Goal: Task Accomplishment & Management: Use online tool/utility

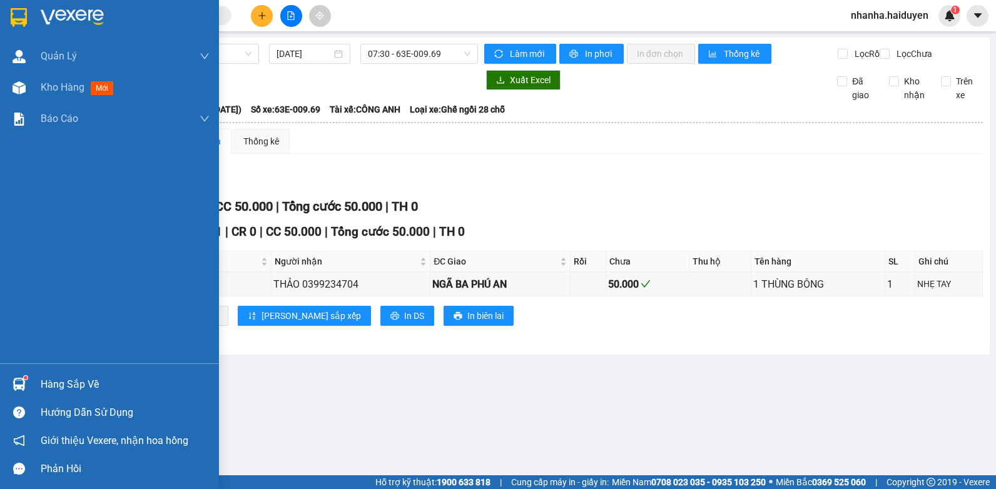
click at [23, 89] on img at bounding box center [19, 87] width 13 height 13
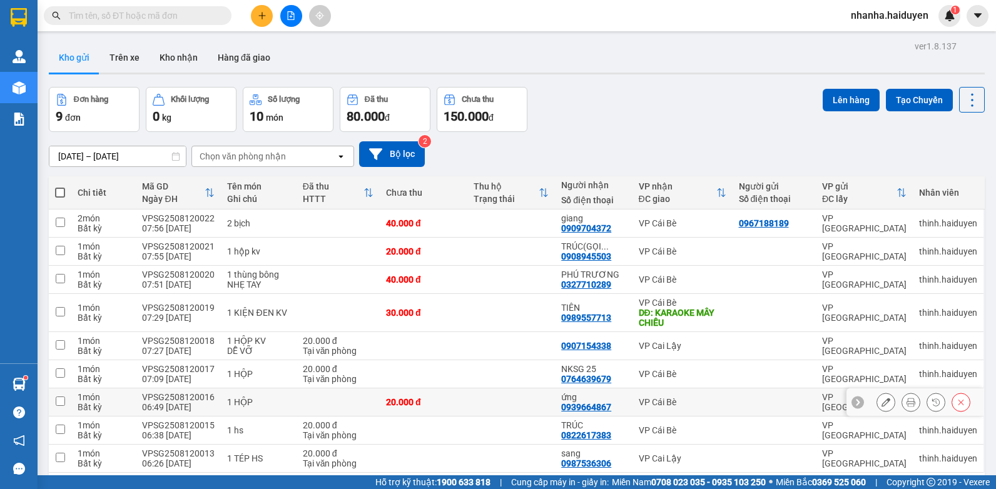
scroll to position [58, 0]
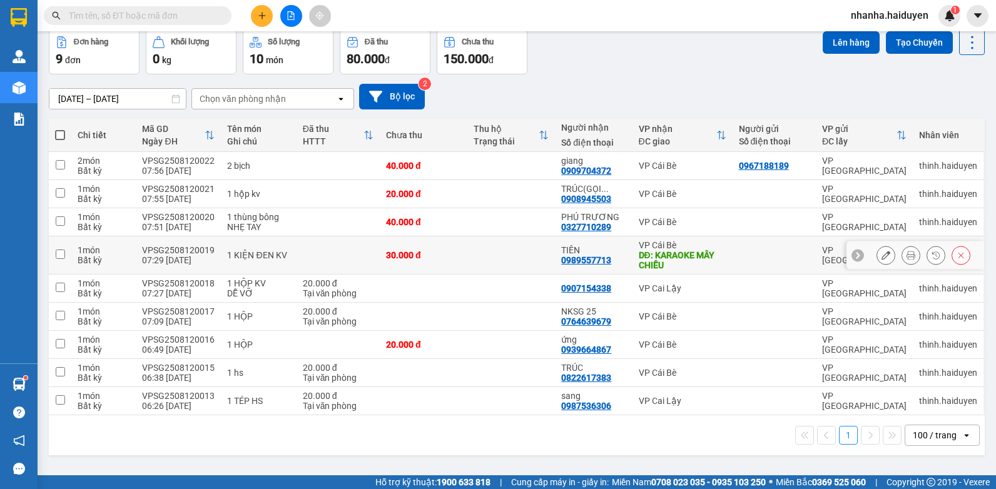
drag, startPoint x: 410, startPoint y: 241, endPoint x: 490, endPoint y: 241, distance: 80.1
click at [410, 241] on td "30.000 đ" at bounding box center [424, 255] width 88 height 38
checkbox input "true"
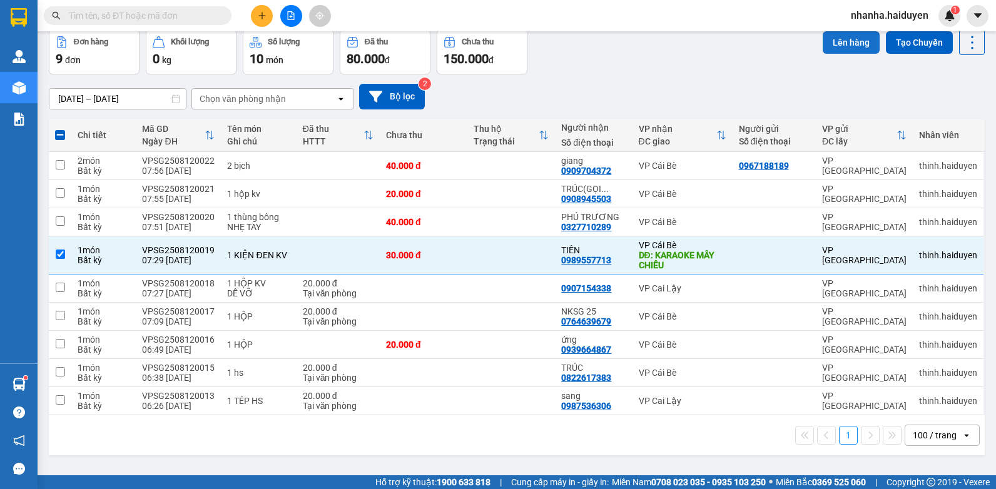
click at [851, 34] on button "Lên hàng" at bounding box center [851, 42] width 57 height 23
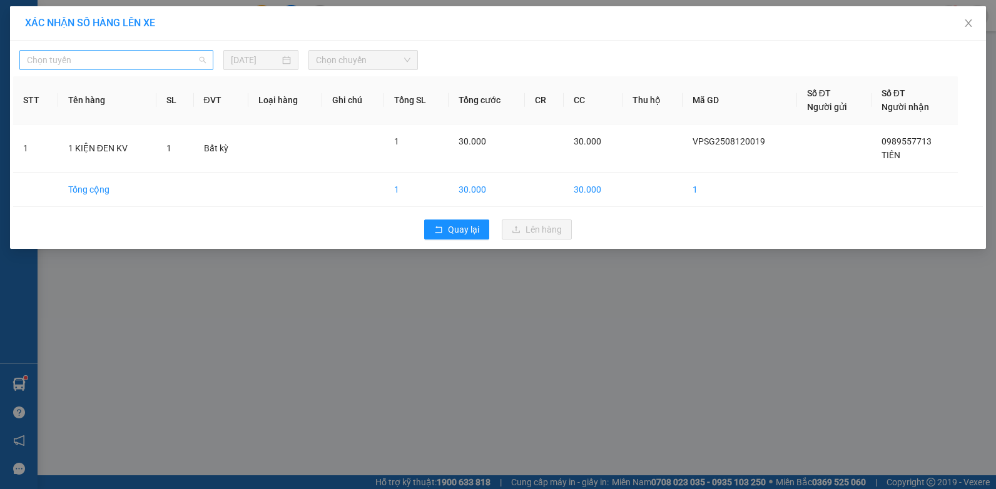
click at [120, 58] on span "Chọn tuyến" at bounding box center [116, 60] width 179 height 19
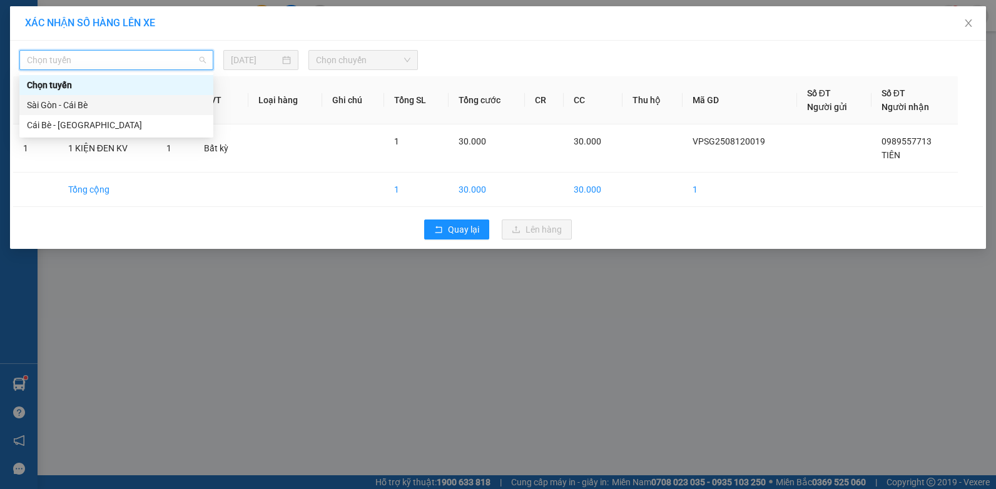
click at [45, 96] on div "Sài Gòn - Cái Bè" at bounding box center [116, 105] width 194 height 20
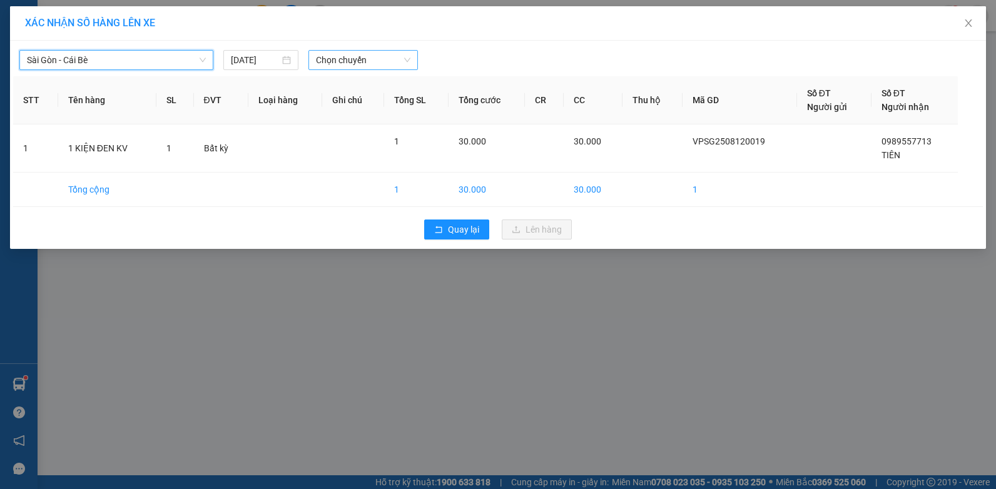
click at [335, 56] on span "Chọn chuyến" at bounding box center [363, 60] width 94 height 19
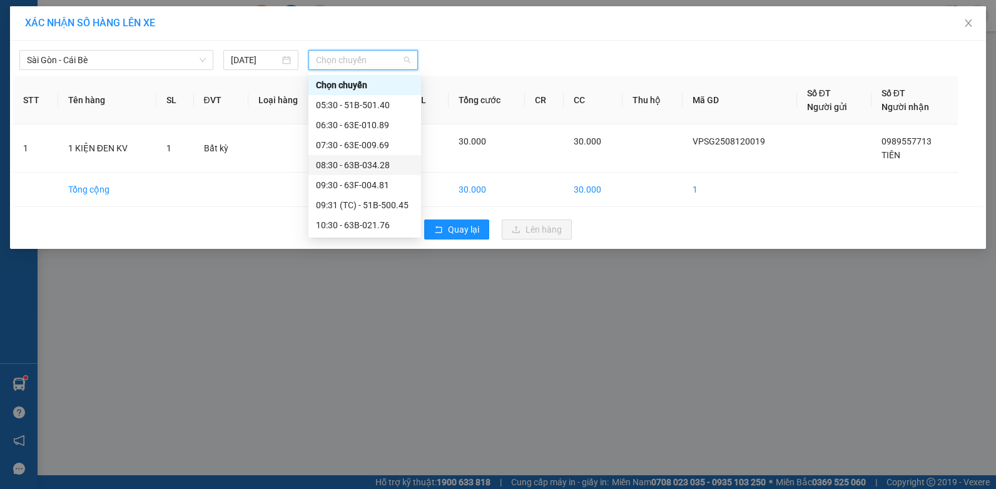
click at [368, 163] on div "08:30 - 63B-034.28" at bounding box center [365, 165] width 98 height 14
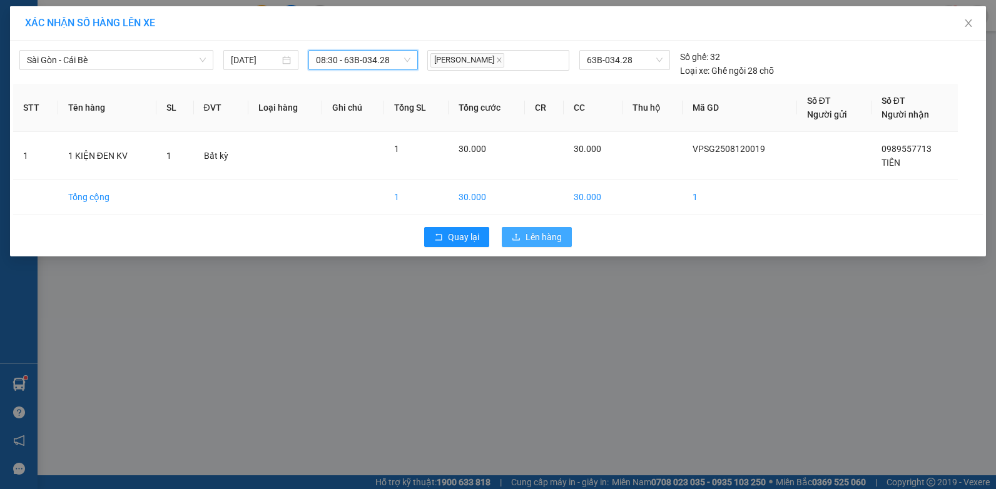
click at [521, 236] on button "Lên hàng" at bounding box center [537, 237] width 70 height 20
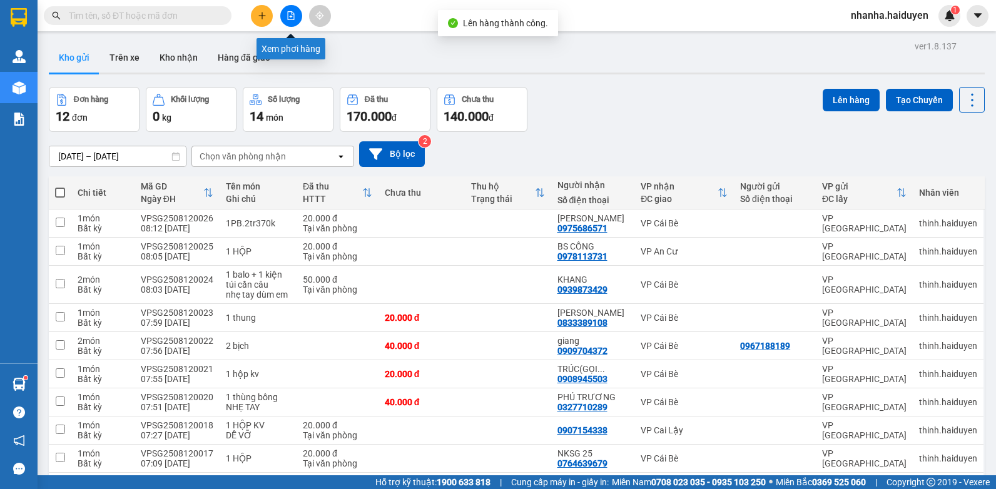
drag, startPoint x: 292, startPoint y: 8, endPoint x: 310, endPoint y: 35, distance: 32.8
click at [290, 8] on button at bounding box center [291, 16] width 22 height 22
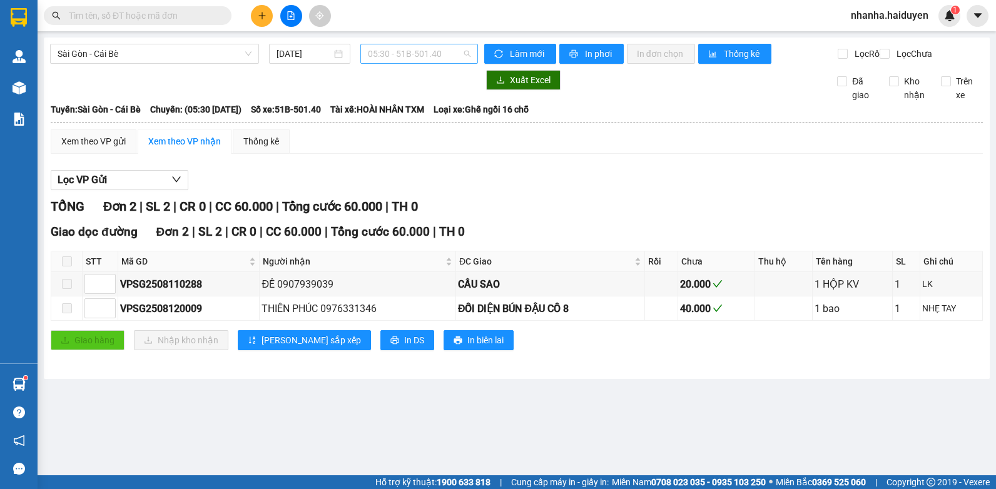
click at [387, 54] on span "05:30 - 51B-501.40" at bounding box center [419, 53] width 103 height 19
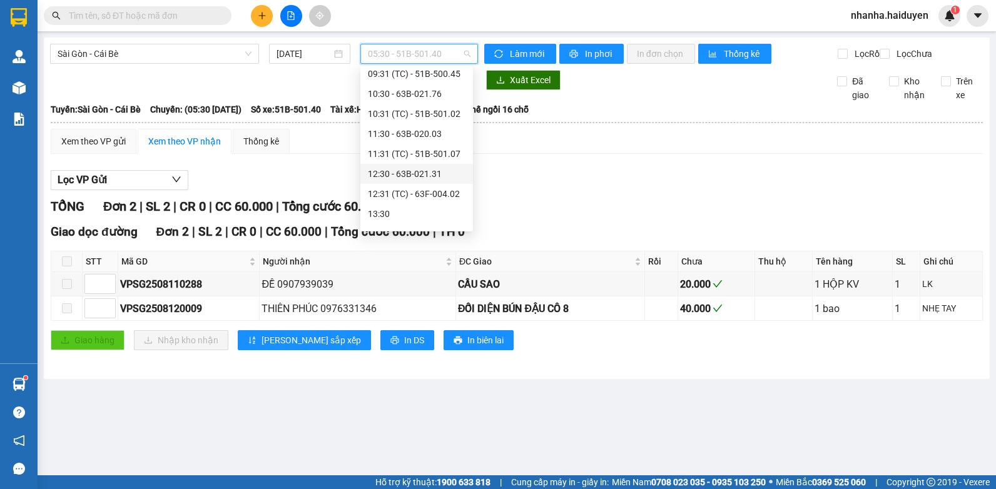
scroll to position [63, 0]
click at [392, 114] on div "09:30 - 63F-004.81" at bounding box center [417, 116] width 98 height 14
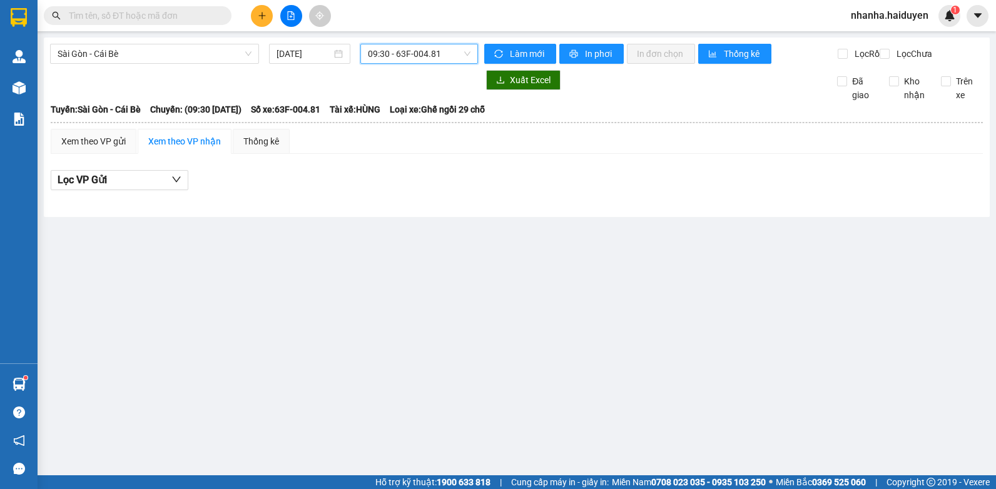
click at [408, 59] on span "09:30 - 63F-004.81" at bounding box center [419, 53] width 103 height 19
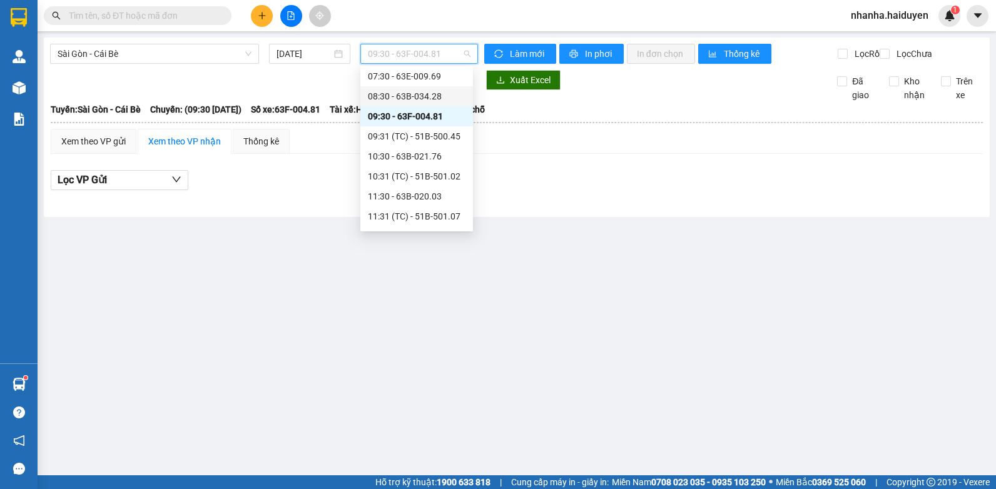
click at [421, 95] on div "08:30 - 63B-034.28" at bounding box center [417, 96] width 98 height 14
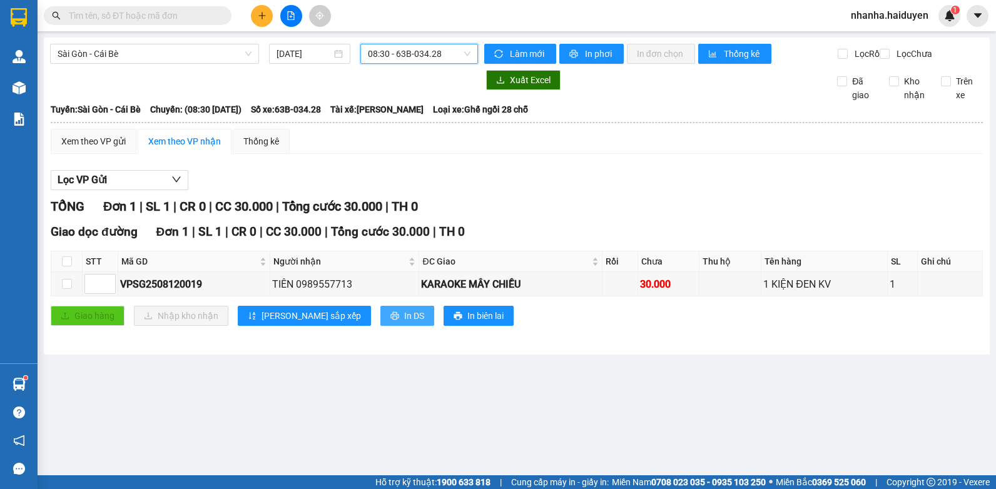
click at [380, 318] on button "In DS" at bounding box center [407, 316] width 54 height 20
click at [67, 267] on input "checkbox" at bounding box center [67, 262] width 10 height 10
checkbox input "true"
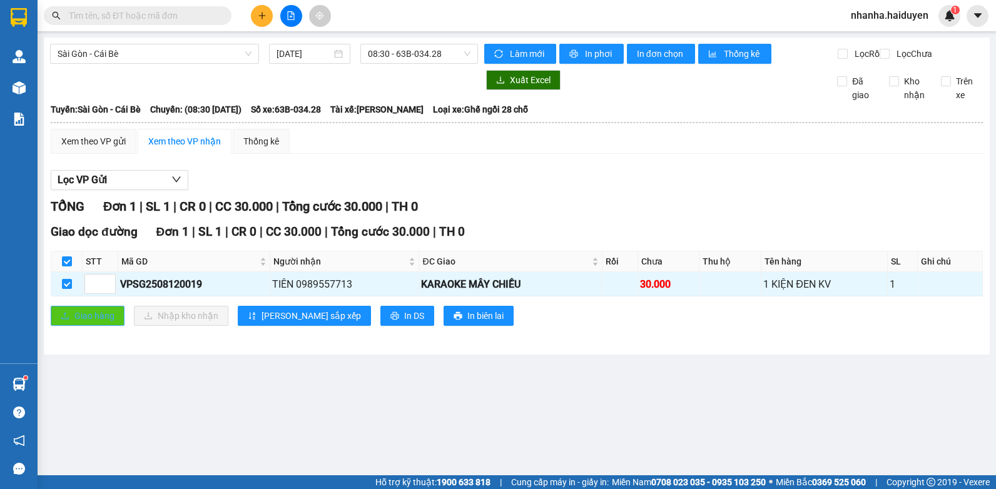
click at [83, 323] on span "Giao hàng" at bounding box center [94, 316] width 40 height 14
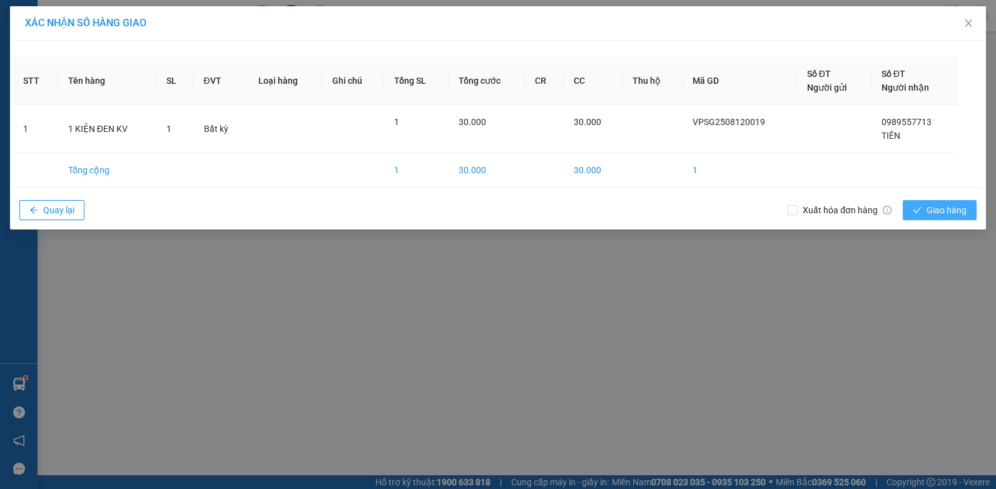
click at [962, 210] on span "Giao hàng" at bounding box center [947, 210] width 40 height 14
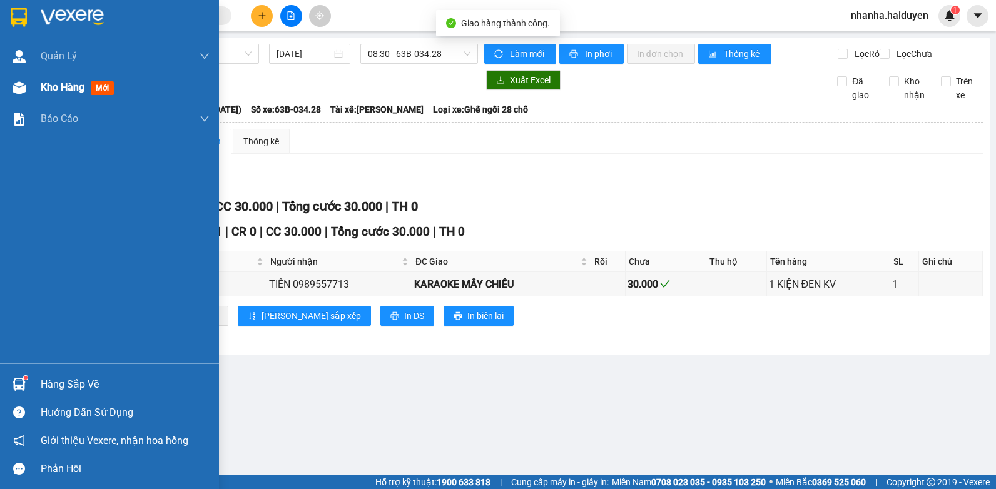
click at [27, 93] on div at bounding box center [19, 88] width 22 height 22
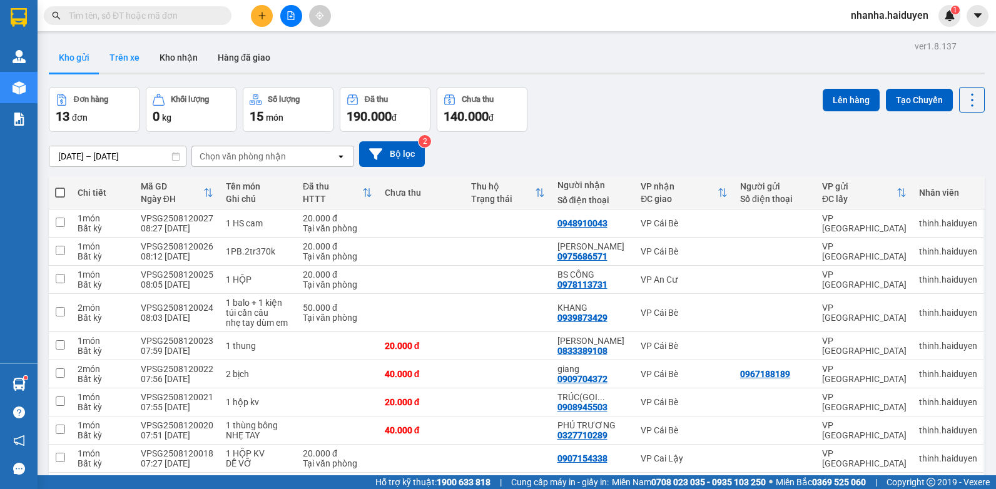
click at [135, 64] on button "Trên xe" at bounding box center [124, 58] width 50 height 30
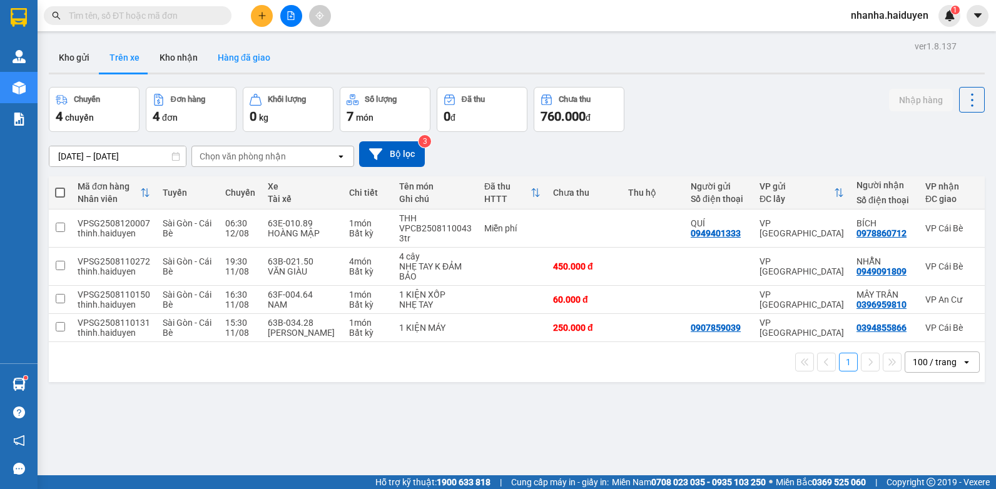
click at [228, 48] on button "Hàng đã giao" at bounding box center [244, 58] width 73 height 30
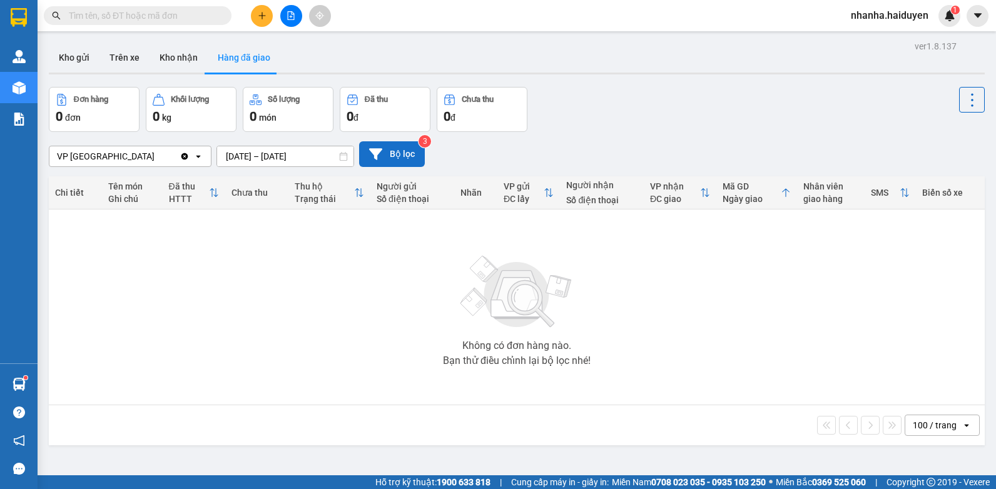
click at [397, 155] on button "Bộ lọc" at bounding box center [392, 154] width 66 height 26
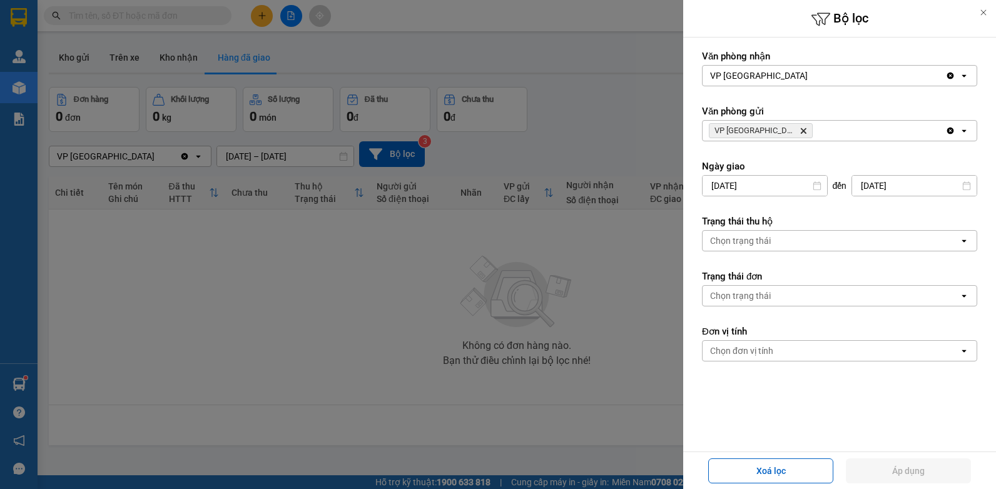
click at [750, 240] on div "Chọn trạng thái" at bounding box center [740, 241] width 61 height 13
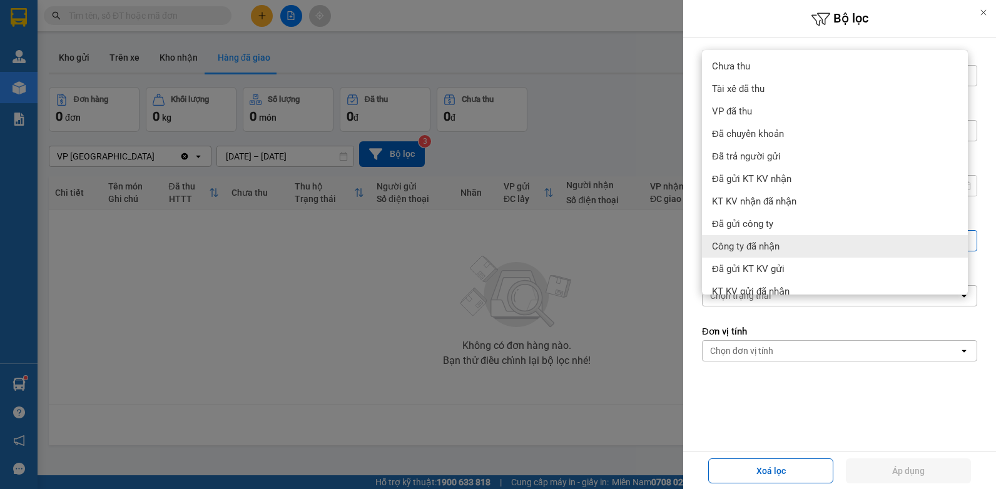
click at [538, 259] on div at bounding box center [498, 244] width 996 height 489
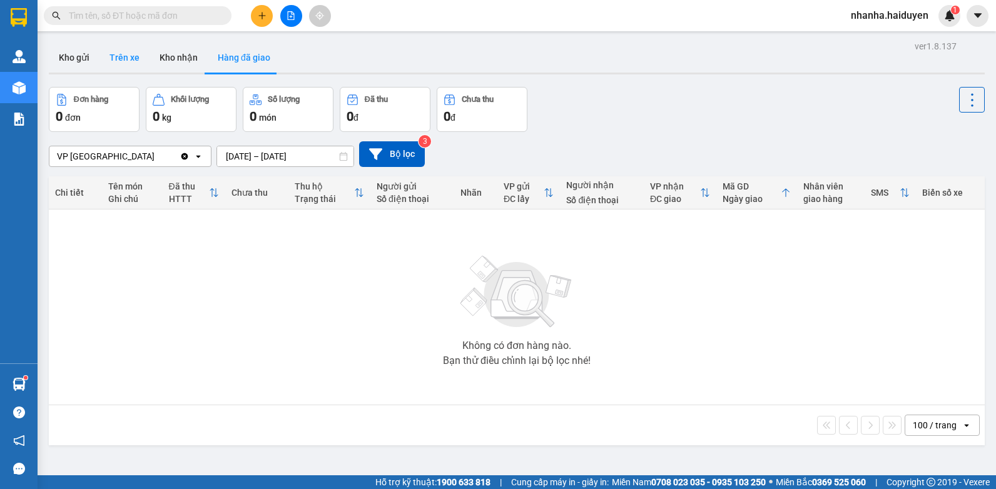
click at [125, 61] on button "Trên xe" at bounding box center [124, 58] width 50 height 30
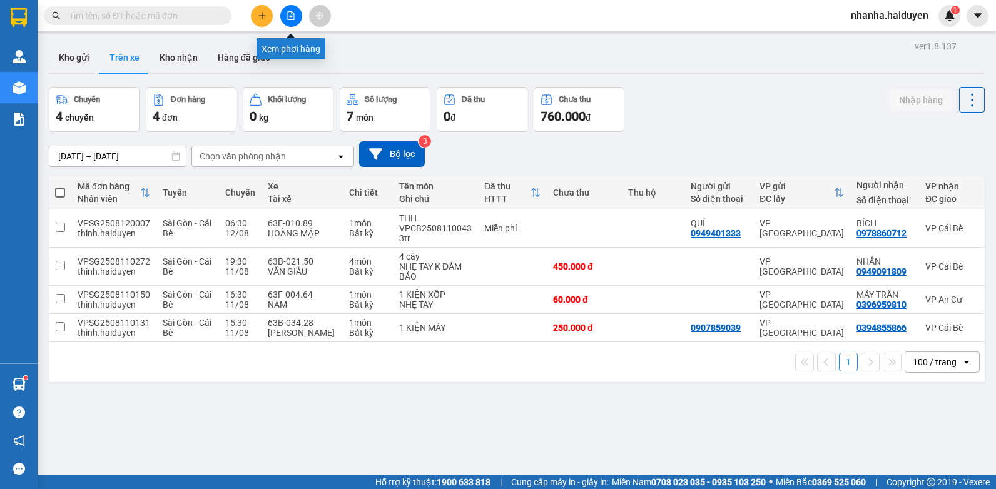
click at [287, 14] on icon "file-add" at bounding box center [291, 15] width 9 height 9
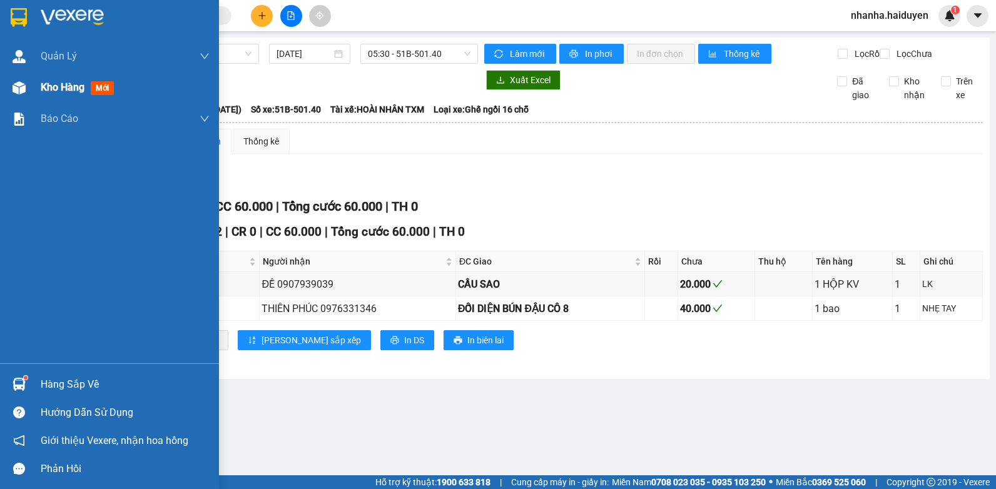
click at [25, 77] on div at bounding box center [19, 88] width 22 height 22
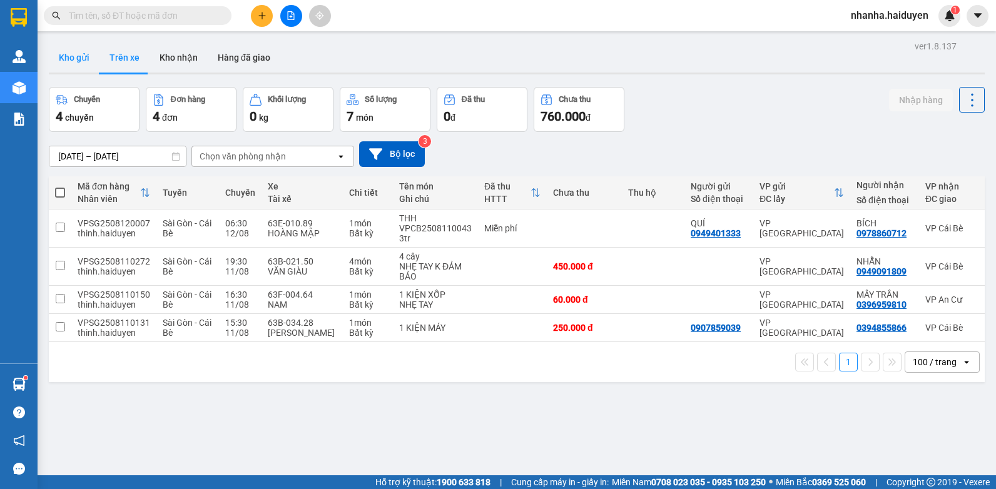
click at [71, 54] on button "Kho gửi" at bounding box center [74, 58] width 51 height 30
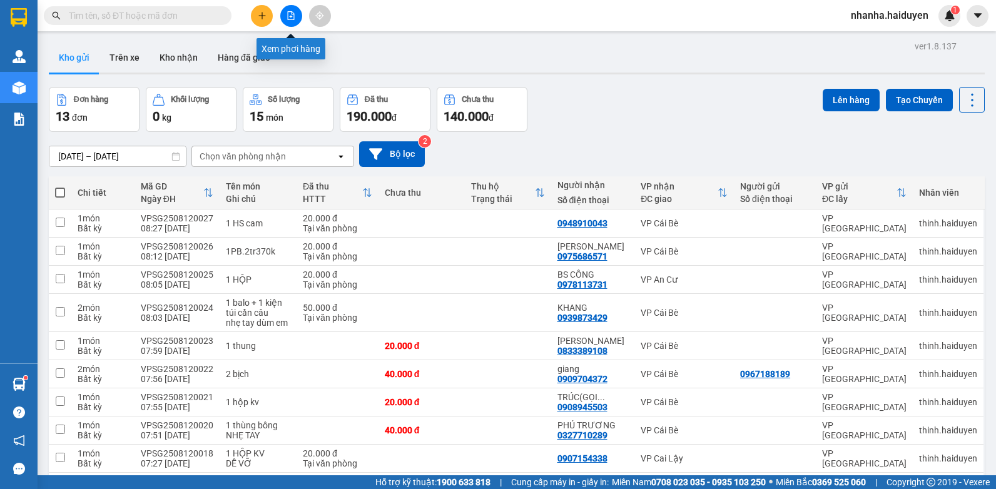
click at [290, 18] on icon "file-add" at bounding box center [291, 15] width 9 height 9
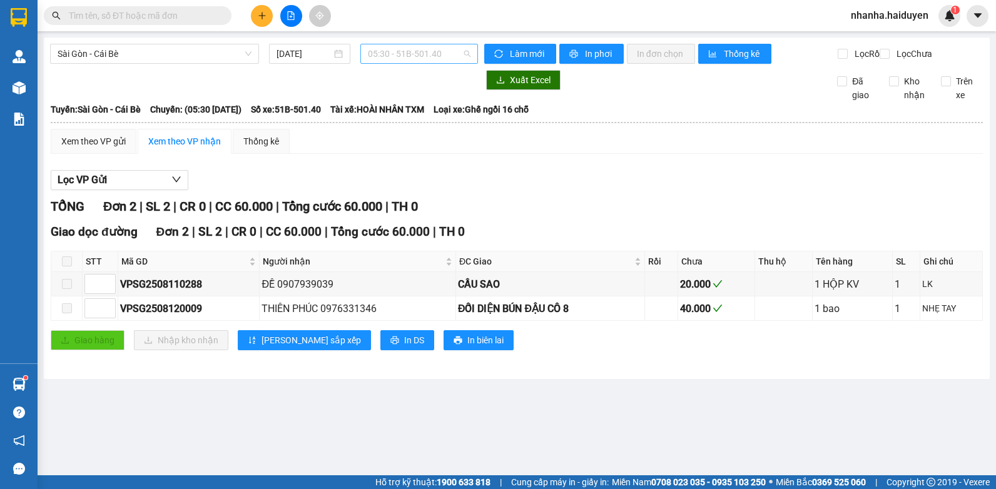
click at [424, 49] on span "05:30 - 51B-501.40" at bounding box center [419, 53] width 103 height 19
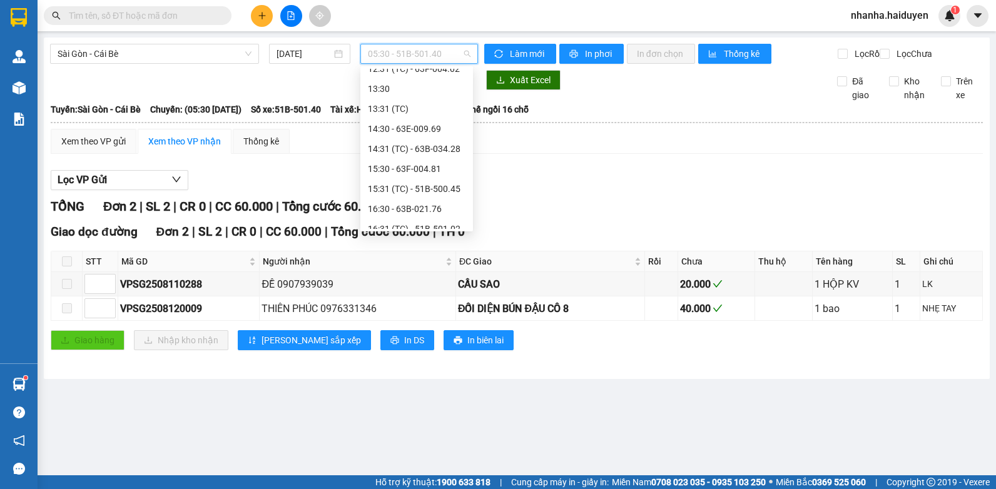
scroll to position [320, 0]
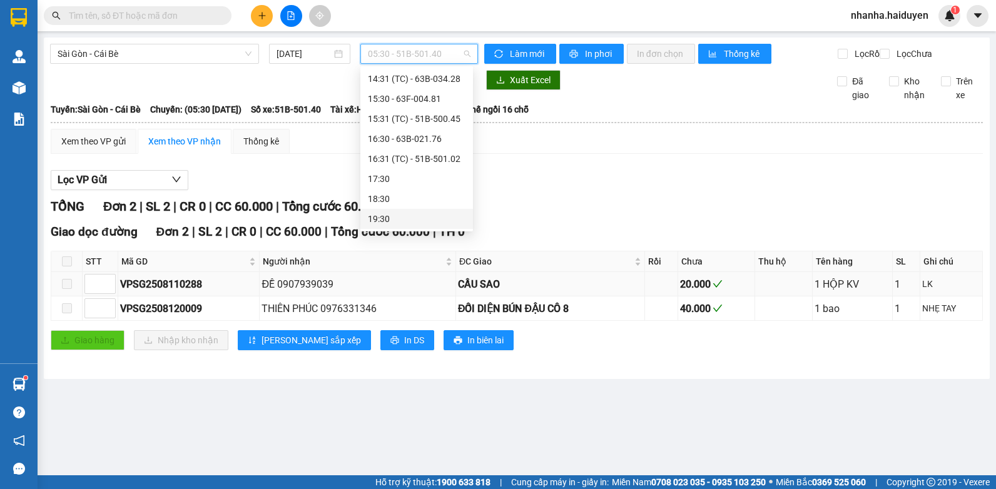
click at [604, 292] on div "CẦU SAO" at bounding box center [550, 285] width 185 height 16
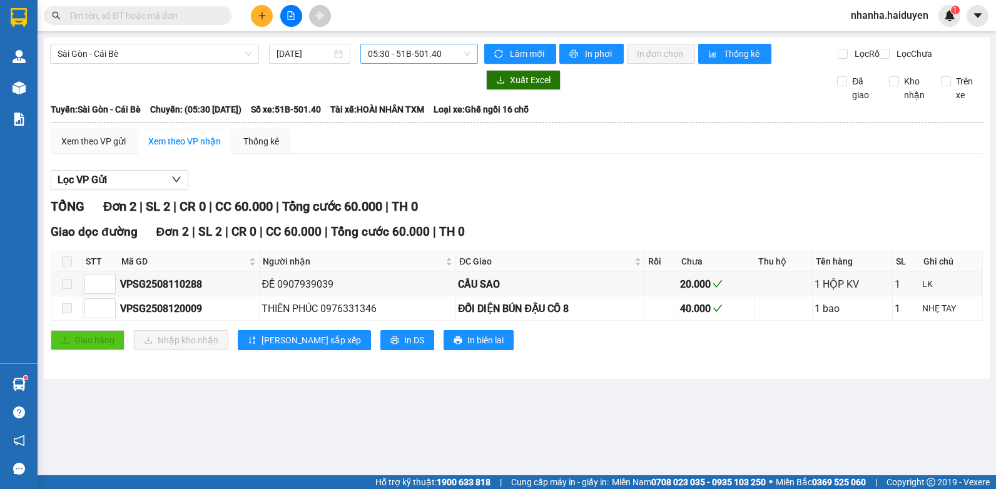
click at [412, 53] on span "05:30 - 51B-501.40" at bounding box center [419, 53] width 103 height 19
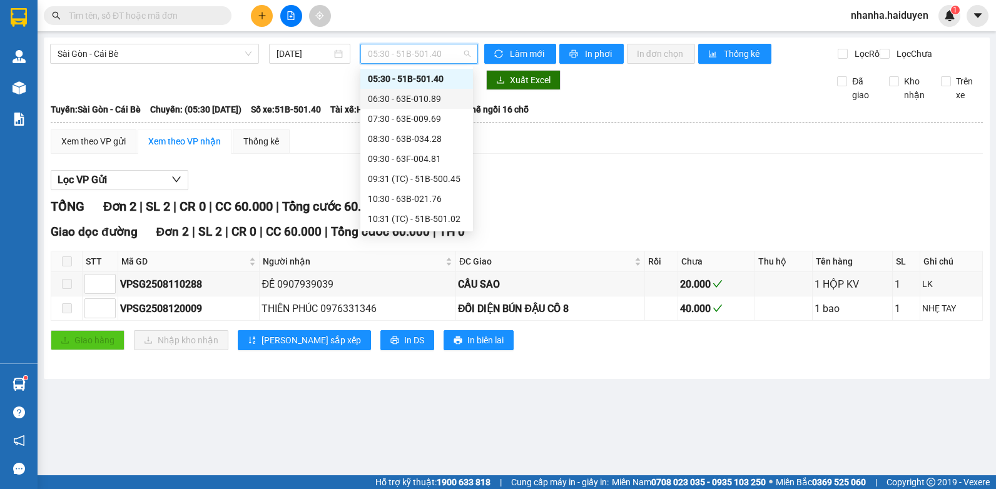
click at [424, 93] on div "06:30 - 63E-010.89" at bounding box center [417, 99] width 98 height 14
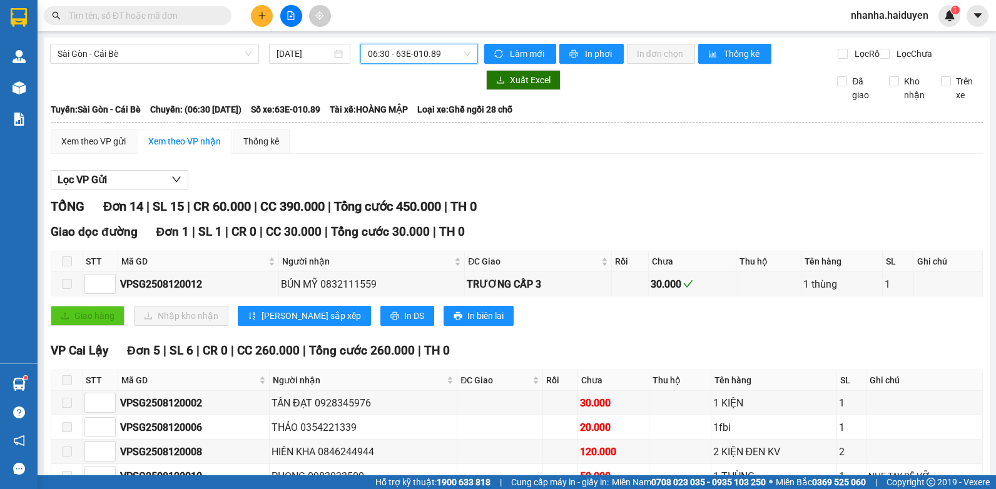
click at [438, 43] on div "[GEOGRAPHIC_DATA] - Cái Bè [DATE] 06:30 06:30 - 63E-010.89 Làm mới In phơi In đ…" at bounding box center [517, 497] width 946 height 918
click at [437, 64] on div "Sài Gòn - Cái Bè [DATE] 06:30 - 63E-010.89" at bounding box center [264, 54] width 428 height 20
click at [435, 51] on span "06:30 - 63E-010.89" at bounding box center [419, 53] width 103 height 19
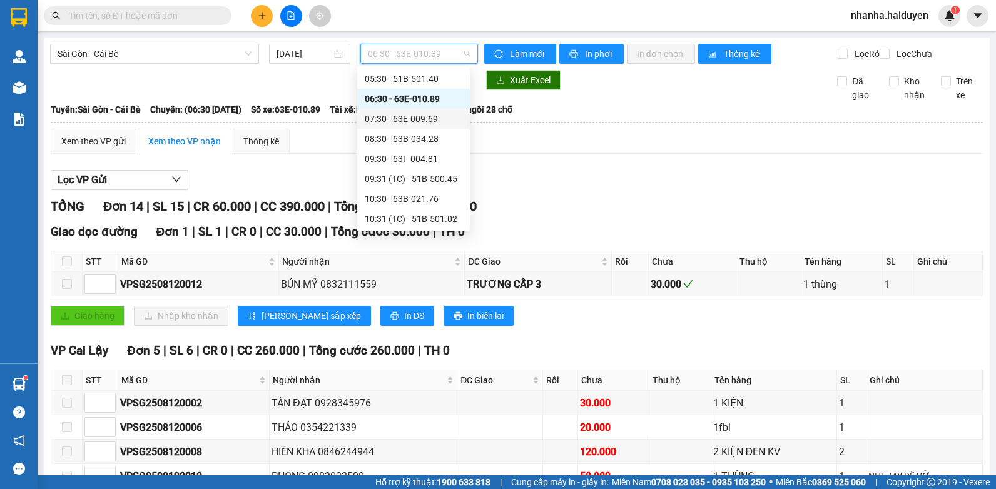
click at [419, 121] on div "07:30 - 63E-009.69" at bounding box center [414, 119] width 98 height 14
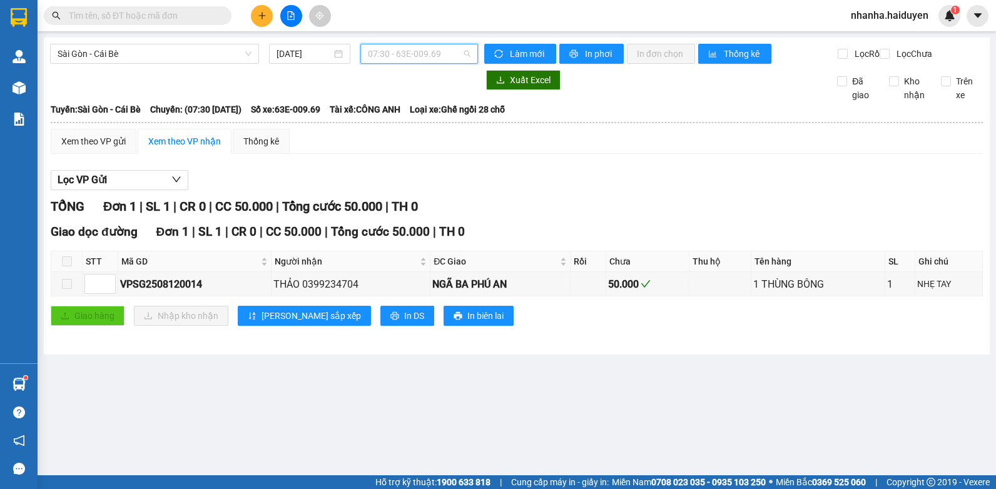
click at [421, 46] on span "07:30 - 63E-009.69" at bounding box center [419, 53] width 103 height 19
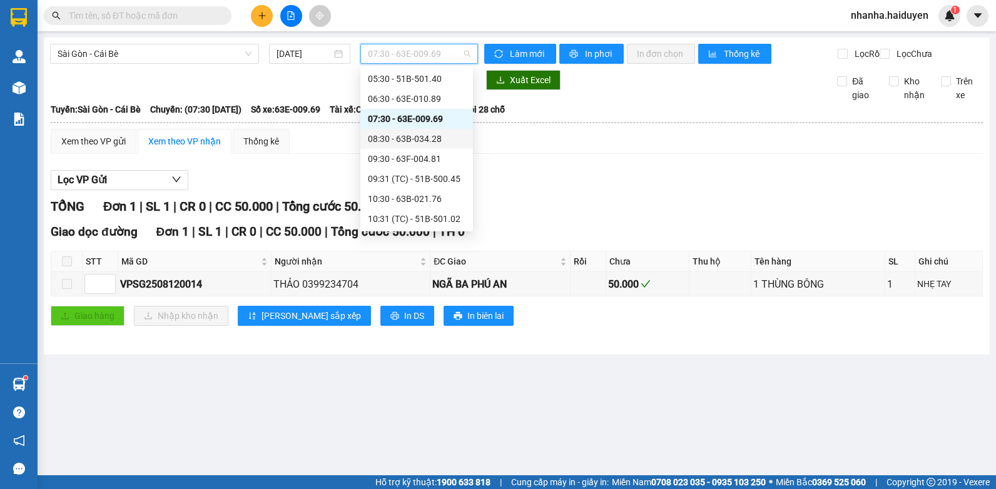
click at [428, 138] on div "08:30 - 63B-034.28" at bounding box center [417, 139] width 98 height 14
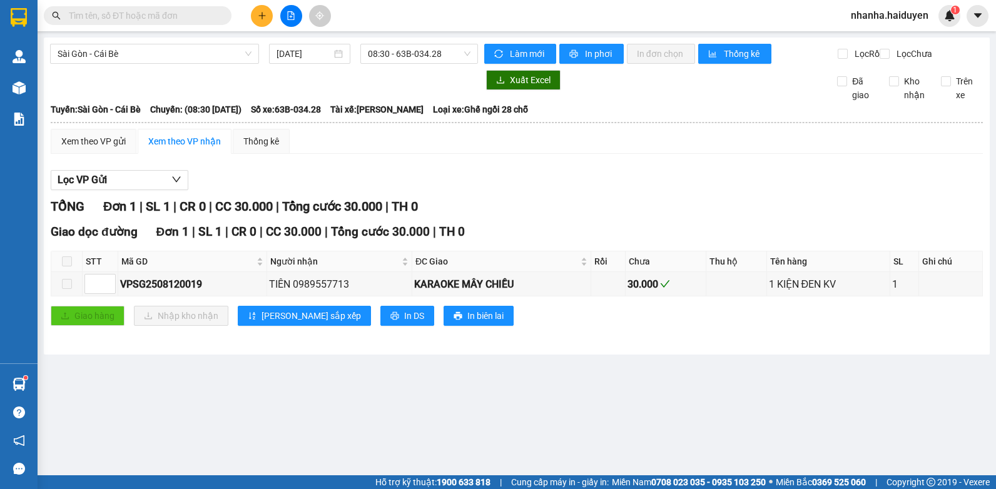
click at [444, 24] on div "Kết quả tìm kiếm ( 0 ) Bộ lọc Gửi 3 ngày gần nhất No Data nhanha.haiduyen 1" at bounding box center [498, 15] width 996 height 31
click at [439, 51] on span "08:30 - 63B-034.28" at bounding box center [419, 53] width 103 height 19
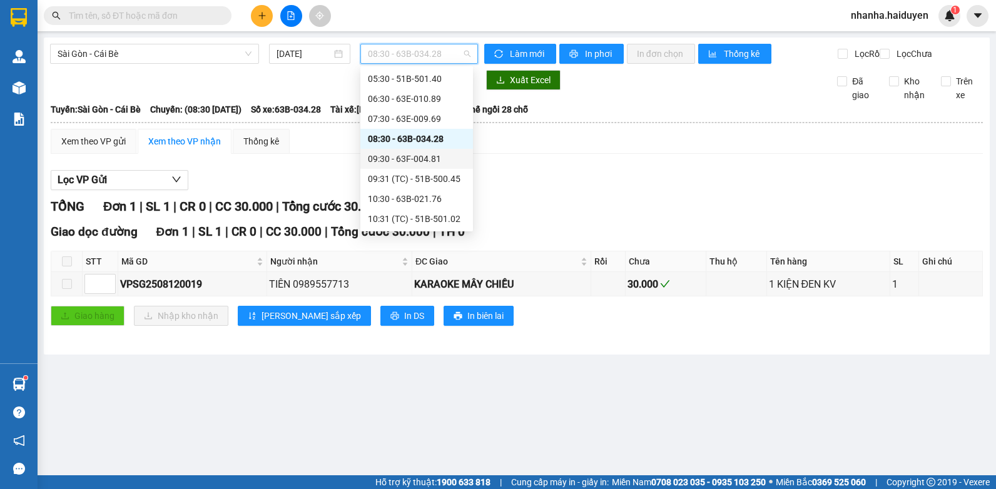
click at [442, 158] on div "09:30 - 63F-004.81" at bounding box center [417, 159] width 98 height 14
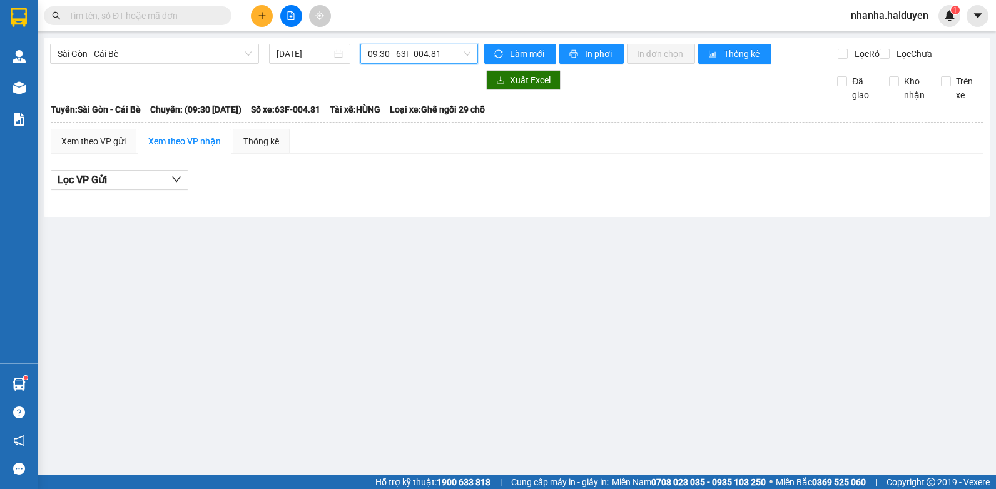
click at [431, 48] on span "09:30 - 63F-004.81" at bounding box center [419, 53] width 103 height 19
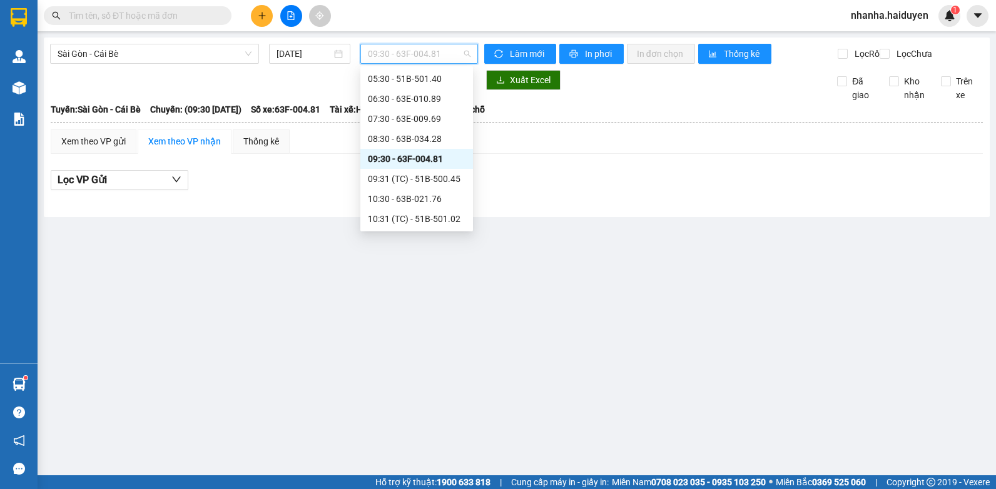
click at [415, 158] on div "09:30 - 63F-004.81" at bounding box center [417, 159] width 98 height 14
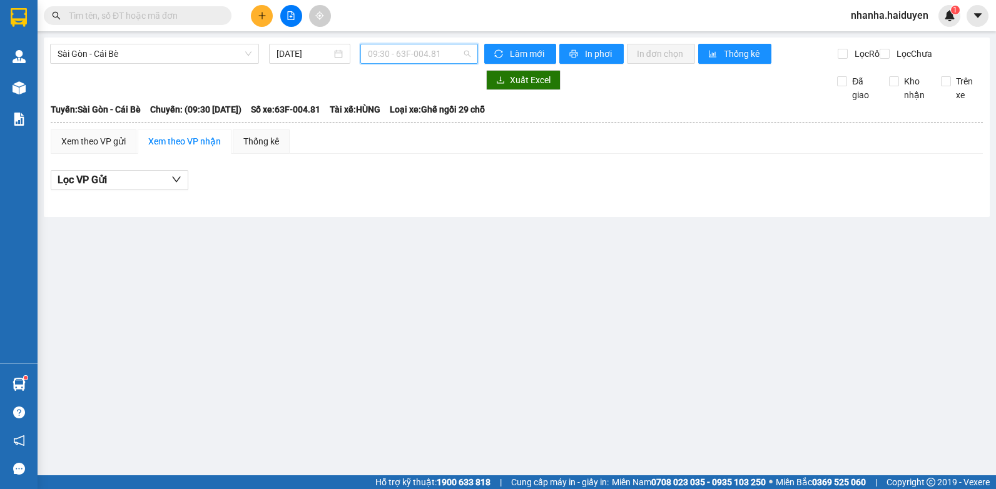
click at [432, 56] on span "09:30 - 63F-004.81" at bounding box center [419, 53] width 103 height 19
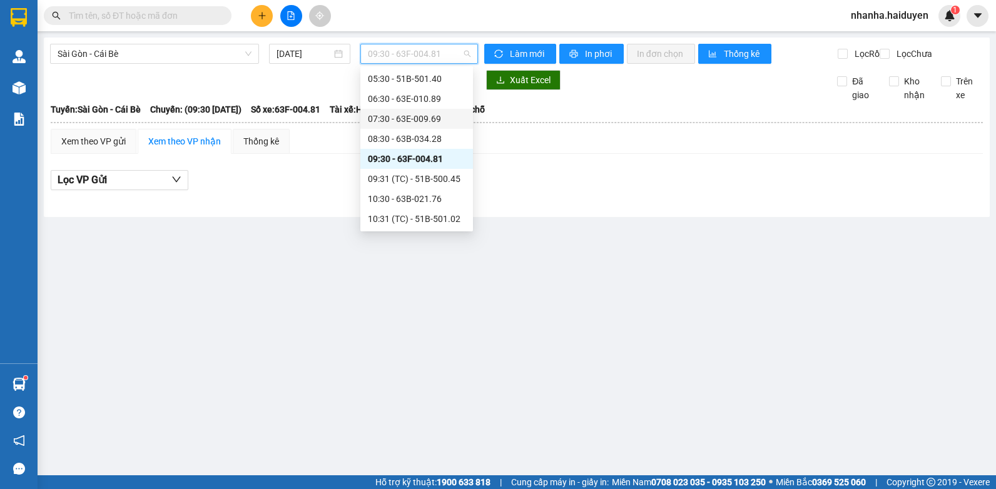
click at [419, 118] on div "07:30 - 63E-009.69" at bounding box center [417, 119] width 98 height 14
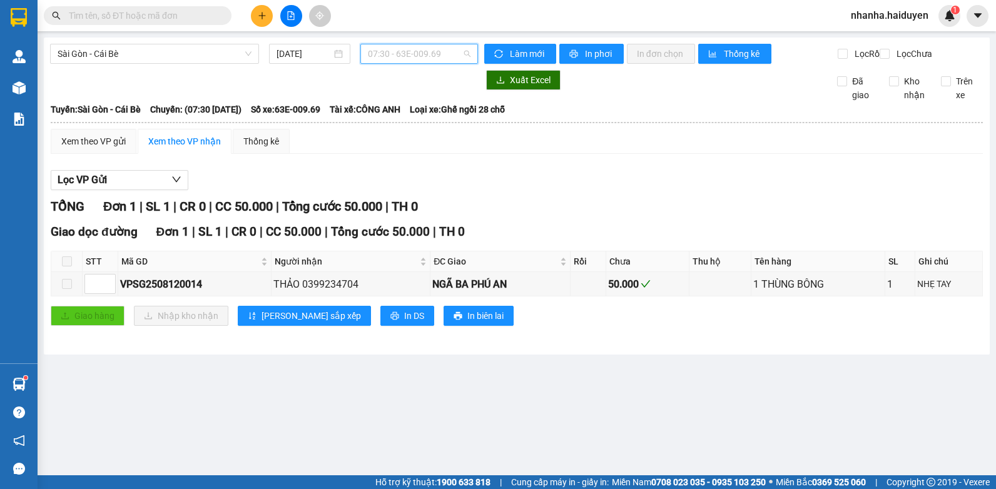
click at [422, 49] on span "07:30 - 63E-009.69" at bounding box center [419, 53] width 103 height 19
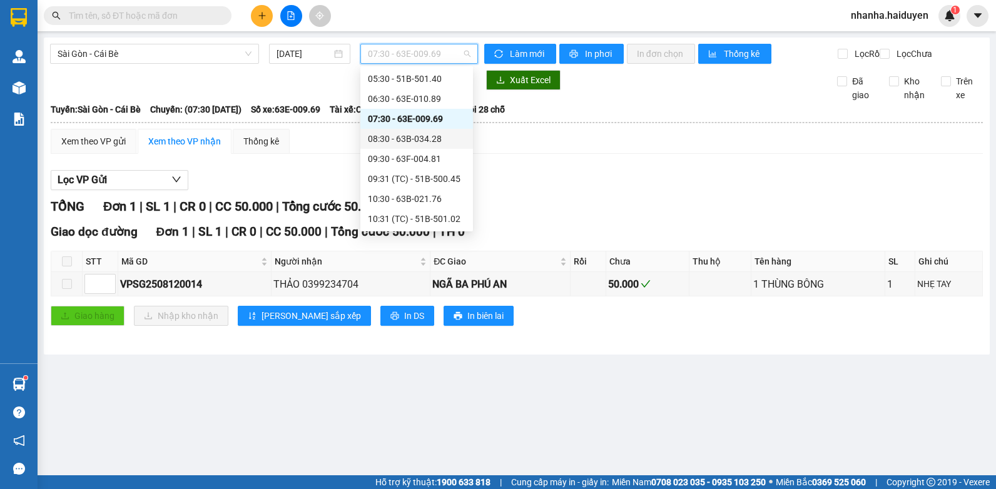
click at [400, 141] on div "08:30 - 63B-034.28" at bounding box center [417, 139] width 98 height 14
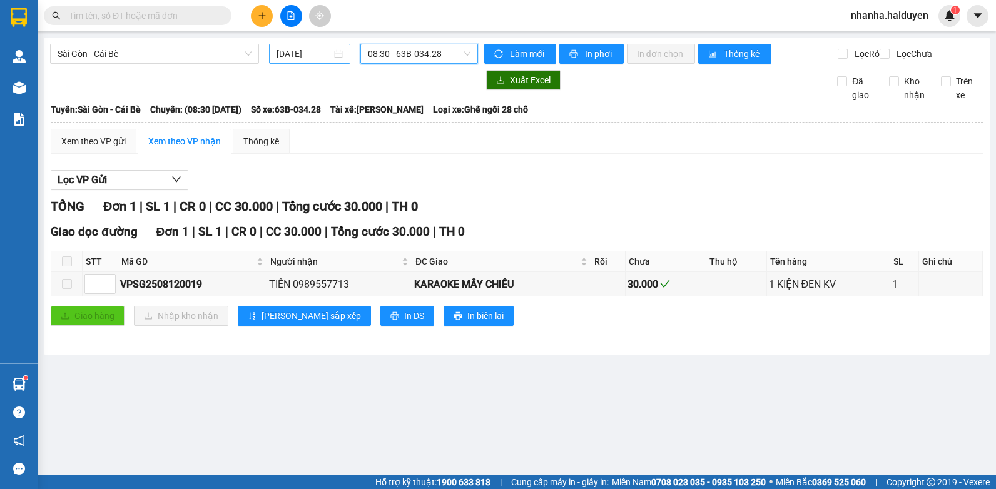
click at [339, 56] on div "[DATE]" at bounding box center [310, 54] width 66 height 14
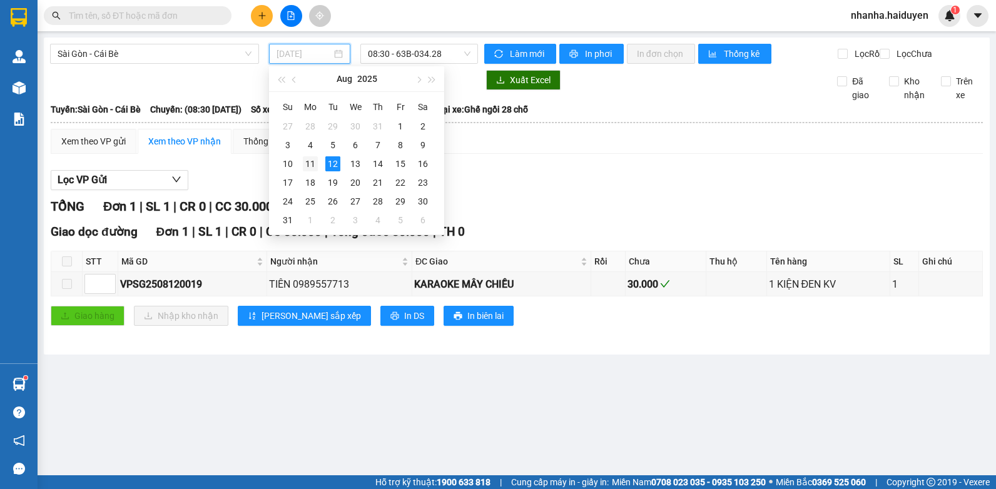
click at [318, 161] on td "11" at bounding box center [310, 164] width 23 height 19
type input "[DATE]"
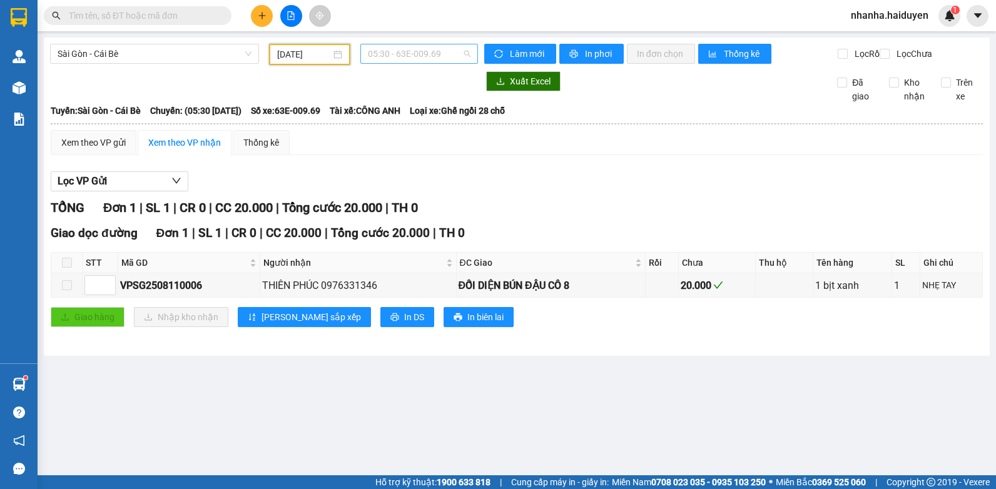
click at [394, 46] on span "05:30 - 63E-009.69" at bounding box center [419, 53] width 103 height 19
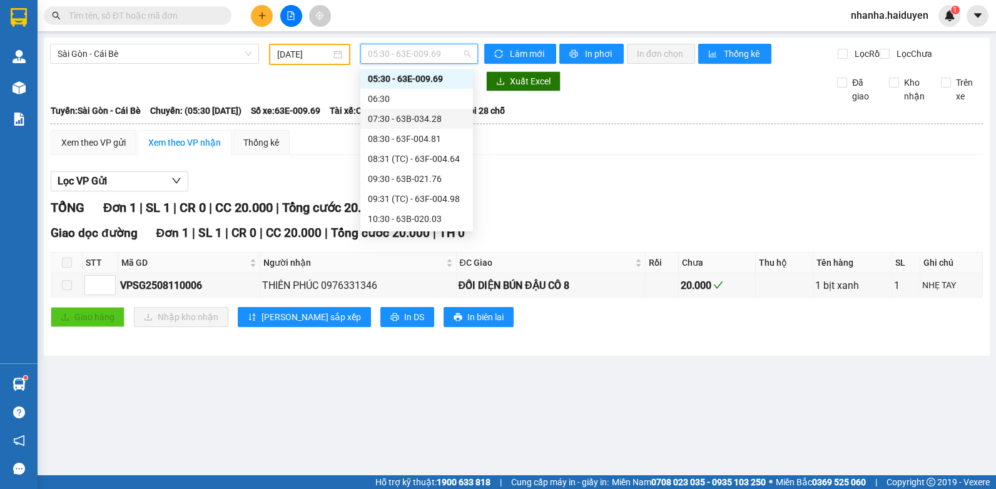
click at [400, 122] on div "07:30 - 63B-034.28" at bounding box center [417, 119] width 98 height 14
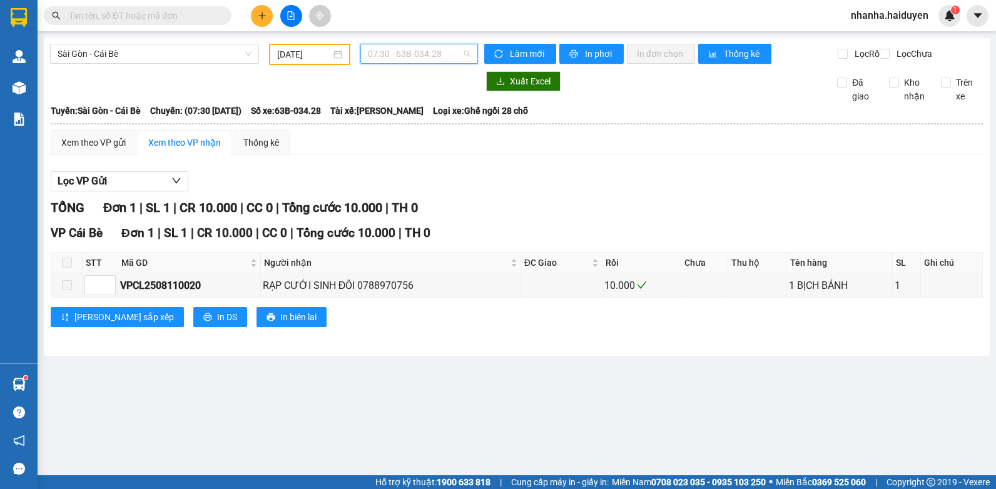
click at [406, 58] on span "07:30 - 63B-034.28" at bounding box center [419, 53] width 103 height 19
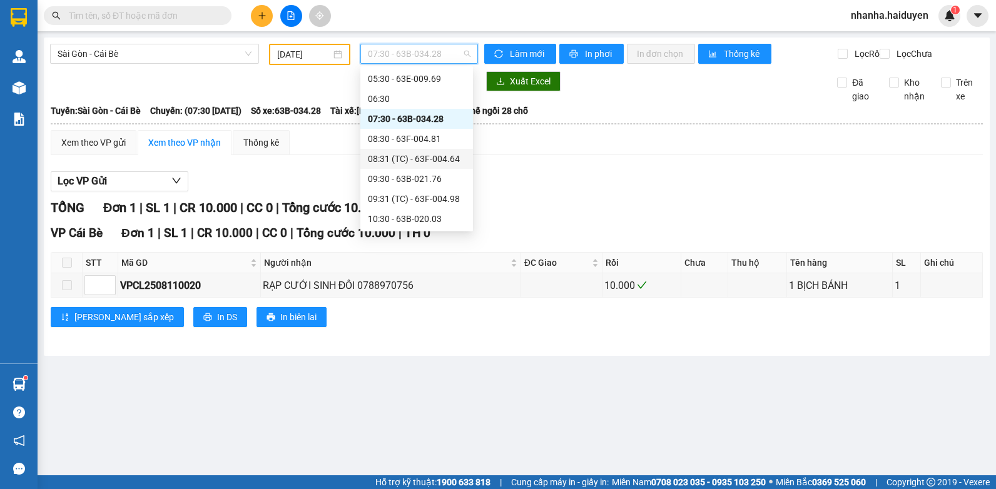
click at [400, 153] on div "08:31 (TC) - 63F-004.64" at bounding box center [417, 159] width 98 height 14
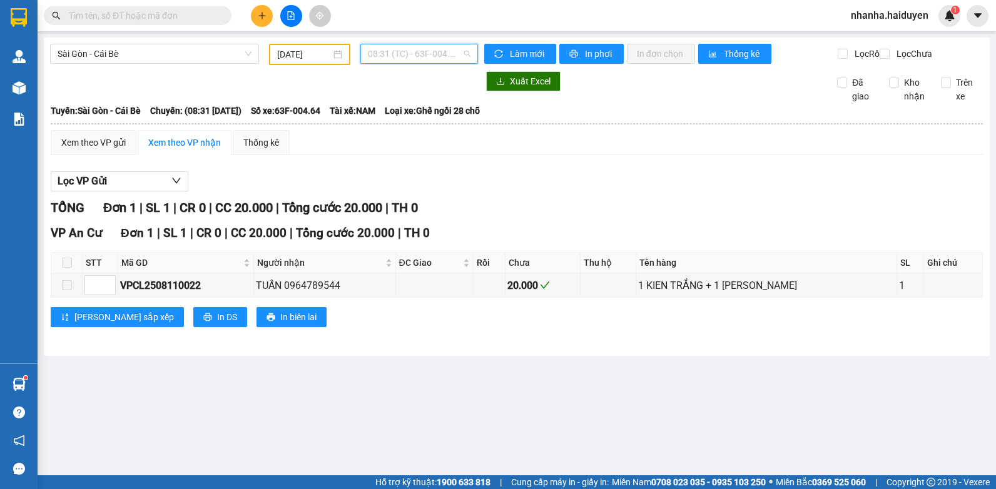
click at [403, 59] on span "08:31 (TC) - 63F-004.64" at bounding box center [419, 53] width 103 height 19
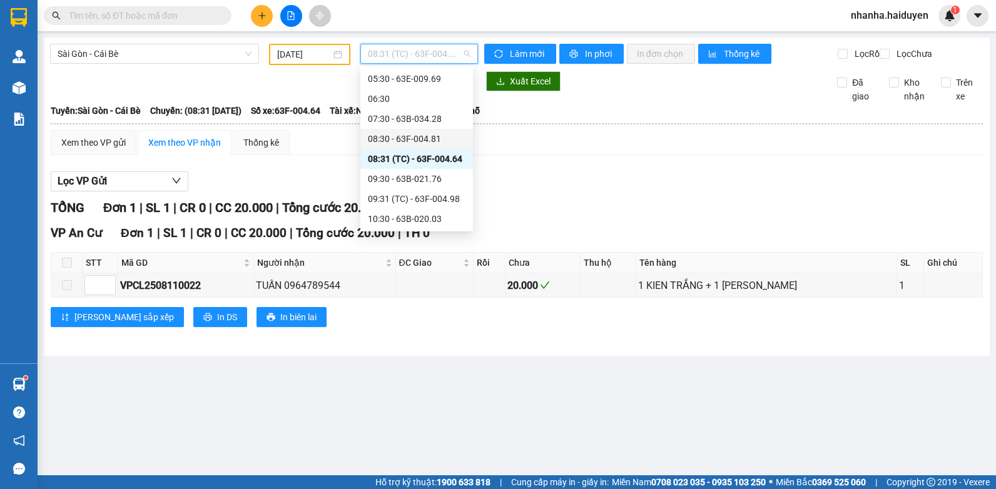
click at [400, 141] on div "08:30 - 63F-004.81" at bounding box center [417, 139] width 98 height 14
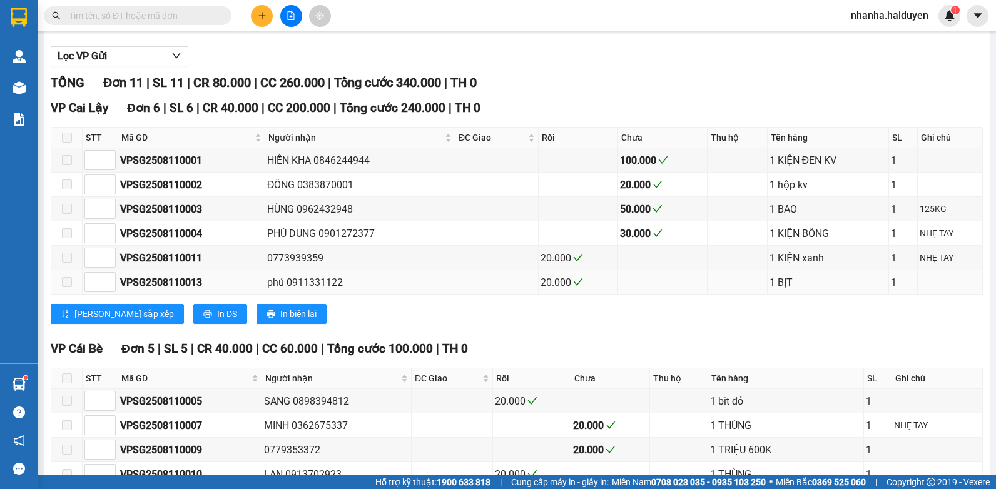
scroll to position [188, 0]
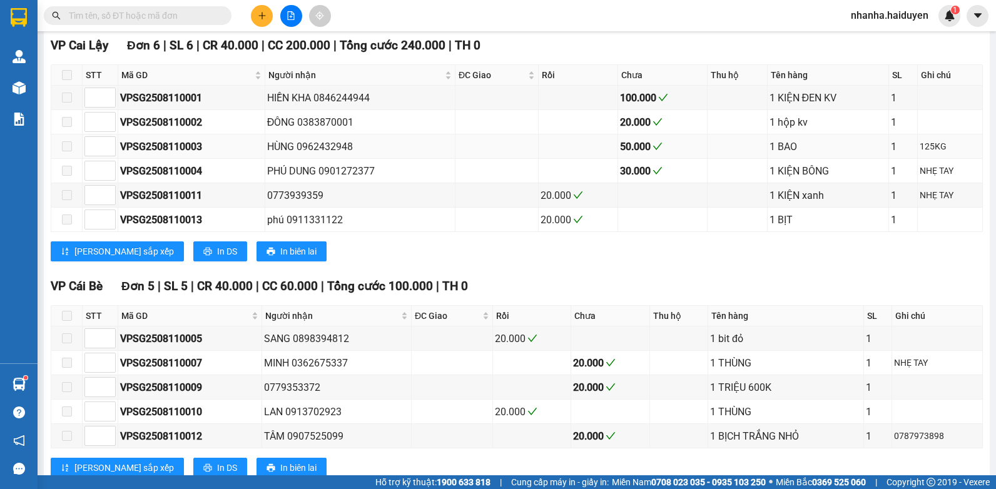
click at [365, 155] on div "HÙNG 0962432948" at bounding box center [360, 147] width 186 height 16
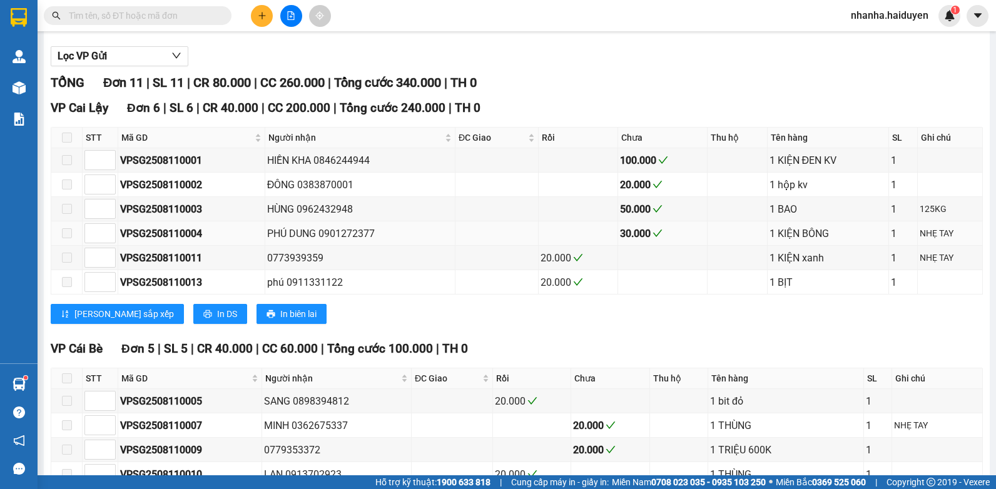
scroll to position [0, 0]
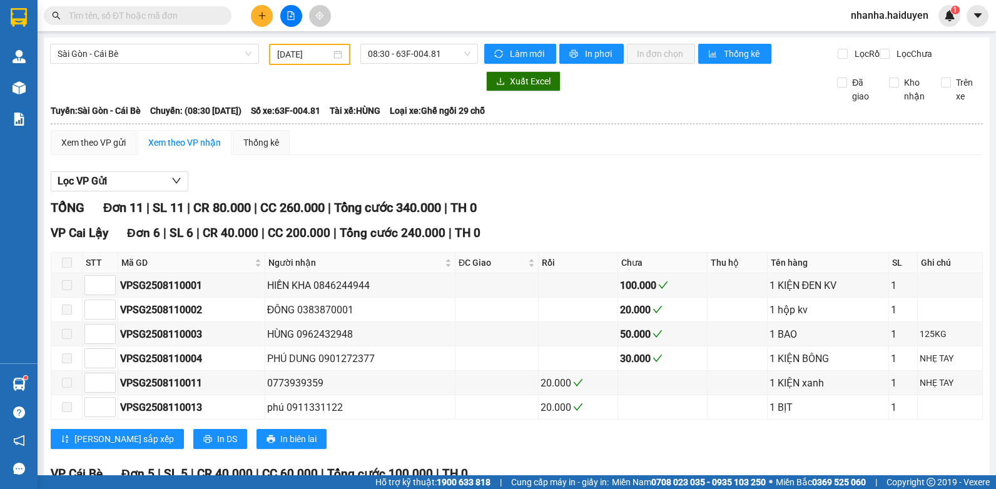
click at [158, 20] on input "text" at bounding box center [143, 16] width 148 height 14
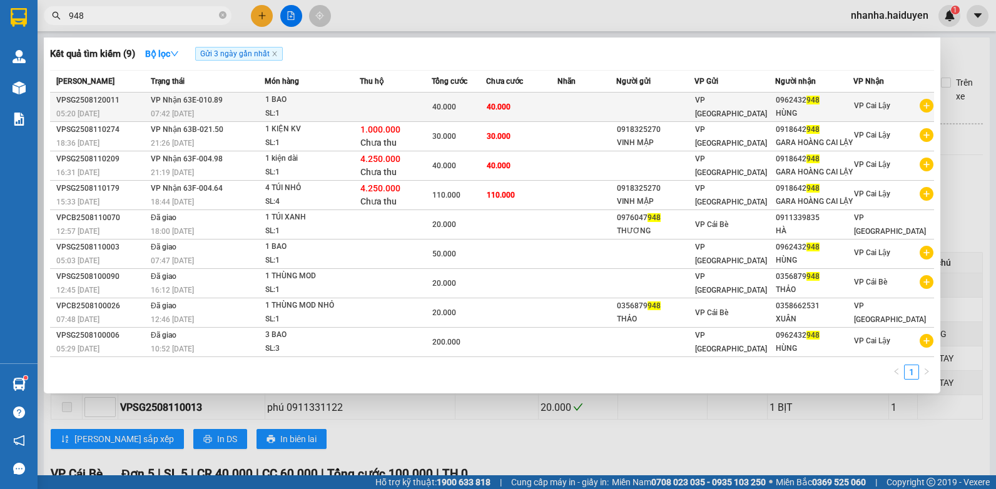
type input "948"
click at [592, 104] on td at bounding box center [586, 107] width 59 height 29
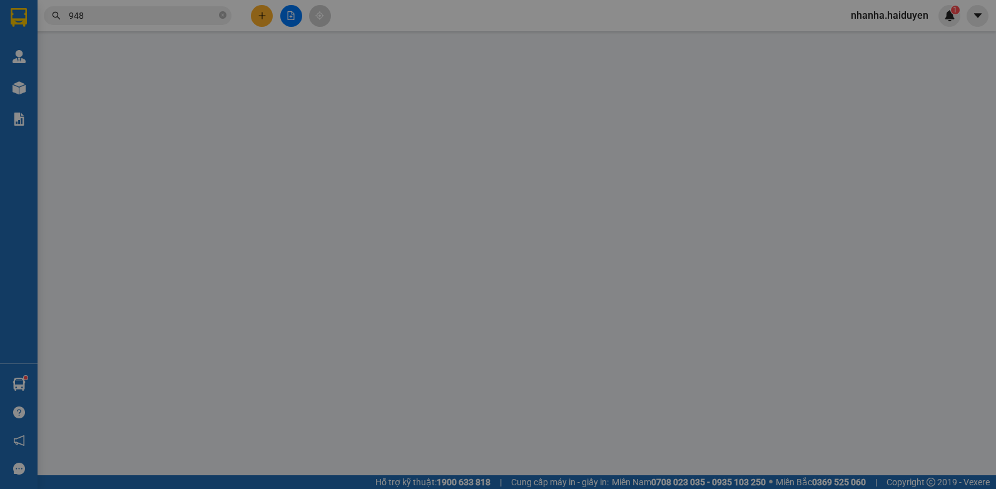
type input "0962432948"
type input "HÙNG"
type input "40.000"
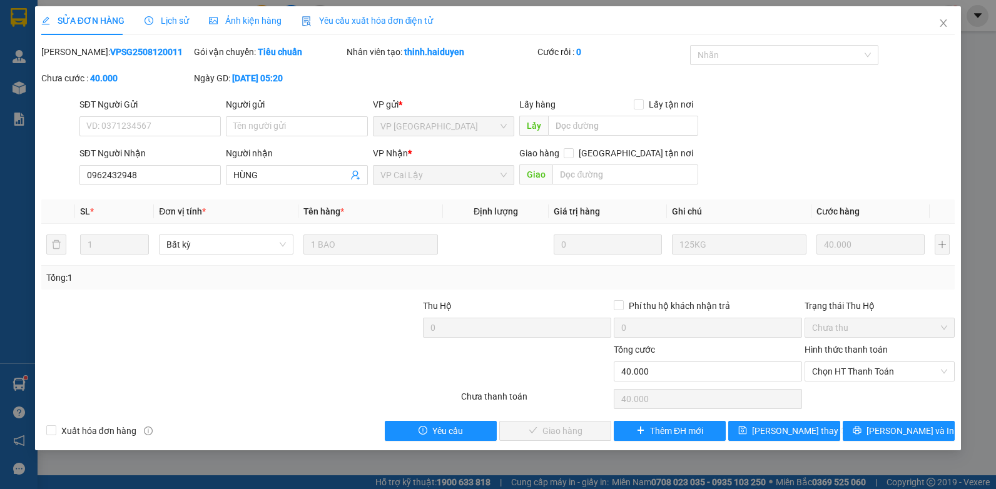
click at [155, 26] on span "Lịch sử" at bounding box center [167, 21] width 44 height 10
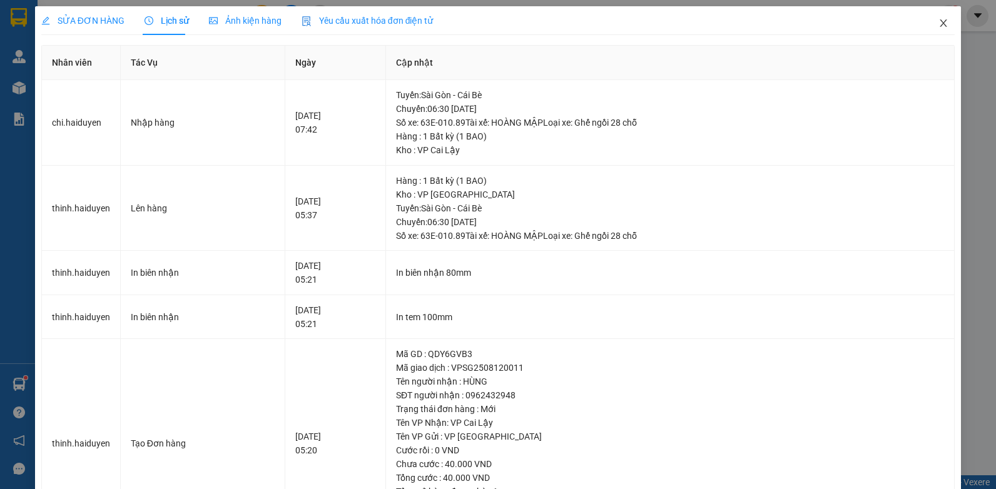
click at [927, 11] on span "Close" at bounding box center [943, 23] width 35 height 35
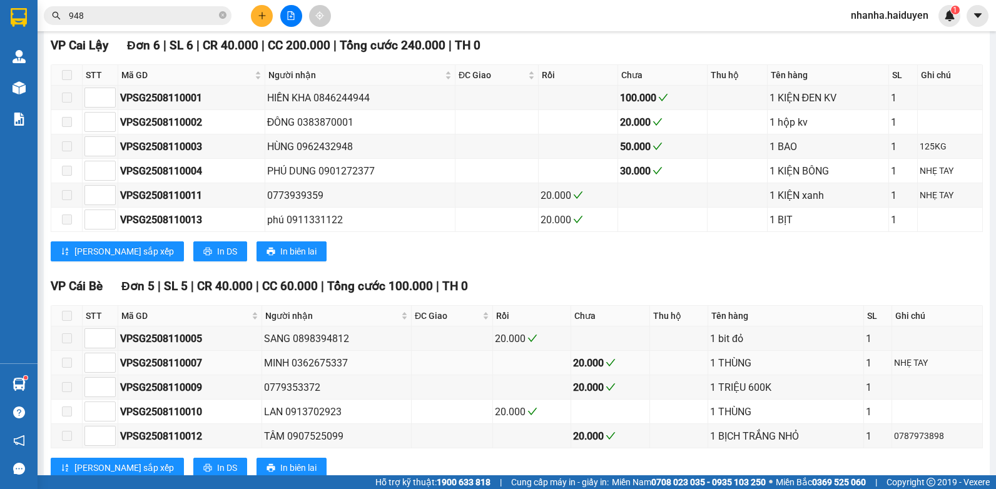
scroll to position [235, 0]
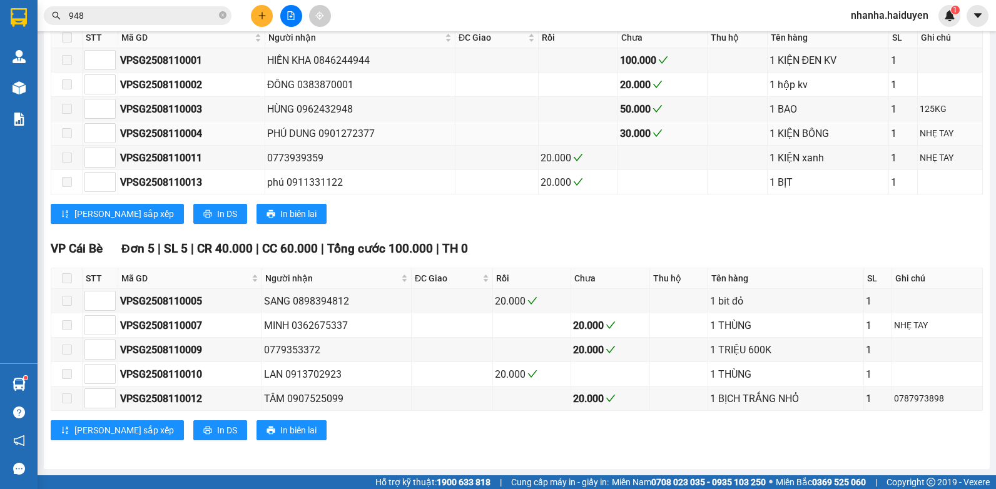
click at [400, 130] on div "PHÚ DUNG 0901272377" at bounding box center [360, 134] width 186 height 16
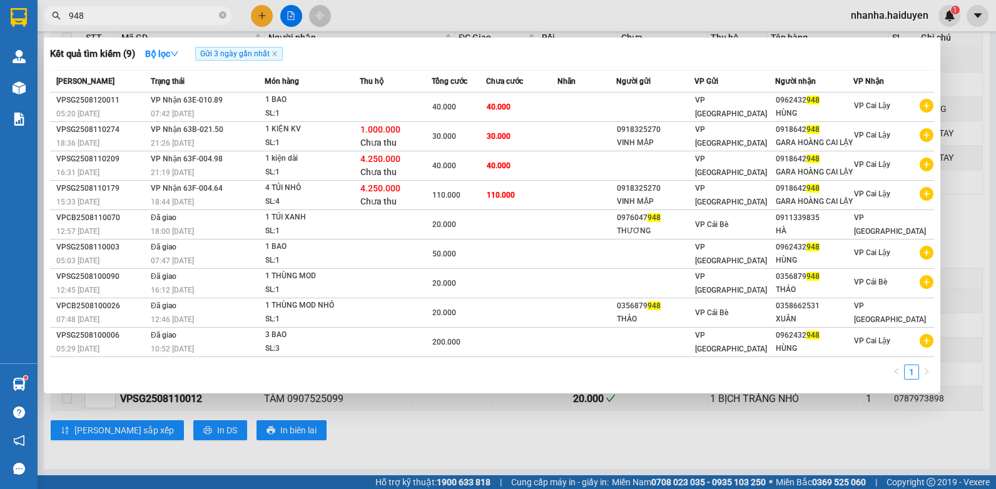
click at [190, 18] on input "948" at bounding box center [143, 16] width 148 height 14
type input "9"
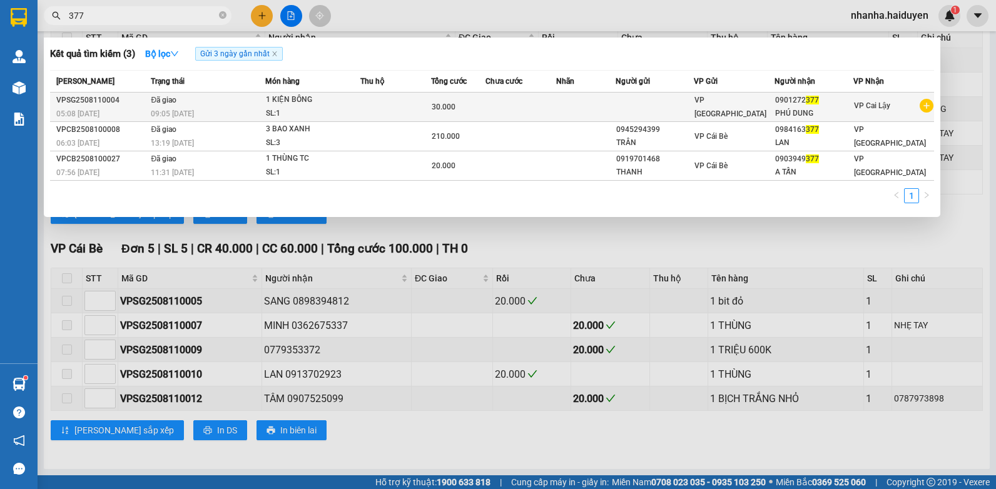
type input "377"
click at [319, 106] on div "1 KIỆN BÔNG" at bounding box center [313, 100] width 94 height 14
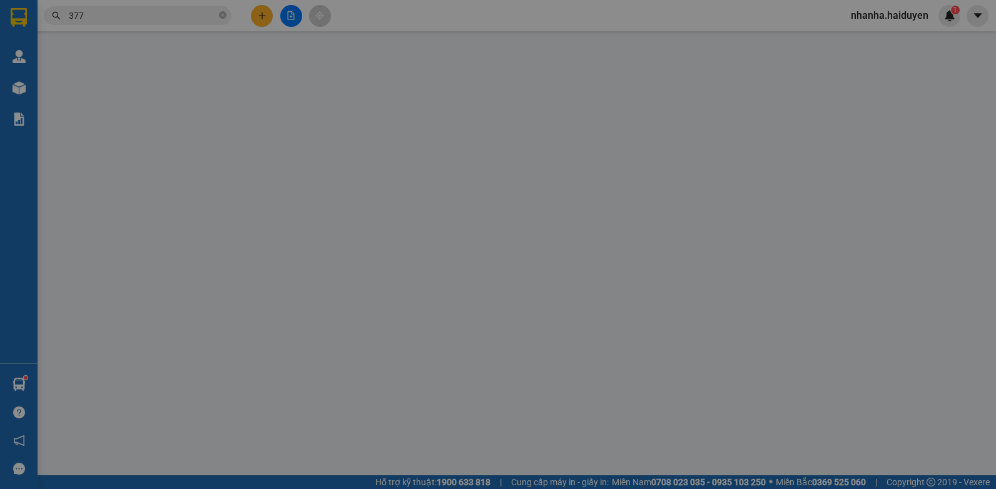
type input "0901272377"
type input "PHÚ DUNG"
type input "30.000"
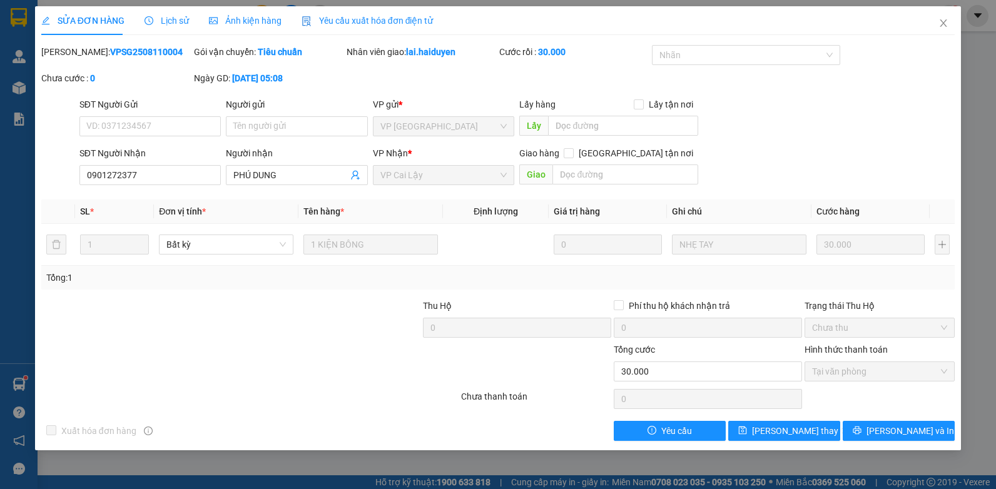
click at [158, 16] on span "Lịch sử" at bounding box center [167, 21] width 44 height 10
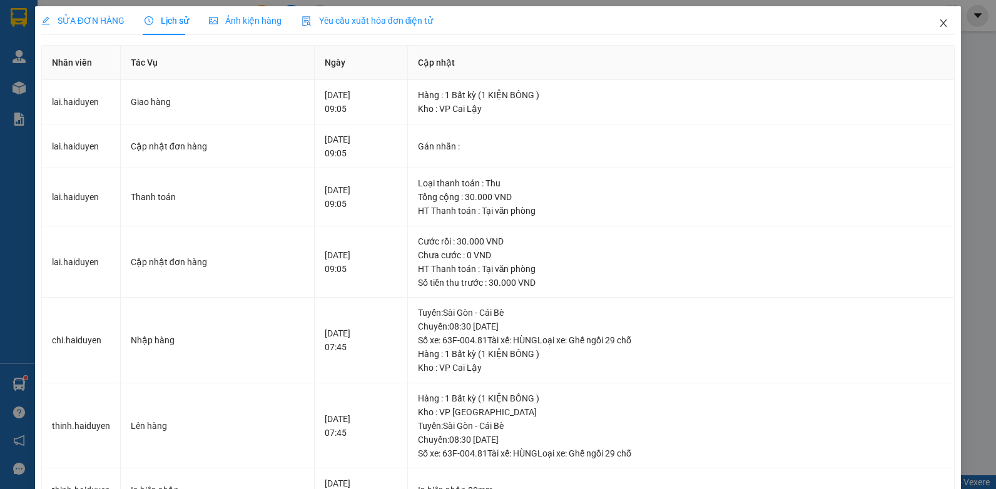
click at [938, 23] on icon "close" at bounding box center [943, 23] width 10 height 10
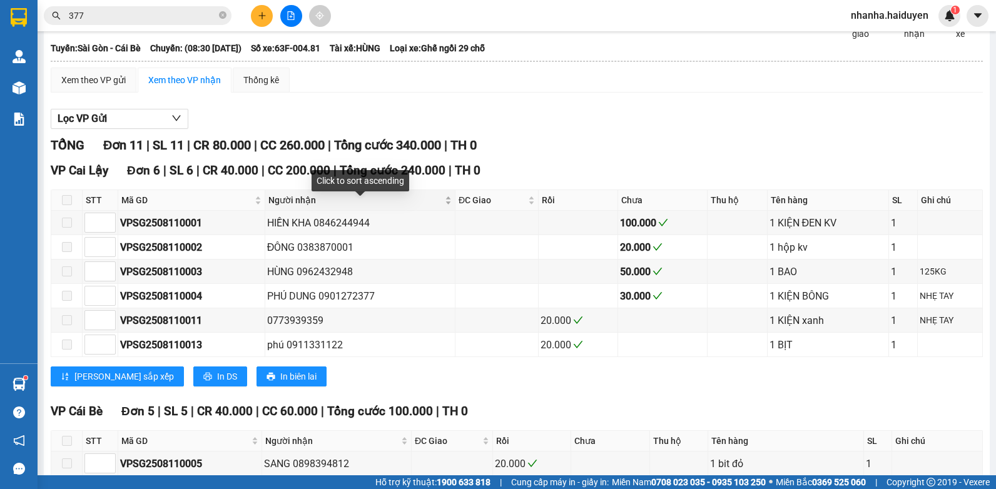
scroll to position [235, 0]
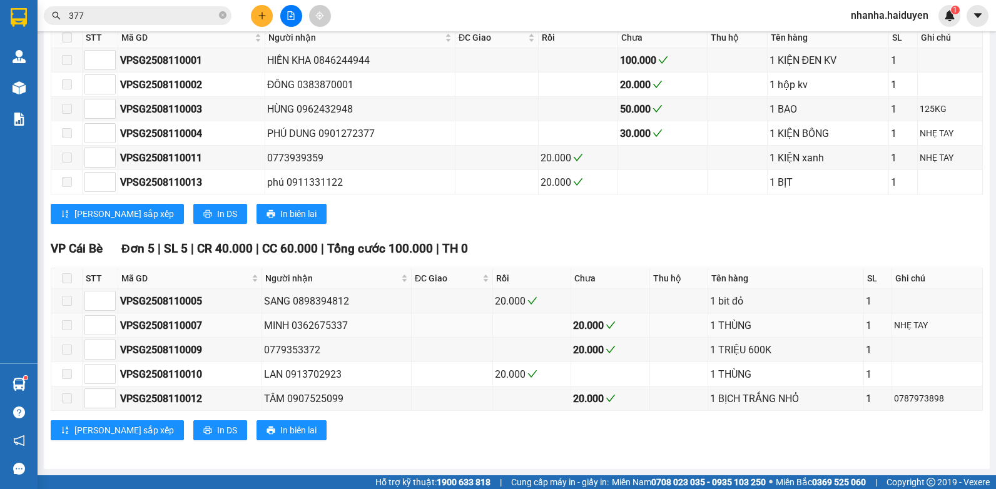
click at [385, 327] on div "MINH 0362675337" at bounding box center [336, 326] width 145 height 16
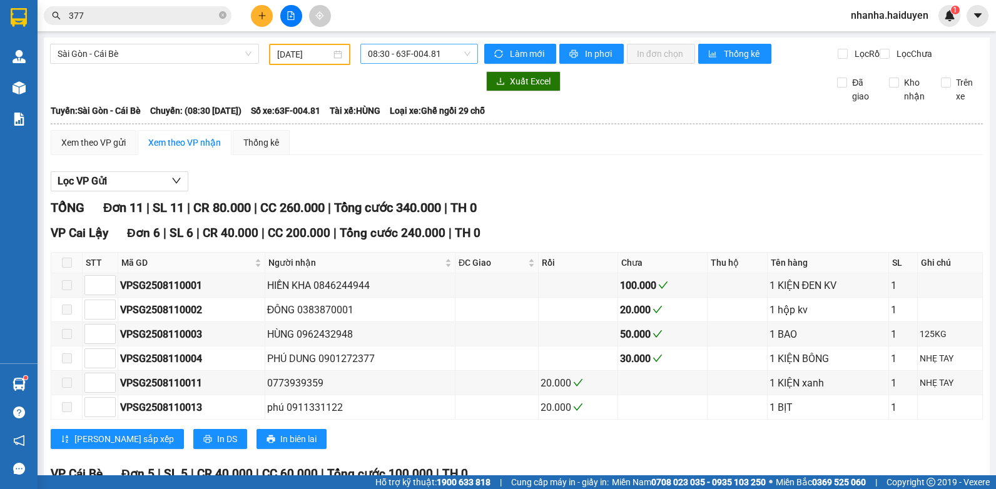
click at [407, 48] on span "08:30 - 63F-004.81" at bounding box center [419, 53] width 103 height 19
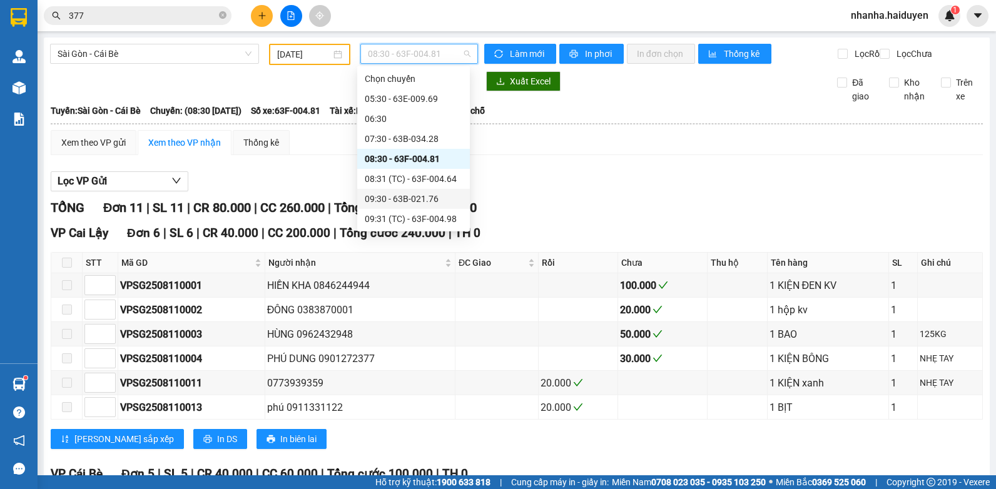
click at [392, 195] on div "09:30 - 63B-021.76" at bounding box center [414, 199] width 98 height 14
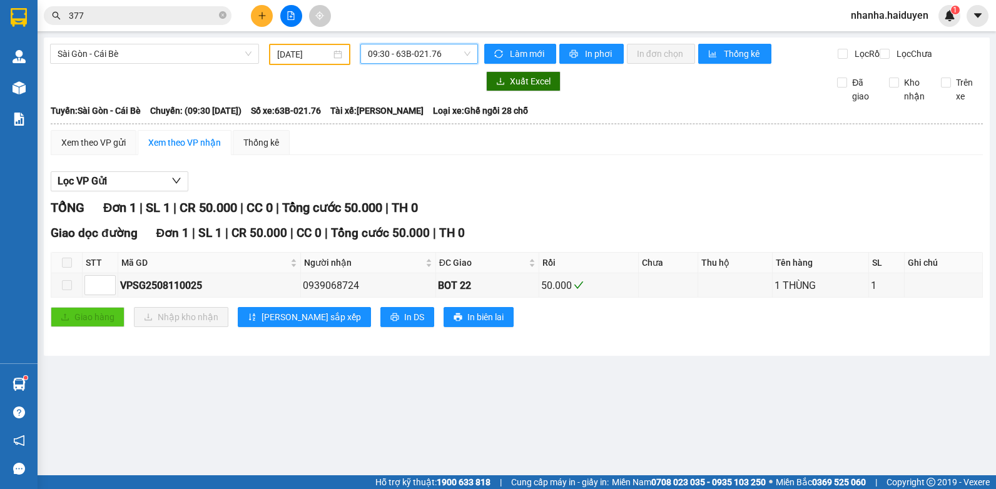
click at [382, 47] on span "09:30 - 63B-021.76" at bounding box center [419, 53] width 103 height 19
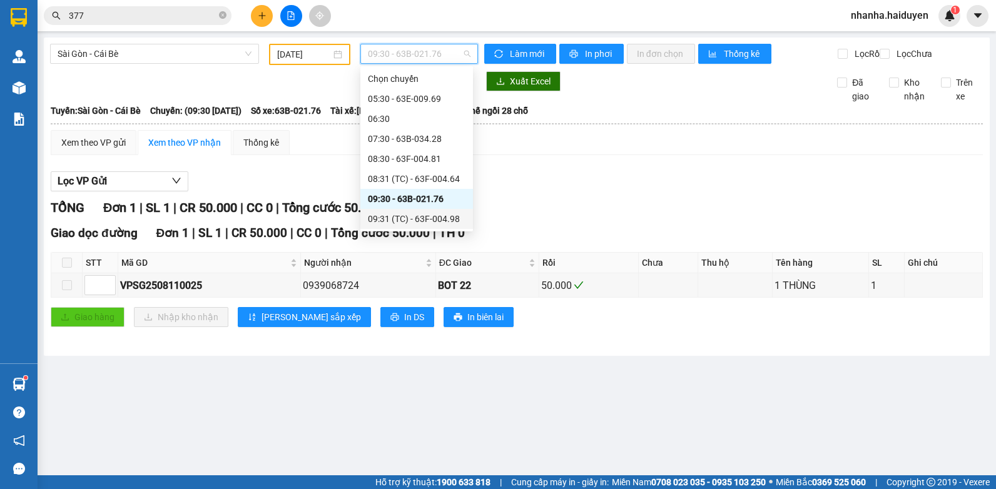
click at [406, 211] on div "09:31 (TC) - 63F-004.98" at bounding box center [416, 219] width 113 height 20
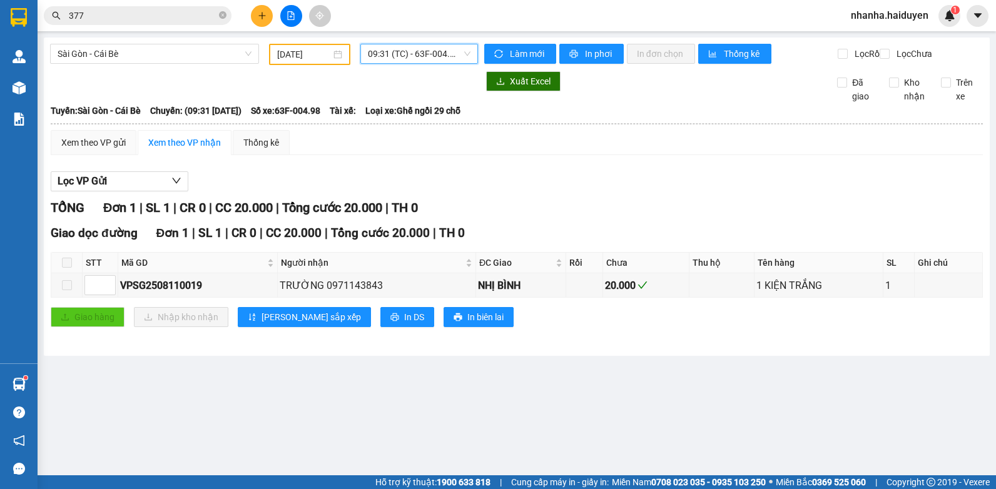
click at [418, 51] on span "09:31 (TC) - 63F-004.98" at bounding box center [419, 53] width 103 height 19
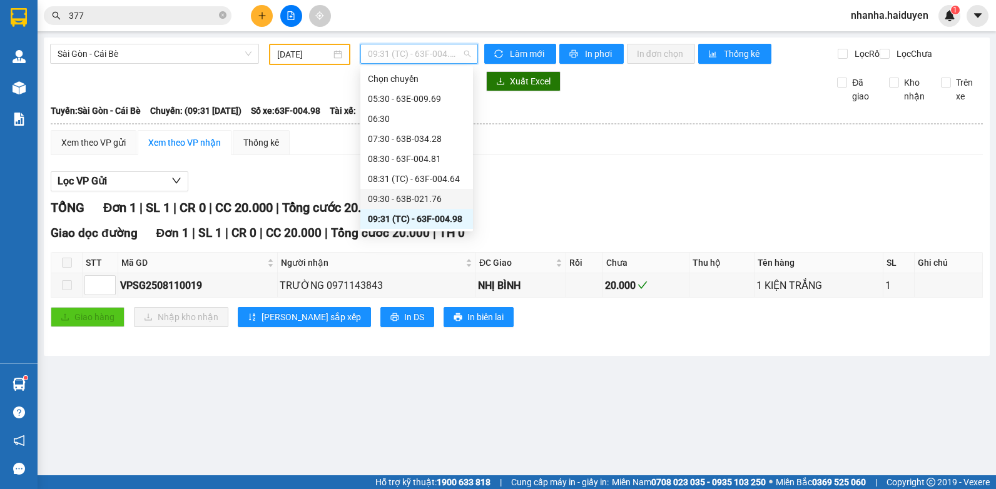
scroll to position [125, 0]
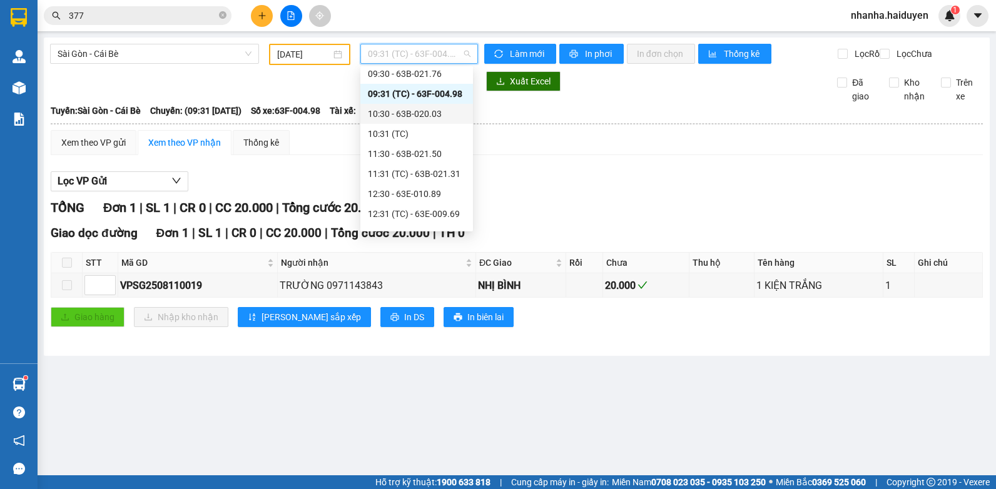
click at [417, 119] on div "10:30 - 63B-020.03" at bounding box center [417, 114] width 98 height 14
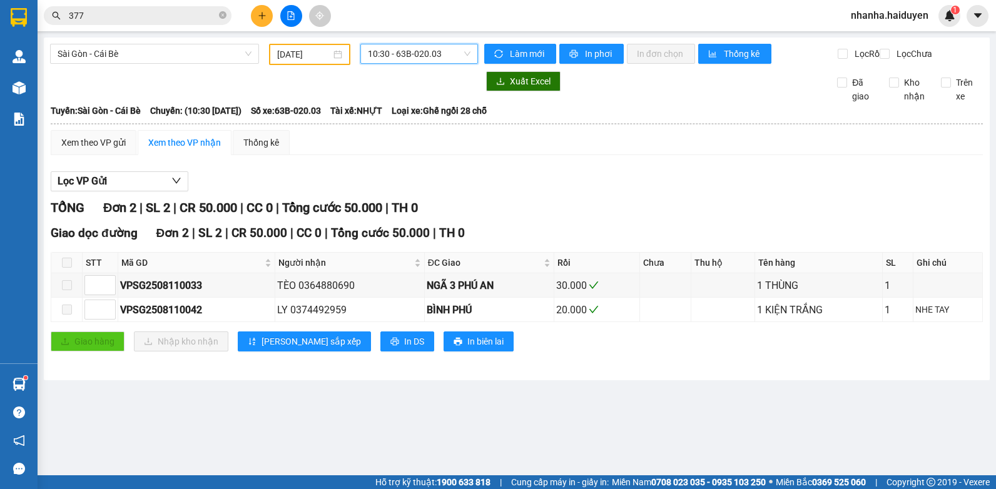
click at [415, 56] on span "10:30 - 63B-020.03" at bounding box center [419, 53] width 103 height 19
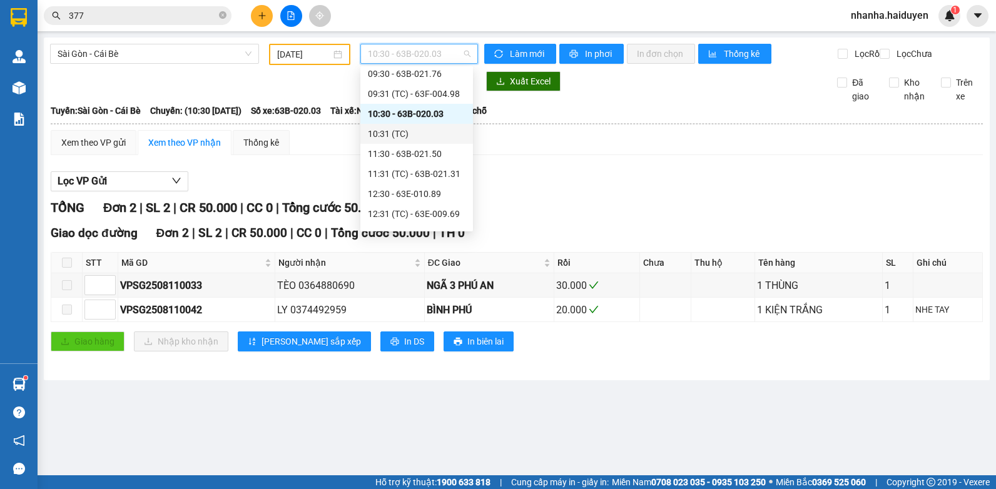
click at [423, 129] on div "10:31 (TC)" at bounding box center [417, 134] width 98 height 14
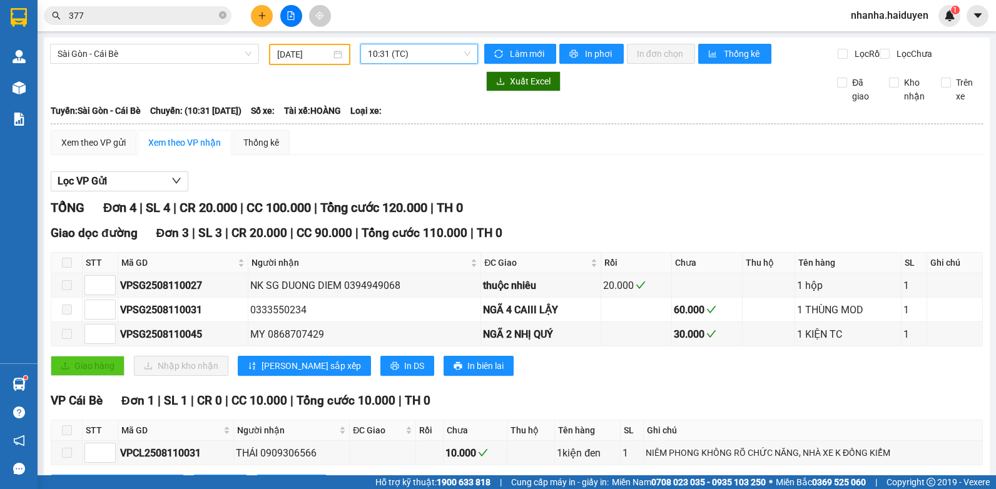
click at [422, 54] on span "10:31 (TC)" at bounding box center [419, 53] width 103 height 19
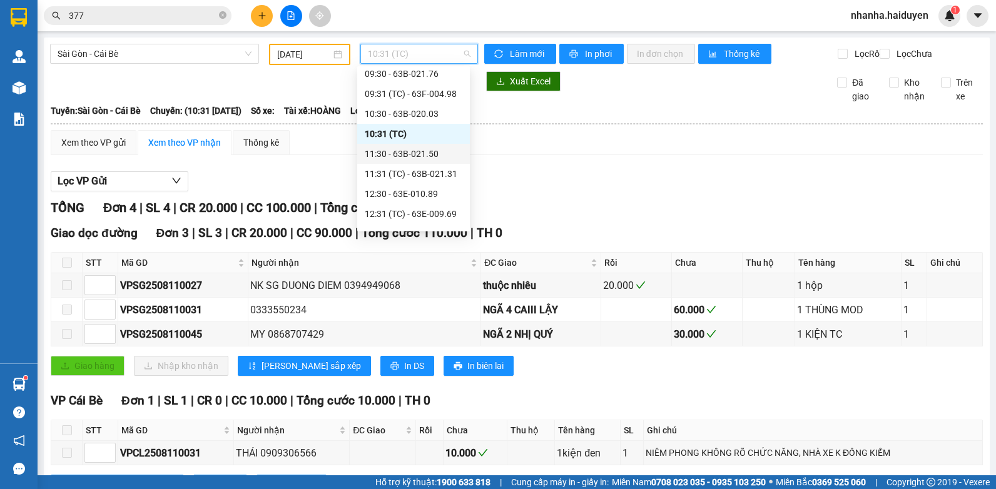
click at [418, 155] on div "11:30 - 63B-021.50" at bounding box center [414, 154] width 98 height 14
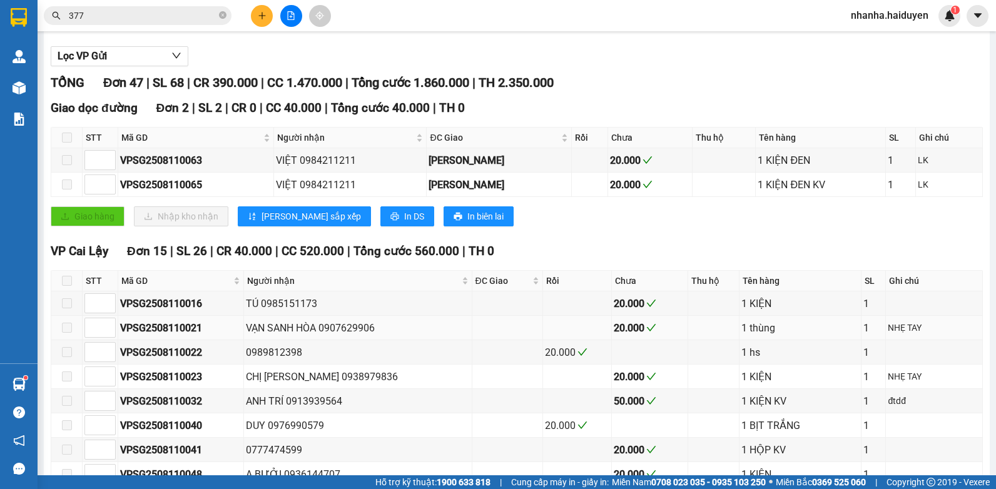
scroll to position [188, 0]
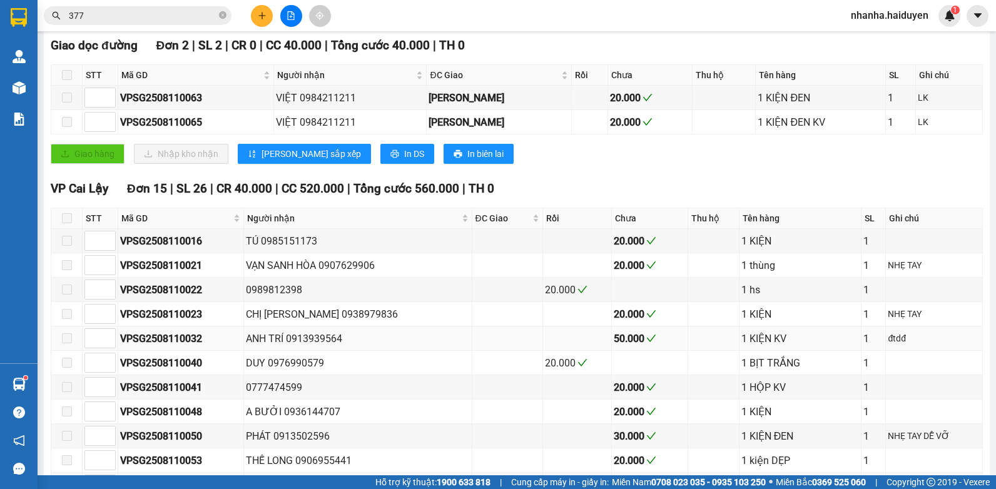
click at [414, 347] on div "ANH TRÍ 0913939564" at bounding box center [357, 339] width 223 height 16
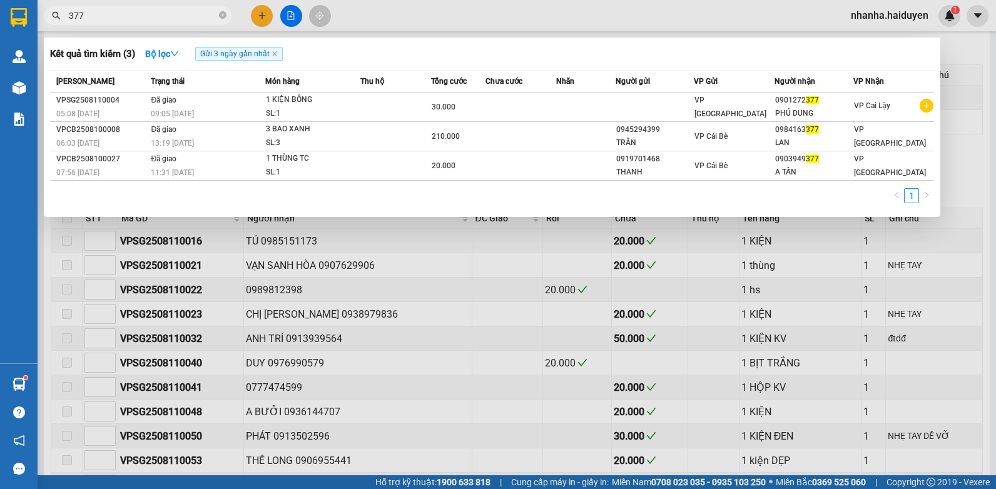
click at [187, 16] on input "377" at bounding box center [143, 16] width 148 height 14
type input "3"
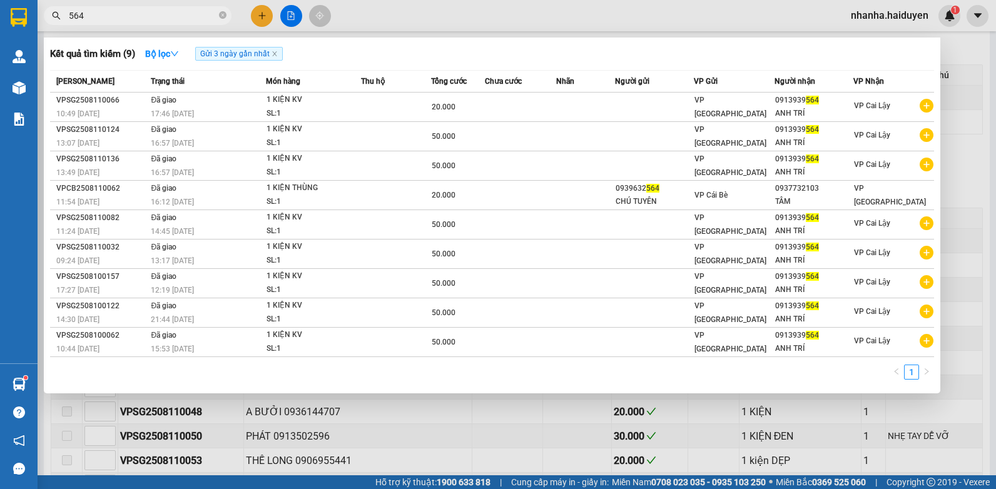
click at [487, 416] on div at bounding box center [498, 244] width 996 height 489
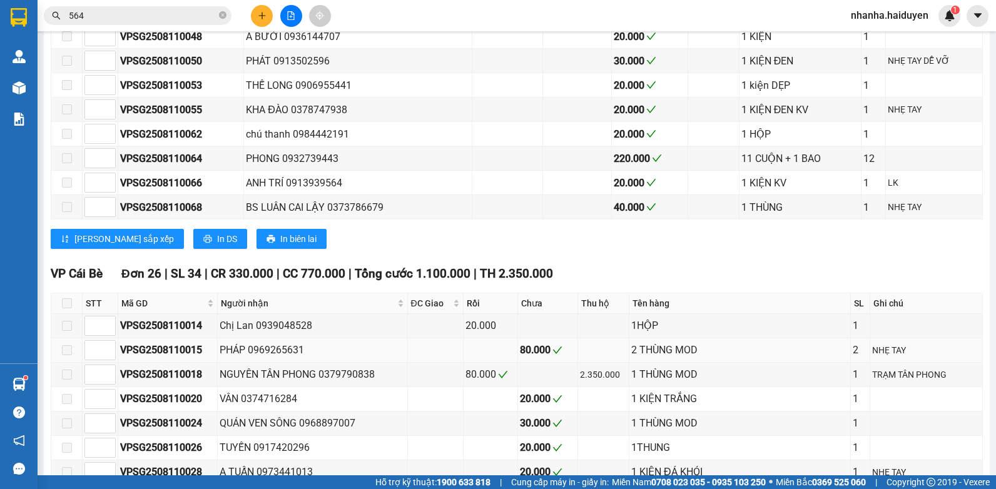
scroll to position [626, 0]
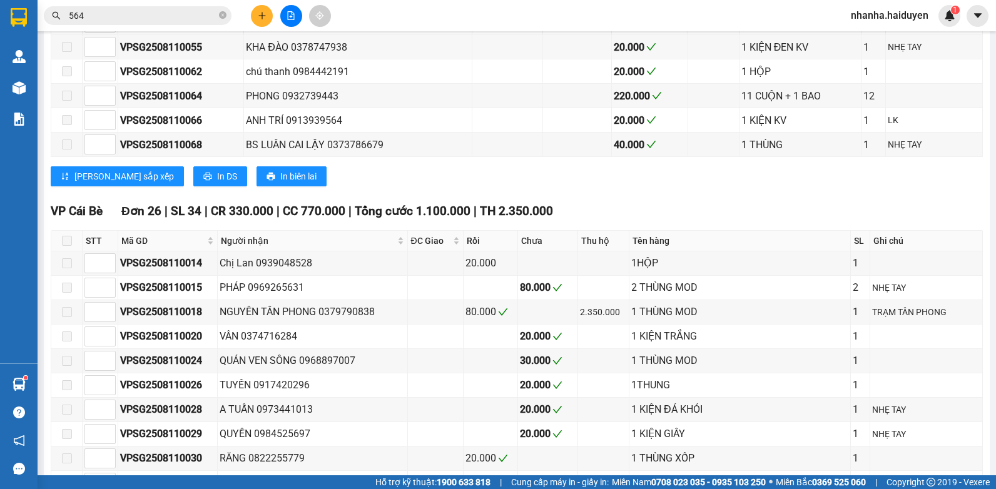
click at [201, 13] on input "564" at bounding box center [143, 16] width 148 height 14
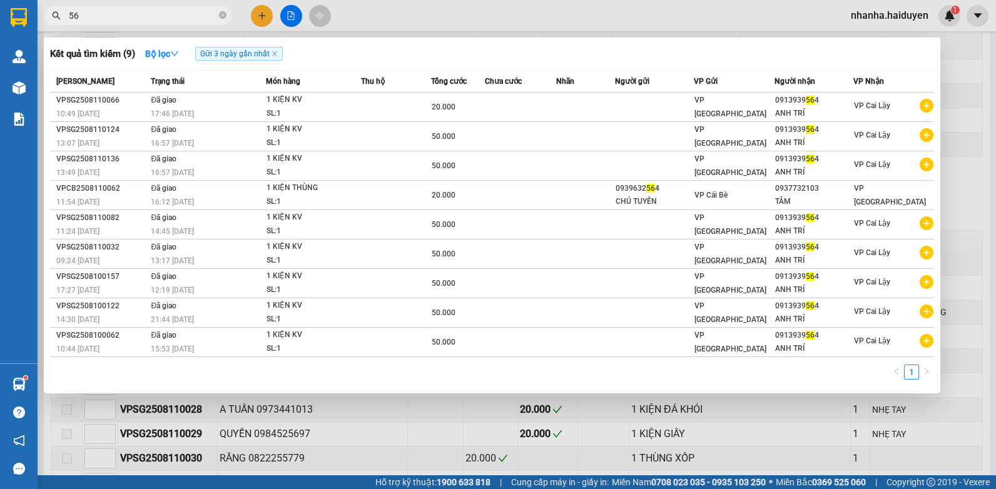
type input "5"
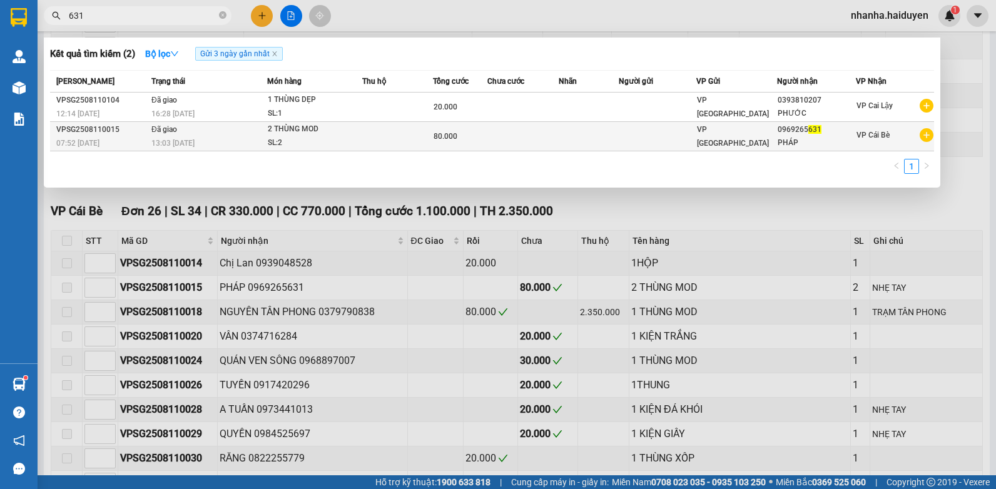
type input "631"
click at [369, 141] on td at bounding box center [397, 136] width 71 height 29
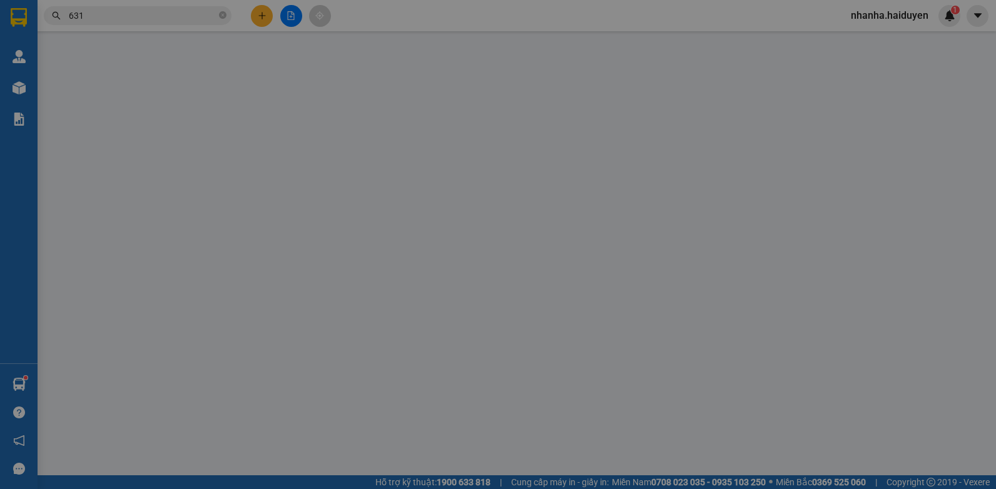
type input "0969265631"
type input "PHÁP"
type input "80.000"
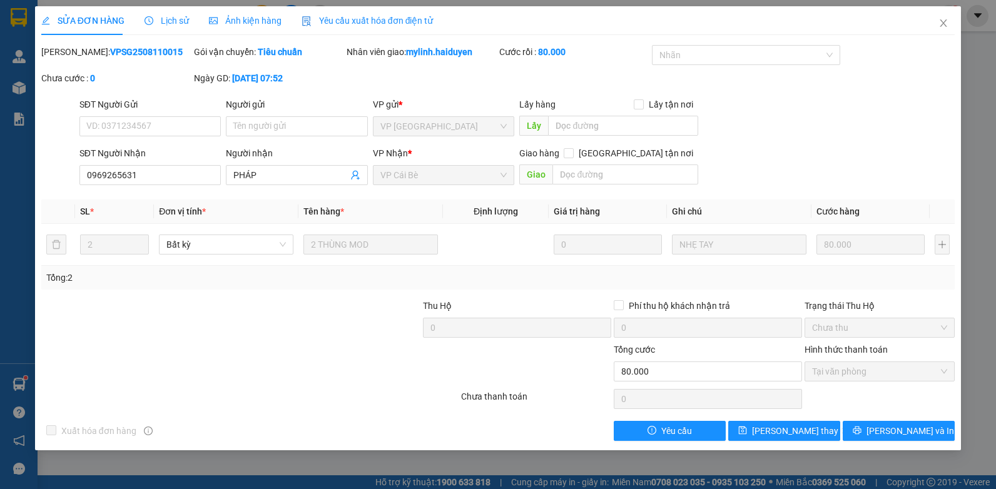
click at [150, 26] on span "Lịch sử" at bounding box center [167, 21] width 44 height 10
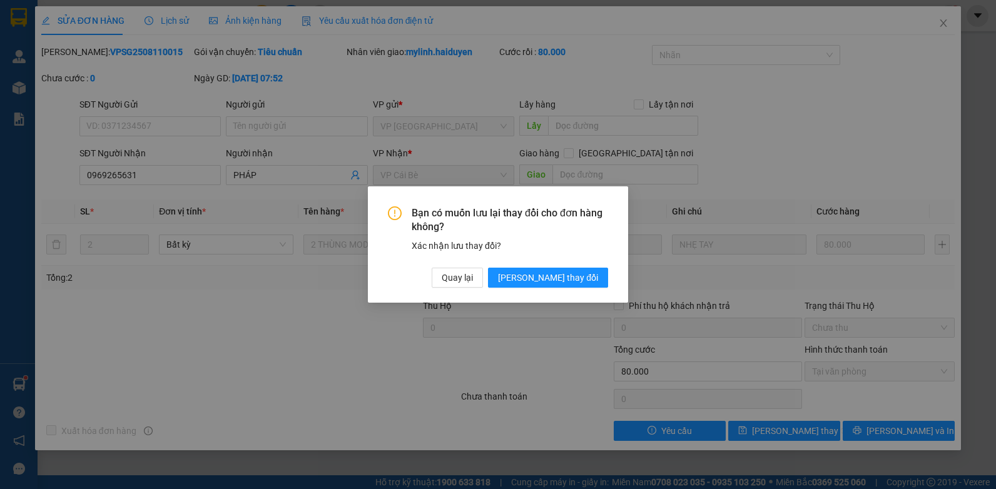
click at [152, 1] on div "Bạn có muốn lưu lại thay đổi cho đơn hàng không? Xác nhận lưu thay đổi? Quay lạ…" at bounding box center [498, 244] width 996 height 489
click at [483, 280] on button "Quay lại" at bounding box center [457, 278] width 51 height 20
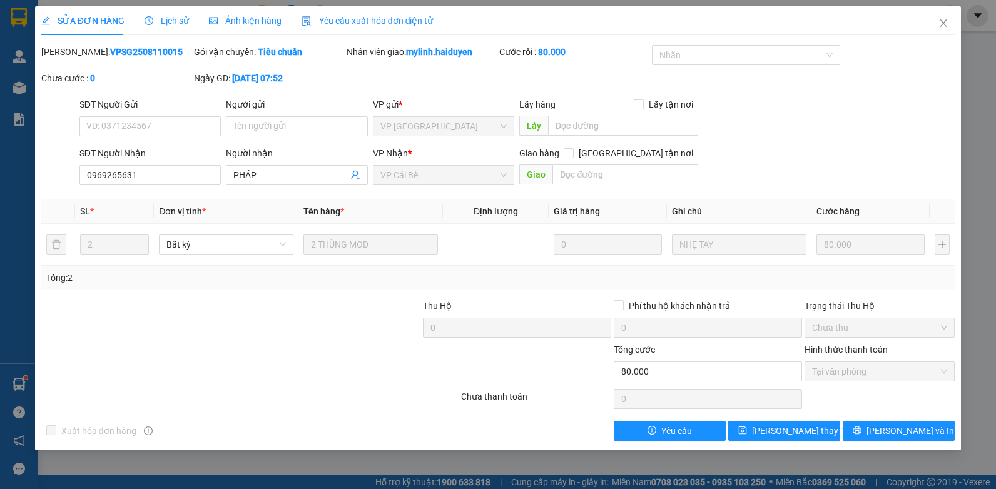
click at [160, 19] on span "Lịch sử" at bounding box center [167, 21] width 44 height 10
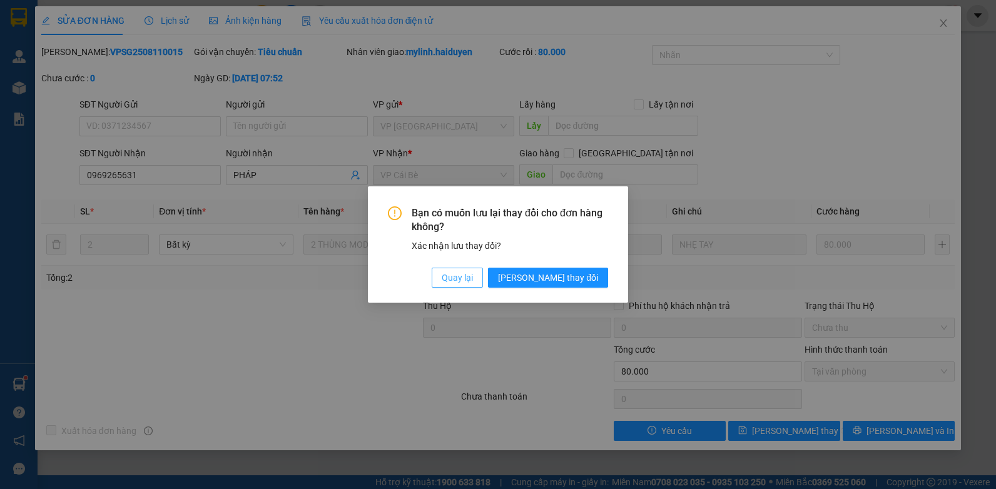
click at [473, 273] on span "Quay lại" at bounding box center [457, 278] width 31 height 14
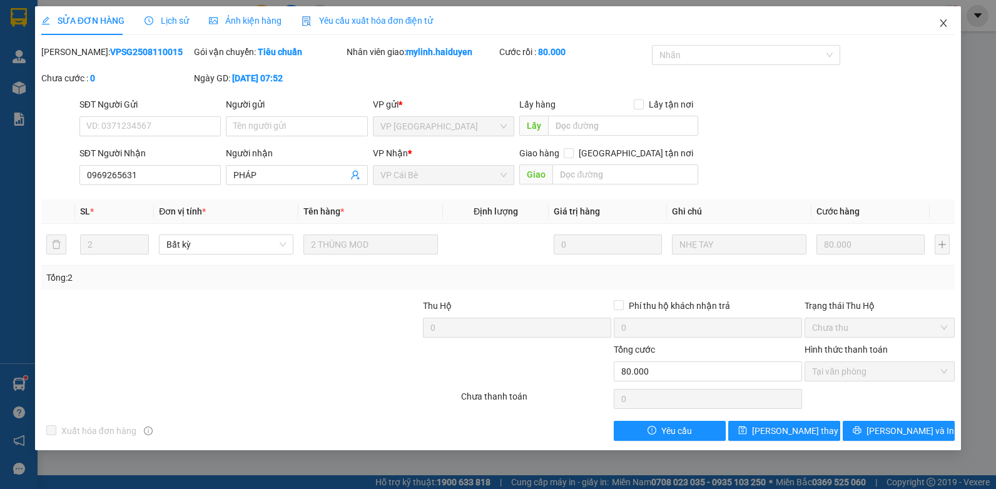
click at [951, 23] on span "Close" at bounding box center [943, 23] width 35 height 35
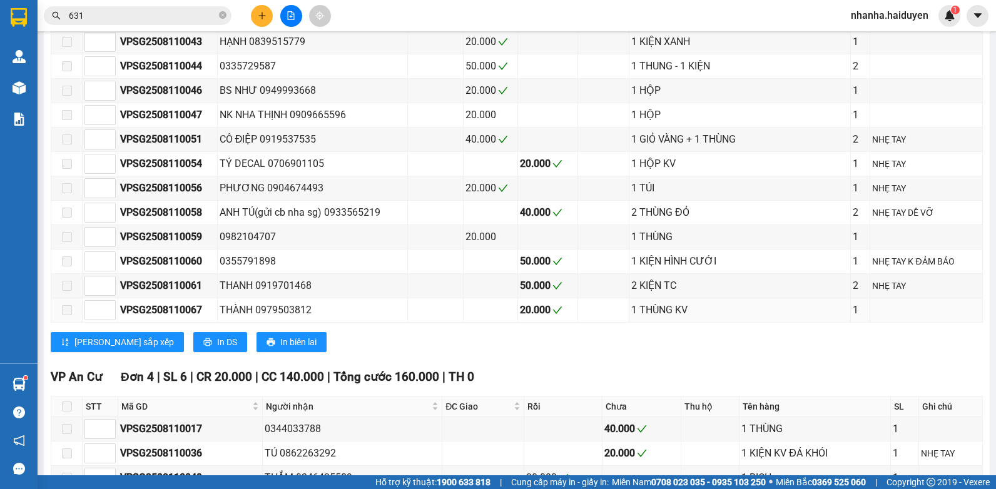
scroll to position [876, 0]
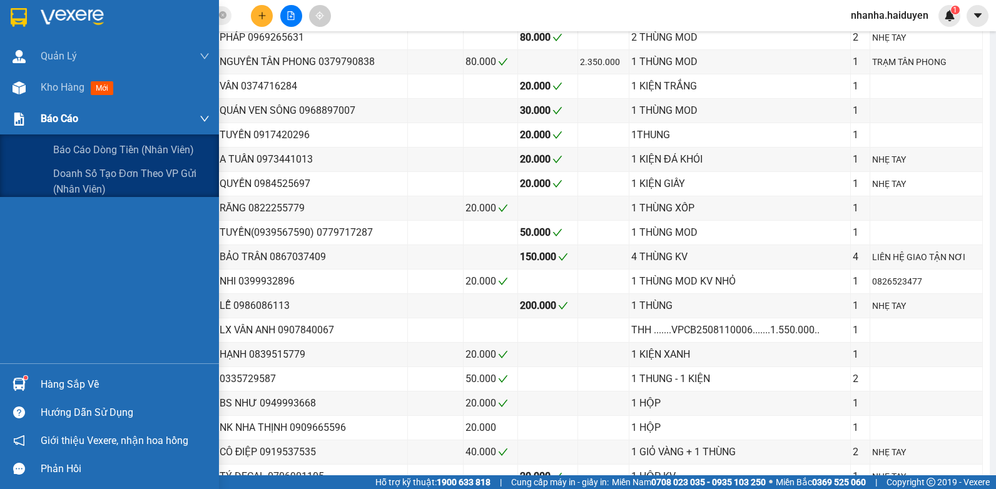
click at [9, 121] on div at bounding box center [19, 119] width 22 height 22
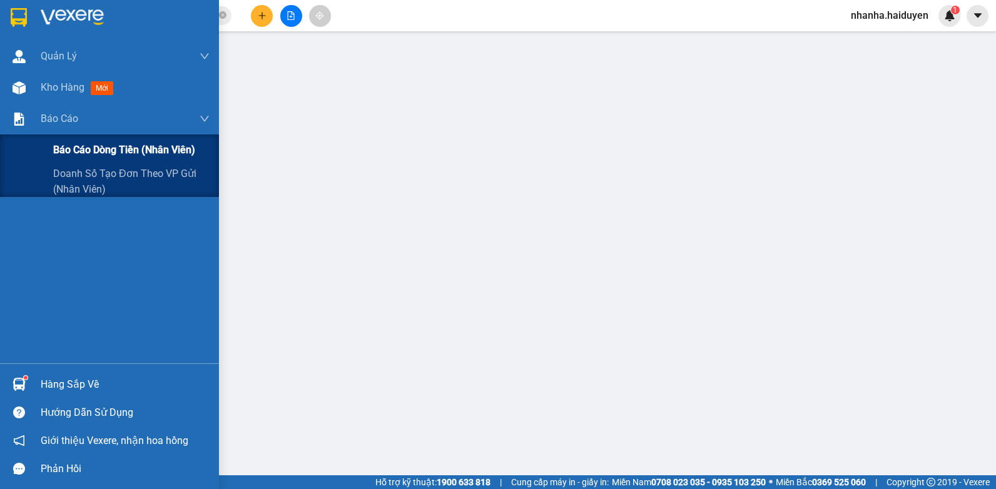
click at [19, 153] on div "Báo cáo dòng tiền (nhân viên)" at bounding box center [109, 150] width 219 height 31
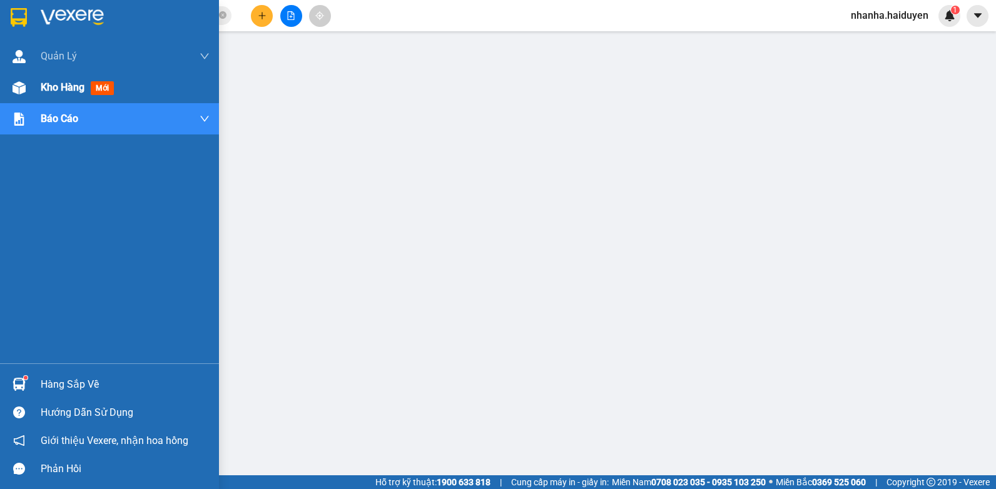
click at [42, 85] on span "Kho hàng" at bounding box center [63, 87] width 44 height 12
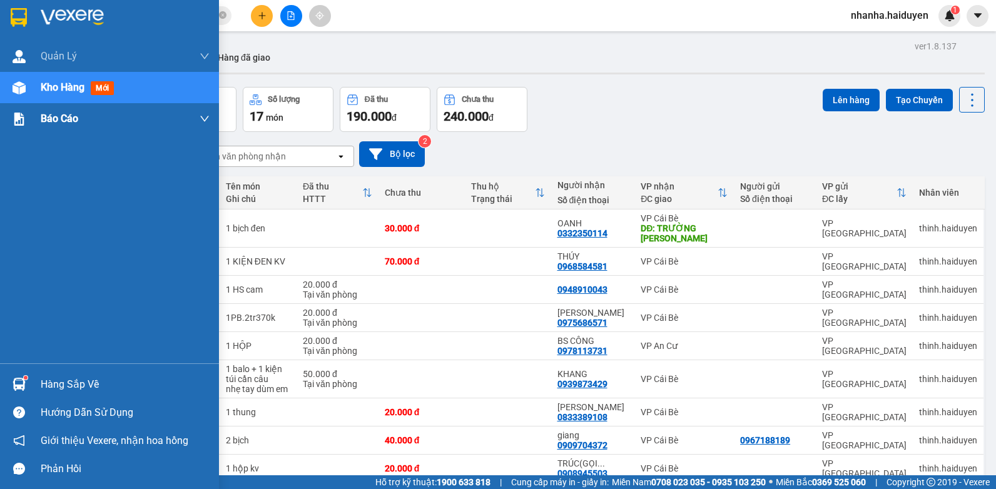
drag, startPoint x: 1, startPoint y: 101, endPoint x: 1, endPoint y: 115, distance: 14.4
click at [1, 101] on div "Kho hàng mới" at bounding box center [109, 87] width 219 height 31
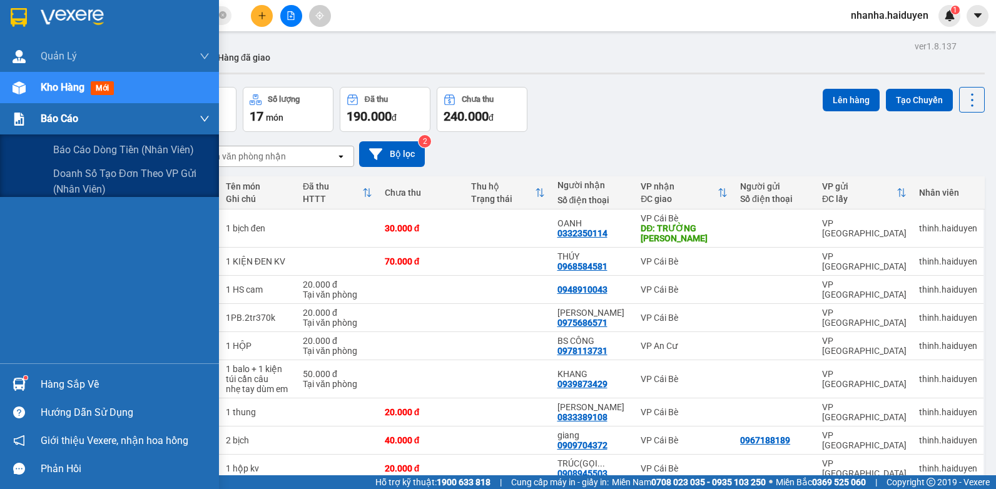
click at [8, 118] on div "Báo cáo" at bounding box center [109, 118] width 219 height 31
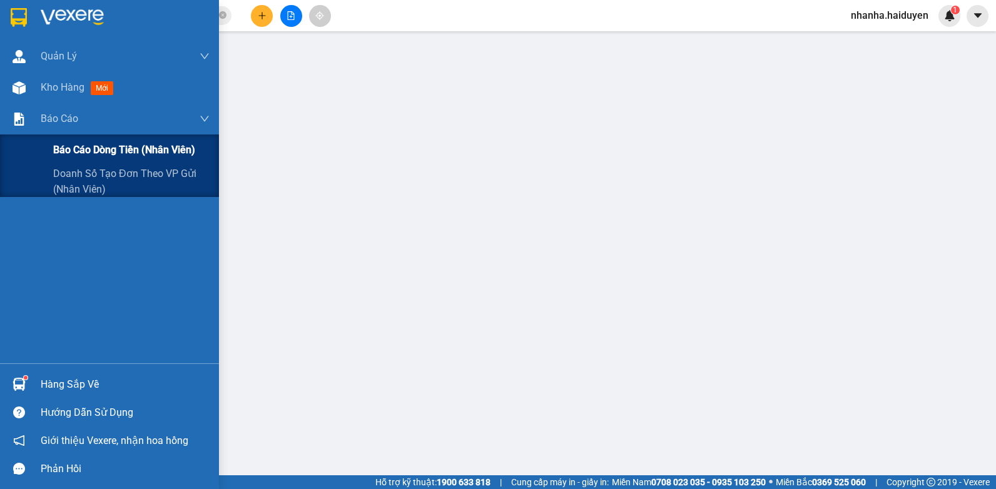
click at [24, 149] on div "Báo cáo dòng tiền (nhân viên)" at bounding box center [109, 150] width 219 height 31
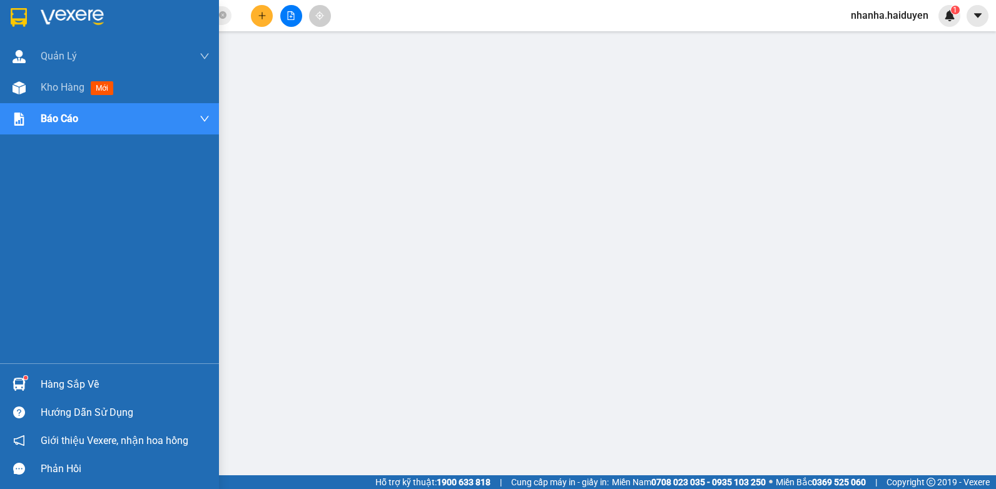
drag, startPoint x: 21, startPoint y: 99, endPoint x: 170, endPoint y: 12, distance: 173.3
click at [21, 99] on div "Kho hàng mới" at bounding box center [109, 87] width 219 height 31
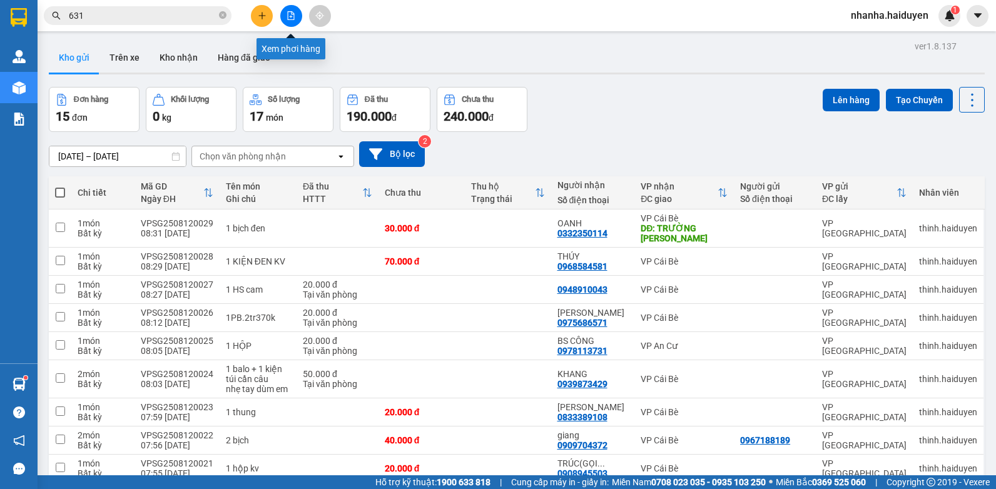
click at [295, 6] on button at bounding box center [291, 16] width 22 height 22
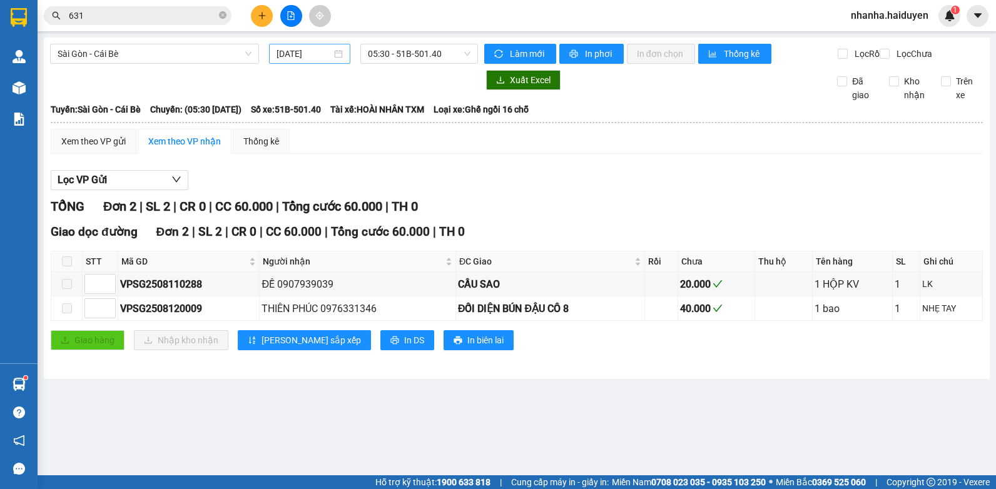
click at [307, 54] on input "[DATE]" at bounding box center [304, 54] width 55 height 14
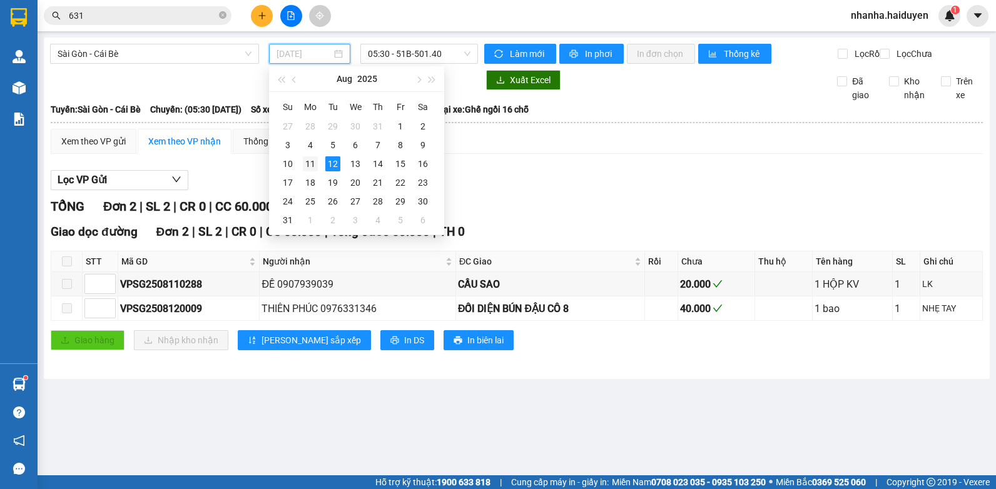
click at [307, 159] on div "11" at bounding box center [310, 163] width 15 height 15
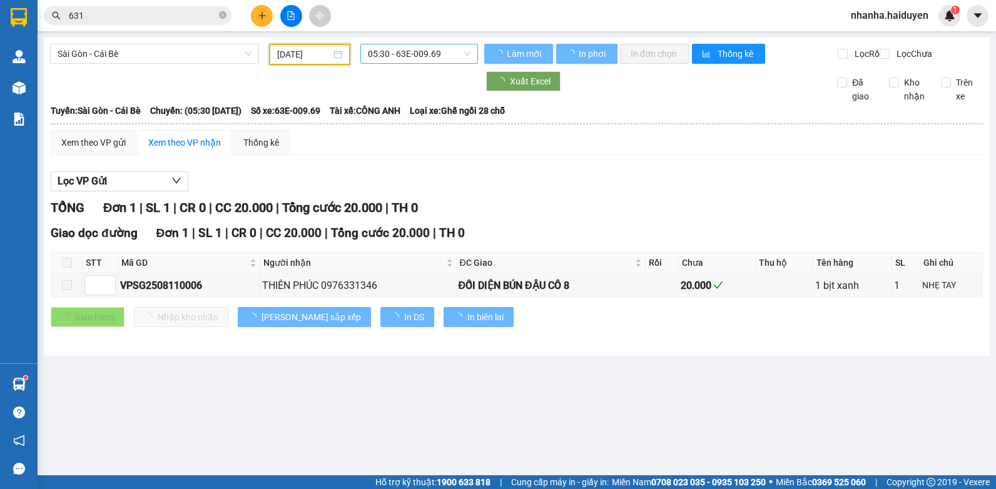
click at [417, 51] on span "05:30 - 63E-009.69" at bounding box center [419, 53] width 103 height 19
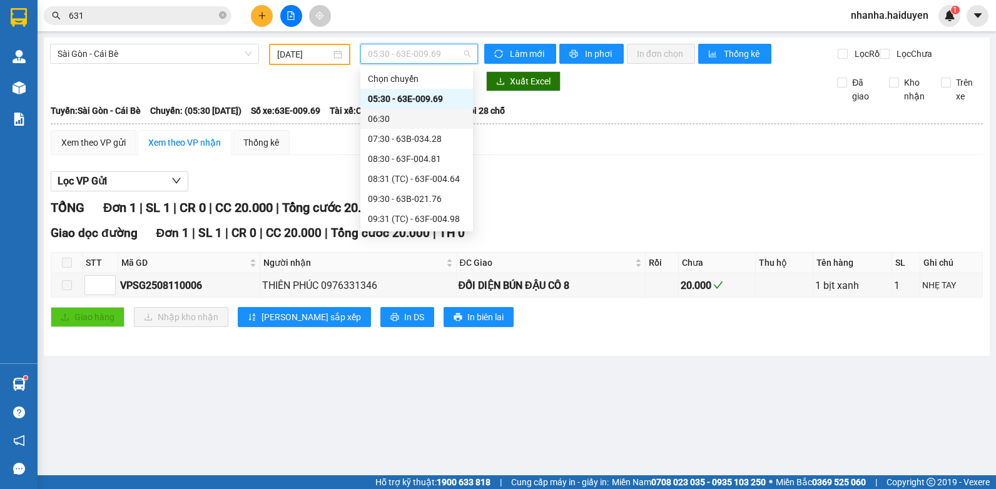
click at [398, 117] on div "06:30" at bounding box center [417, 119] width 98 height 14
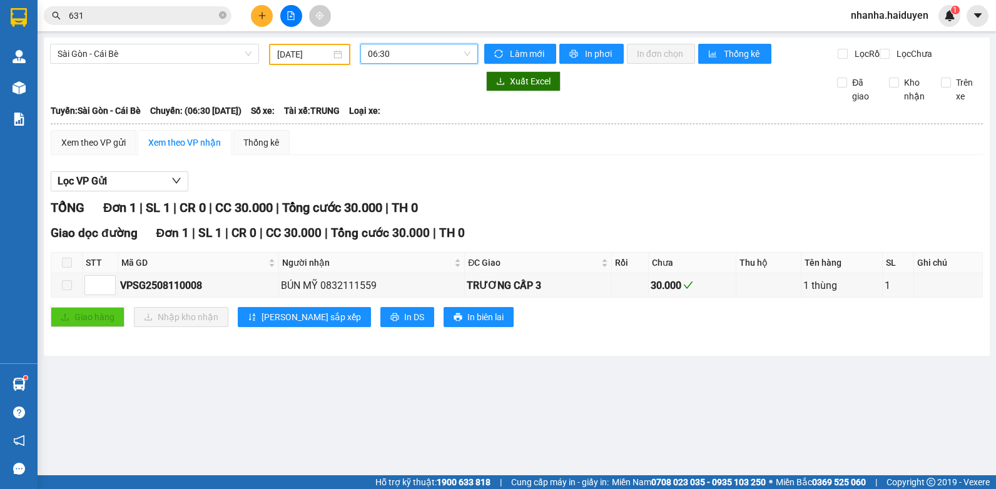
click at [389, 56] on span "06:30" at bounding box center [419, 53] width 103 height 19
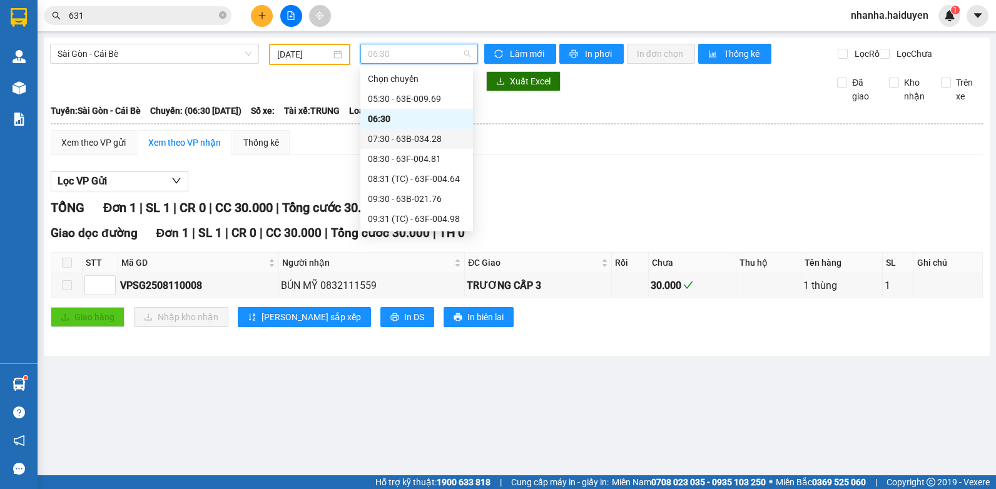
click at [394, 141] on div "07:30 - 63B-034.28" at bounding box center [417, 139] width 98 height 14
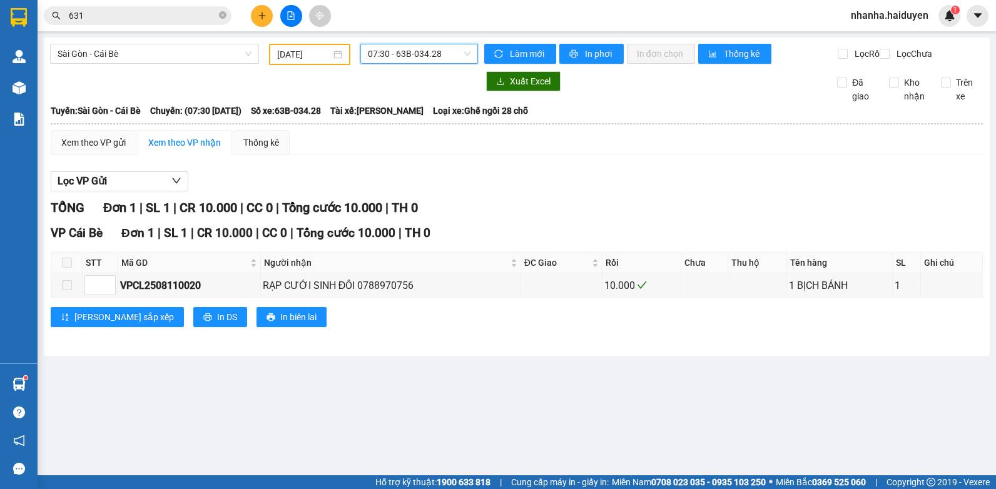
click at [419, 49] on span "07:30 - 63B-034.28" at bounding box center [419, 53] width 103 height 19
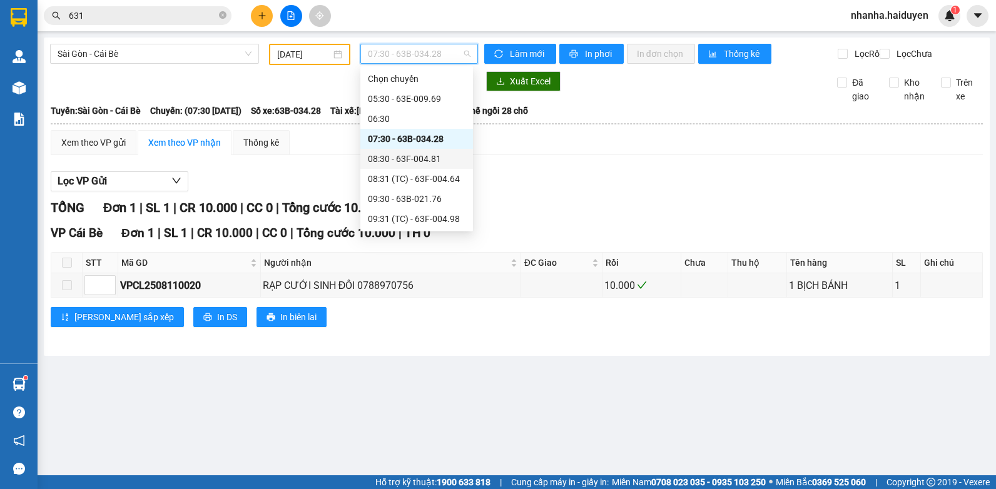
click at [418, 159] on div "08:30 - 63F-004.81" at bounding box center [417, 159] width 98 height 14
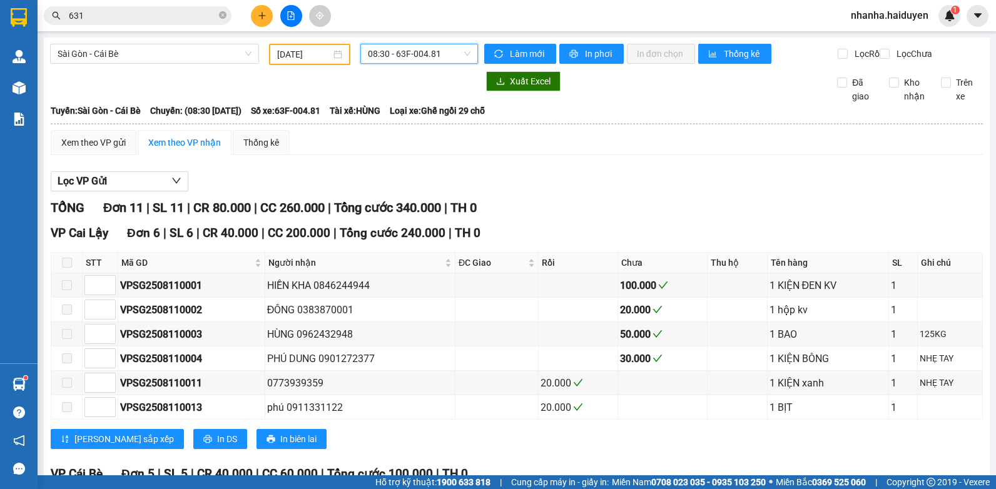
click at [424, 44] on span "08:30 - 63F-004.81" at bounding box center [419, 53] width 103 height 19
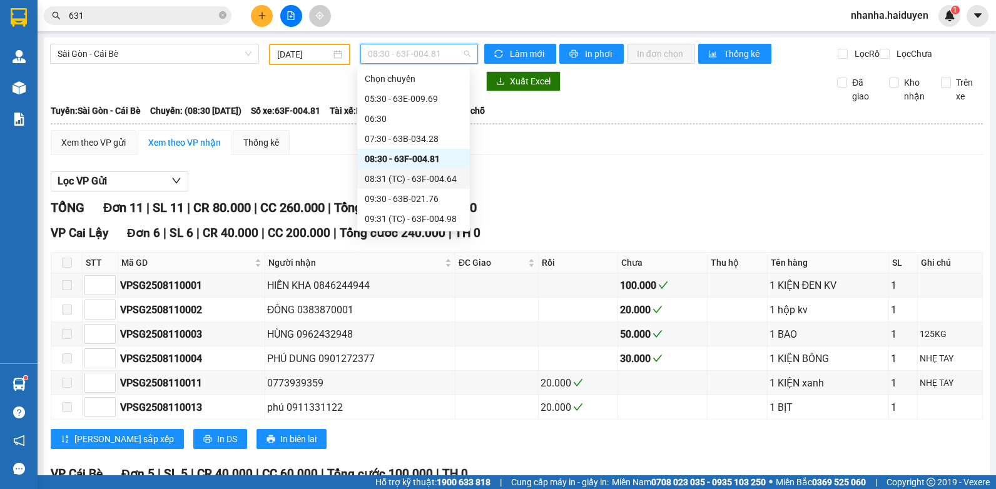
click at [408, 178] on div "08:31 (TC) - 63F-004.64" at bounding box center [414, 179] width 98 height 14
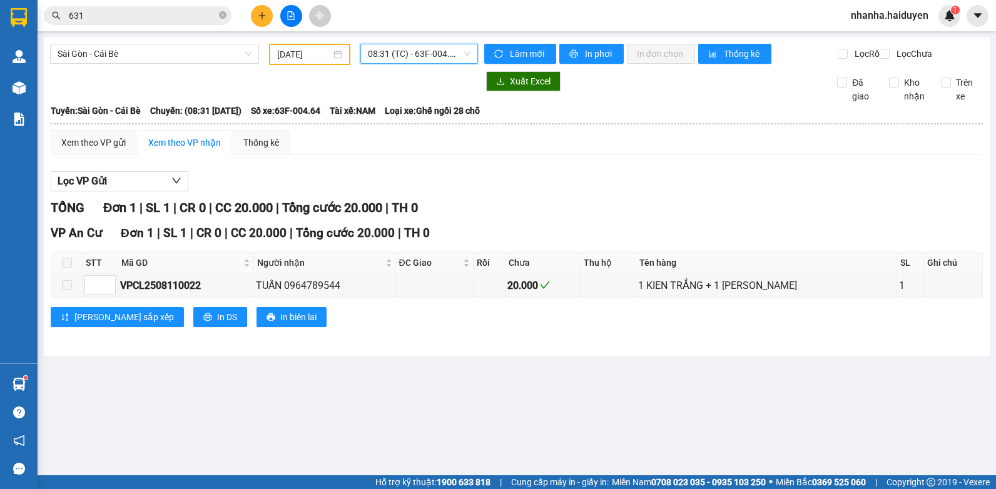
click at [404, 43] on div "[GEOGRAPHIC_DATA] - Cái Bè [DATE] 08:31 08:31 (TC) - 63F-004.64 Làm mới In phơi…" at bounding box center [517, 197] width 946 height 318
click at [397, 52] on span "08:31 (TC) - 63F-004.64" at bounding box center [419, 53] width 103 height 19
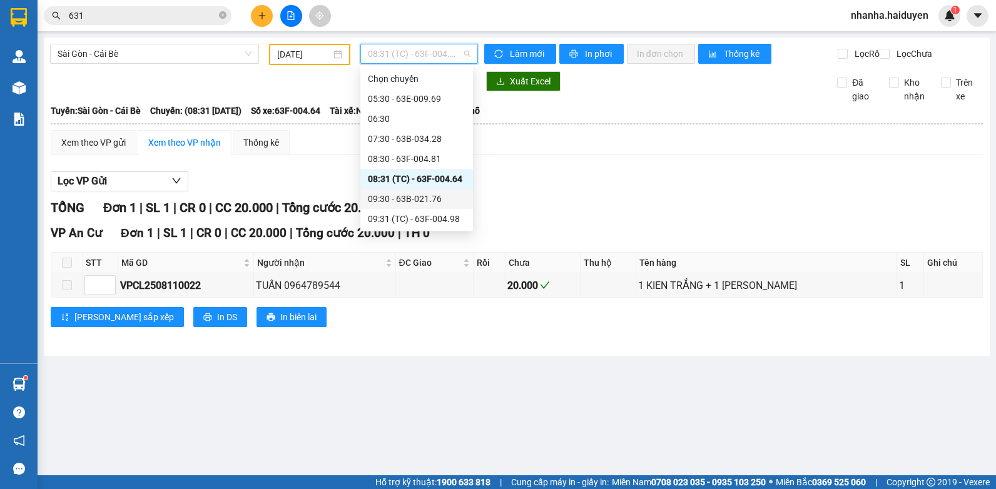
click at [390, 205] on div "09:30 - 63B-021.76" at bounding box center [417, 199] width 98 height 14
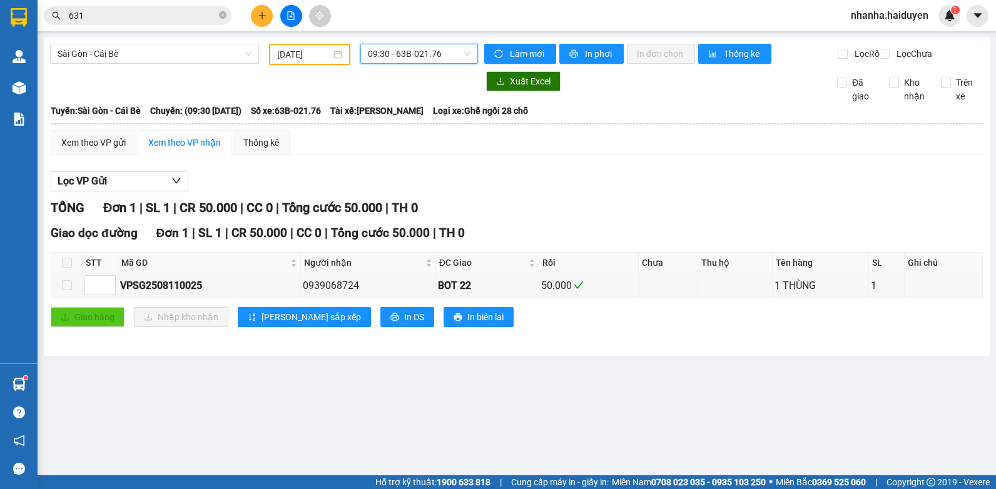
click at [386, 40] on div "[GEOGRAPHIC_DATA] - Cái Bè [DATE] 09:30 09:30 - 63B-021.76 Làm mới In phơi In đ…" at bounding box center [517, 197] width 946 height 318
click at [386, 43] on div "[GEOGRAPHIC_DATA] - Cái Bè [DATE] 09:30 - 63B-021.76 Làm mới In phơi In đơn chọ…" at bounding box center [517, 197] width 946 height 318
click at [389, 54] on span "09:30 - 63B-021.76" at bounding box center [419, 53] width 103 height 19
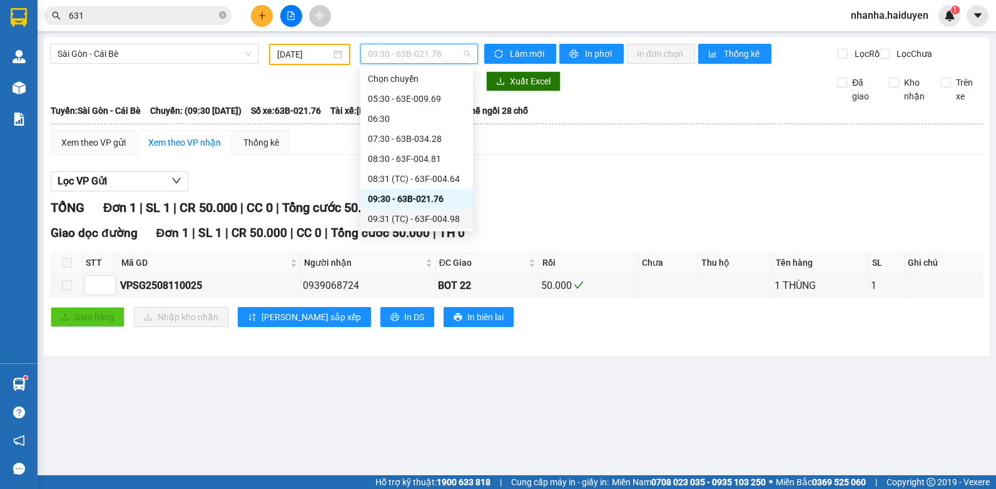
click at [397, 215] on div "09:31 (TC) - 63F-004.98" at bounding box center [417, 219] width 98 height 14
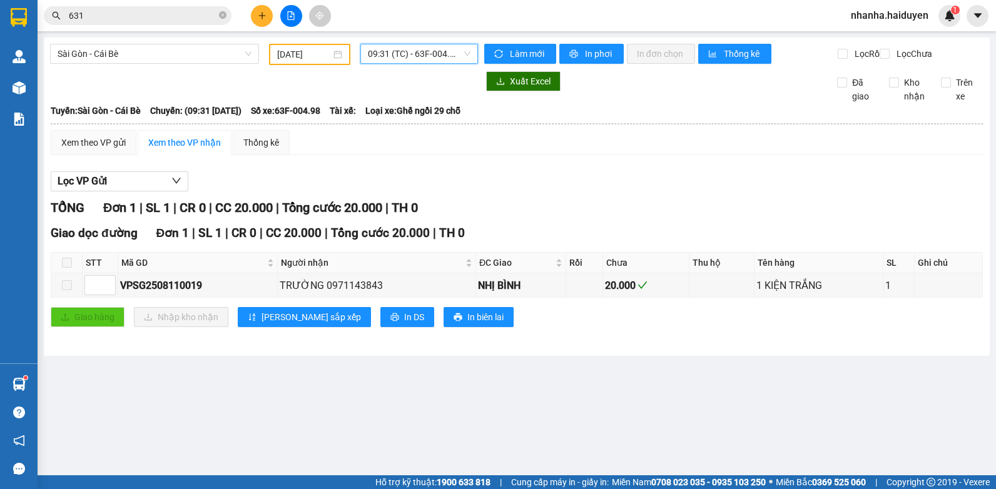
click at [369, 52] on span "09:31 (TC) - 63F-004.98" at bounding box center [419, 53] width 103 height 19
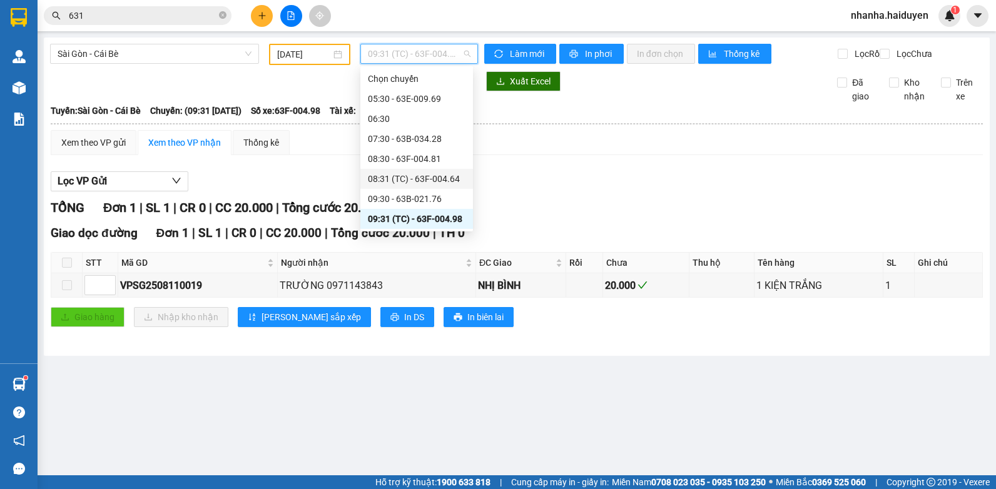
scroll to position [63, 0]
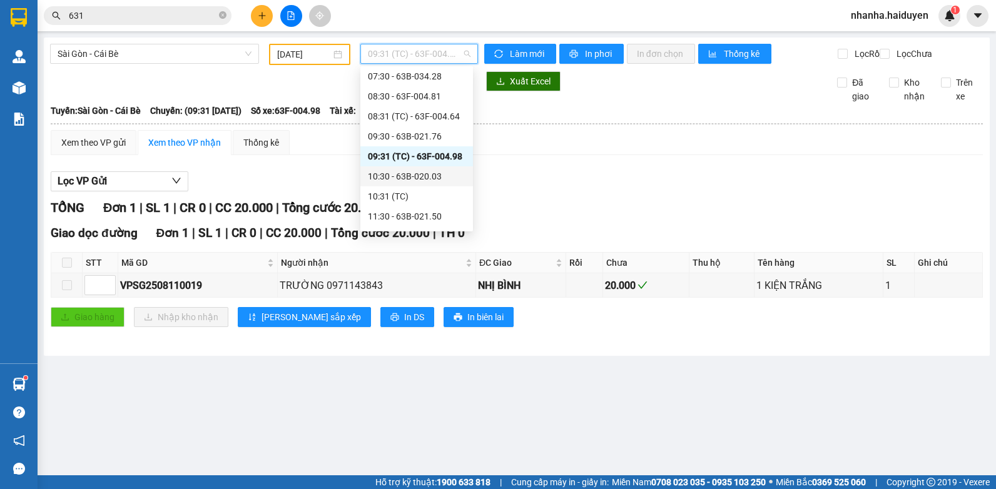
click at [389, 175] on div "10:30 - 63B-020.03" at bounding box center [417, 177] width 98 height 14
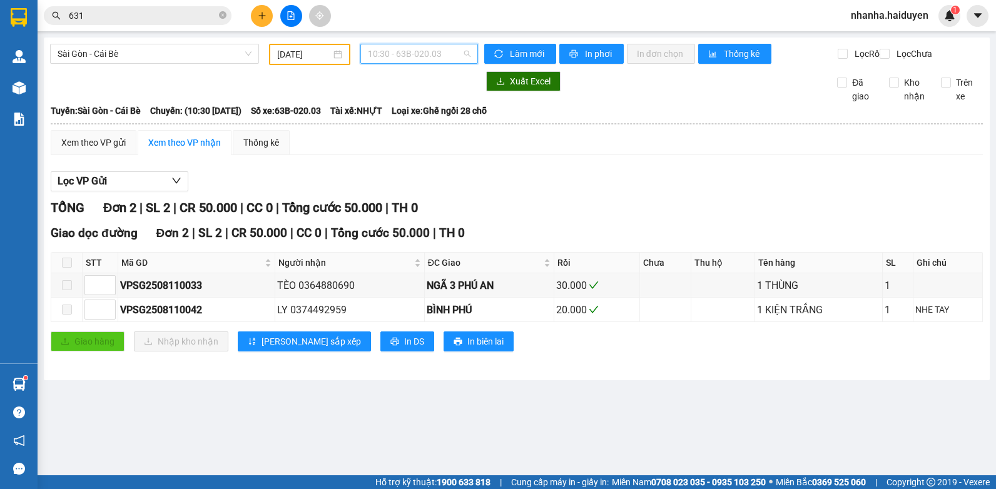
click at [397, 62] on span "10:30 - 63B-020.03" at bounding box center [419, 53] width 103 height 19
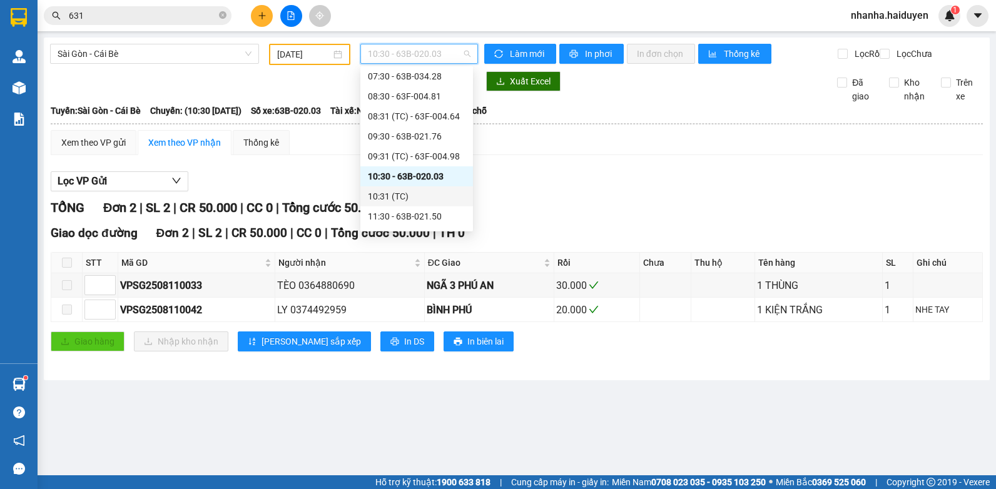
click at [388, 196] on div "10:31 (TC)" at bounding box center [417, 197] width 98 height 14
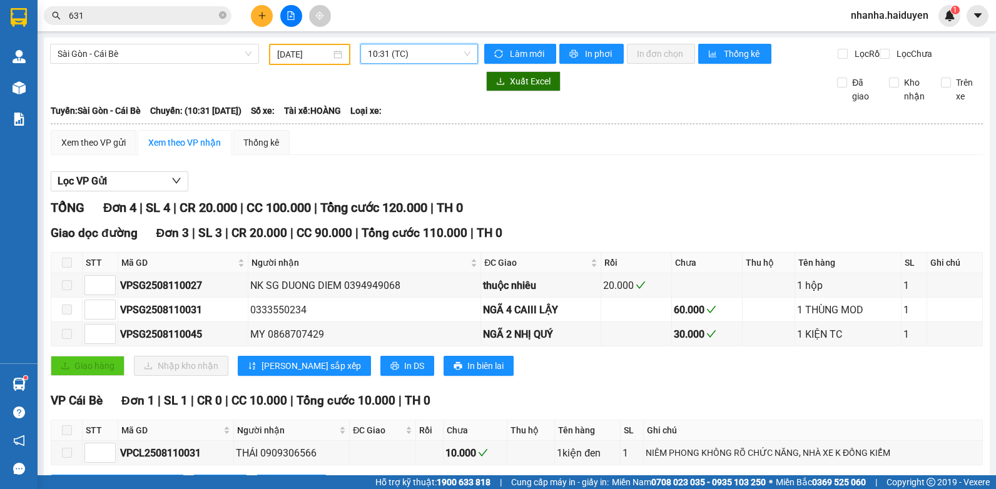
click at [444, 49] on span "10:31 (TC)" at bounding box center [419, 53] width 103 height 19
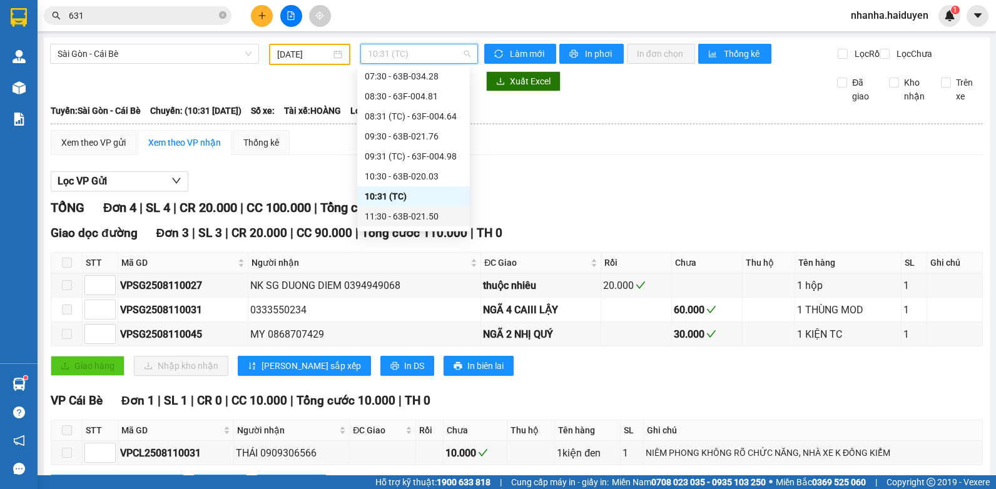
click at [402, 220] on div "11:30 - 63B-021.50" at bounding box center [414, 217] width 98 height 14
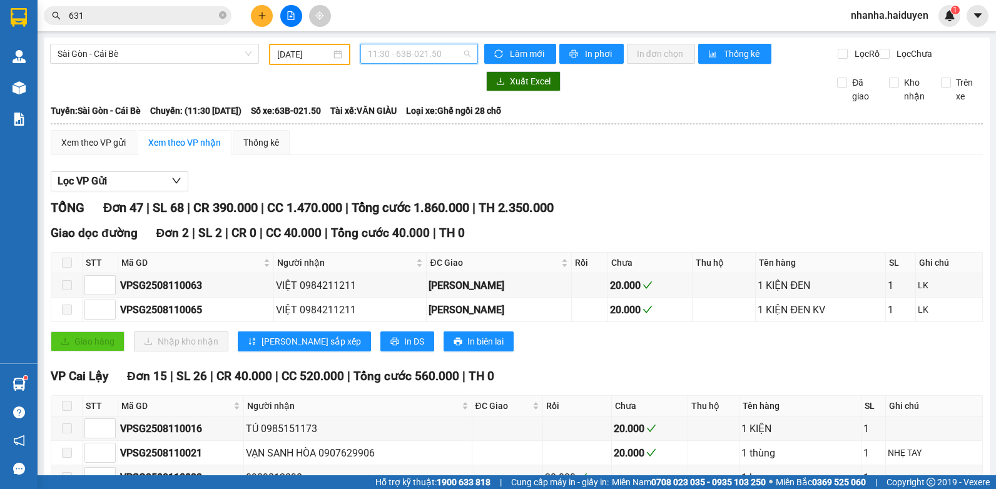
click at [415, 62] on span "11:30 - 63B-021.50" at bounding box center [419, 53] width 103 height 19
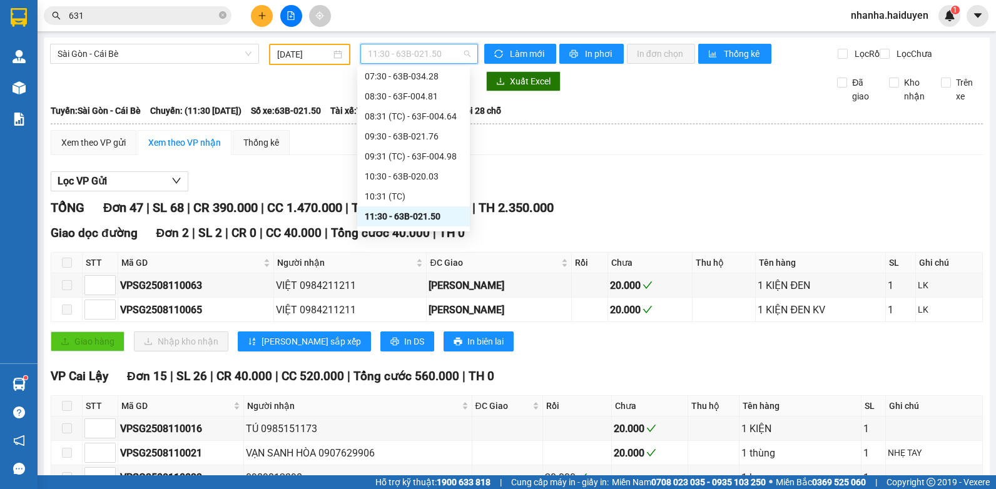
scroll to position [125, 0]
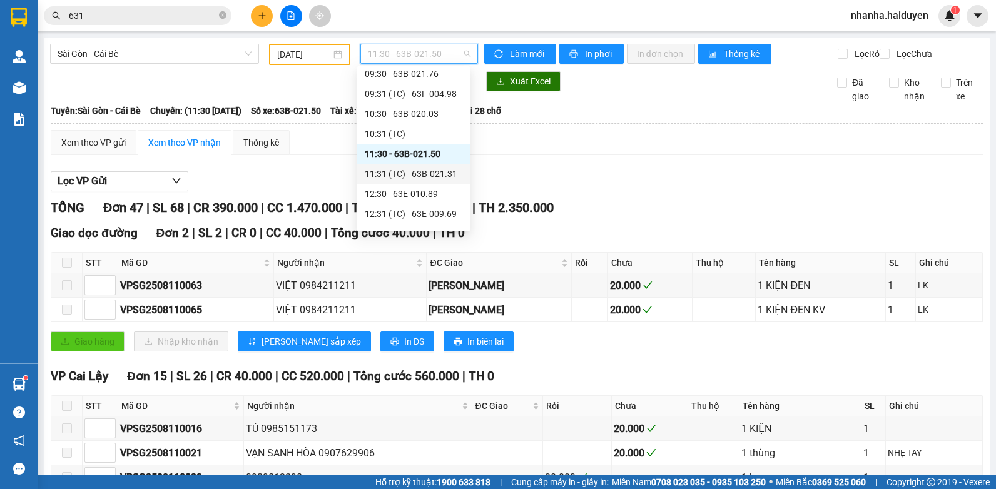
click at [398, 171] on div "11:31 (TC) - 63B-021.31" at bounding box center [414, 174] width 98 height 14
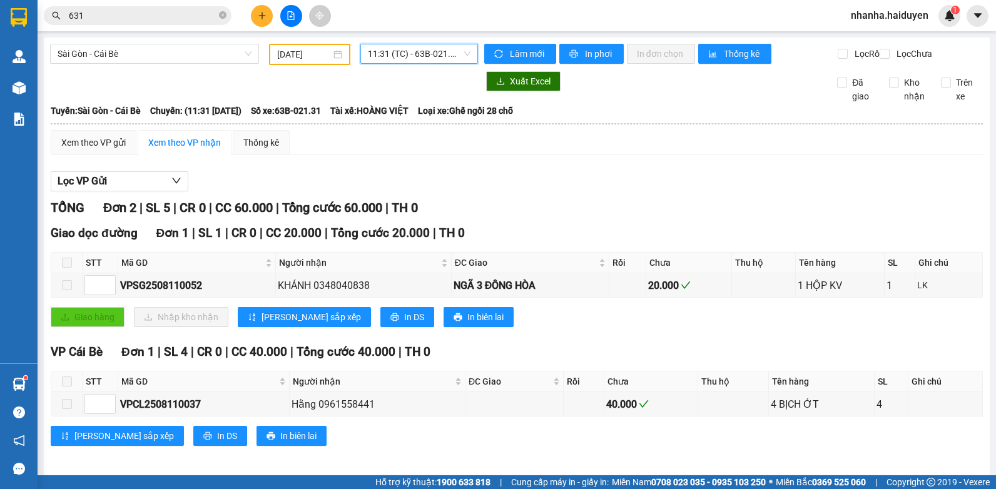
click at [386, 46] on span "11:31 (TC) - 63B-021.31" at bounding box center [419, 53] width 103 height 19
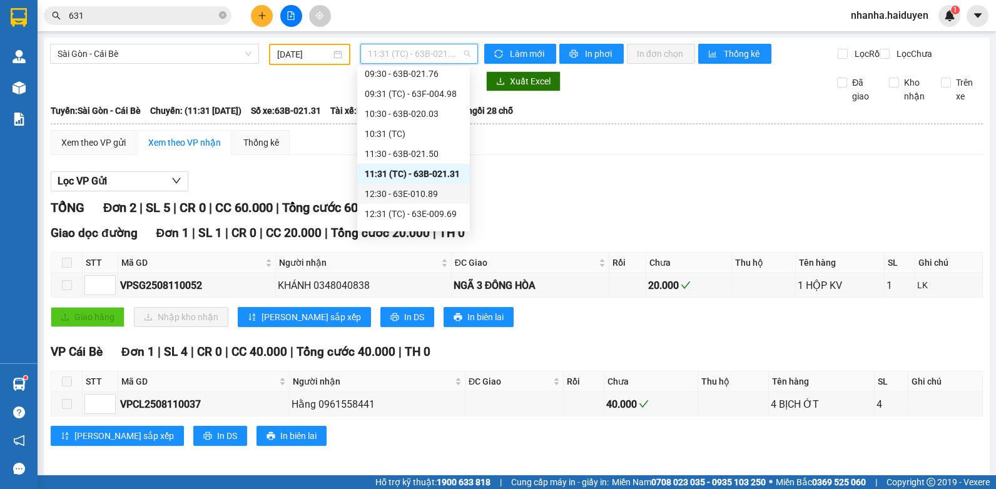
click at [404, 200] on div "12:30 - 63E-010.89" at bounding box center [414, 194] width 98 height 14
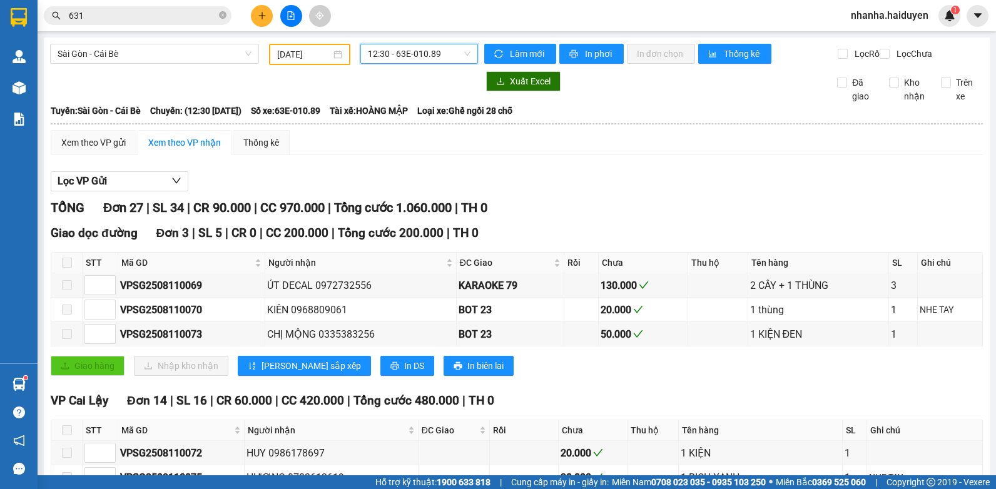
click at [394, 59] on span "12:30 - 63E-010.89" at bounding box center [419, 53] width 103 height 19
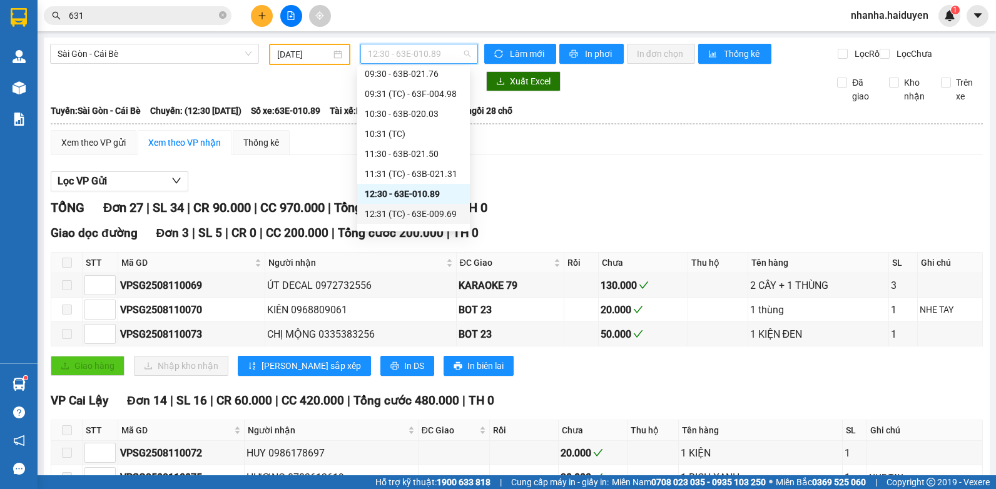
click at [383, 212] on div "12:31 (TC) - 63E-009.69" at bounding box center [414, 214] width 98 height 14
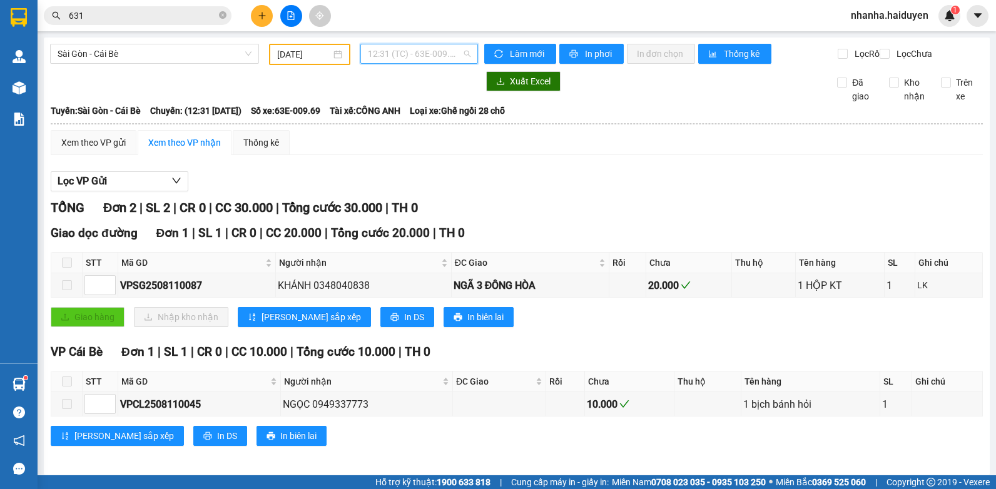
click at [399, 56] on span "12:31 (TC) - 63E-009.69" at bounding box center [419, 53] width 103 height 19
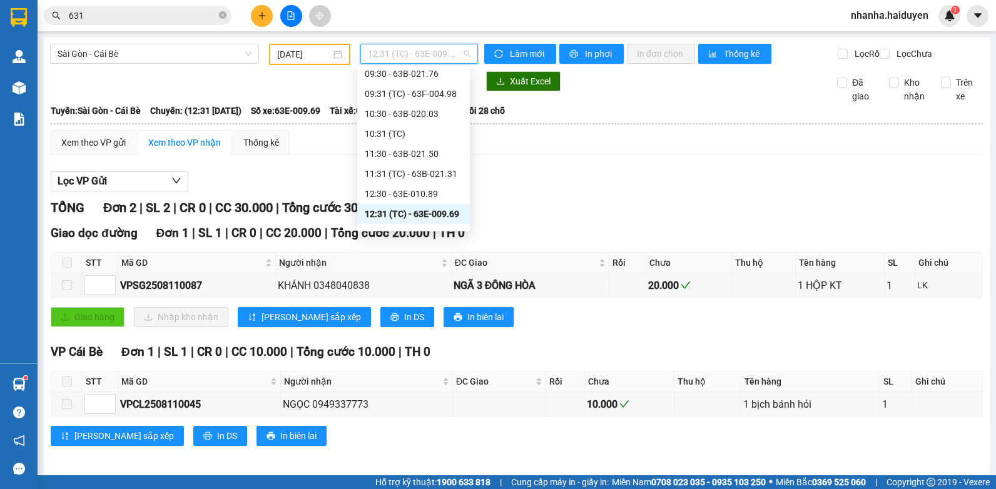
scroll to position [188, 0]
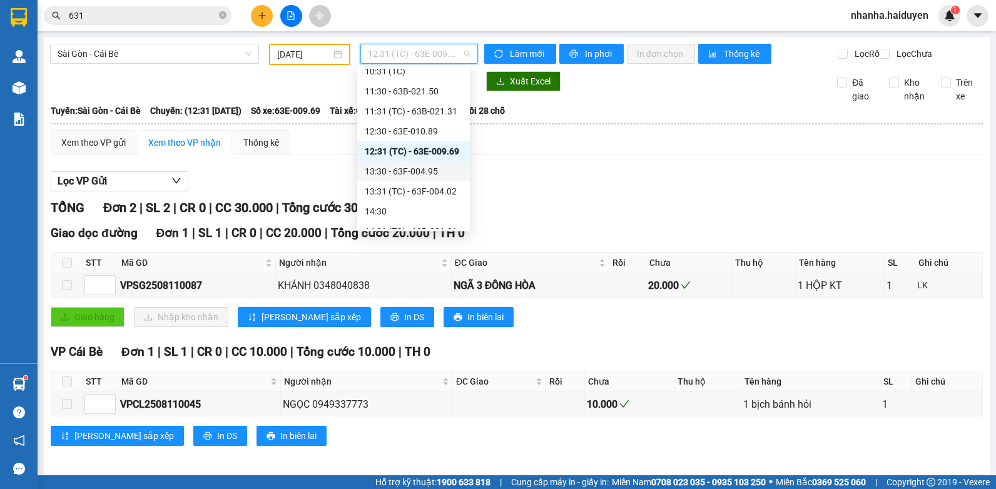
click at [413, 169] on div "13:30 - 63F-004.95" at bounding box center [414, 172] width 98 height 14
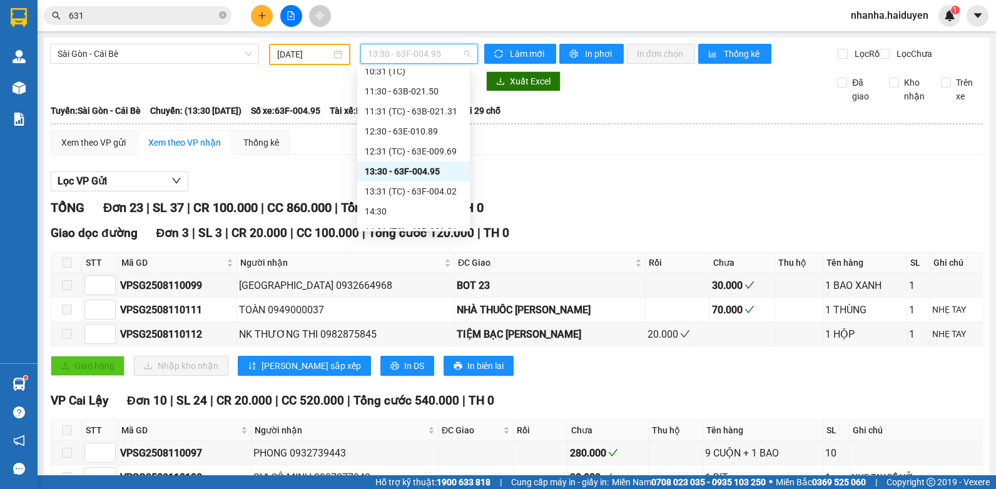
click at [372, 46] on span "13:30 - 63F-004.95" at bounding box center [419, 53] width 103 height 19
click at [375, 195] on div "13:31 (TC) - 63F-004.02" at bounding box center [414, 192] width 98 height 14
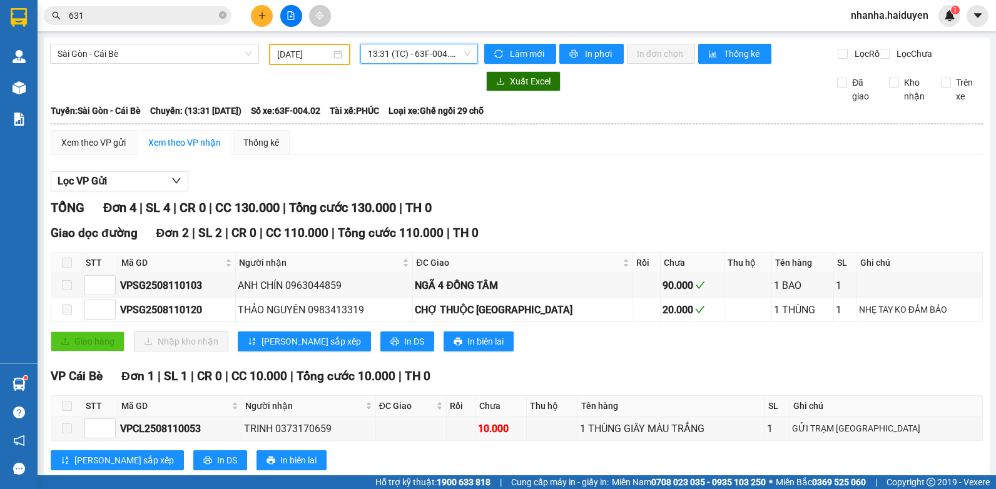
click at [391, 54] on span "13:31 (TC) - 63F-004.02" at bounding box center [419, 53] width 103 height 19
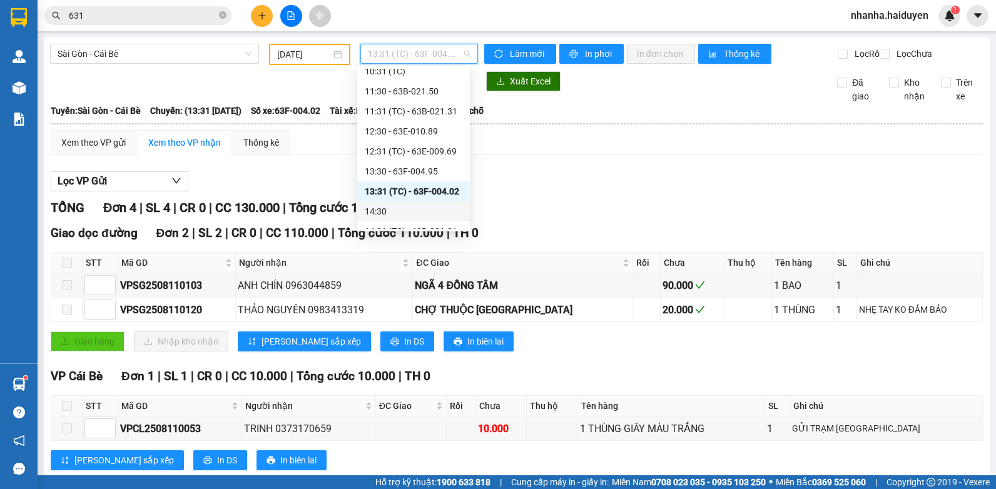
click at [392, 203] on div "14:30" at bounding box center [413, 211] width 113 height 20
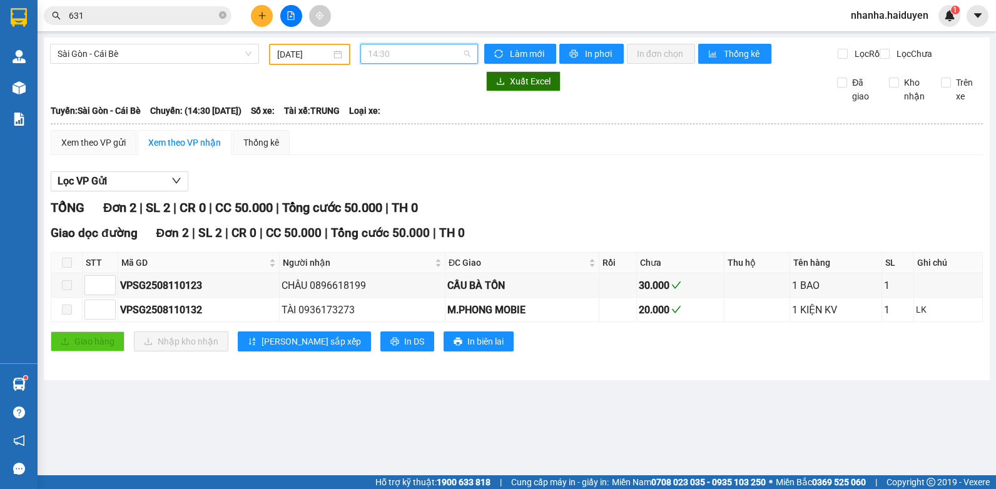
click at [377, 59] on span "14:30" at bounding box center [419, 53] width 103 height 19
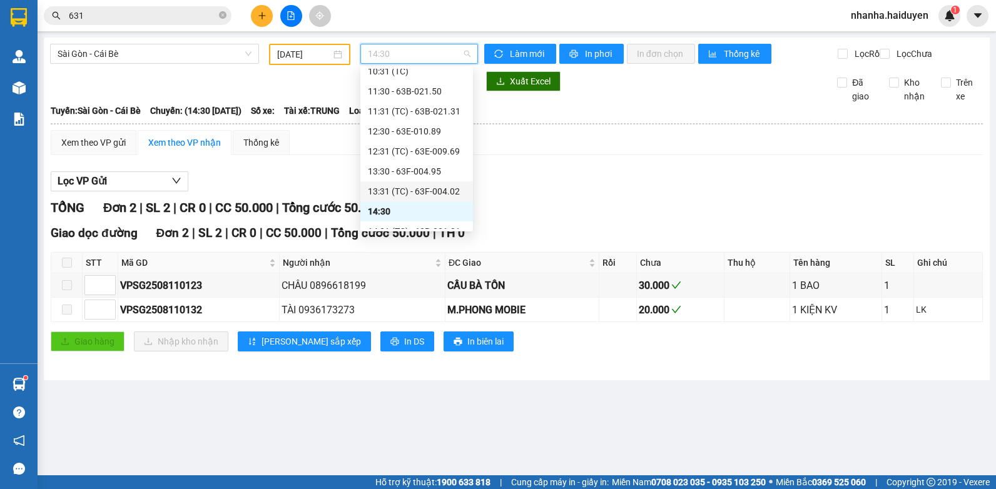
scroll to position [313, 0]
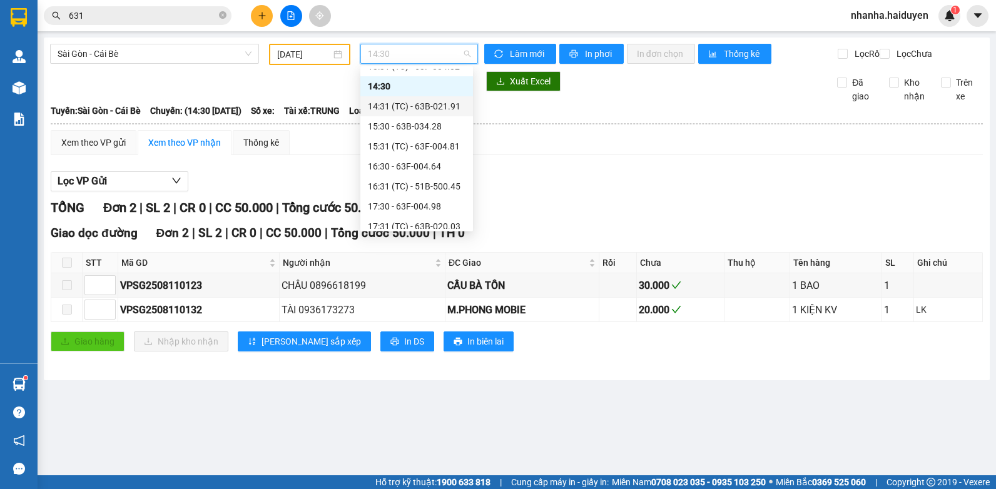
click at [398, 109] on div "14:31 (TC) - 63B-021.91" at bounding box center [417, 106] width 98 height 14
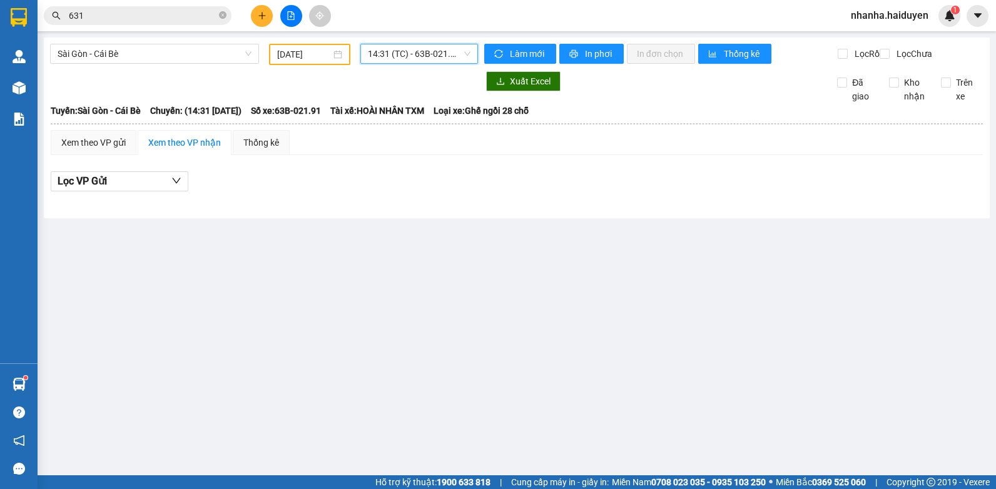
click at [414, 46] on span "14:31 (TC) - 63B-021.91" at bounding box center [419, 53] width 103 height 19
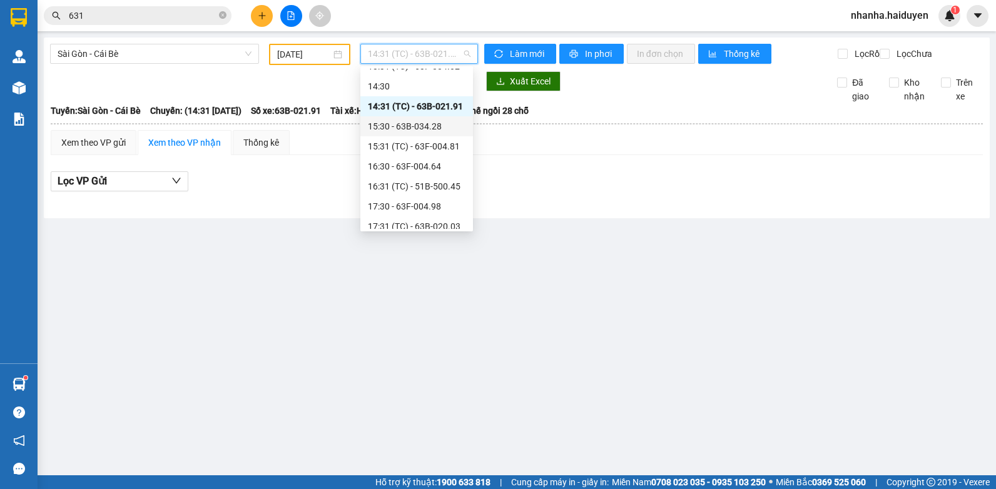
click at [420, 129] on div "15:30 - 63B-034.28" at bounding box center [417, 126] width 98 height 14
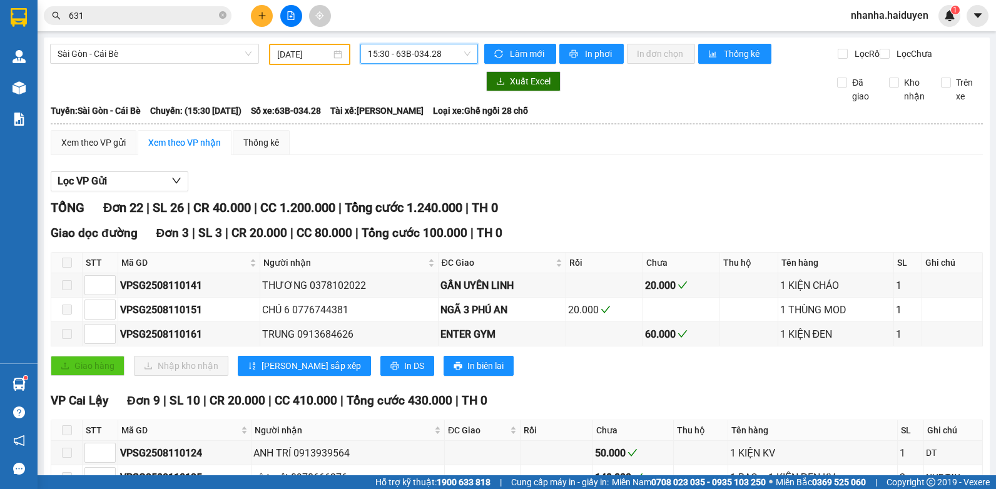
click at [434, 58] on span "15:30 - 63B-034.28" at bounding box center [419, 53] width 103 height 19
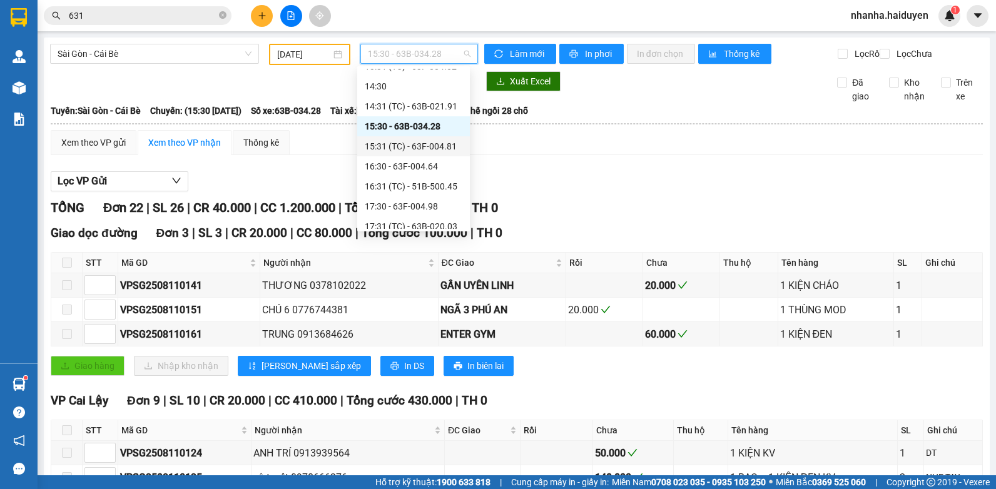
click at [415, 146] on div "15:31 (TC) - 63F-004.81" at bounding box center [414, 147] width 98 height 14
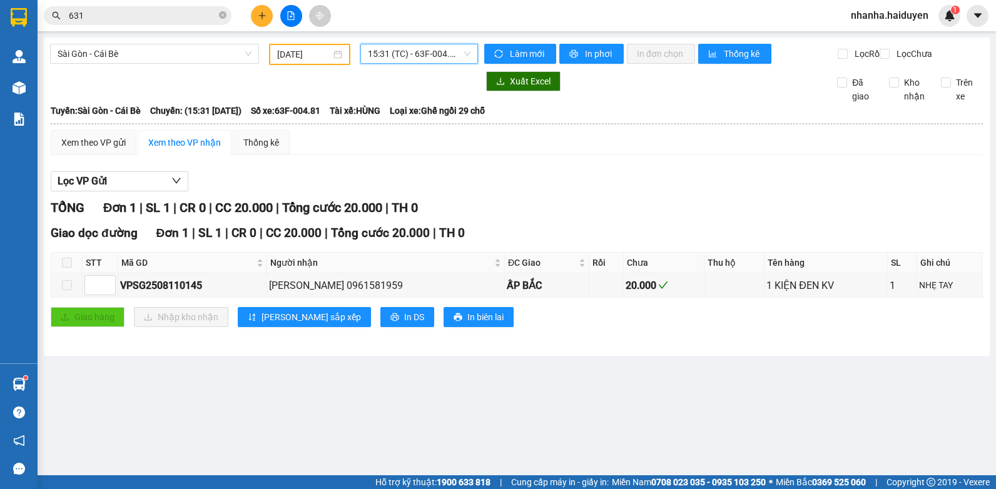
drag, startPoint x: 384, startPoint y: 53, endPoint x: 382, endPoint y: 70, distance: 17.0
click at [384, 53] on span "15:31 (TC) - 63F-004.81" at bounding box center [419, 53] width 103 height 19
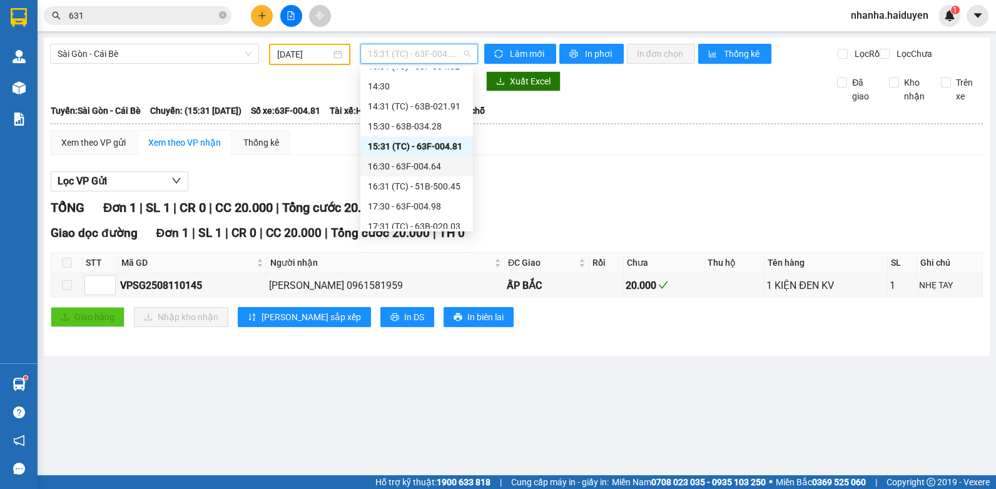
click at [411, 162] on div "16:30 - 63F-004.64" at bounding box center [417, 167] width 98 height 14
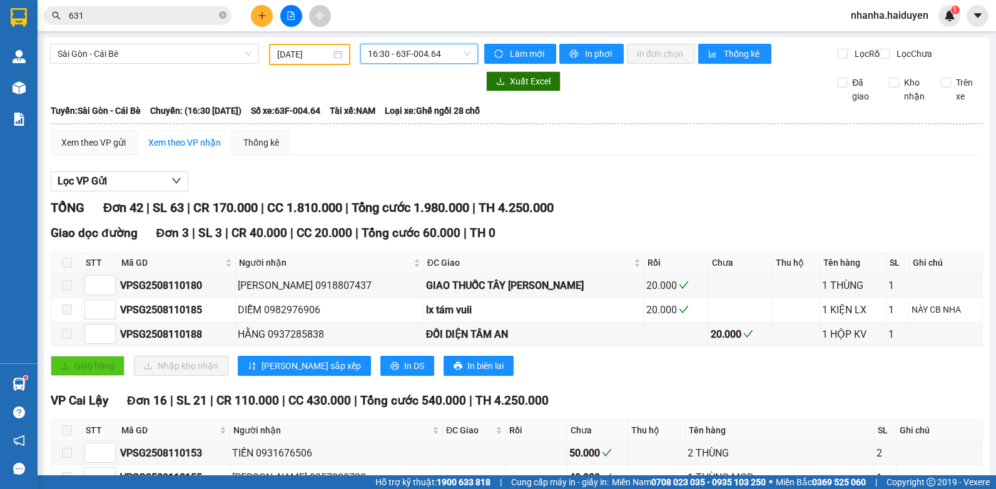
click at [409, 54] on span "16:30 - 63F-004.64" at bounding box center [419, 53] width 103 height 19
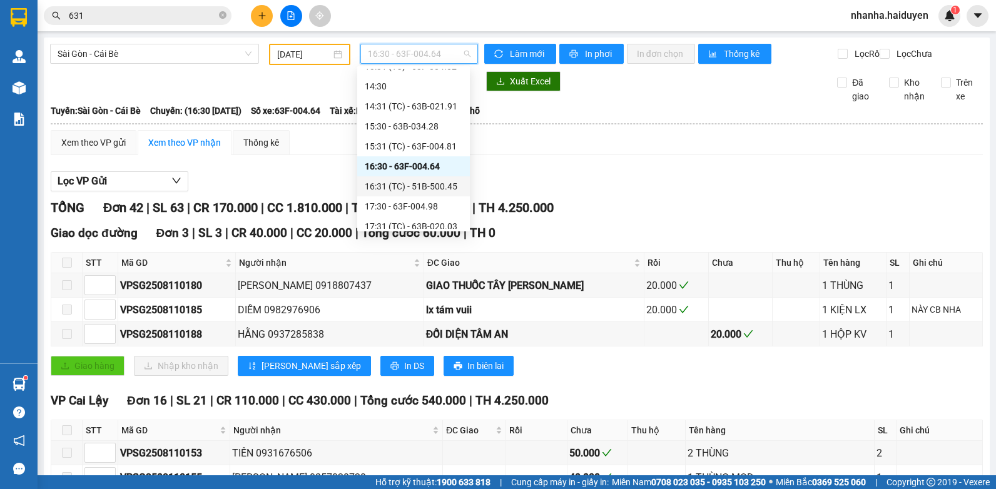
click at [404, 190] on div "16:31 (TC) - 51B-500.45" at bounding box center [414, 187] width 98 height 14
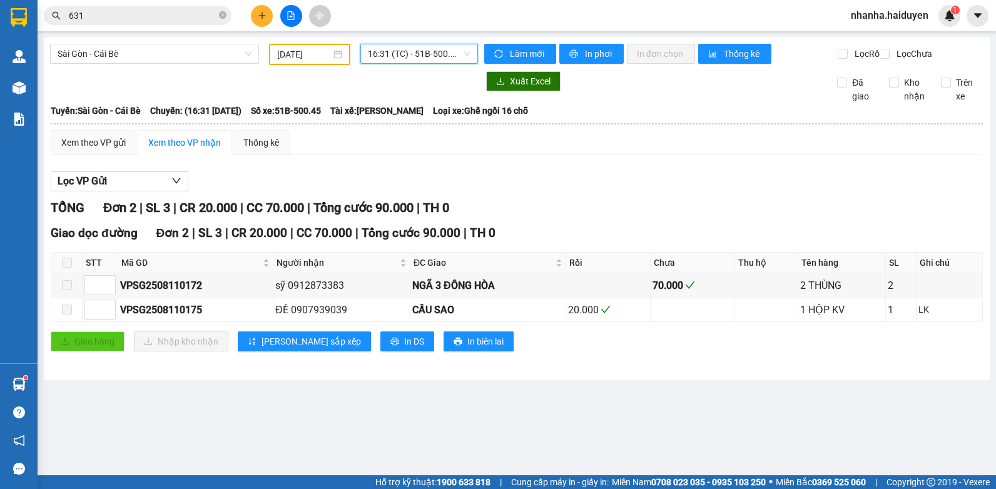
click at [401, 58] on span "16:31 (TC) - 51B-500.45" at bounding box center [419, 53] width 103 height 19
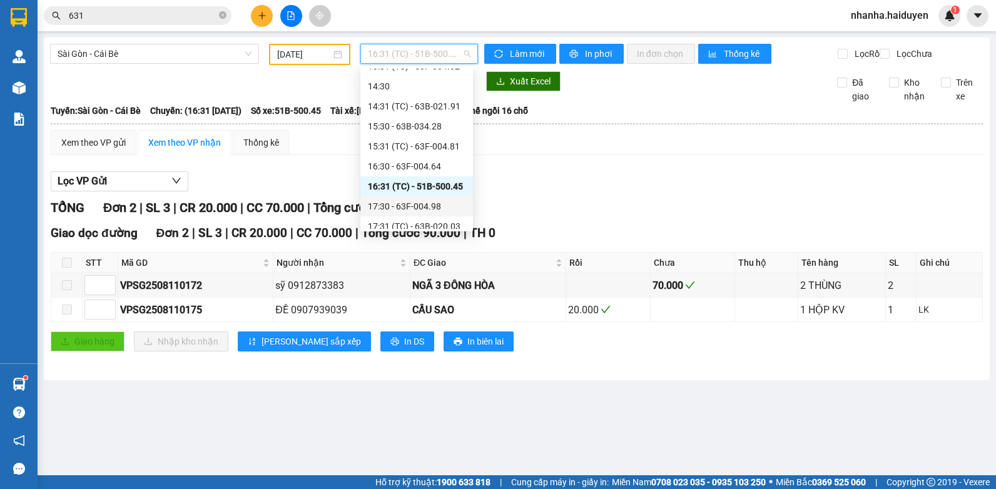
click at [412, 207] on div "17:30 - 63F-004.98" at bounding box center [417, 207] width 98 height 14
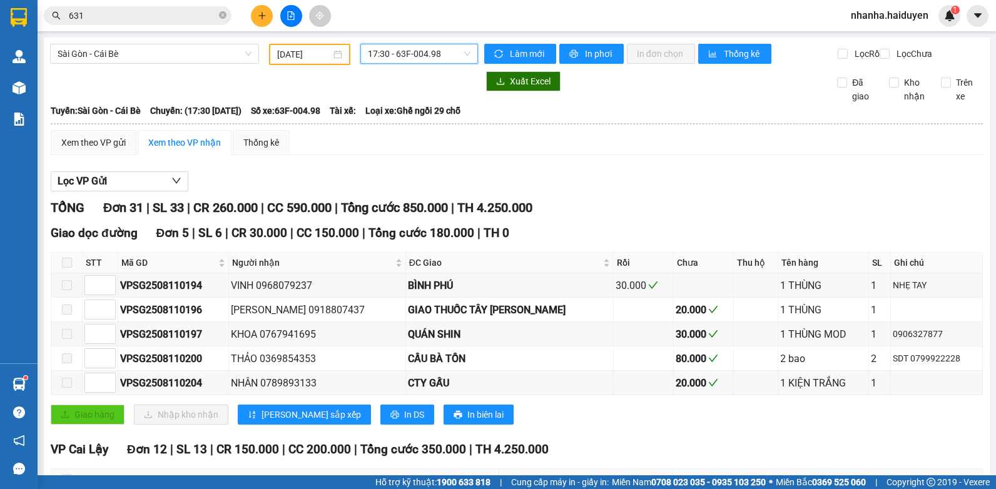
click at [446, 52] on span "17:30 - 63F-004.98" at bounding box center [419, 53] width 103 height 19
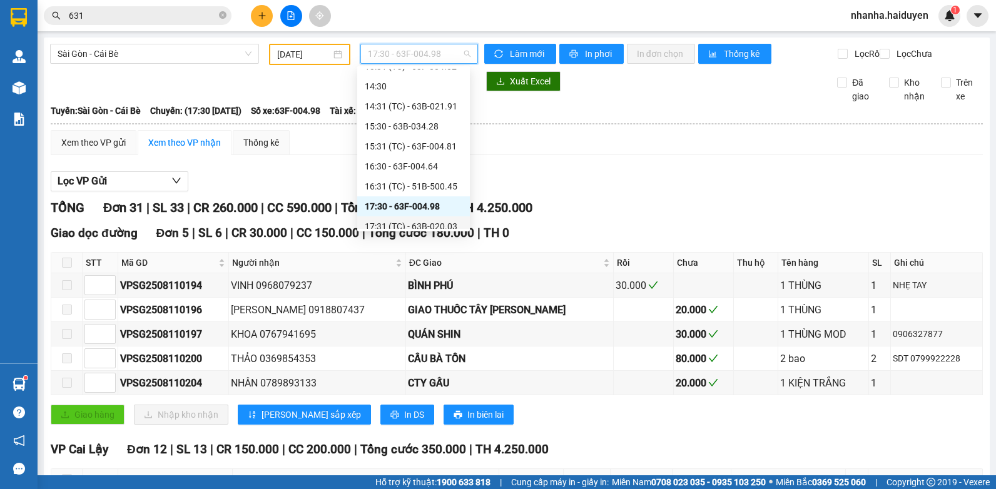
click at [429, 223] on div "17:31 (TC) - 63B-020.03" at bounding box center [414, 227] width 98 height 14
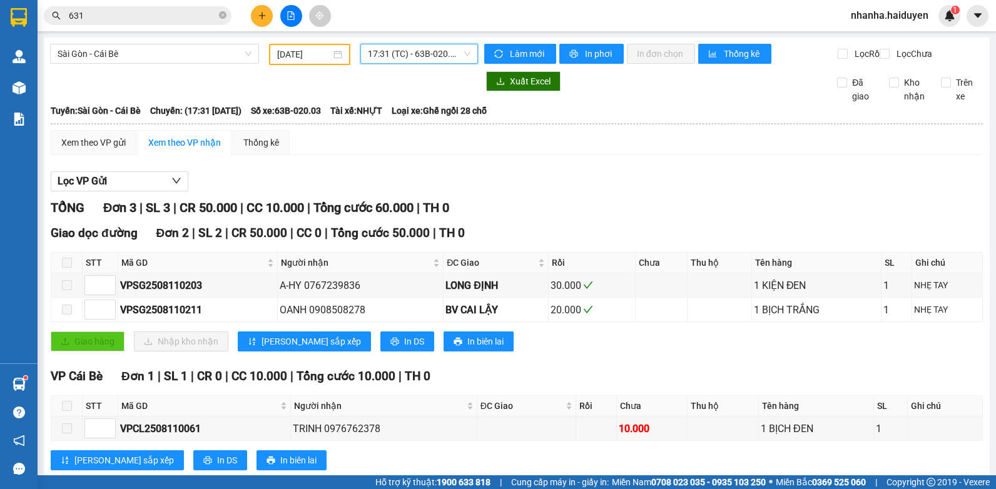
click at [360, 46] on div "17:31 (TC) - 63B-020.03" at bounding box center [419, 54] width 118 height 20
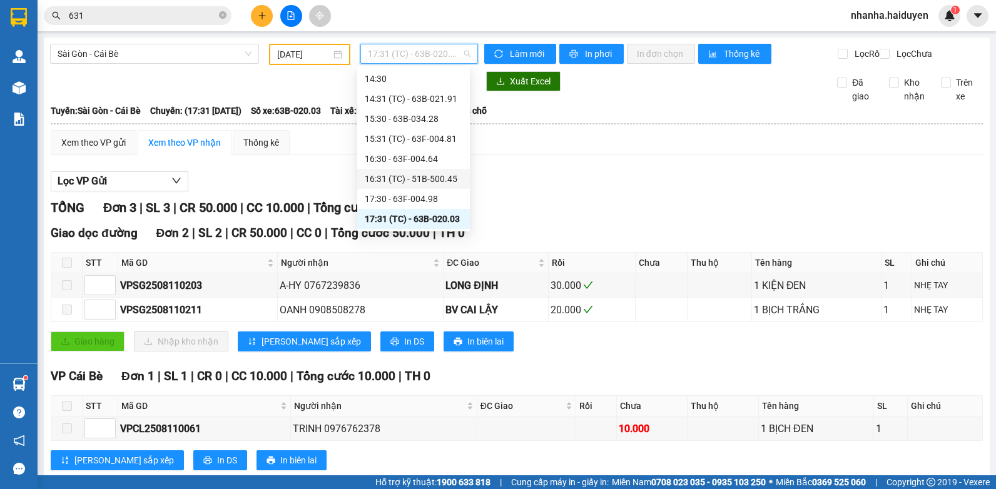
scroll to position [360, 0]
click at [389, 198] on div "18:30" at bounding box center [414, 199] width 98 height 14
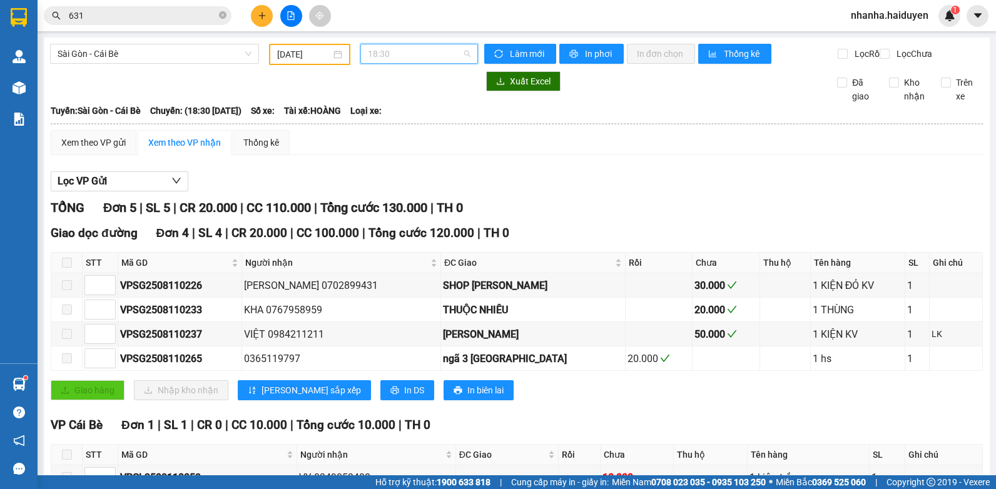
click at [420, 61] on span "18:30" at bounding box center [419, 53] width 103 height 19
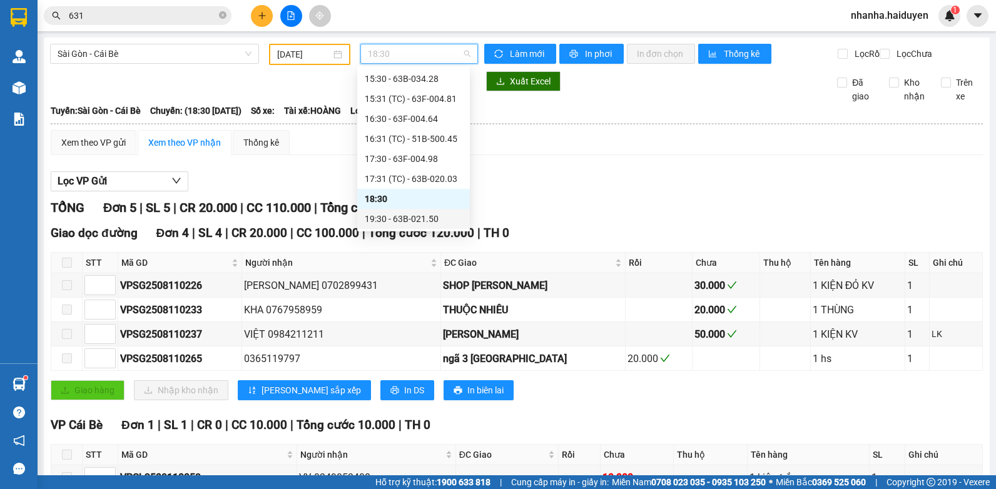
click at [402, 218] on div "19:30 - 63B-021.50" at bounding box center [414, 219] width 98 height 14
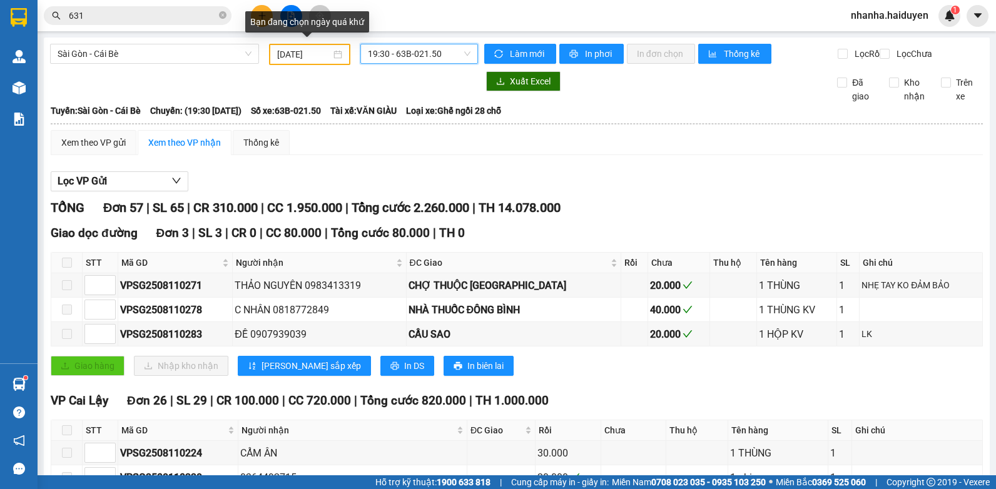
click at [306, 56] on input "[DATE]" at bounding box center [304, 55] width 54 height 14
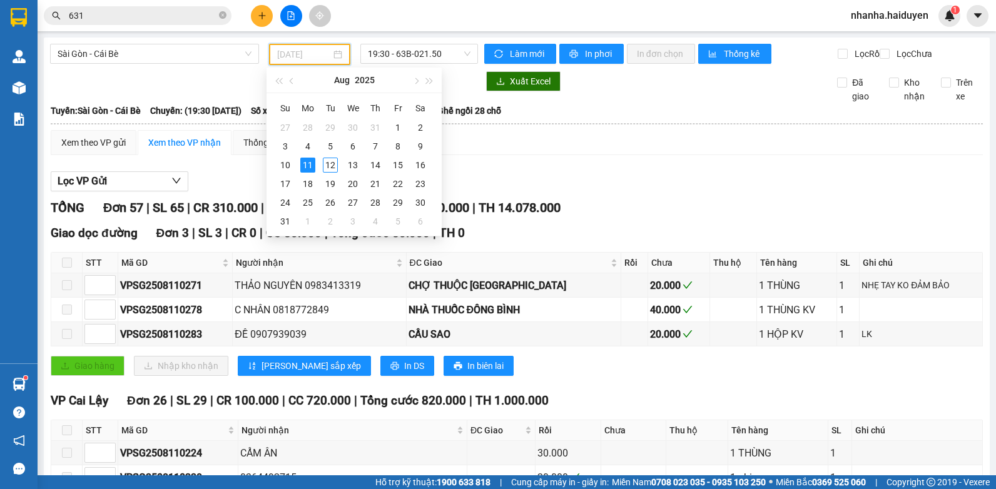
type input "[DATE]"
click at [649, 155] on div "Xem theo VP gửi Xem theo VP nhận Thống kê" at bounding box center [517, 142] width 932 height 25
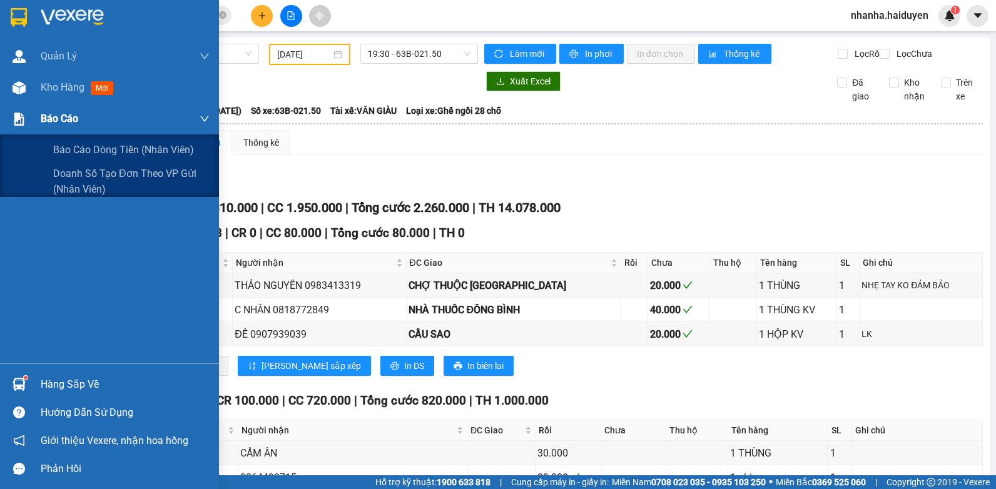
click at [8, 116] on div at bounding box center [19, 119] width 22 height 22
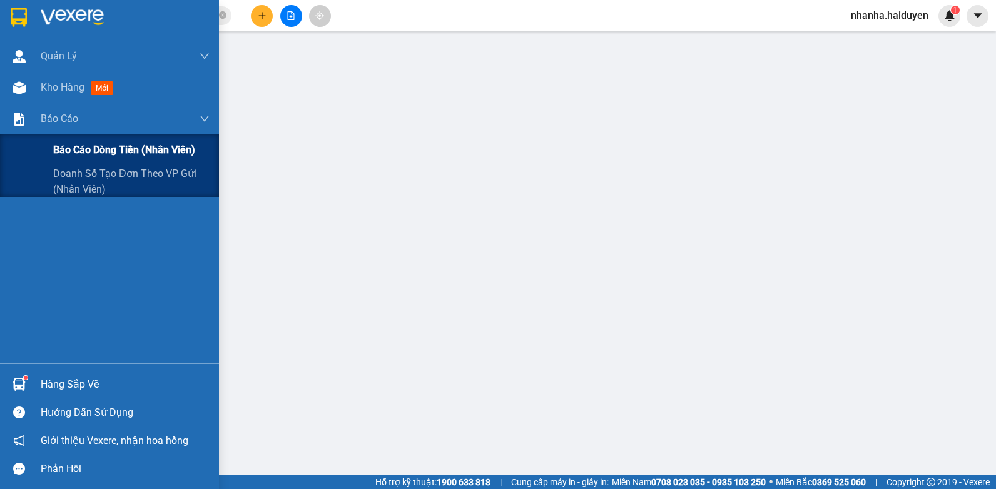
click at [43, 148] on div "Báo cáo dòng tiền (nhân viên)" at bounding box center [109, 150] width 219 height 31
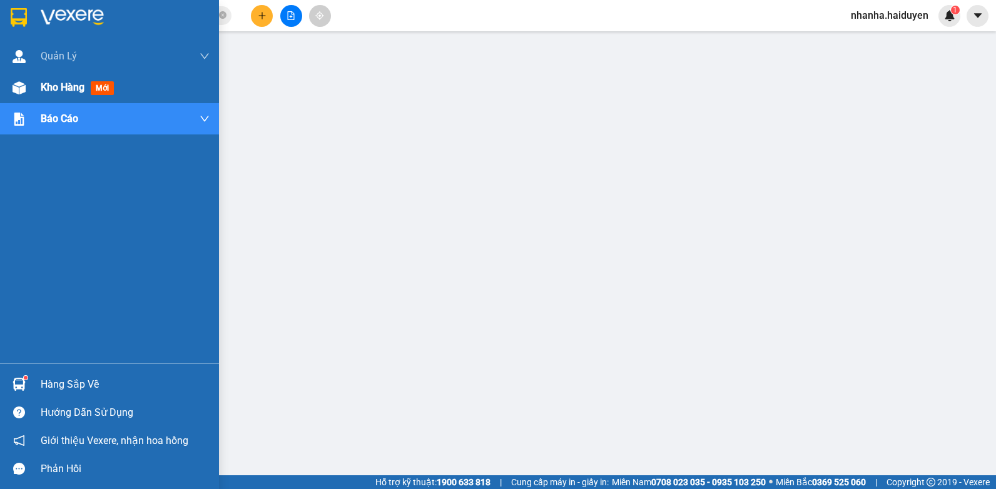
click at [4, 87] on div "Kho hàng mới" at bounding box center [109, 87] width 219 height 31
click at [74, 86] on span "Kho hàng" at bounding box center [63, 87] width 44 height 12
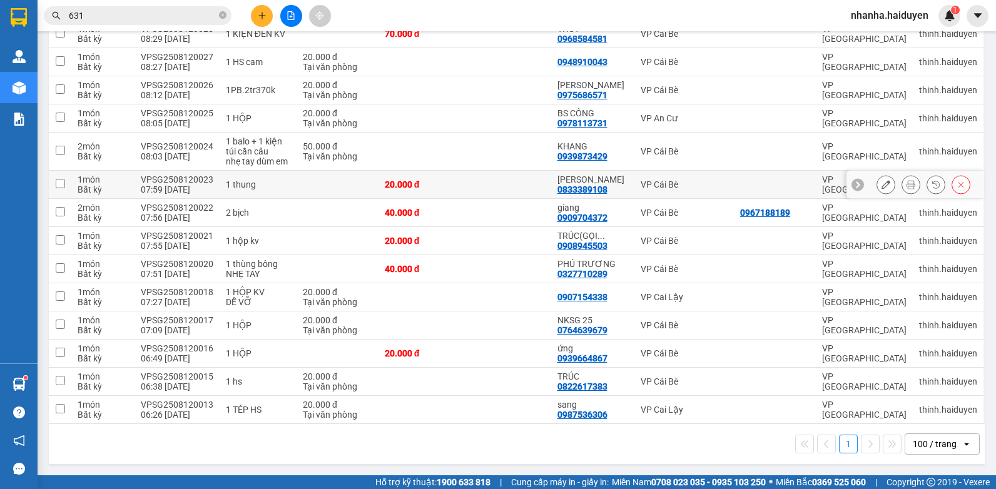
scroll to position [103, 0]
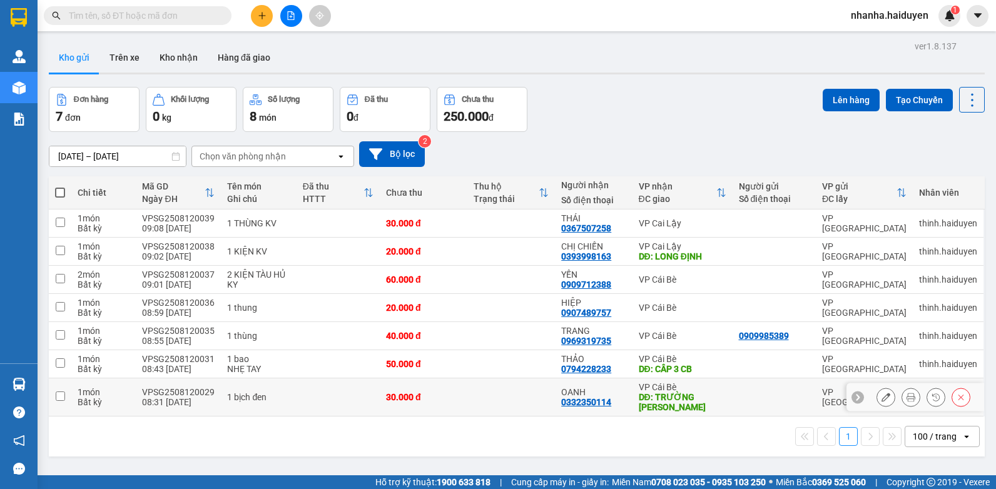
scroll to position [58, 0]
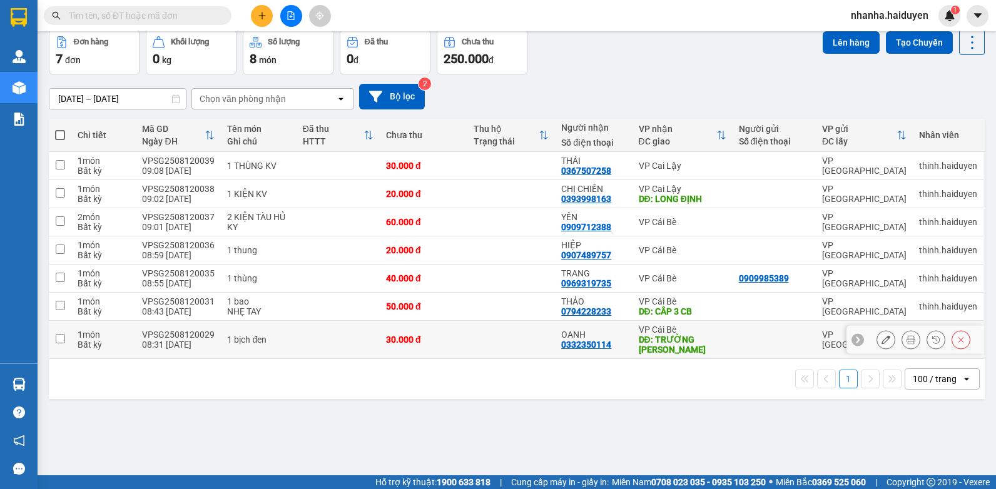
drag, startPoint x: 632, startPoint y: 351, endPoint x: 641, endPoint y: 330, distance: 22.4
click at [633, 348] on td "VP Cái Bè DĐ: TRƯỜNG HUỲNH VĂN SÂM" at bounding box center [683, 340] width 100 height 38
checkbox input "true"
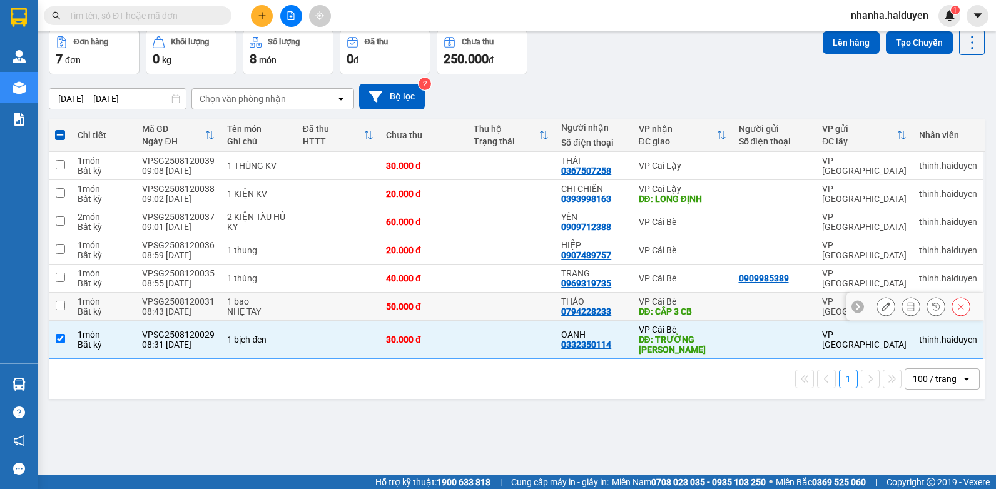
click at [660, 307] on div "DĐ: CÂP 3 CB" at bounding box center [683, 312] width 88 height 10
checkbox input "true"
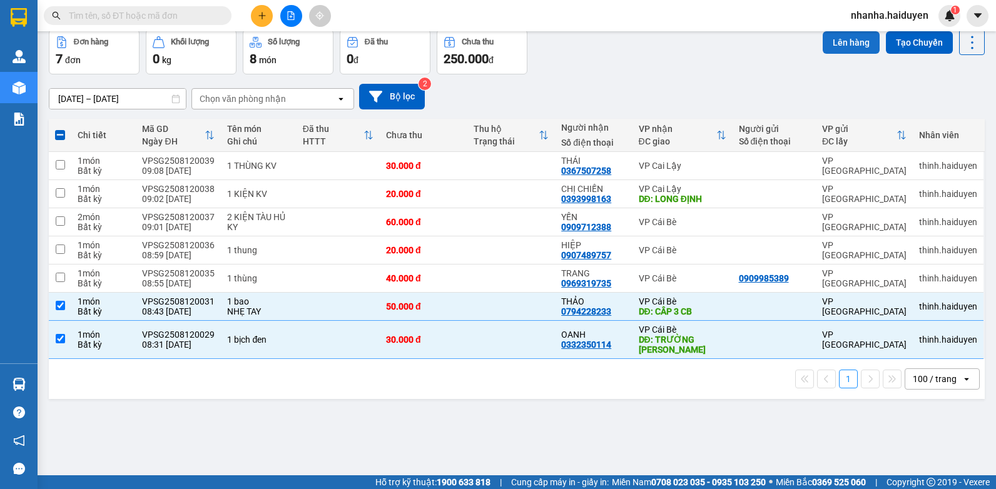
click at [830, 39] on button "Lên hàng" at bounding box center [851, 42] width 57 height 23
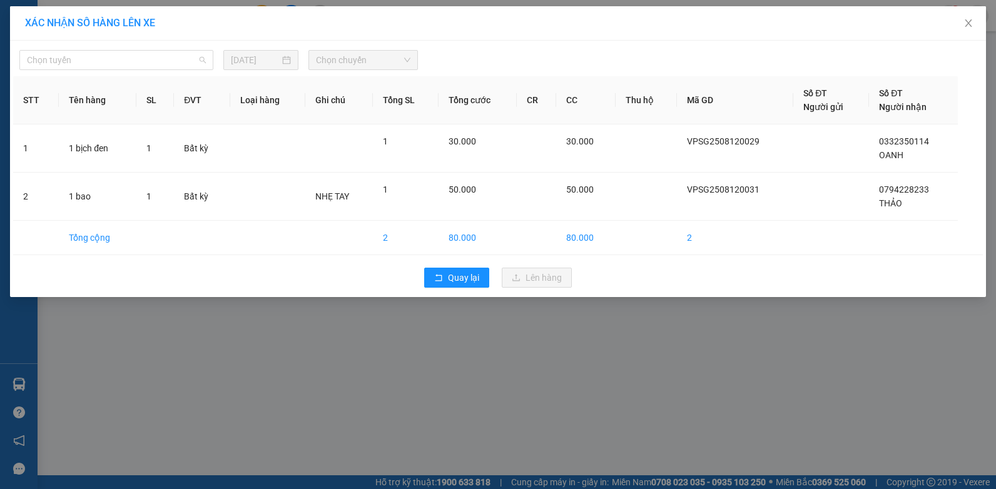
drag, startPoint x: 168, startPoint y: 63, endPoint x: 170, endPoint y: 71, distance: 7.6
click at [169, 63] on span "Chọn tuyến" at bounding box center [116, 60] width 179 height 19
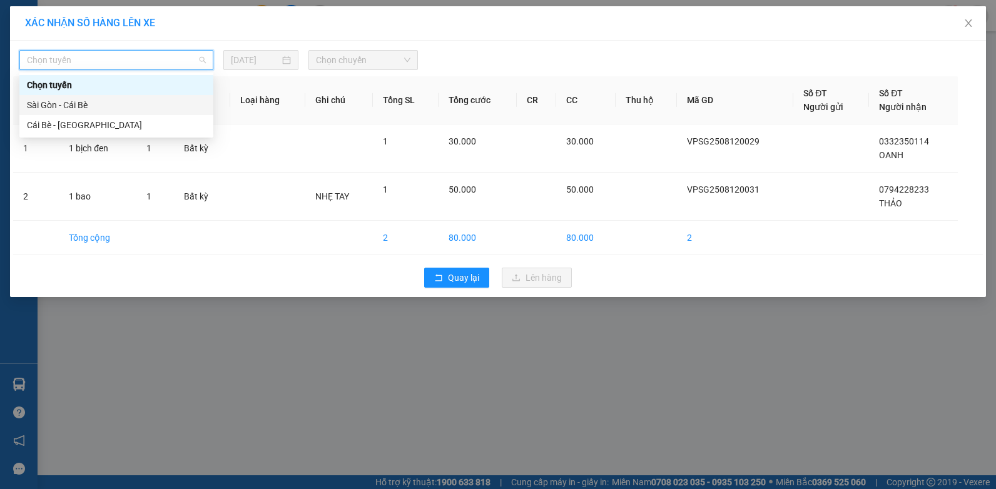
click at [161, 101] on div "Sài Gòn - Cái Bè" at bounding box center [116, 105] width 179 height 14
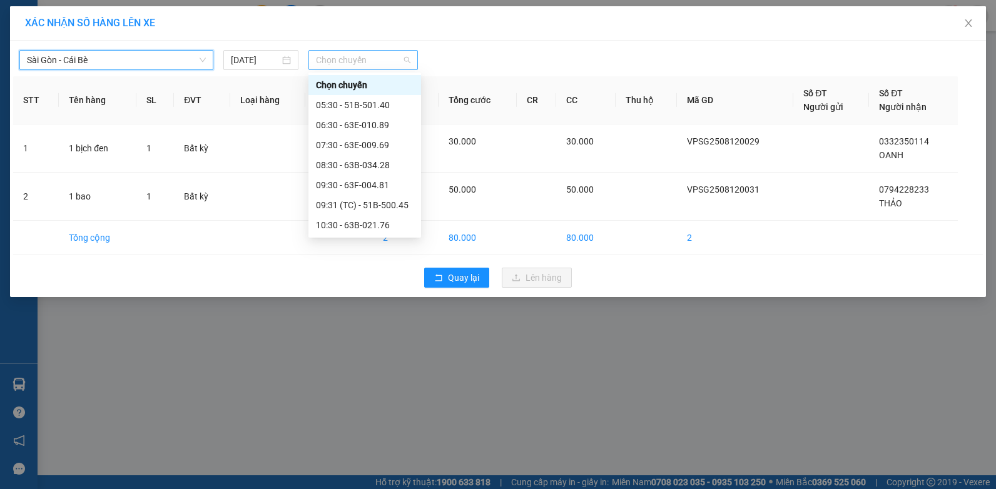
drag, startPoint x: 321, startPoint y: 59, endPoint x: 320, endPoint y: 69, distance: 10.7
click at [321, 62] on span "Chọn chuyến" at bounding box center [363, 60] width 94 height 19
click at [350, 185] on div "09:30 - 63F-004.81" at bounding box center [365, 185] width 98 height 14
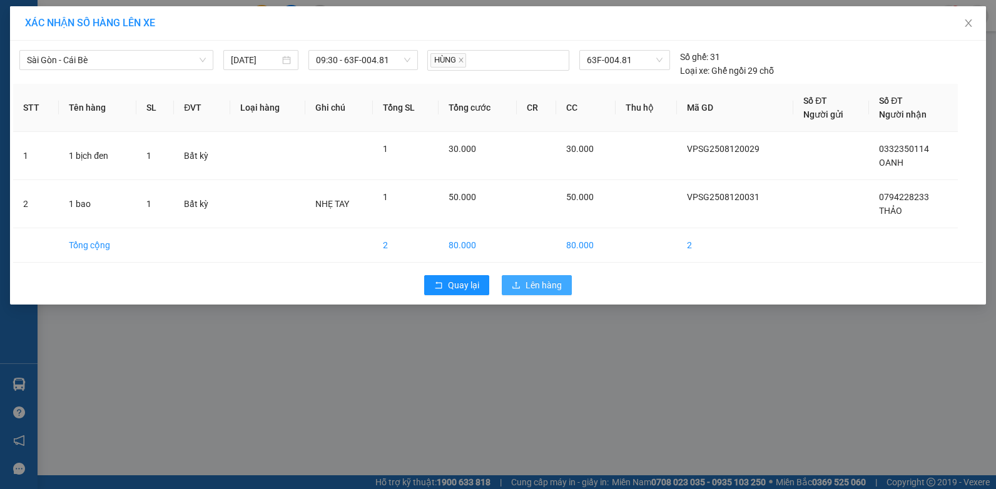
click at [530, 285] on span "Lên hàng" at bounding box center [544, 285] width 36 height 14
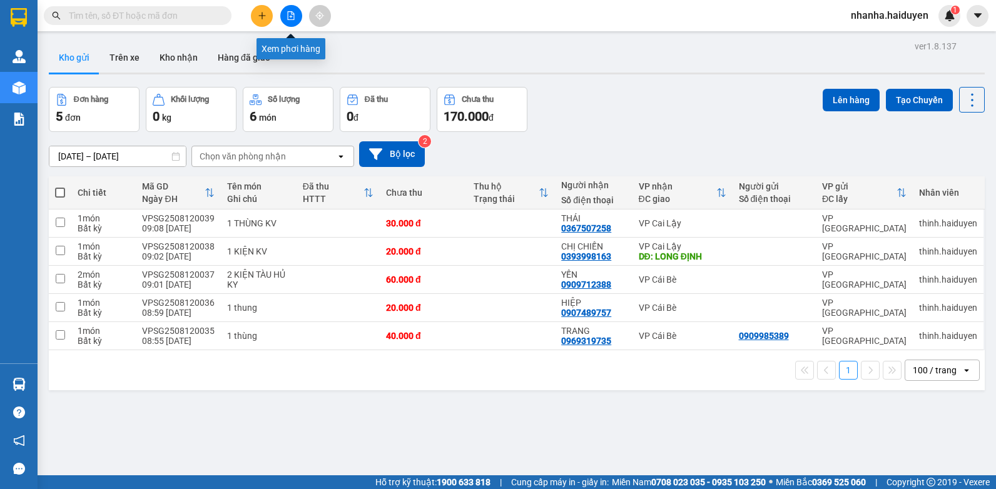
click at [289, 15] on icon "file-add" at bounding box center [291, 15] width 9 height 9
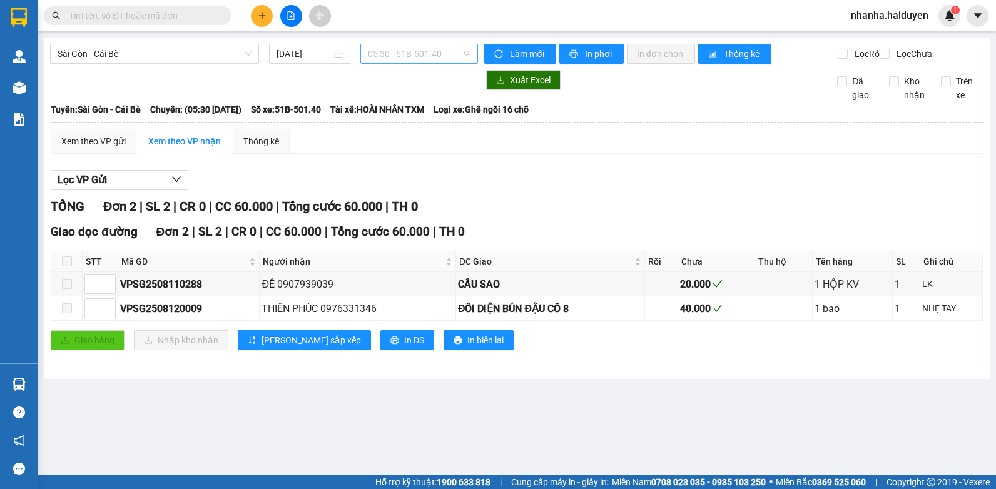
click at [423, 54] on span "05:30 - 51B-501.40" at bounding box center [419, 53] width 103 height 19
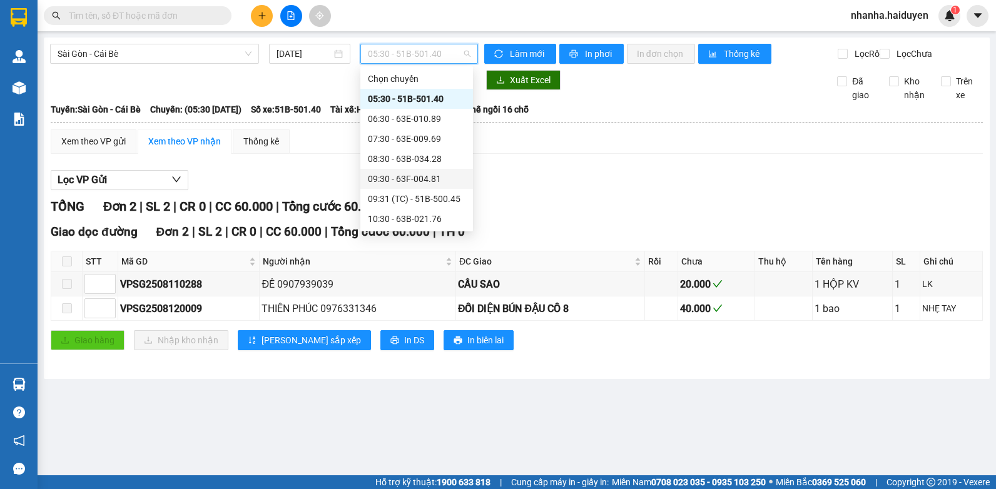
click at [402, 183] on div "09:30 - 63F-004.81" at bounding box center [417, 179] width 98 height 14
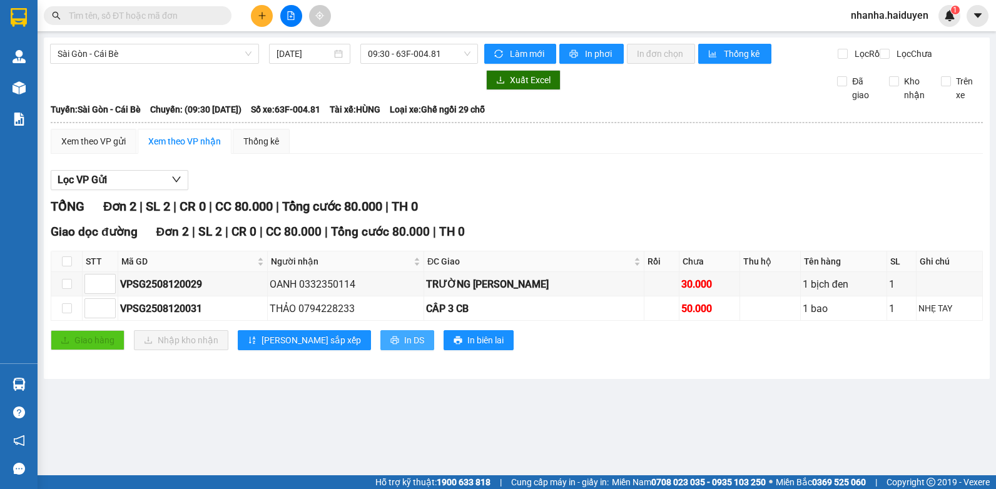
drag, startPoint x: 350, startPoint y: 345, endPoint x: 357, endPoint y: 353, distance: 10.2
click at [404, 347] on span "In DS" at bounding box center [414, 340] width 20 height 14
click at [571, 211] on div "TỔNG Đơn 2 | SL 2 | CR 0 | CC 80.000 | Tổng cước 80.000 | TH 0" at bounding box center [517, 206] width 932 height 19
click at [58, 272] on th at bounding box center [66, 262] width 31 height 21
click at [70, 267] on input "checkbox" at bounding box center [67, 262] width 10 height 10
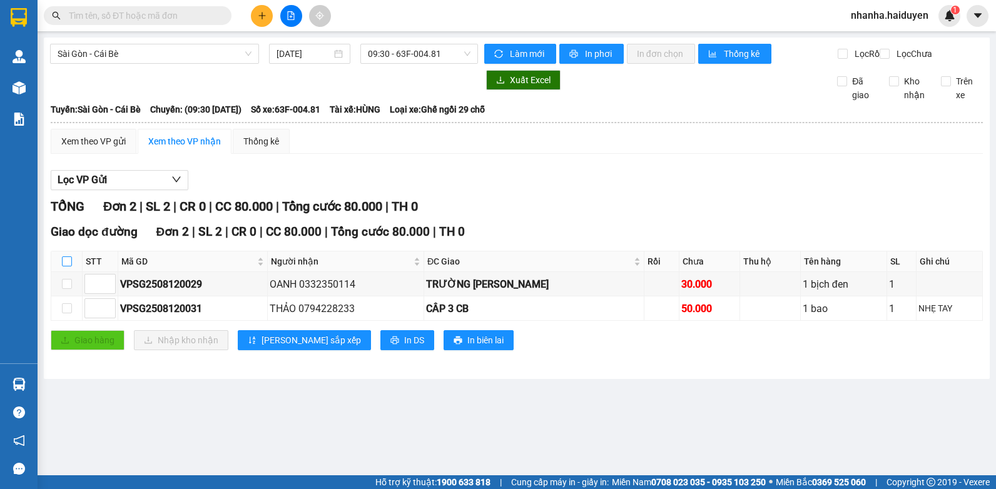
checkbox input "true"
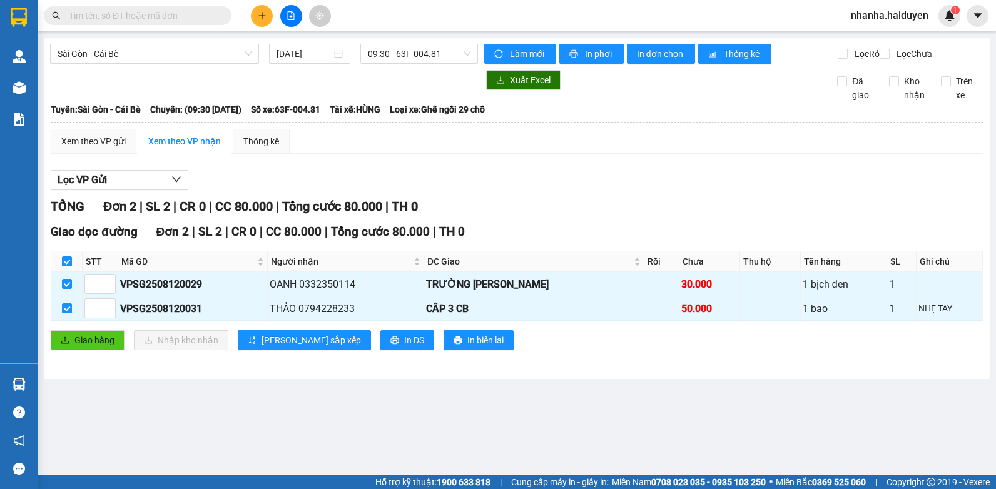
click at [72, 338] on div "Giao dọc đường Đơn 2 | SL 2 | CR 0 | CC 80.000 | Tổng cước 80.000 | TH 0 STT Mã…" at bounding box center [517, 291] width 932 height 137
click at [73, 350] on button "Giao hàng" at bounding box center [88, 340] width 74 height 20
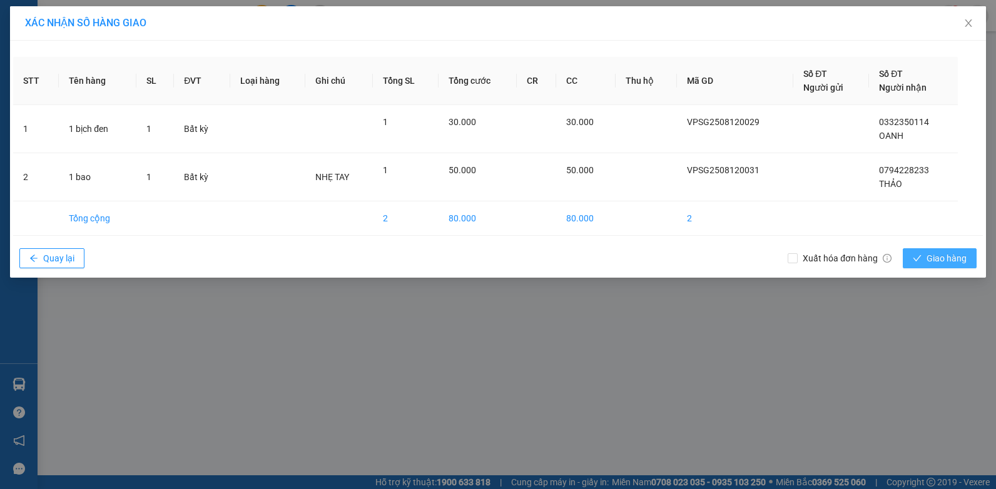
click at [929, 257] on span "Giao hàng" at bounding box center [947, 259] width 40 height 14
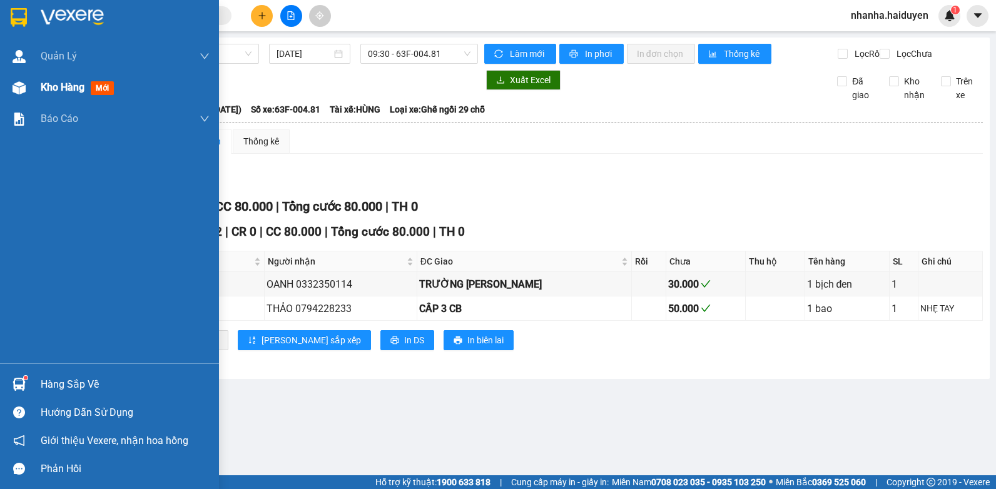
click at [55, 83] on span "Kho hàng" at bounding box center [63, 87] width 44 height 12
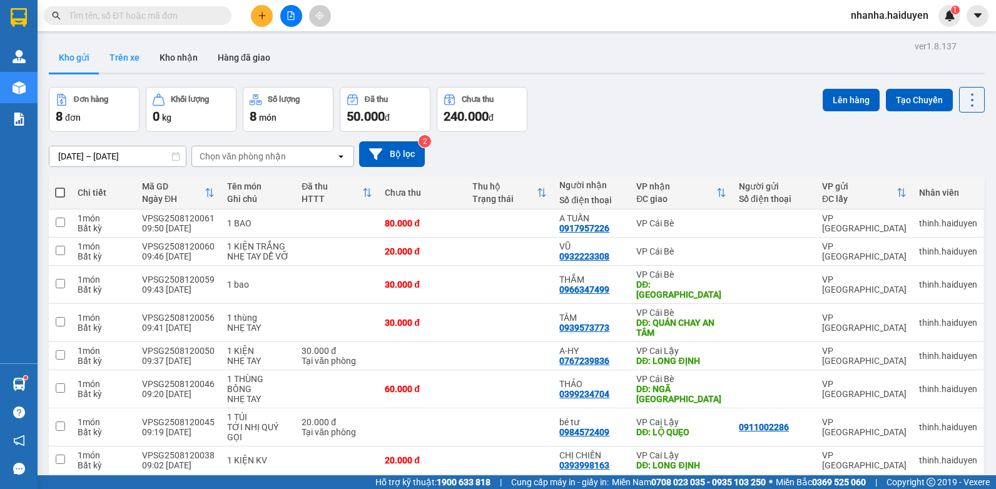
click at [124, 50] on button "Trên xe" at bounding box center [124, 58] width 50 height 30
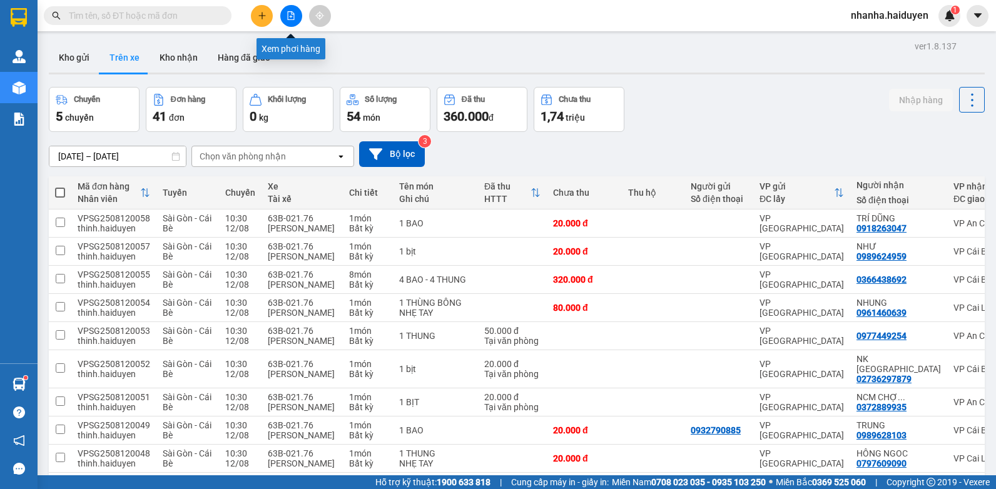
click at [292, 21] on button at bounding box center [291, 16] width 22 height 22
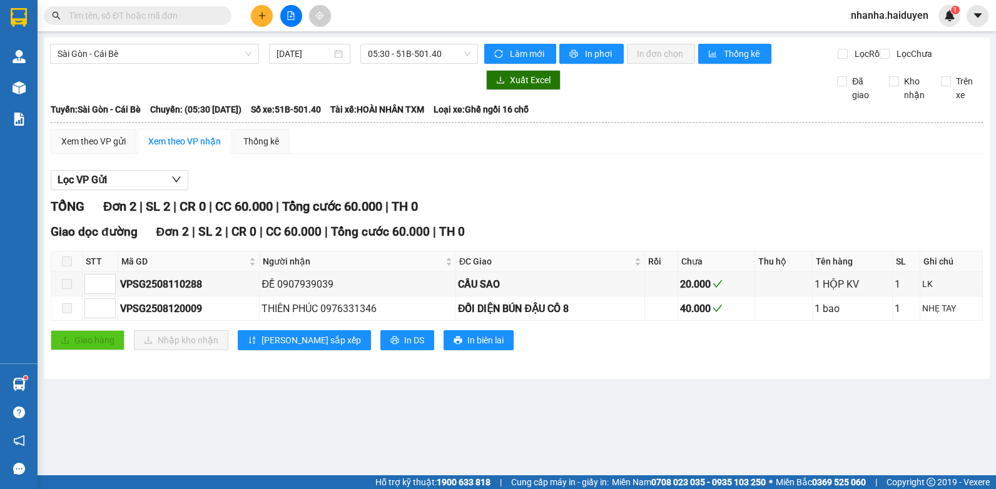
click at [392, 43] on div "Sài Gòn - Cái Bè 12/08/2025 05:30 - 51B-501.40 Làm mới In phơi In đơn chọn Thốn…" at bounding box center [517, 209] width 946 height 342
click at [423, 57] on span "05:30 - 51B-501.40" at bounding box center [419, 53] width 103 height 19
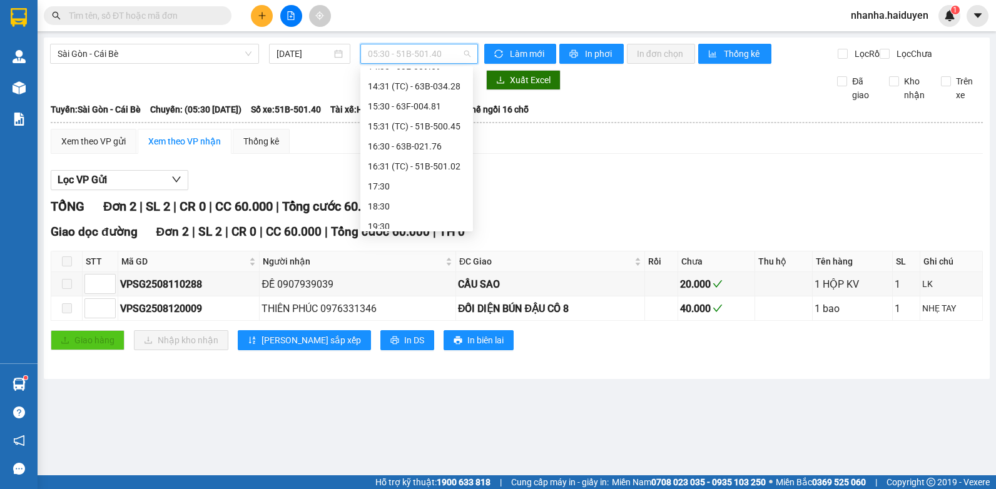
scroll to position [320, 0]
click at [414, 203] on div "18:30" at bounding box center [417, 199] width 98 height 14
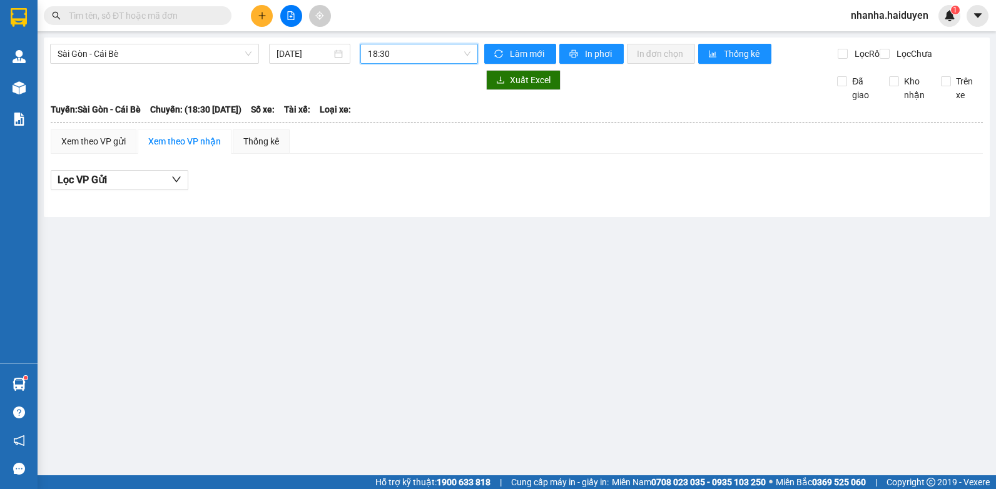
click at [454, 55] on span "18:30" at bounding box center [419, 53] width 103 height 19
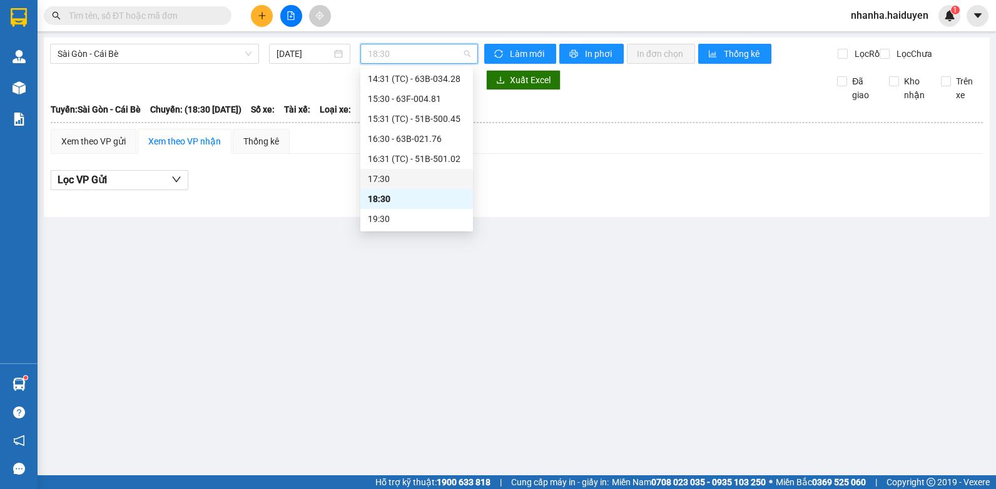
click at [408, 173] on div "17:30" at bounding box center [417, 179] width 98 height 14
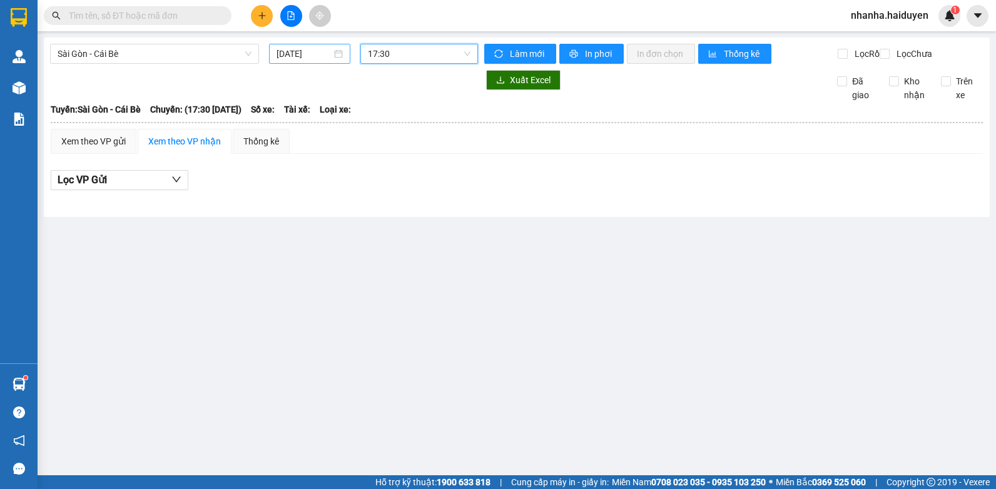
click at [288, 51] on input "[DATE]" at bounding box center [304, 54] width 55 height 14
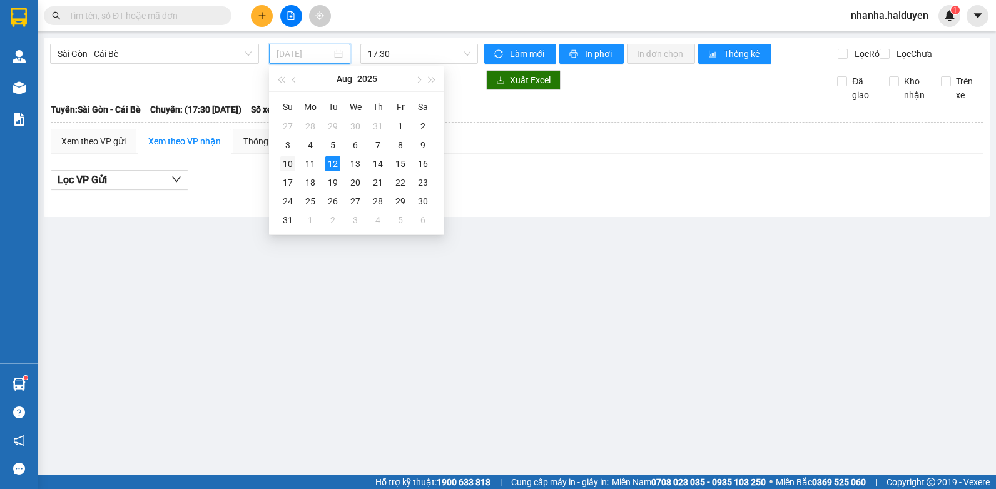
click at [284, 163] on div "10" at bounding box center [287, 163] width 15 height 15
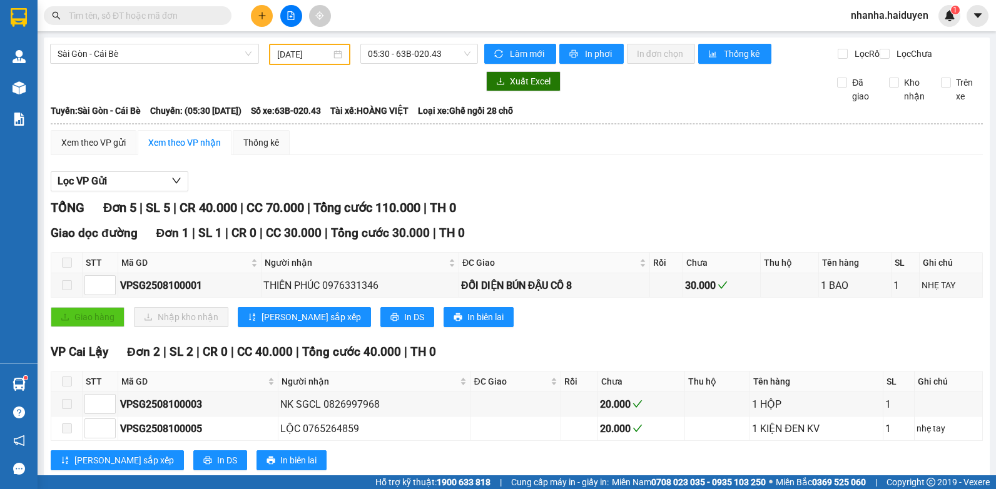
click at [437, 32] on main "Sài Gòn - Cái Bè 10/08/2025 05:30 - 63B-020.43 Làm mới In phơi In đơn chọn Thốn…" at bounding box center [498, 237] width 996 height 475
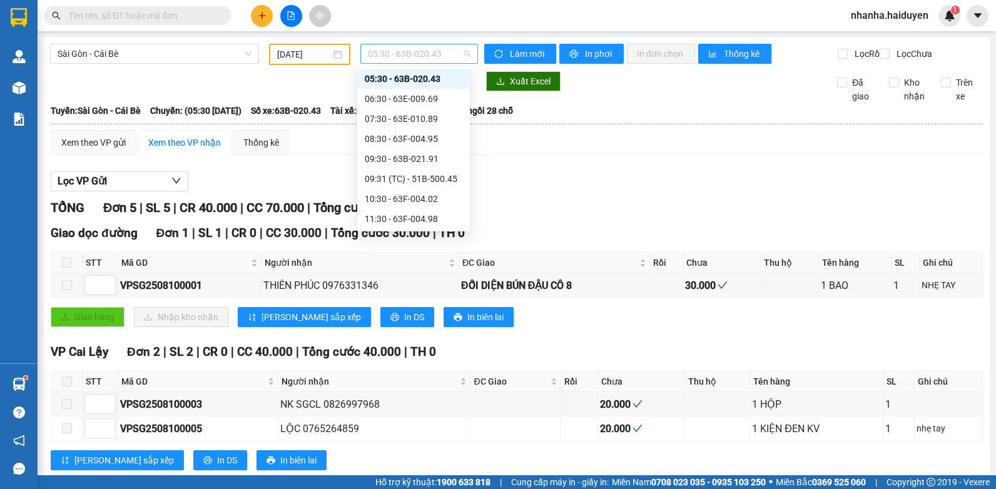
click at [419, 45] on span "05:30 - 63B-020.43" at bounding box center [419, 53] width 103 height 19
click at [414, 221] on div "20:00" at bounding box center [414, 219] width 98 height 14
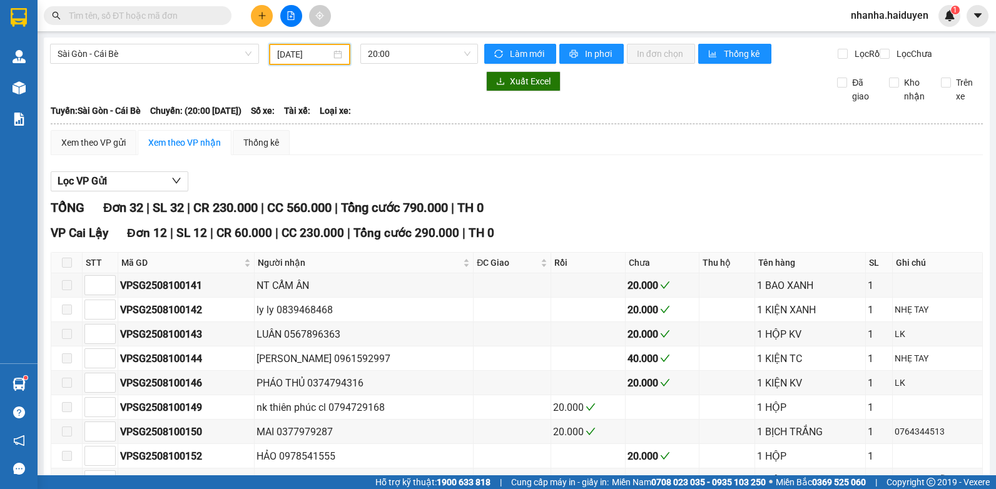
click at [295, 51] on input "[DATE]" at bounding box center [304, 55] width 54 height 14
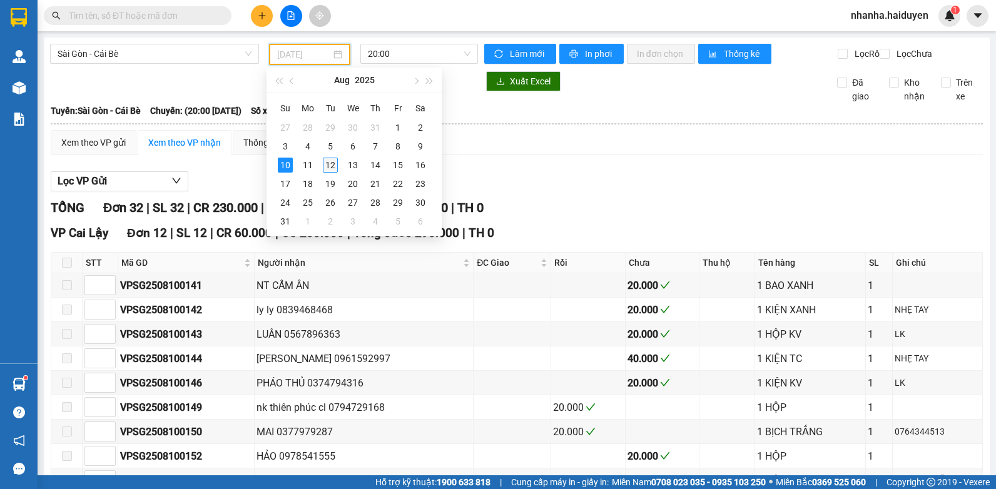
click at [327, 160] on div "12" at bounding box center [330, 165] width 15 height 15
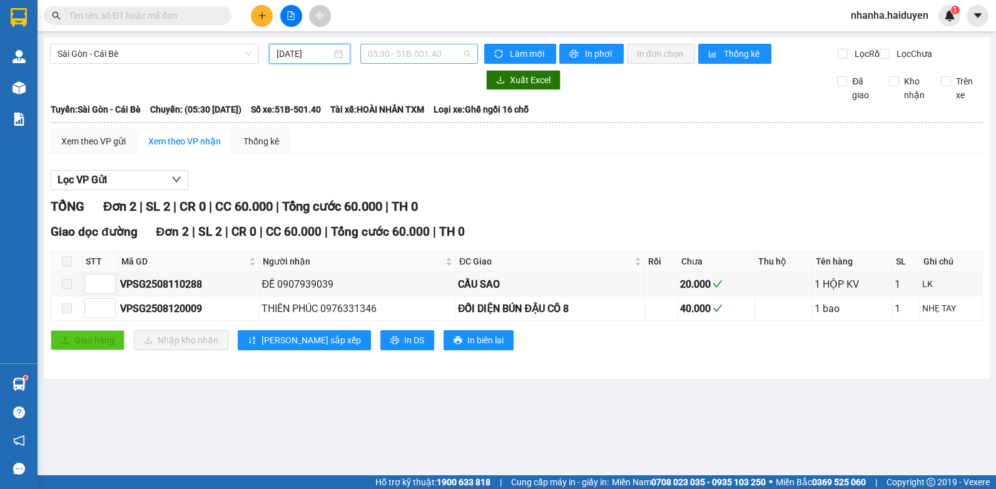
click at [394, 60] on span "05:30 - 51B-501.40" at bounding box center [419, 53] width 103 height 19
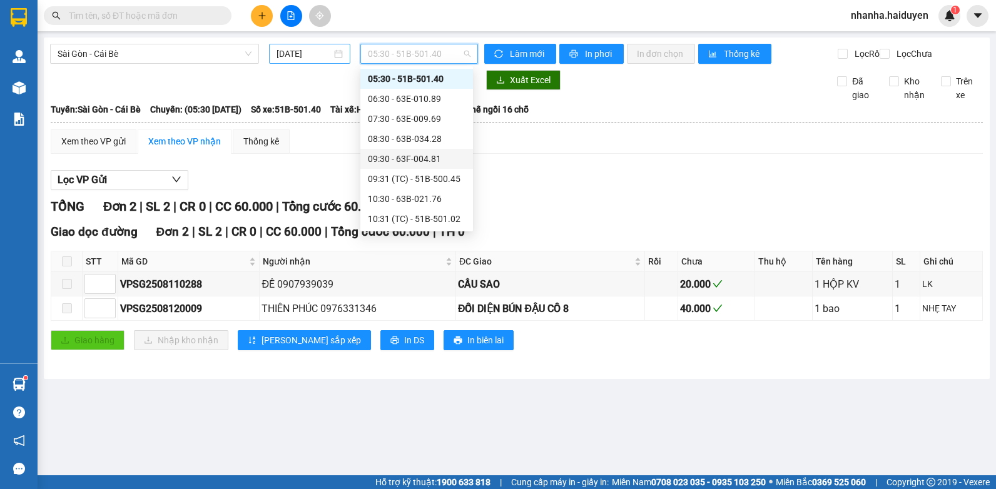
click at [315, 60] on input "[DATE]" at bounding box center [304, 54] width 55 height 14
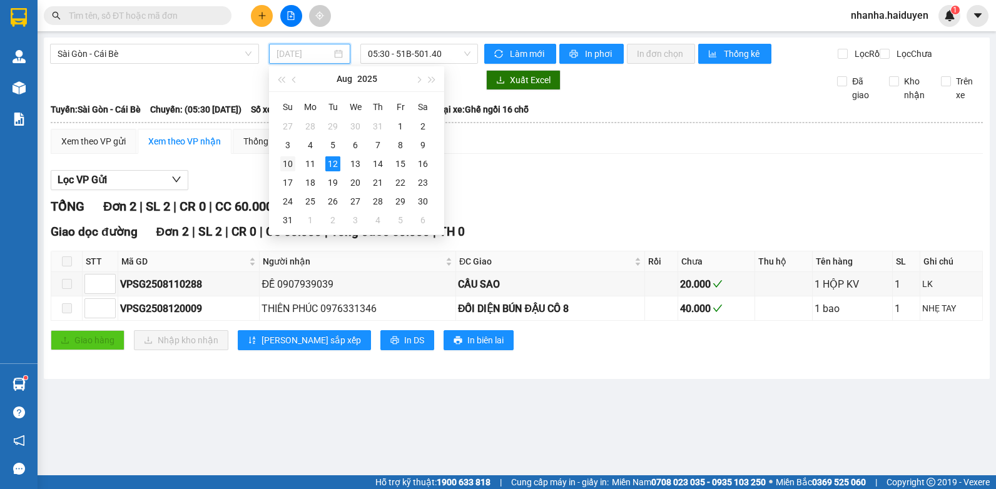
click at [288, 161] on div "10" at bounding box center [287, 163] width 15 height 15
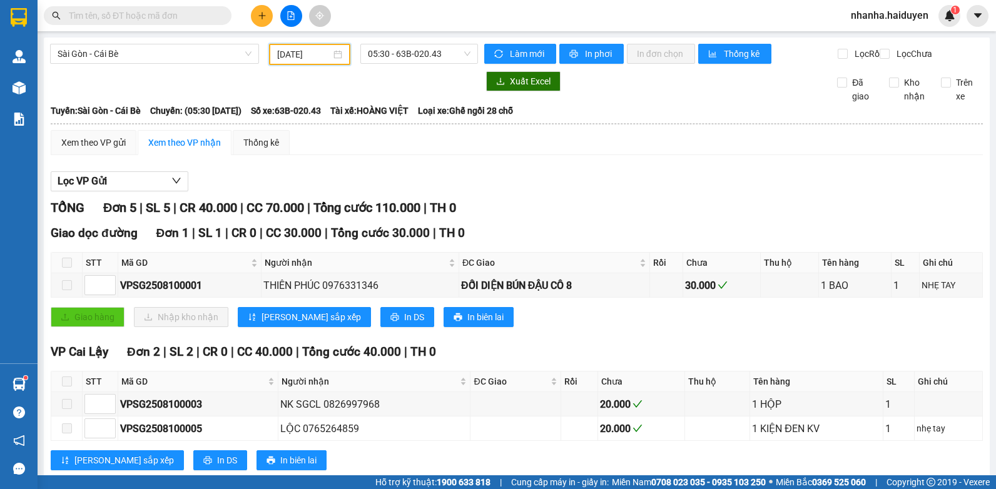
click at [280, 57] on input "[DATE]" at bounding box center [304, 55] width 54 height 14
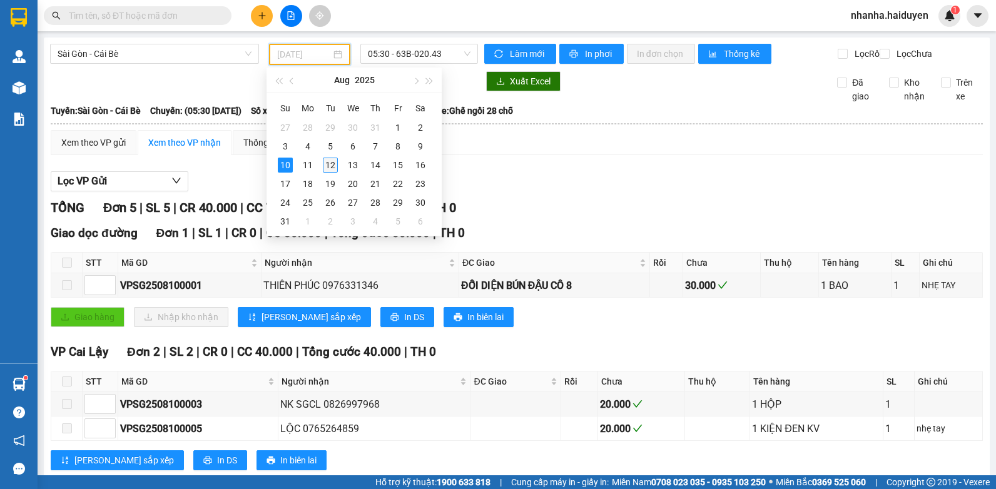
click at [327, 163] on div "12" at bounding box center [330, 165] width 15 height 15
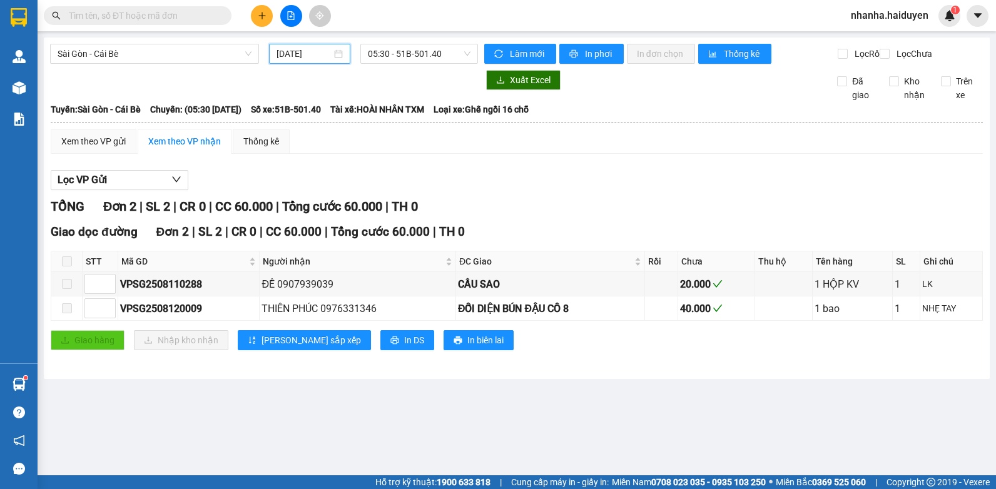
click at [309, 49] on input "[DATE]" at bounding box center [304, 54] width 55 height 14
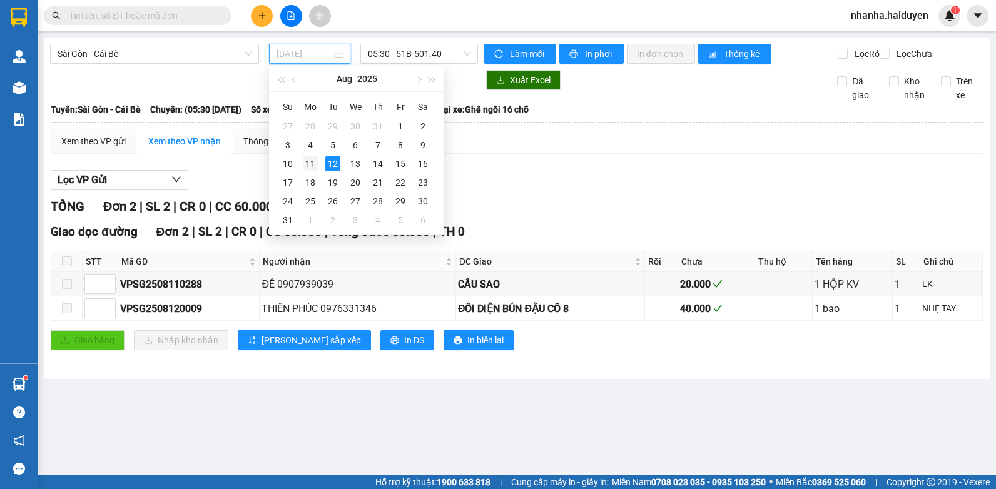
click at [313, 167] on div "11" at bounding box center [310, 163] width 15 height 15
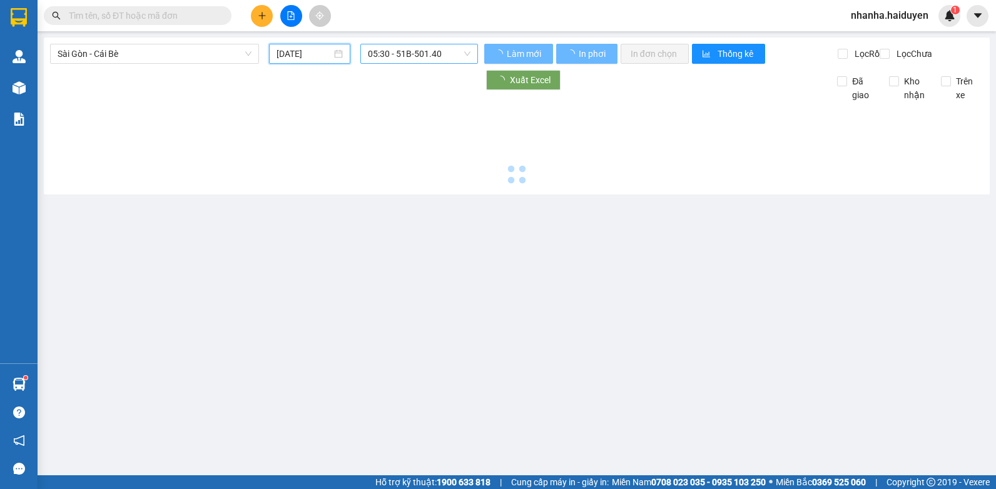
click at [444, 56] on span "05:30 - 51B-501.40" at bounding box center [419, 53] width 103 height 19
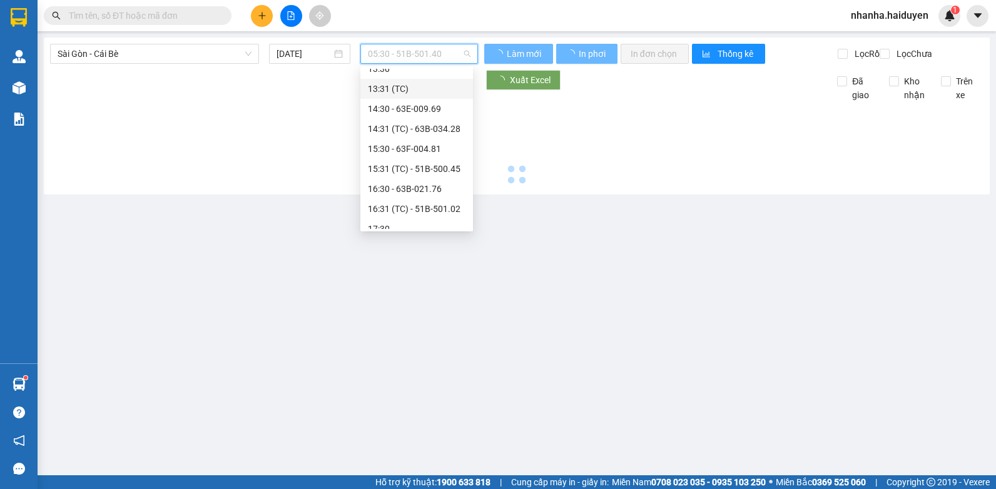
scroll to position [320, 0]
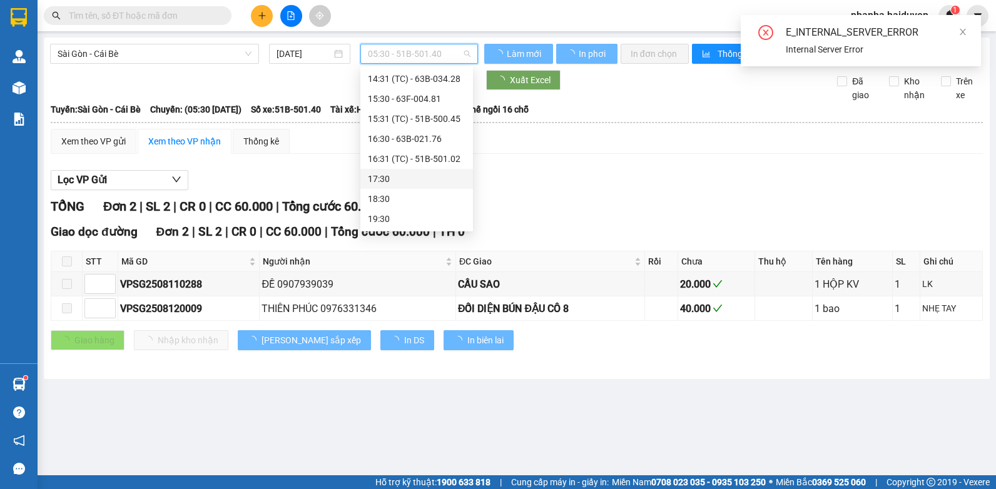
click at [410, 175] on div "17:30" at bounding box center [417, 179] width 98 height 14
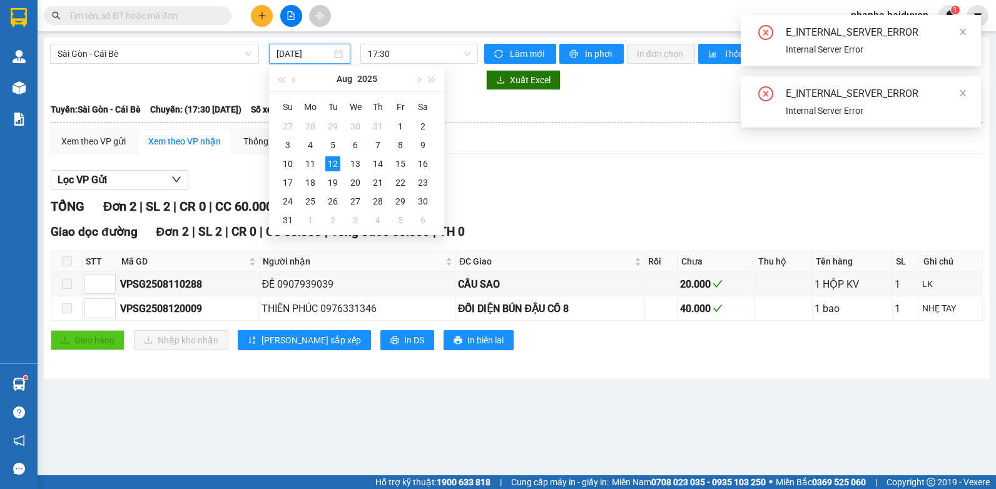
click at [314, 54] on input "[DATE]" at bounding box center [304, 54] width 55 height 14
click at [315, 166] on div "11" at bounding box center [310, 163] width 15 height 15
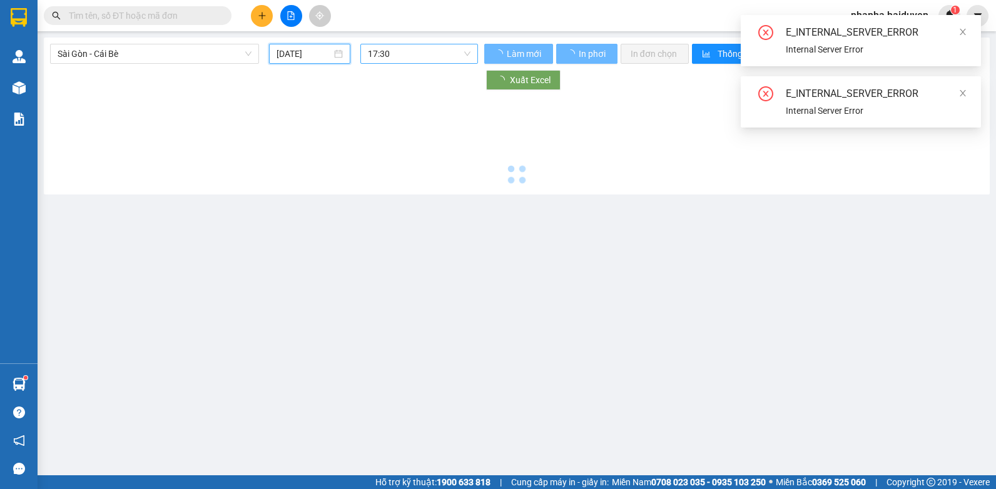
type input "[DATE]"
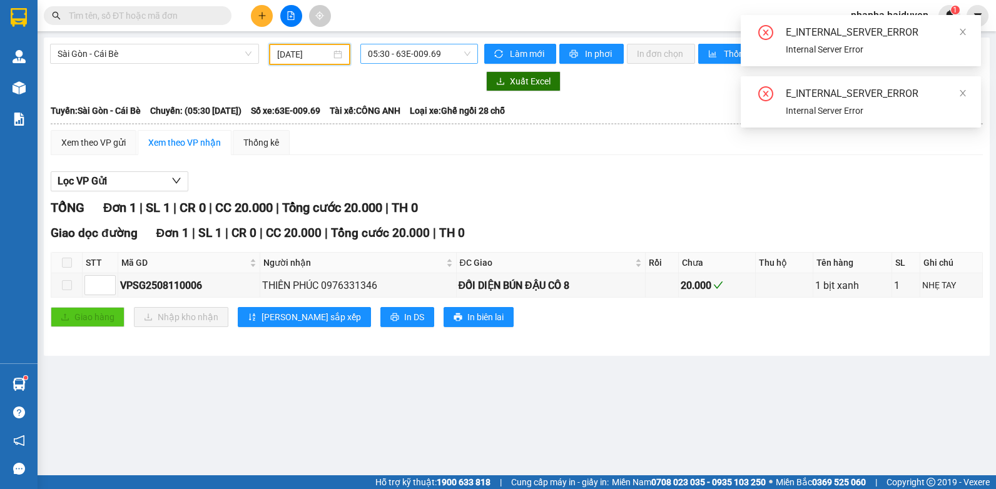
click at [431, 53] on span "05:30 - 63E-009.69" at bounding box center [419, 53] width 103 height 19
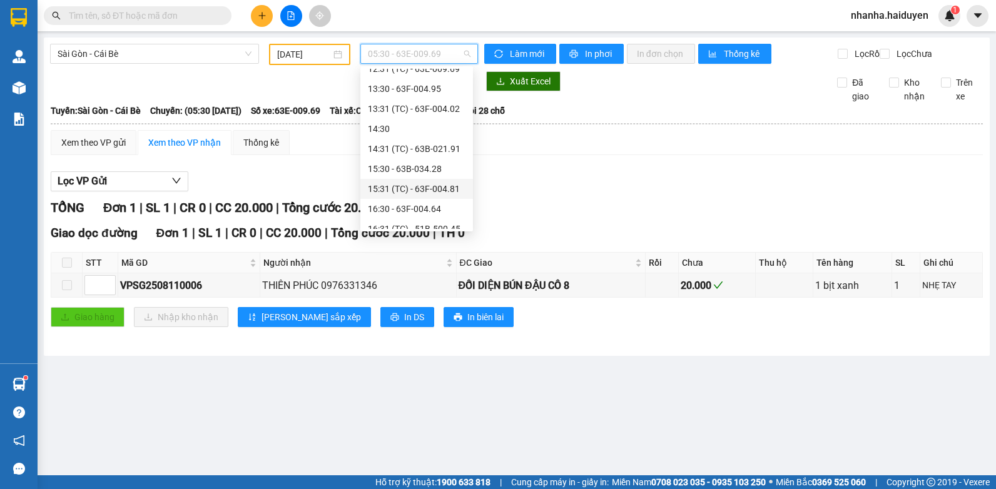
scroll to position [360, 0]
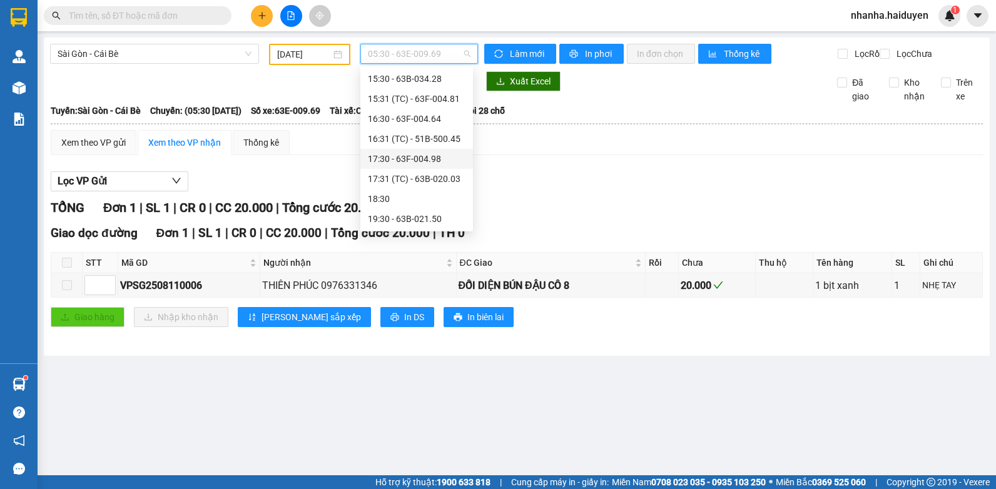
click at [416, 166] on div "17:30 - 63F-004.98" at bounding box center [416, 159] width 113 height 20
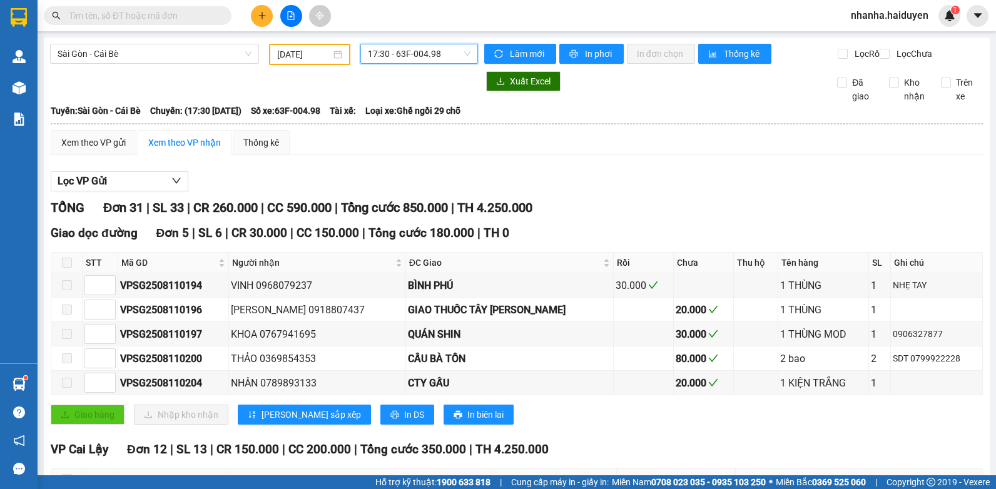
click at [412, 48] on span "17:30 - 63F-004.98" at bounding box center [419, 53] width 103 height 19
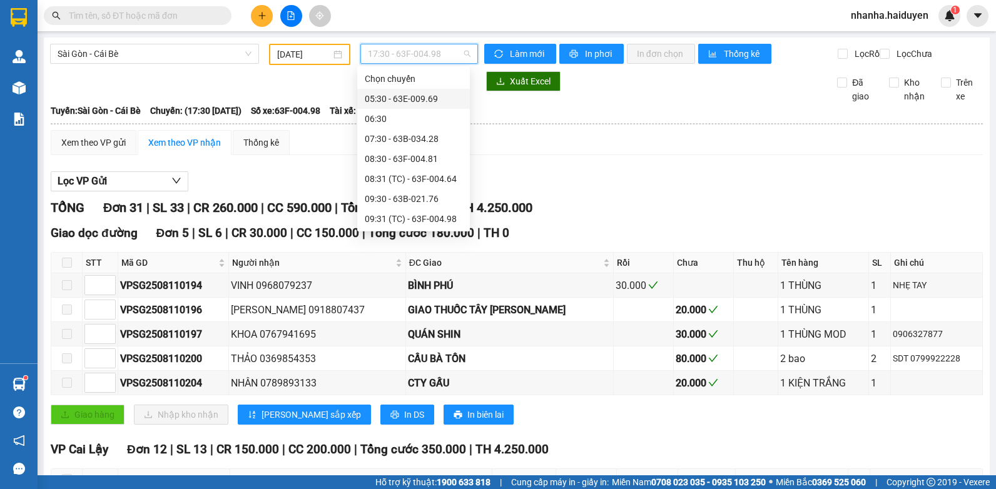
click at [400, 93] on div "05:30 - 63E-009.69" at bounding box center [414, 99] width 98 height 14
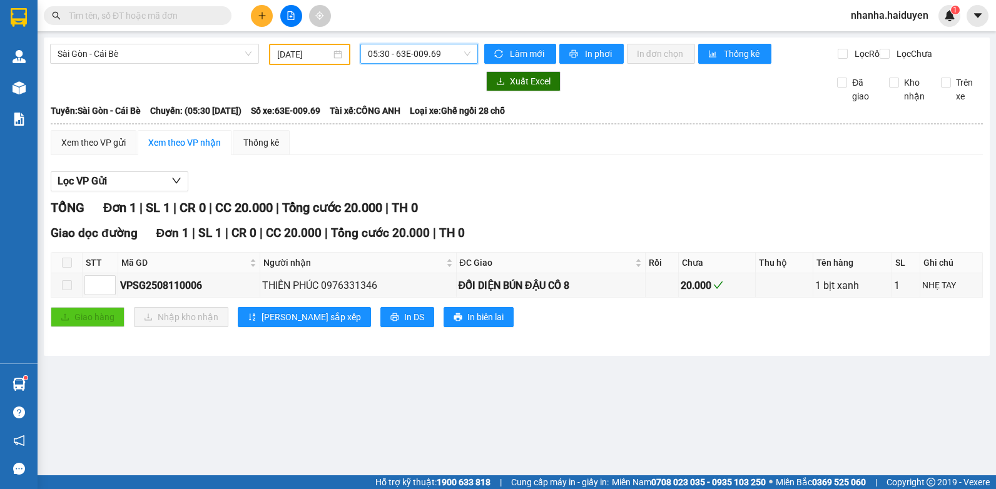
click at [392, 56] on span "05:30 - 63E-009.69" at bounding box center [419, 53] width 103 height 19
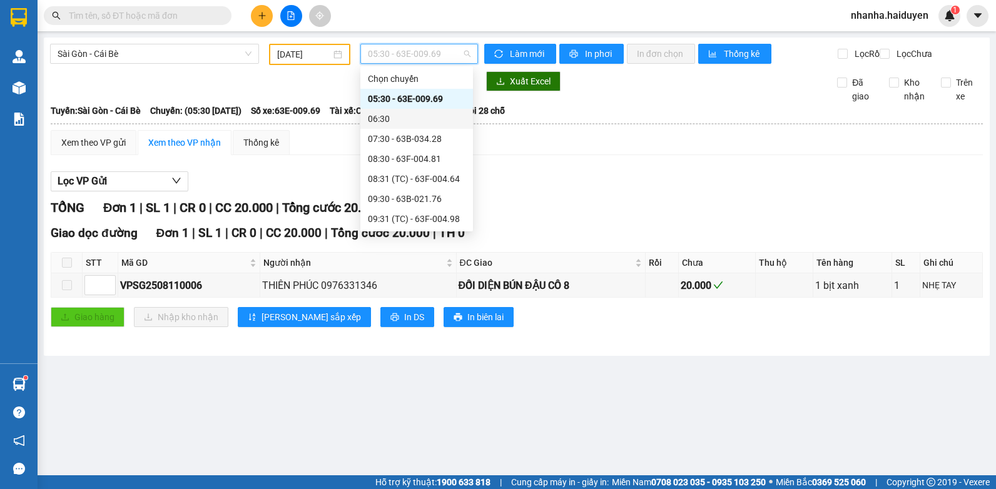
click at [402, 119] on div "06:30" at bounding box center [417, 119] width 98 height 14
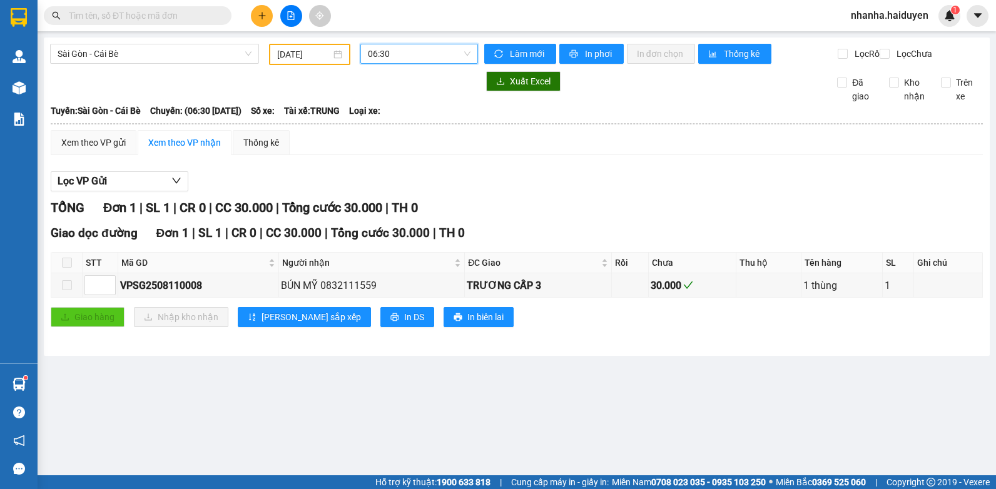
click at [439, 53] on span "06:30" at bounding box center [419, 53] width 103 height 19
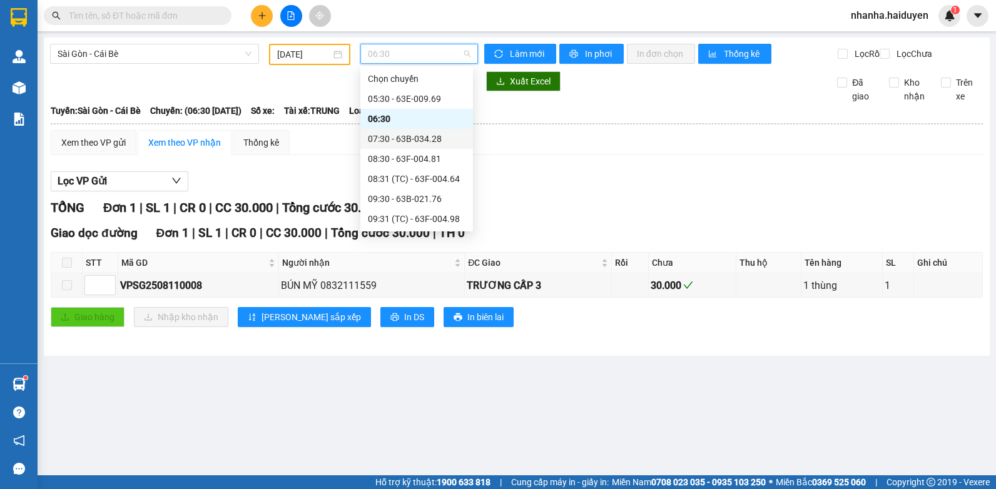
click at [424, 140] on div "07:30 - 63B-034.28" at bounding box center [417, 139] width 98 height 14
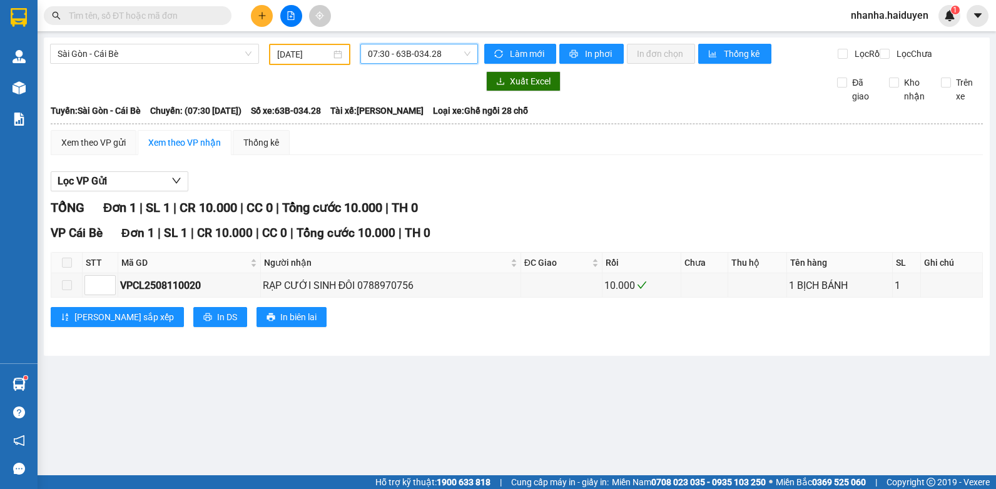
click at [424, 41] on div "Sài Gòn - Cái Bè 11/08/2025 07:30 07:30 - 63B-034.28 Làm mới In phơi In đơn chọ…" at bounding box center [517, 197] width 946 height 318
click at [424, 53] on span "07:30 - 63B-034.28" at bounding box center [419, 53] width 103 height 19
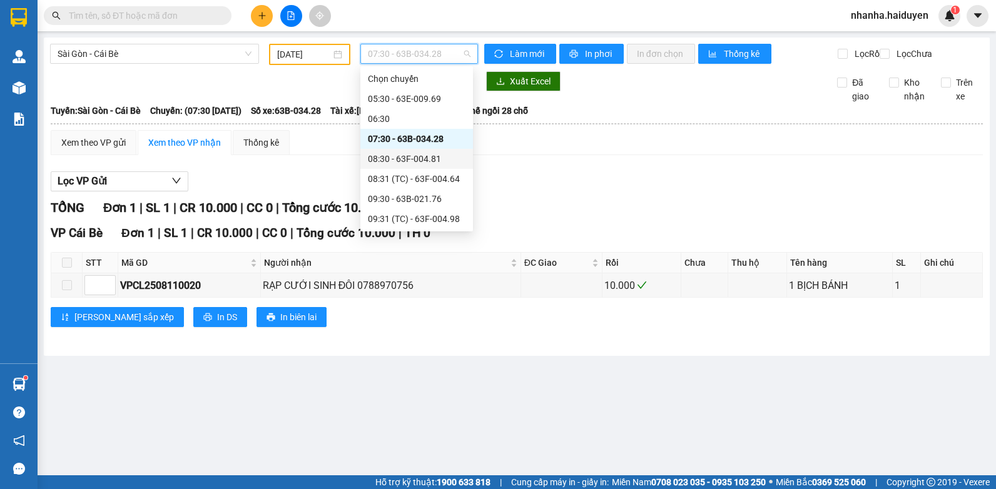
click at [411, 158] on div "08:30 - 63F-004.81" at bounding box center [417, 159] width 98 height 14
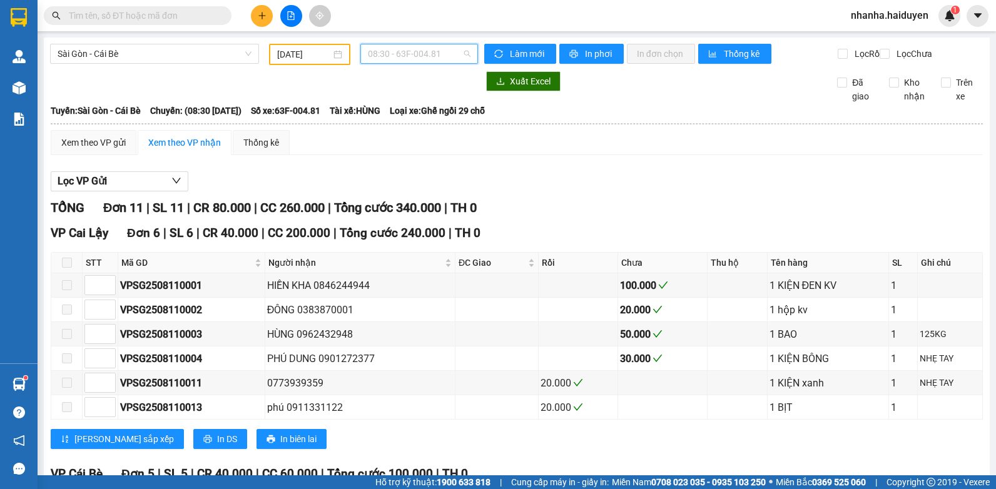
click at [400, 54] on span "08:30 - 63F-004.81" at bounding box center [419, 53] width 103 height 19
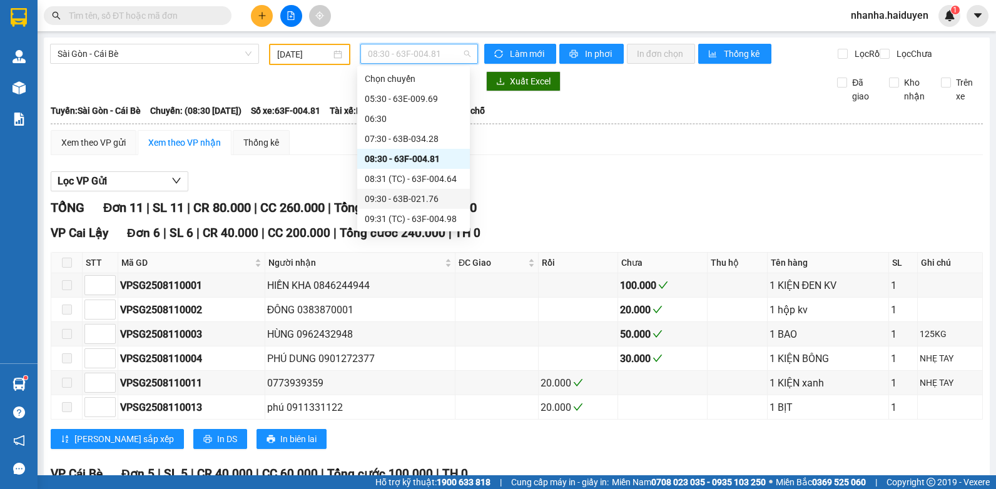
click at [397, 191] on div "09:30 - 63B-021.76" at bounding box center [413, 199] width 113 height 20
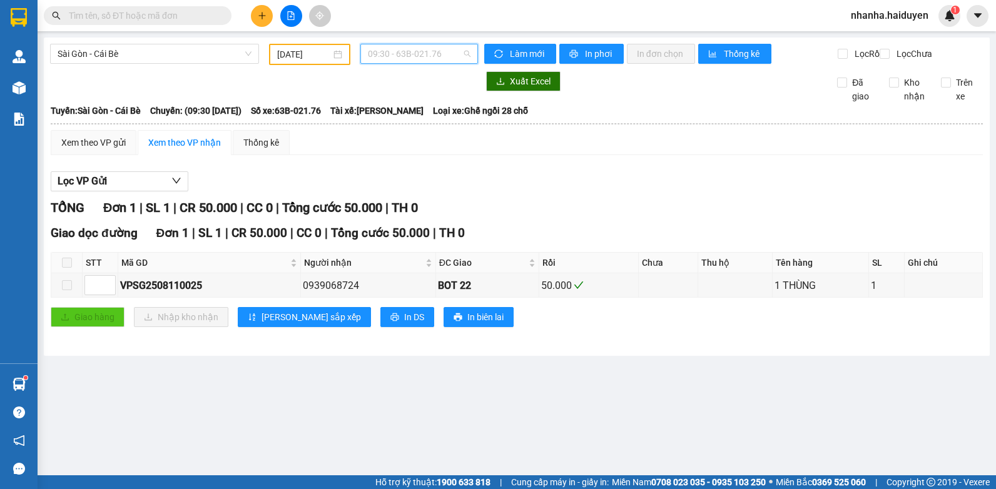
click at [405, 59] on span "09:30 - 63B-021.76" at bounding box center [419, 53] width 103 height 19
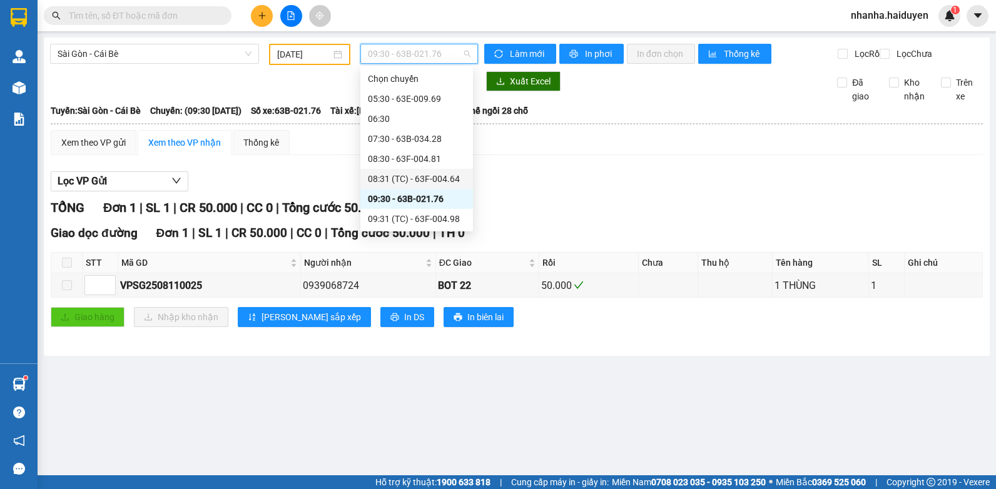
click at [395, 173] on div "08:31 (TC) - 63F-004.64" at bounding box center [417, 179] width 98 height 14
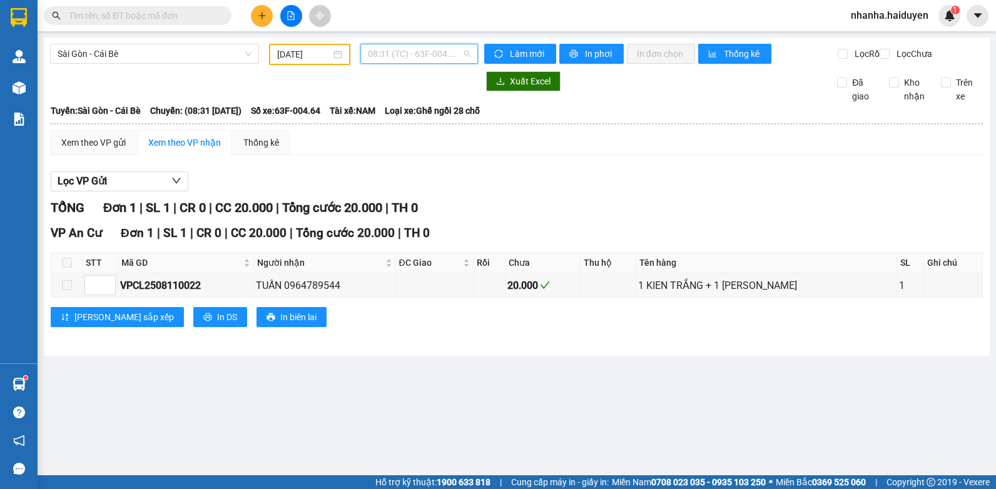
click at [429, 63] on span "08:31 (TC) - 63F-004.64" at bounding box center [419, 53] width 103 height 19
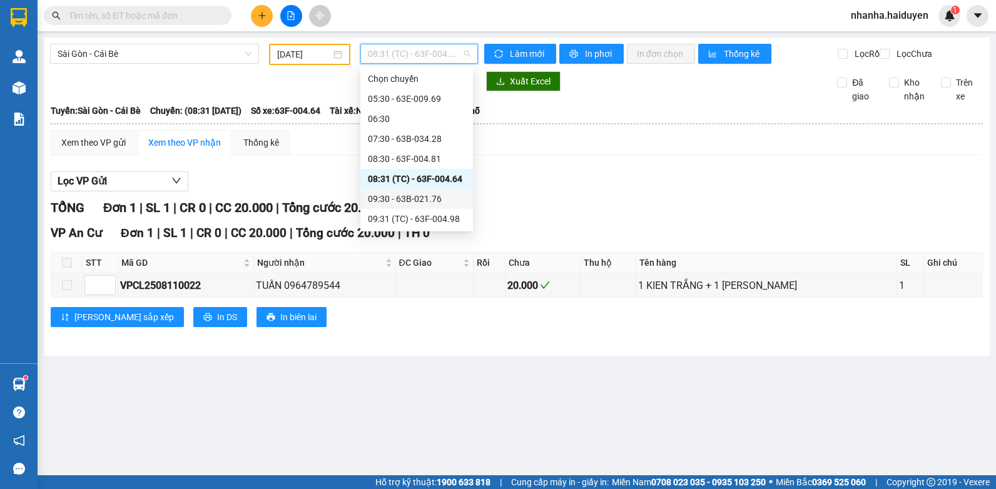
click at [437, 199] on div "09:30 - 63B-021.76" at bounding box center [417, 199] width 98 height 14
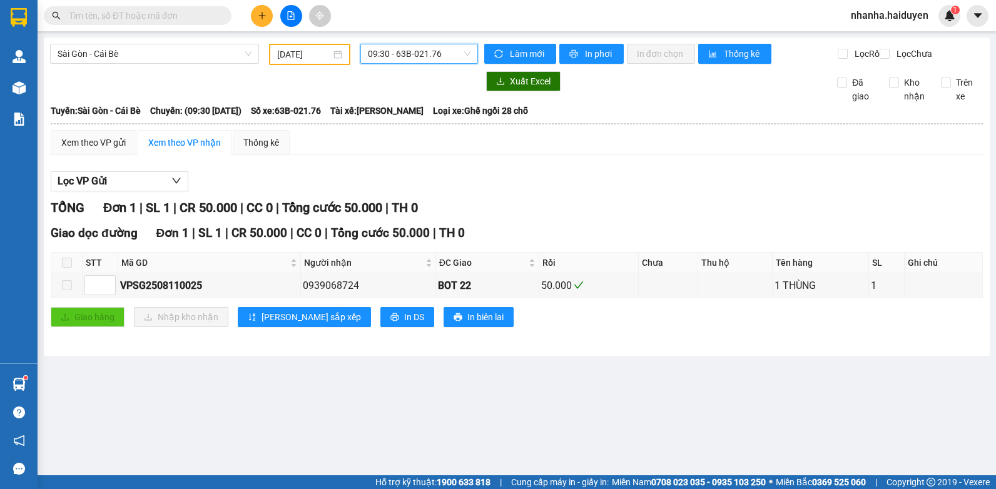
click at [453, 57] on span "09:30 - 63B-021.76" at bounding box center [419, 53] width 103 height 19
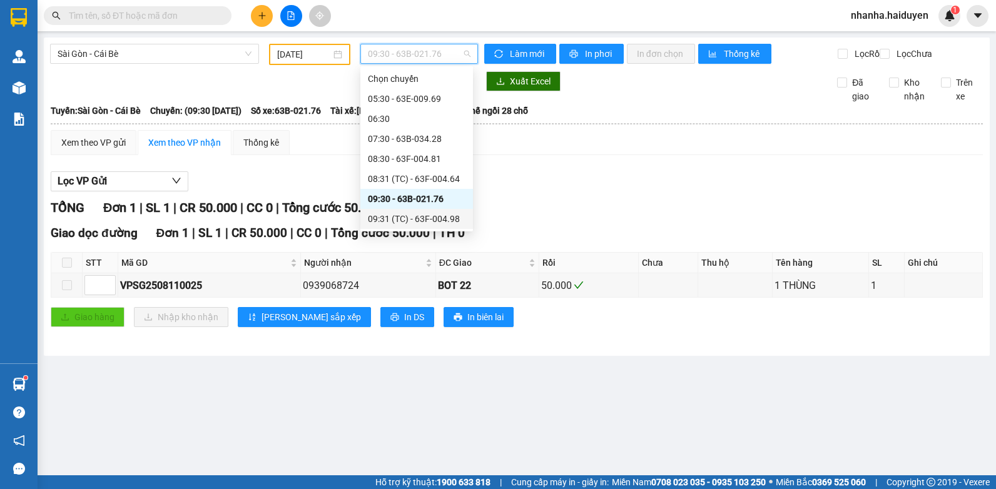
click at [435, 214] on div "09:31 (TC) - 63F-004.98" at bounding box center [417, 219] width 98 height 14
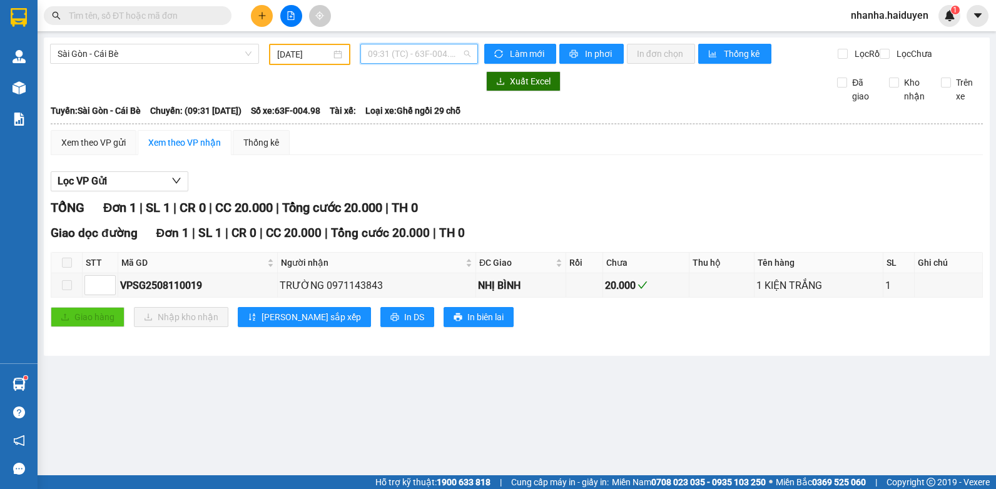
click at [423, 53] on span "09:31 (TC) - 63F-004.98" at bounding box center [419, 53] width 103 height 19
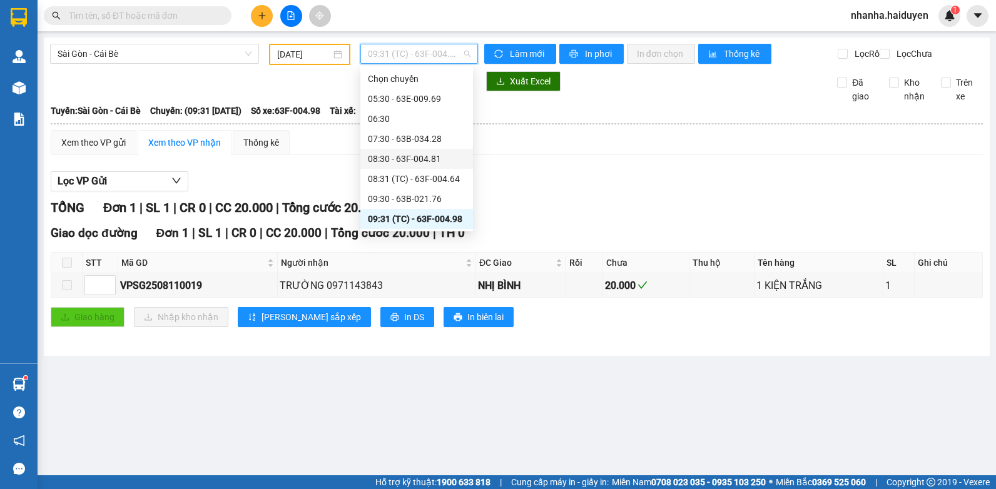
scroll to position [63, 0]
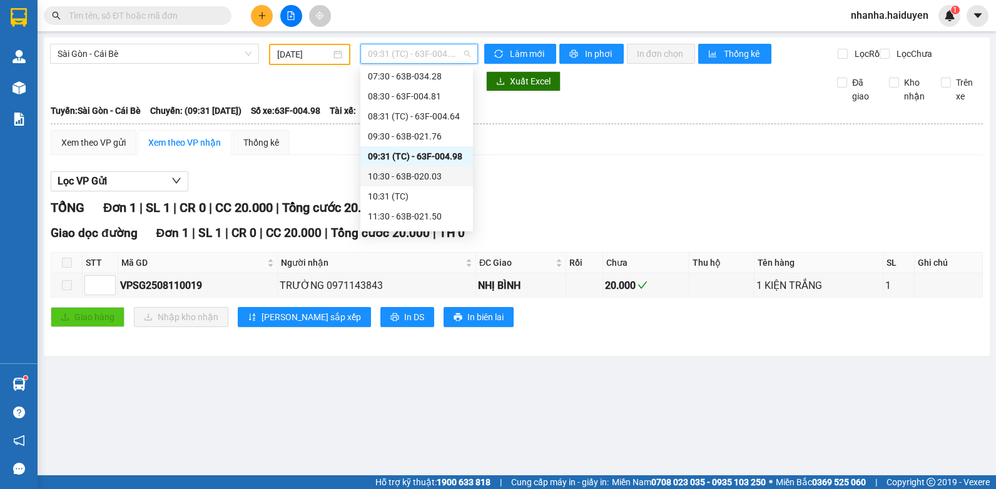
click at [410, 166] on div "10:30 - 63B-020.03" at bounding box center [416, 176] width 113 height 20
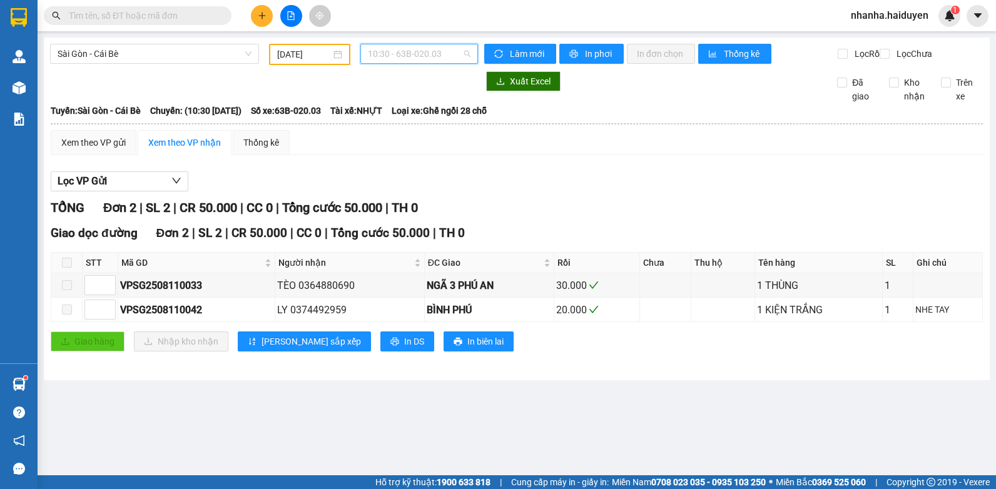
click at [459, 61] on span "10:30 - 63B-020.03" at bounding box center [419, 53] width 103 height 19
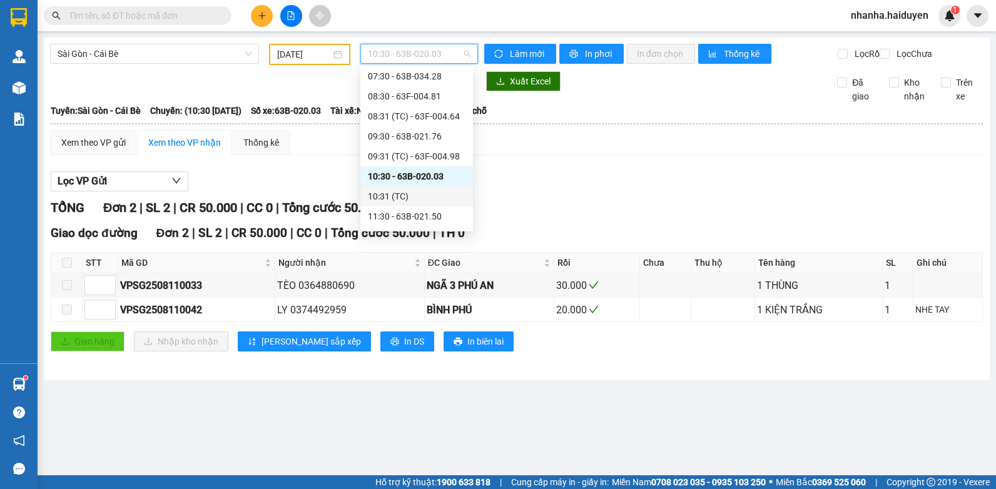
click at [425, 201] on div "10:31 (TC)" at bounding box center [417, 197] width 98 height 14
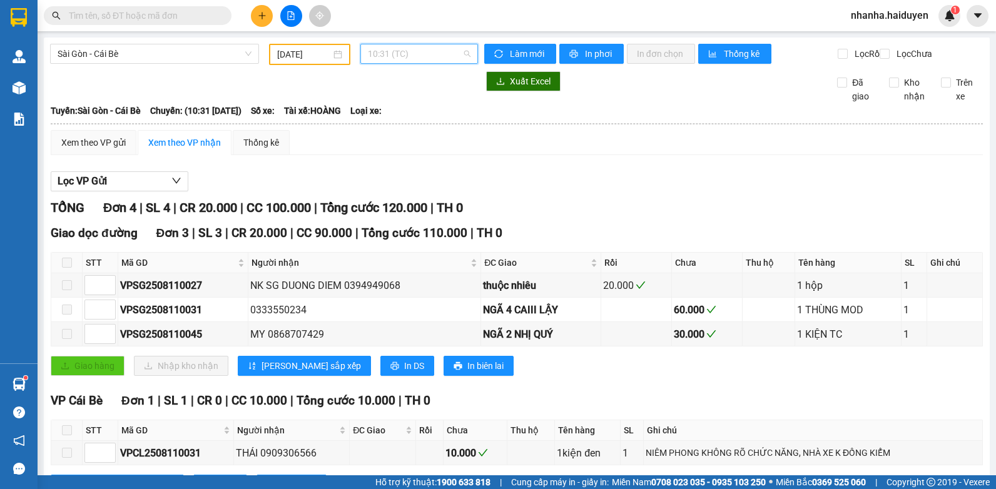
click at [398, 54] on span "10:31 (TC)" at bounding box center [419, 53] width 103 height 19
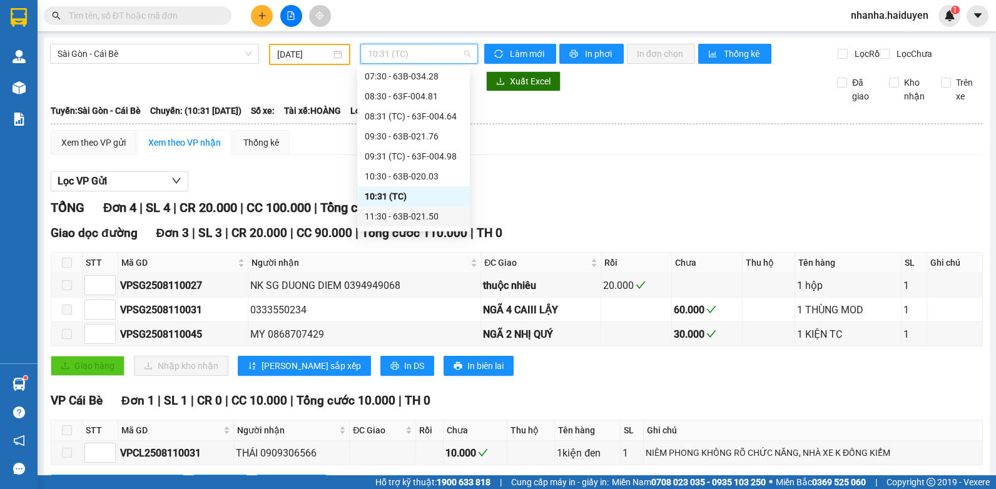
scroll to position [125, 0]
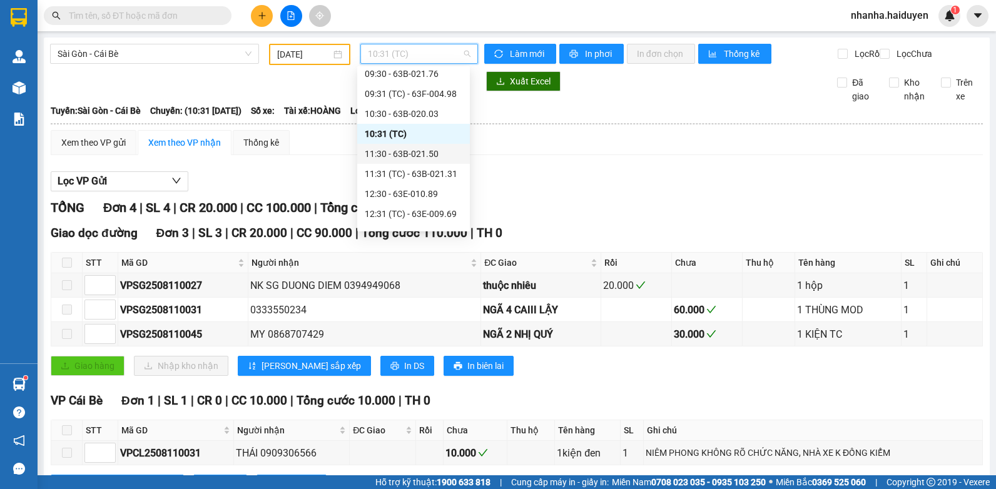
click at [395, 148] on div "11:30 - 63B-021.50" at bounding box center [414, 154] width 98 height 14
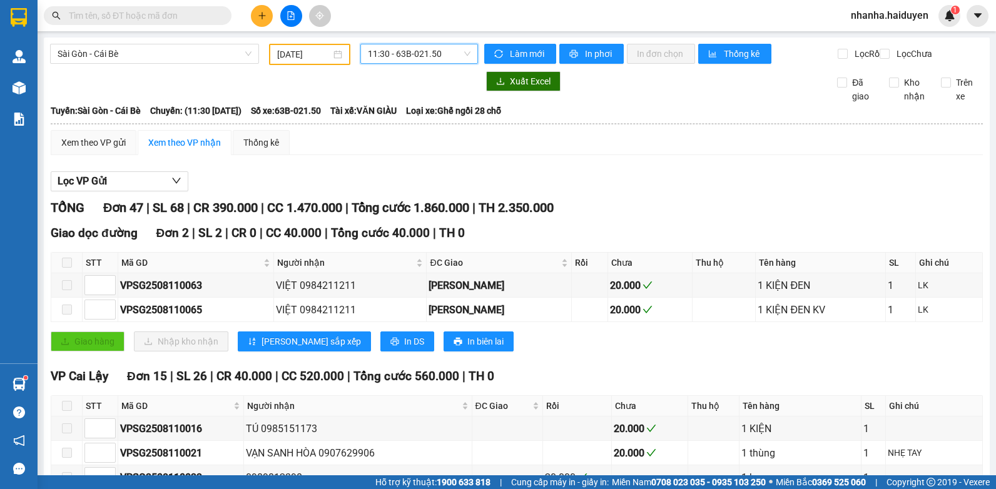
click at [369, 49] on span "11:30 - 63B-021.50" at bounding box center [419, 53] width 103 height 19
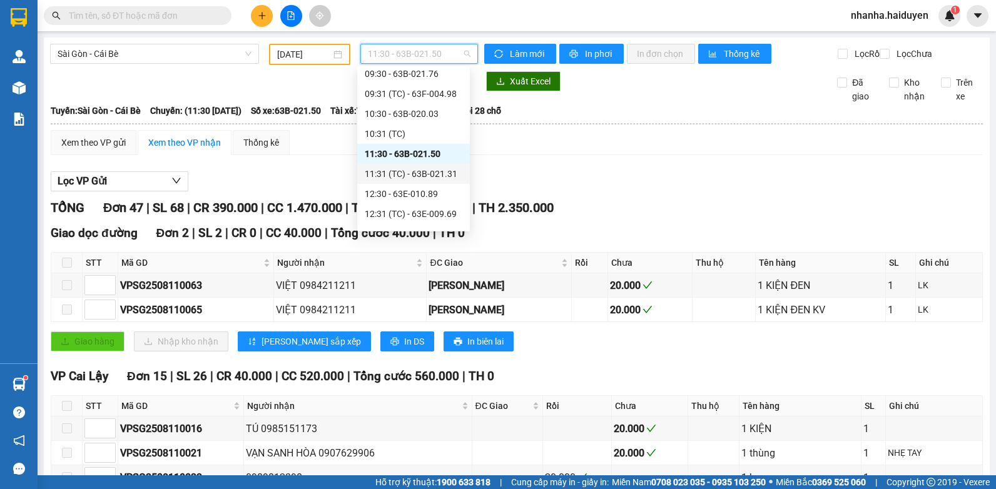
click at [372, 168] on div "11:31 (TC) - 63B-021.31" at bounding box center [414, 174] width 98 height 14
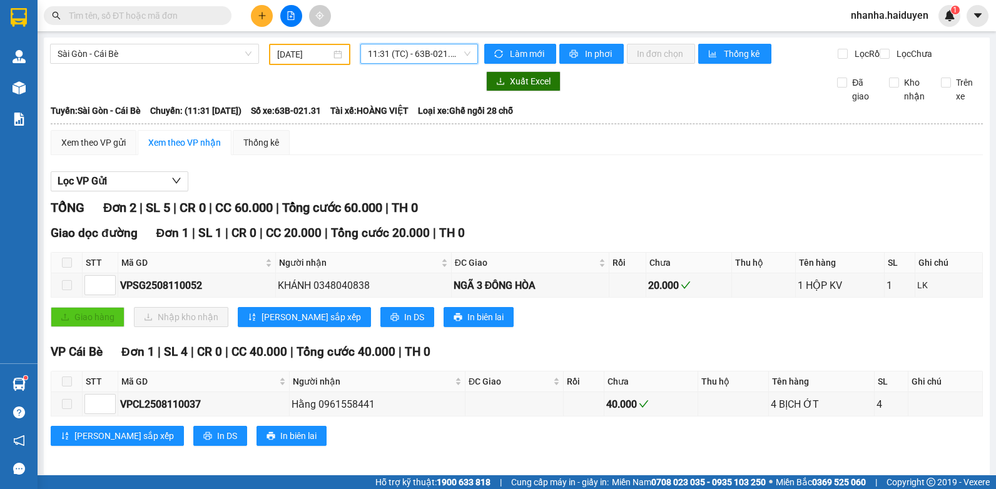
click at [411, 51] on span "11:31 (TC) - 63B-021.31" at bounding box center [419, 53] width 103 height 19
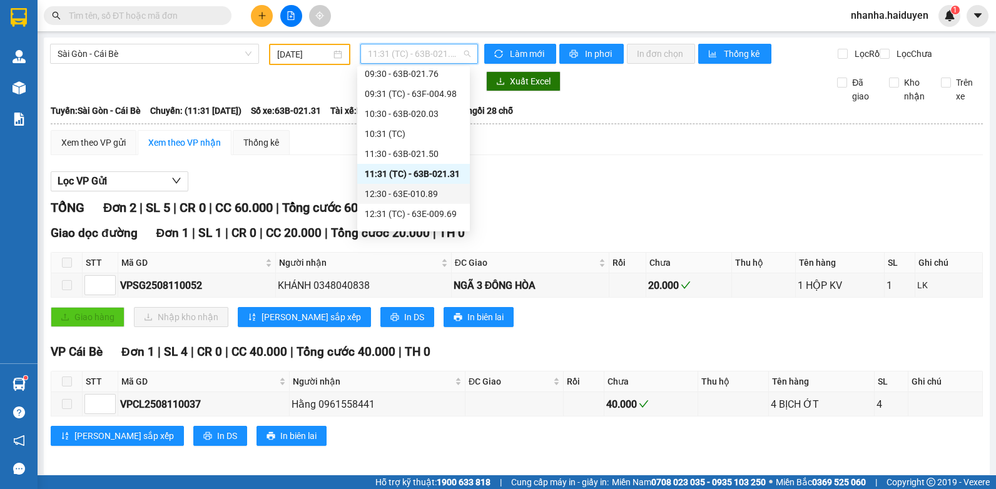
click at [416, 196] on div "12:30 - 63E-010.89" at bounding box center [414, 194] width 98 height 14
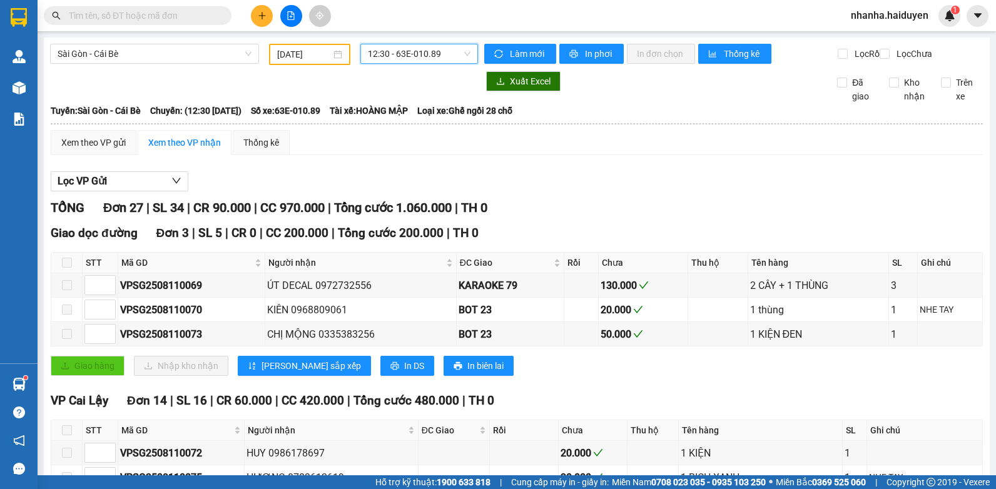
drag, startPoint x: 398, startPoint y: 49, endPoint x: 391, endPoint y: 53, distance: 7.6
click at [397, 49] on span "12:30 - 63E-010.89" at bounding box center [419, 53] width 103 height 19
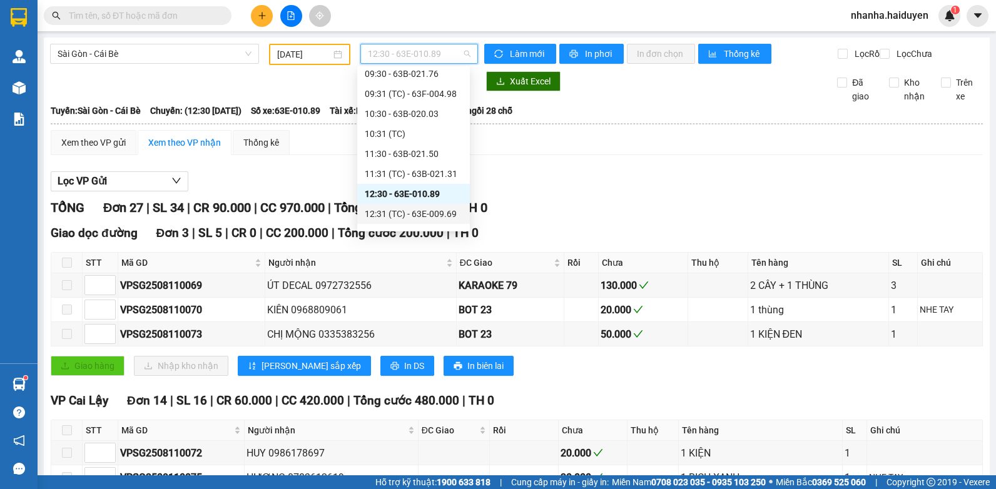
click at [392, 211] on div "12:31 (TC) - 63E-009.69" at bounding box center [414, 214] width 98 height 14
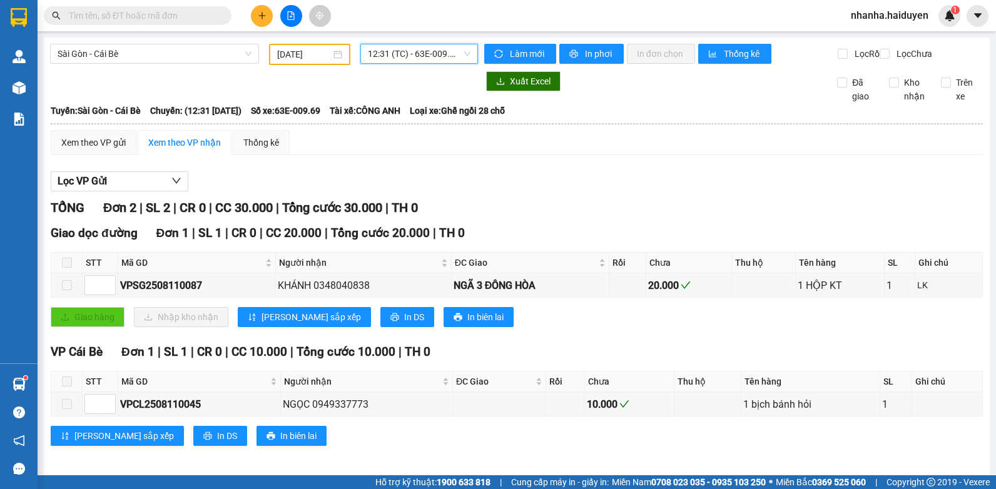
click at [437, 53] on span "12:31 (TC) - 63E-009.69" at bounding box center [419, 53] width 103 height 19
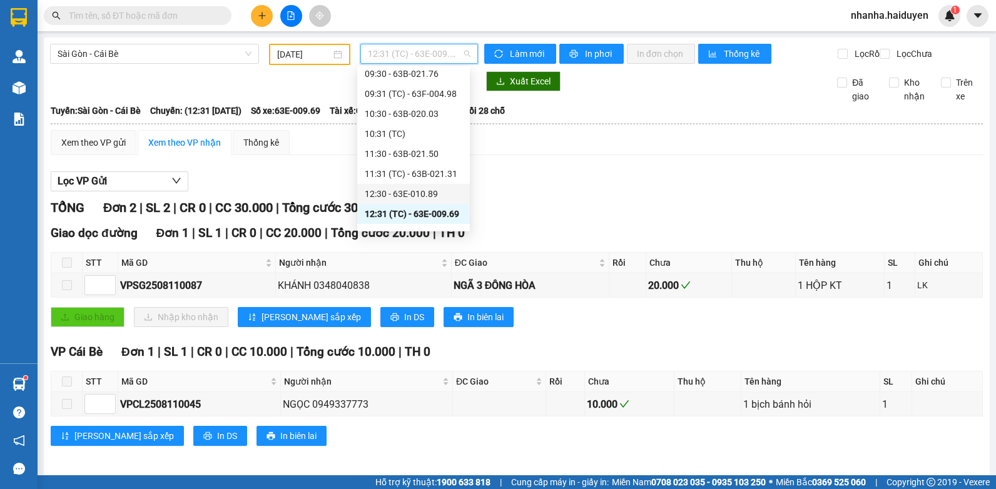
scroll to position [188, 0]
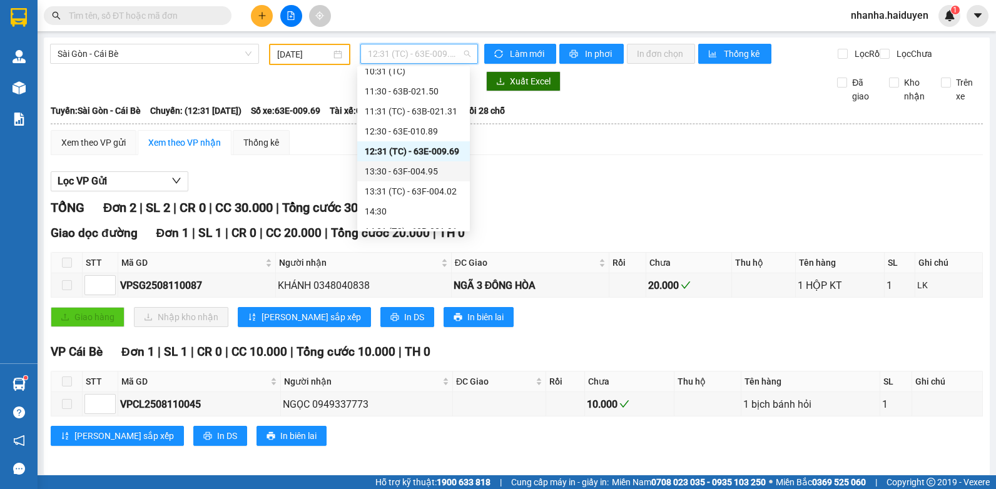
click at [437, 170] on div "13:30 - 63F-004.95" at bounding box center [414, 172] width 98 height 14
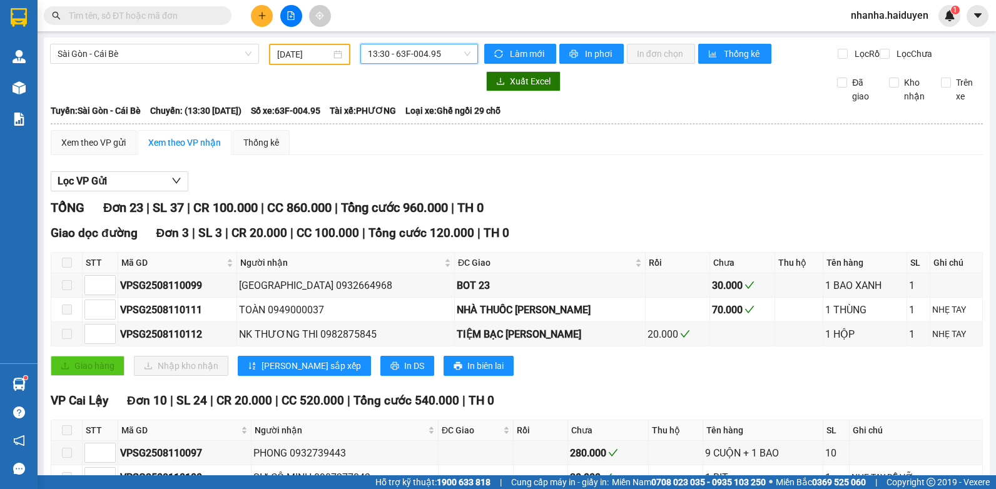
click at [432, 53] on span "13:30 - 63F-004.95" at bounding box center [419, 53] width 103 height 19
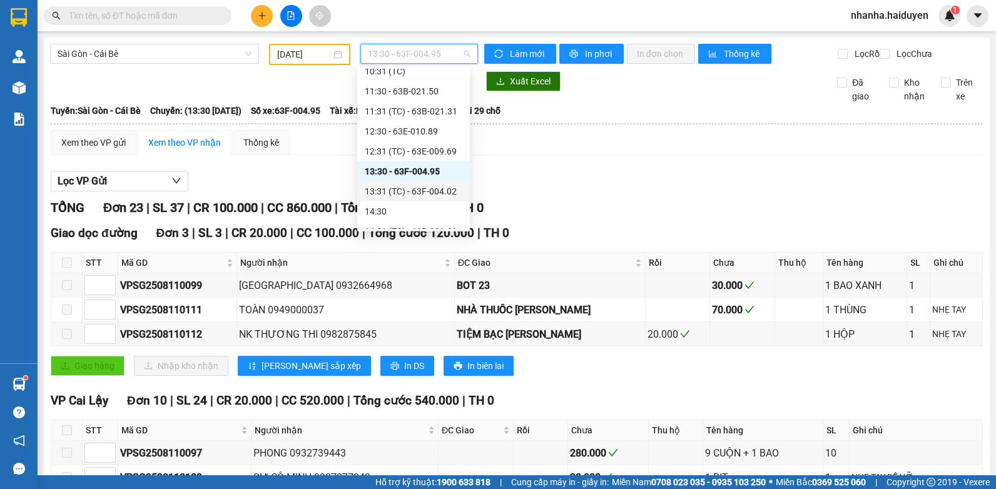
click at [417, 183] on div "13:31 (TC) - 63F-004.02" at bounding box center [413, 191] width 113 height 20
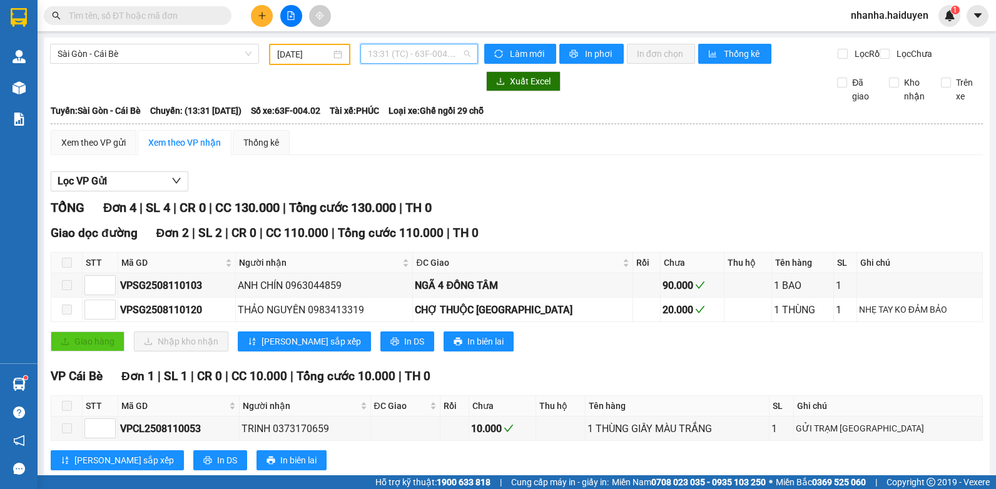
click at [409, 50] on span "13:31 (TC) - 63F-004.02" at bounding box center [419, 53] width 103 height 19
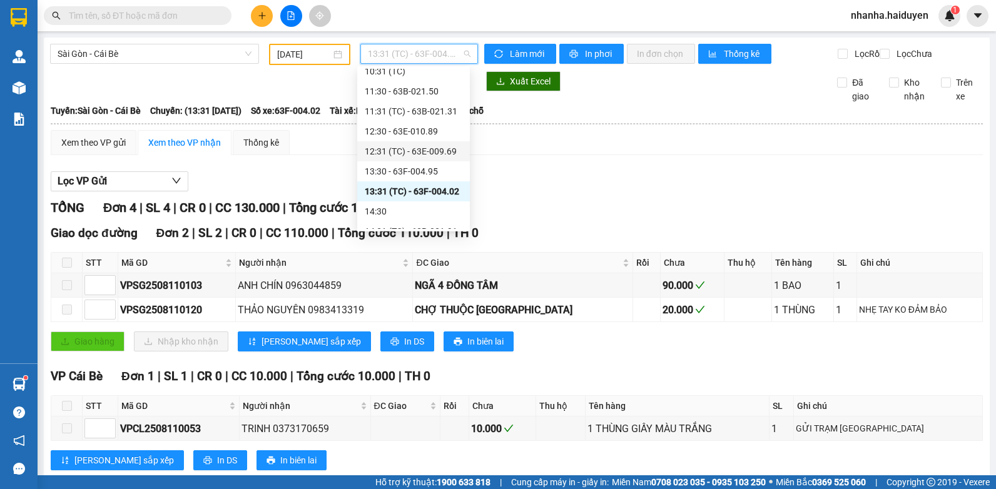
scroll to position [250, 0]
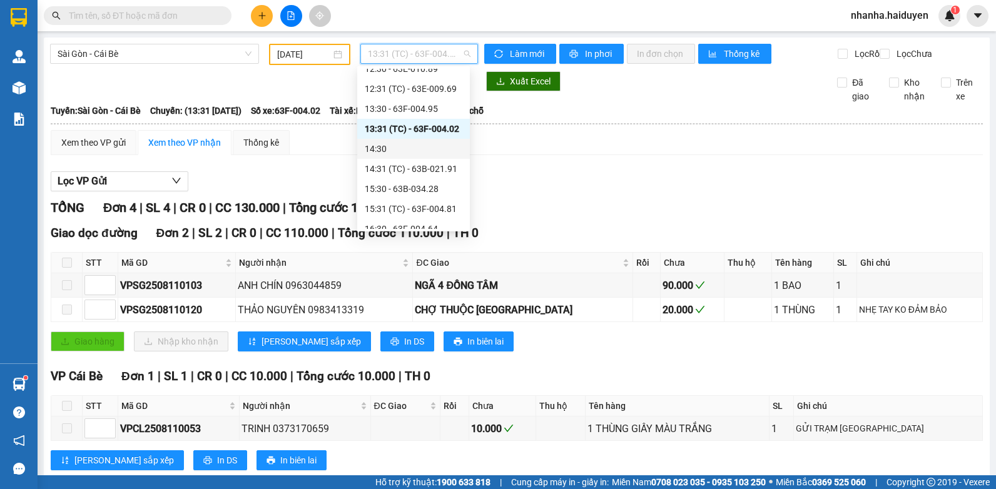
click at [414, 149] on div "14:30" at bounding box center [414, 149] width 98 height 14
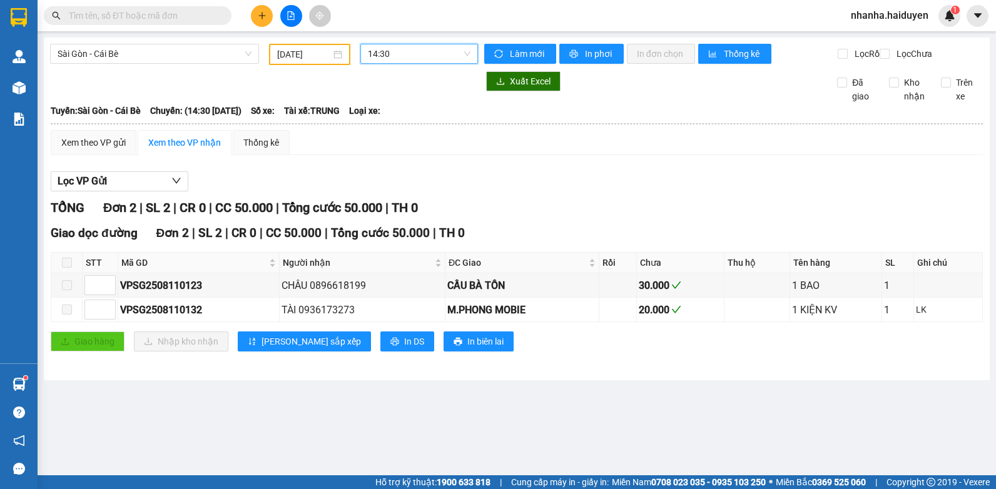
click at [396, 58] on span "14:30" at bounding box center [419, 53] width 103 height 19
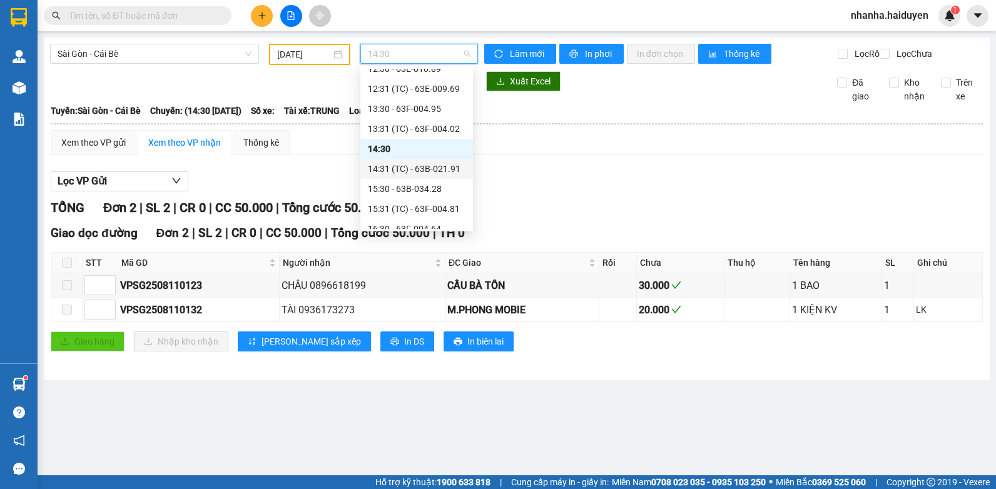
click at [385, 171] on div "14:31 (TC) - 63B-021.91" at bounding box center [417, 169] width 98 height 14
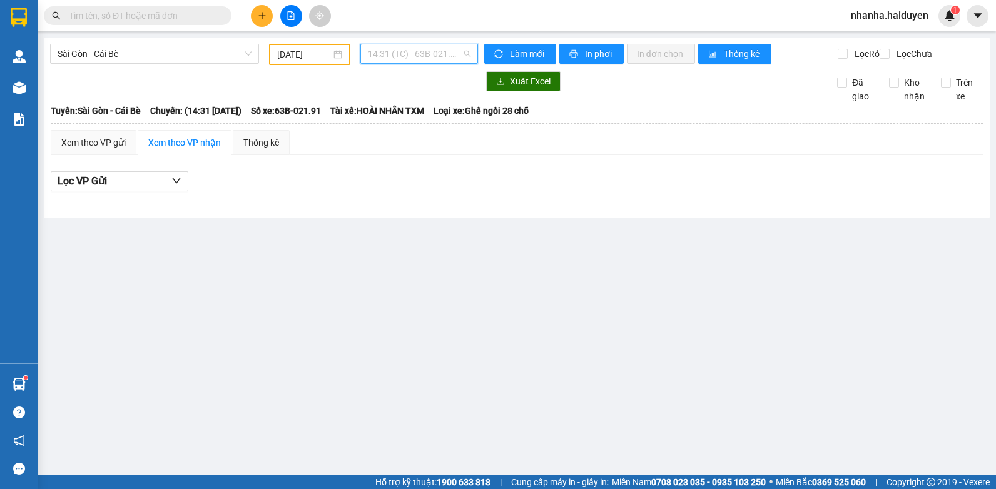
click at [395, 60] on span "14:31 (TC) - 63B-021.91" at bounding box center [419, 53] width 103 height 19
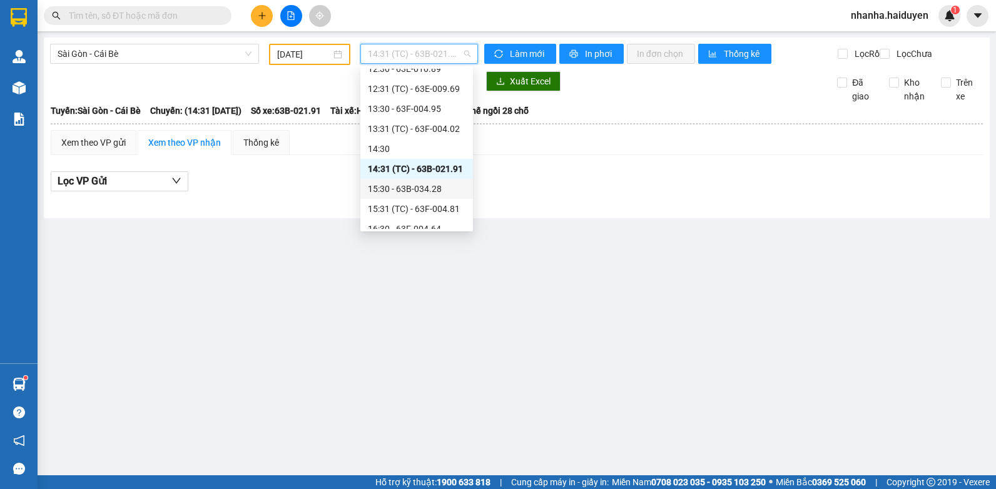
click at [420, 193] on div "15:30 - 63B-034.28" at bounding box center [417, 189] width 98 height 14
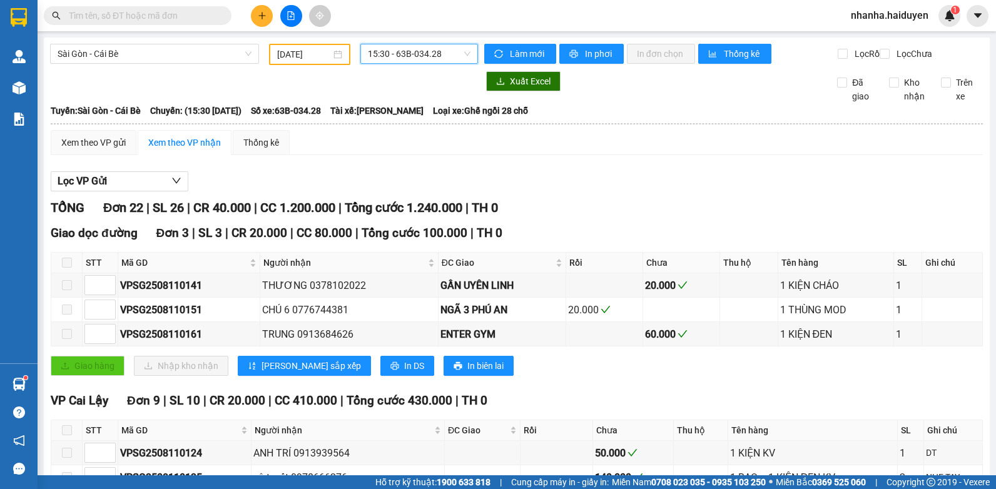
click at [427, 63] on div "15:30 - 63B-034.28" at bounding box center [419, 54] width 118 height 20
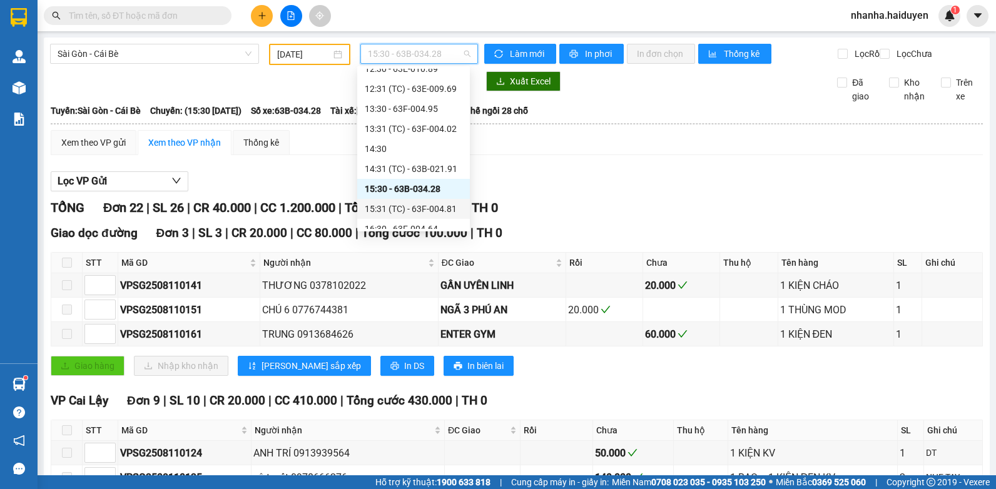
click at [397, 203] on div "15:31 (TC) - 63F-004.81" at bounding box center [414, 209] width 98 height 14
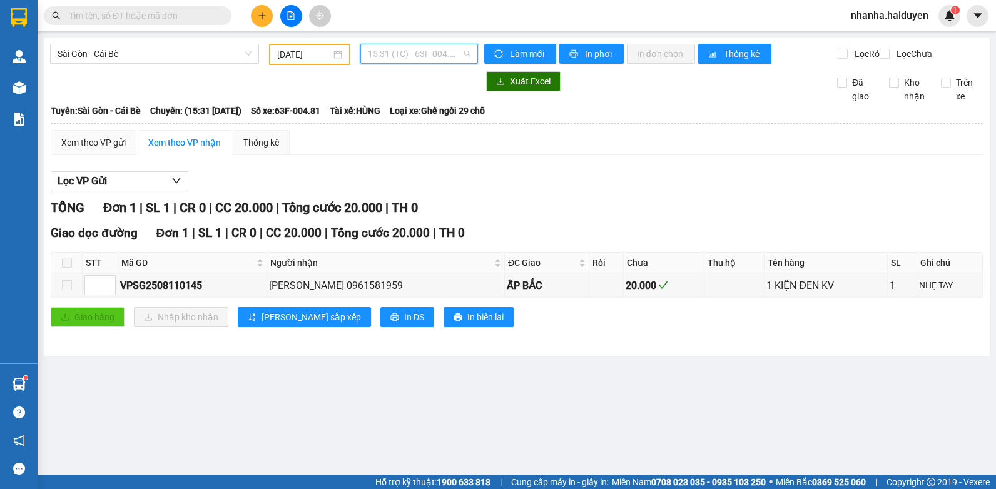
click at [417, 48] on span "15:31 (TC) - 63F-004.81" at bounding box center [419, 53] width 103 height 19
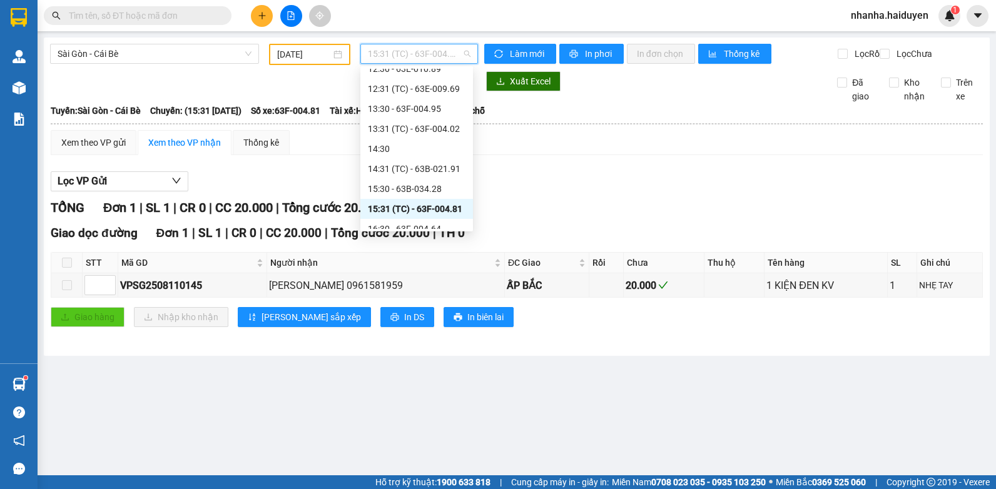
scroll to position [313, 0]
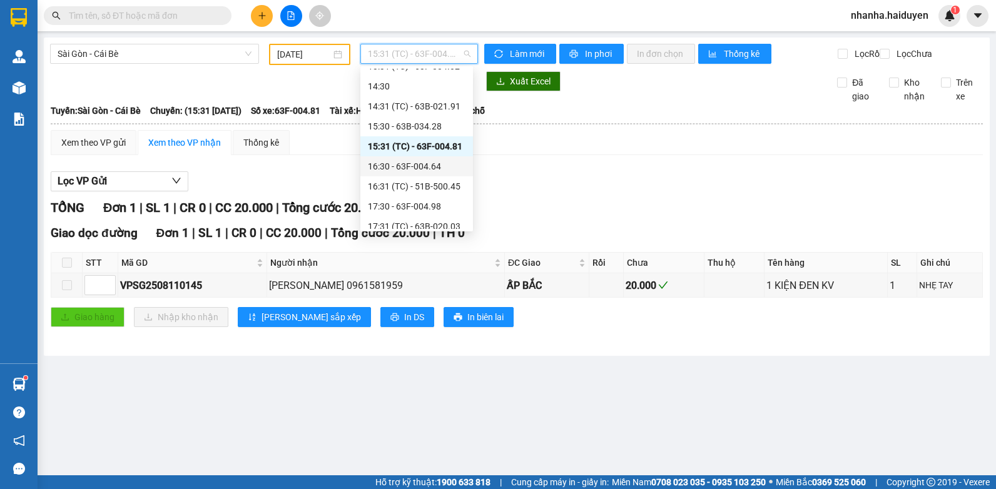
click at [400, 156] on div "16:30 - 63F-004.64" at bounding box center [416, 166] width 113 height 20
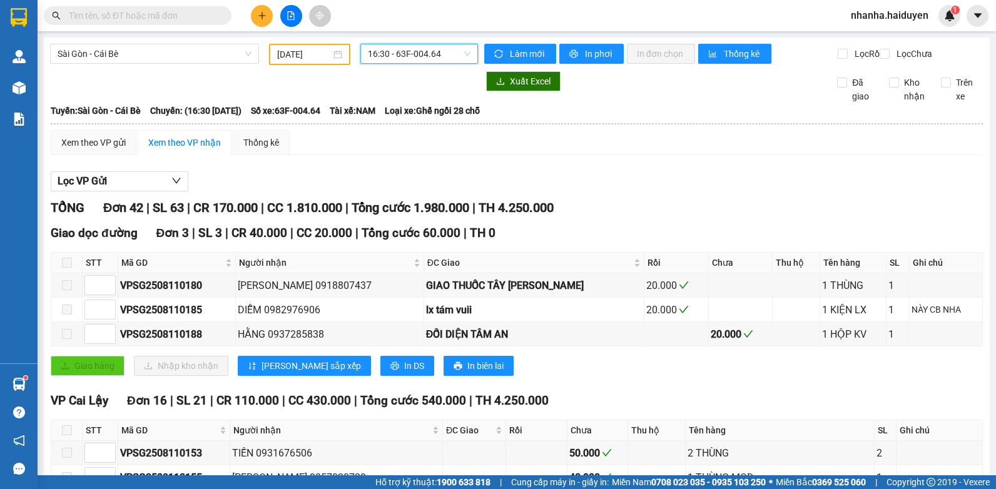
click at [414, 57] on span "16:30 - 63F-004.64" at bounding box center [419, 53] width 103 height 19
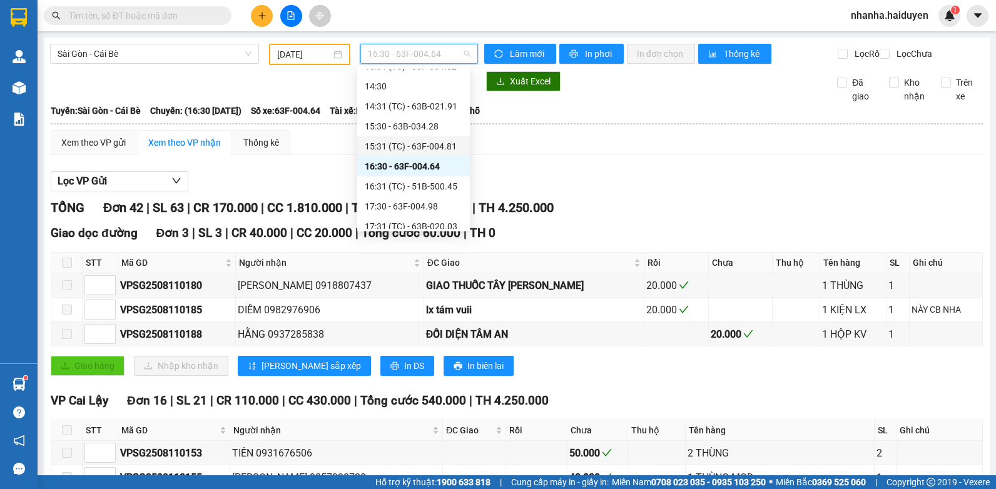
scroll to position [360, 0]
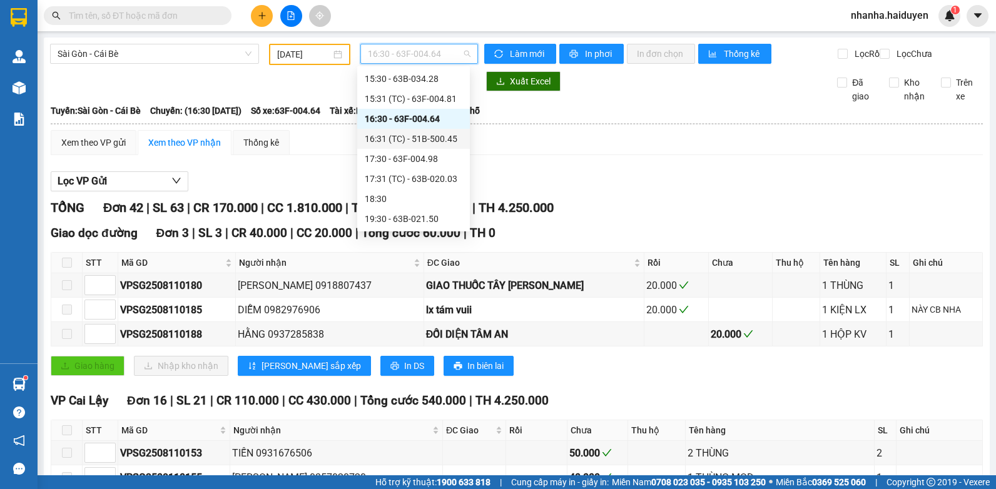
click at [417, 138] on div "16:31 (TC) - 51B-500.45" at bounding box center [414, 139] width 98 height 14
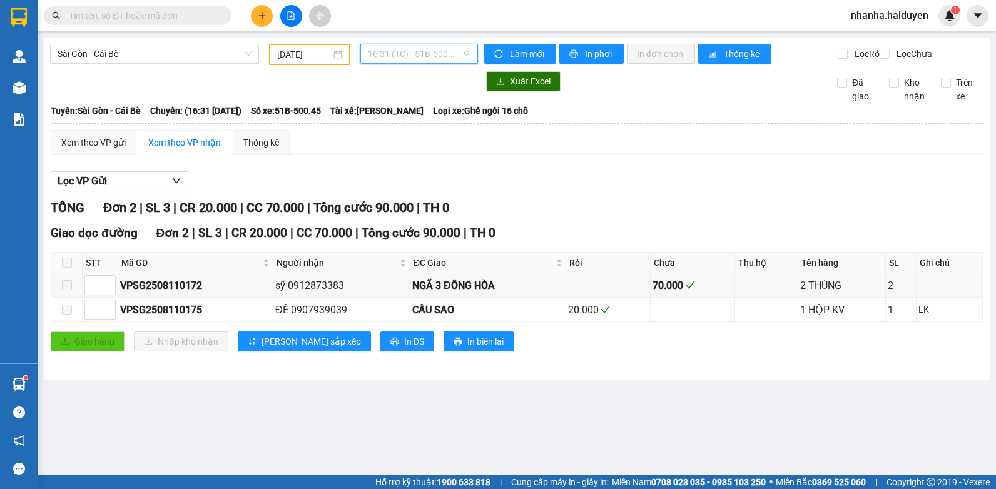
click at [434, 57] on span "16:31 (TC) - 51B-500.45" at bounding box center [419, 53] width 103 height 19
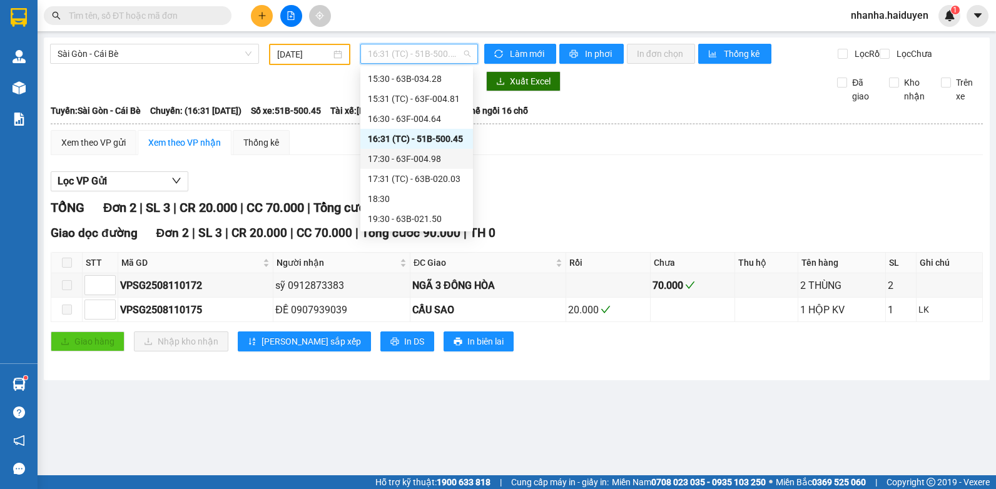
click at [429, 154] on div "17:30 - 63F-004.98" at bounding box center [417, 159] width 98 height 14
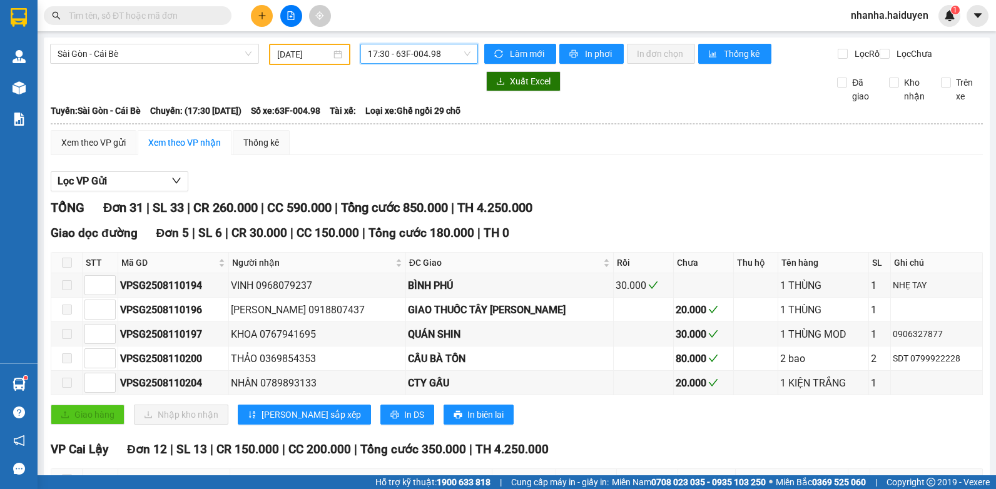
click at [406, 57] on span "17:30 - 63F-004.98" at bounding box center [419, 53] width 103 height 19
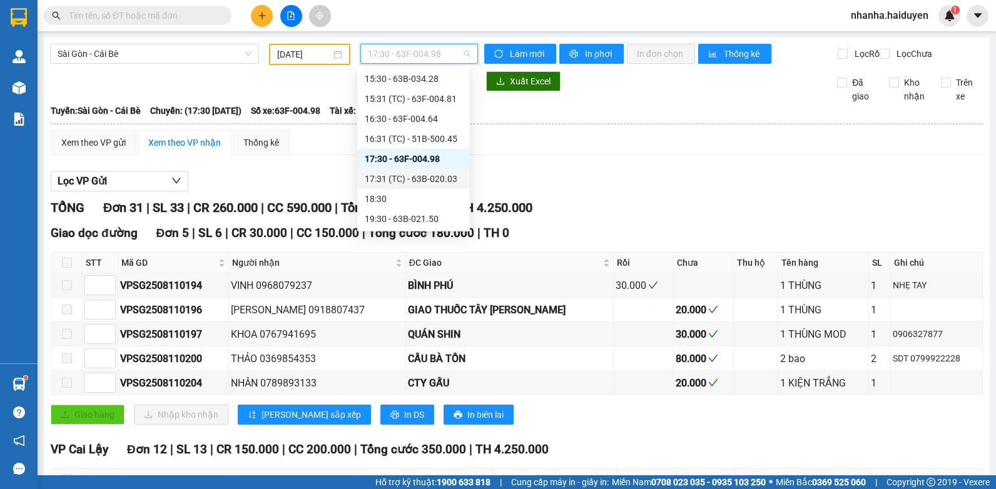
click at [386, 178] on div "17:31 (TC) - 63B-020.03" at bounding box center [414, 179] width 98 height 14
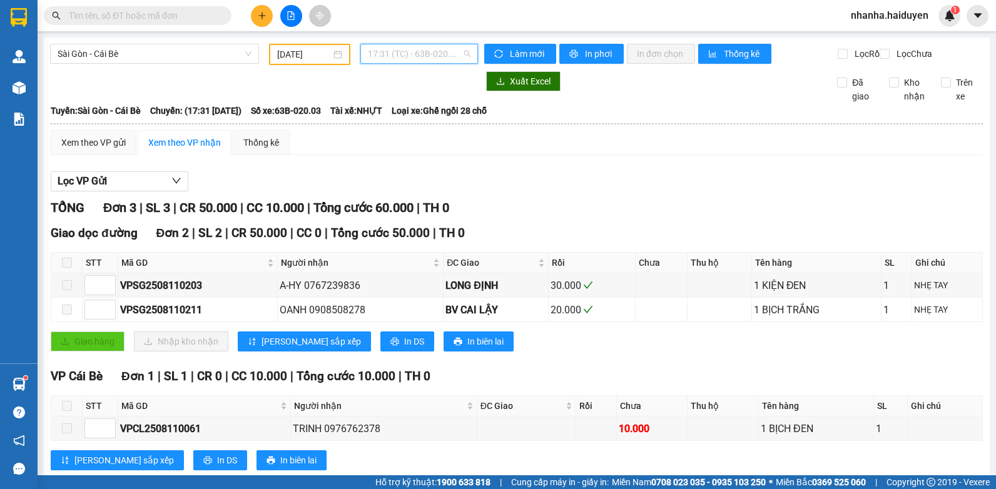
click at [410, 49] on span "17:31 (TC) - 63B-020.03" at bounding box center [419, 53] width 103 height 19
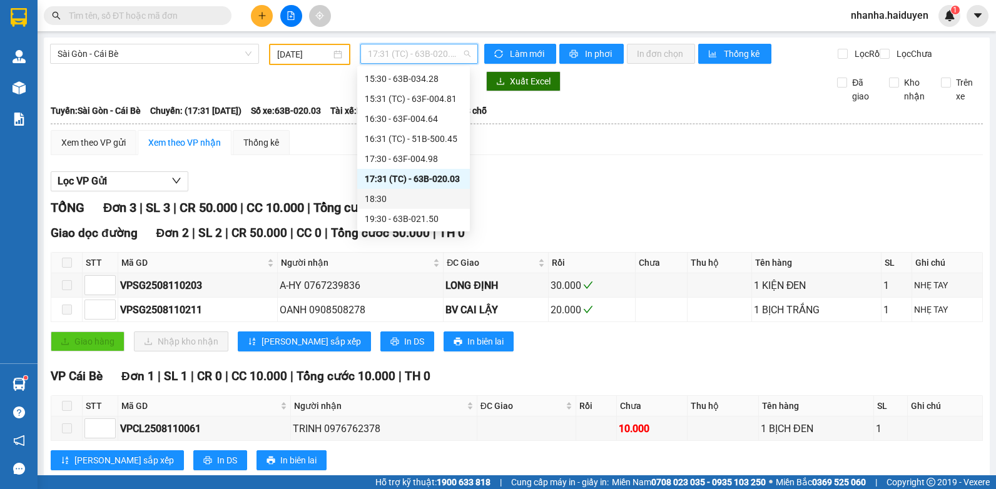
click at [410, 205] on div "18:30" at bounding box center [414, 199] width 98 height 14
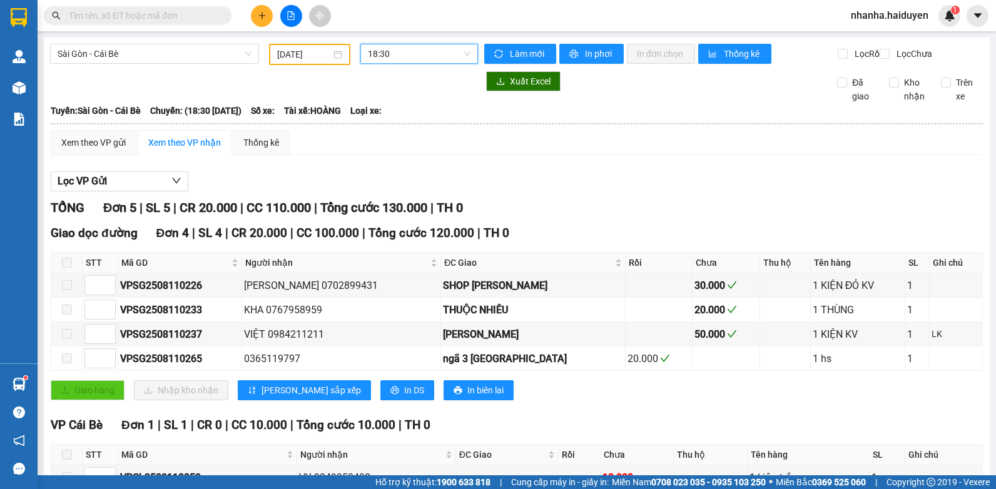
click at [398, 56] on span "18:30" at bounding box center [419, 53] width 103 height 19
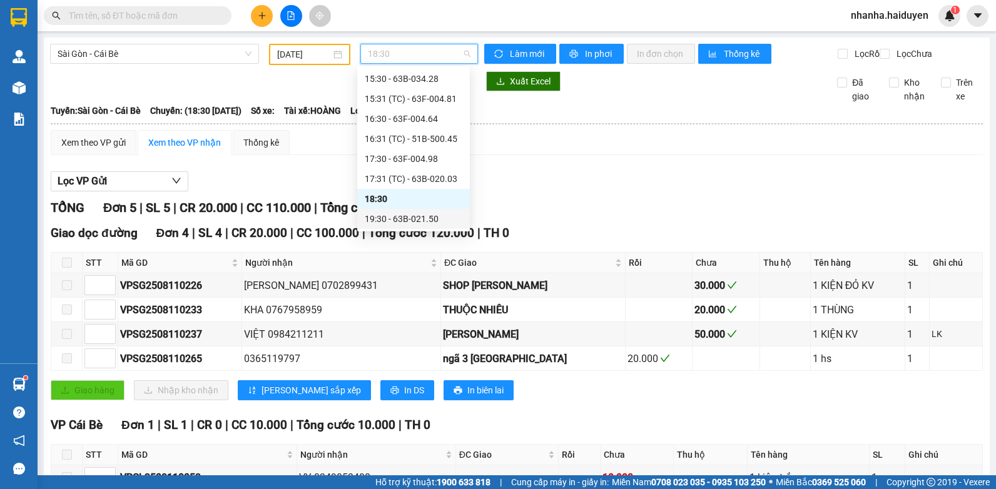
click at [408, 213] on div "19:30 - 63B-021.50" at bounding box center [414, 219] width 98 height 14
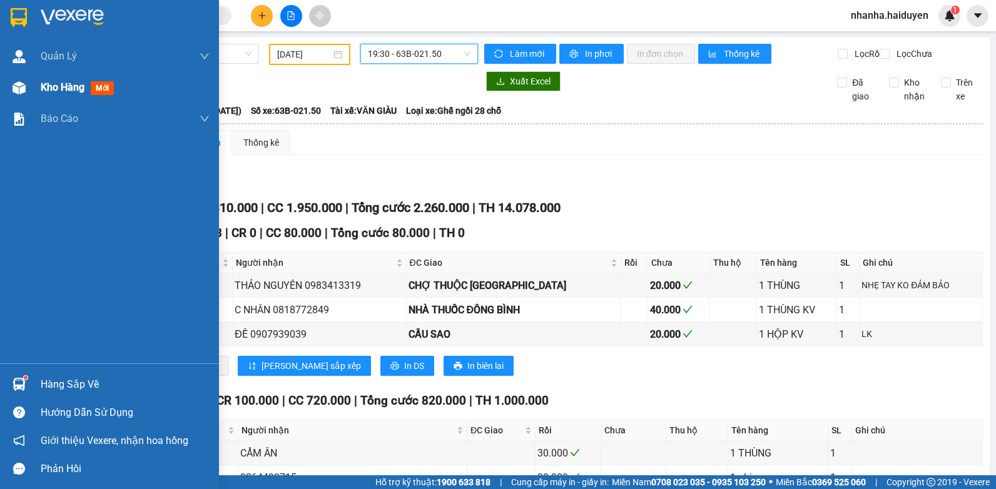
click at [29, 84] on div at bounding box center [19, 88] width 22 height 22
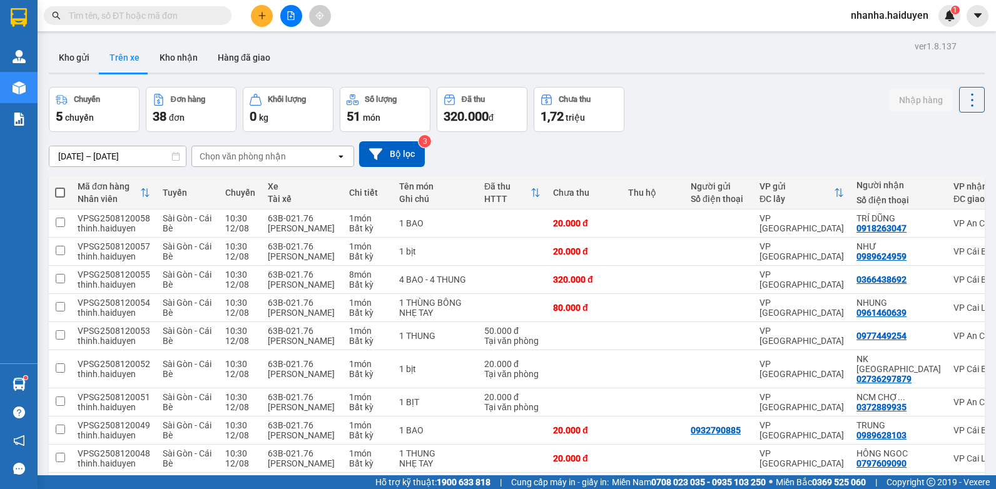
click at [99, 54] on button "Trên xe" at bounding box center [124, 58] width 50 height 30
click at [78, 51] on button "Kho gửi" at bounding box center [74, 58] width 51 height 30
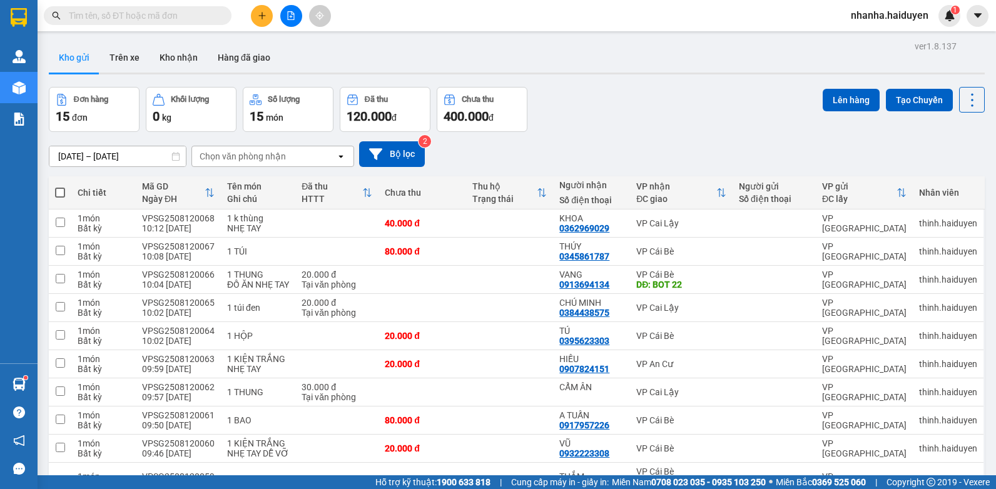
scroll to position [248, 0]
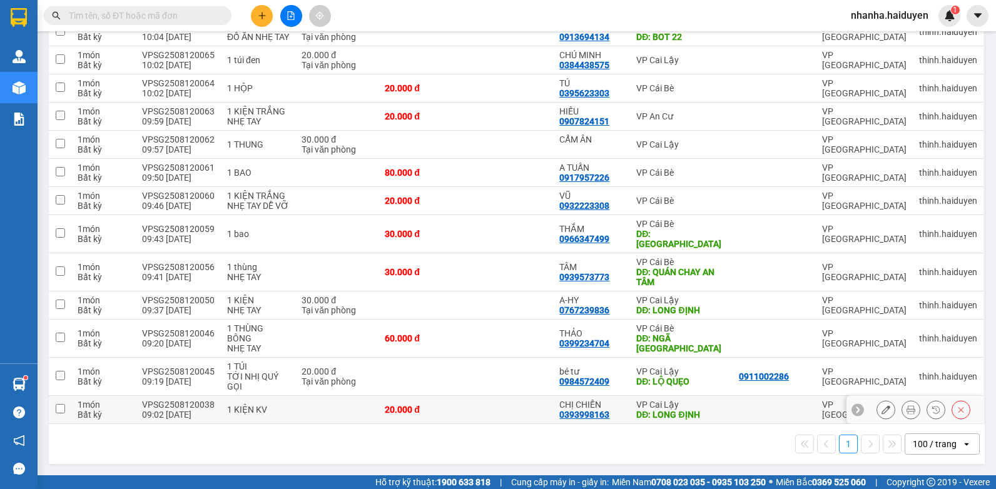
click at [671, 410] on div "DĐ: LONG ĐỊNH" at bounding box center [681, 415] width 90 height 10
checkbox input "true"
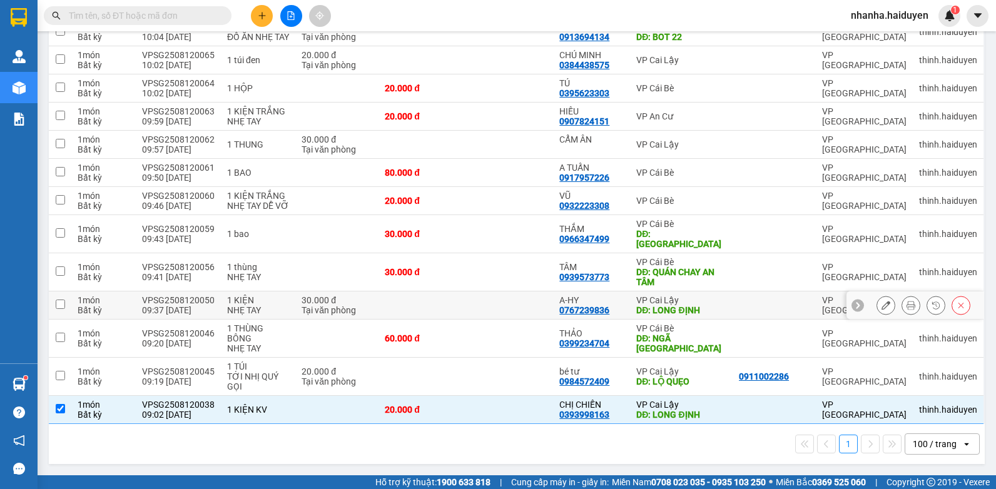
click at [690, 311] on div "DĐ: LONG ĐỊNH" at bounding box center [681, 310] width 90 height 10
checkbox input "true"
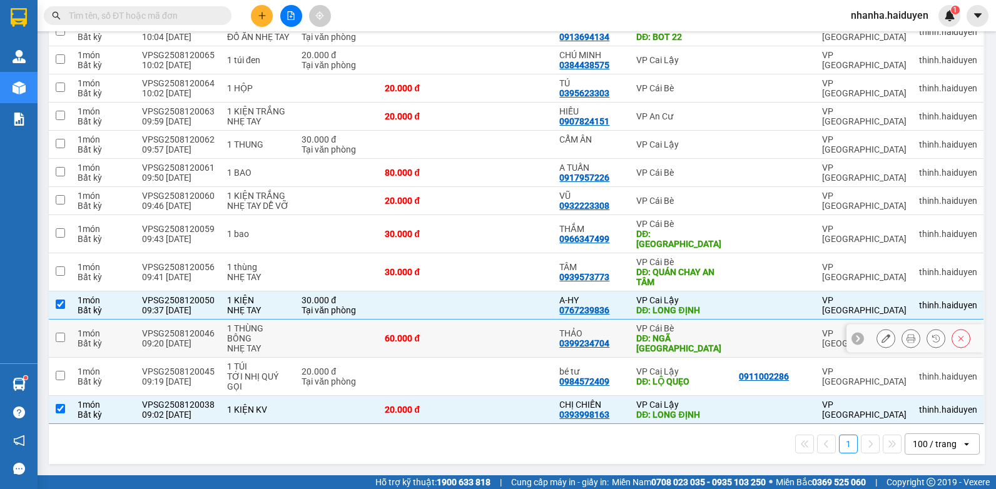
scroll to position [0, 0]
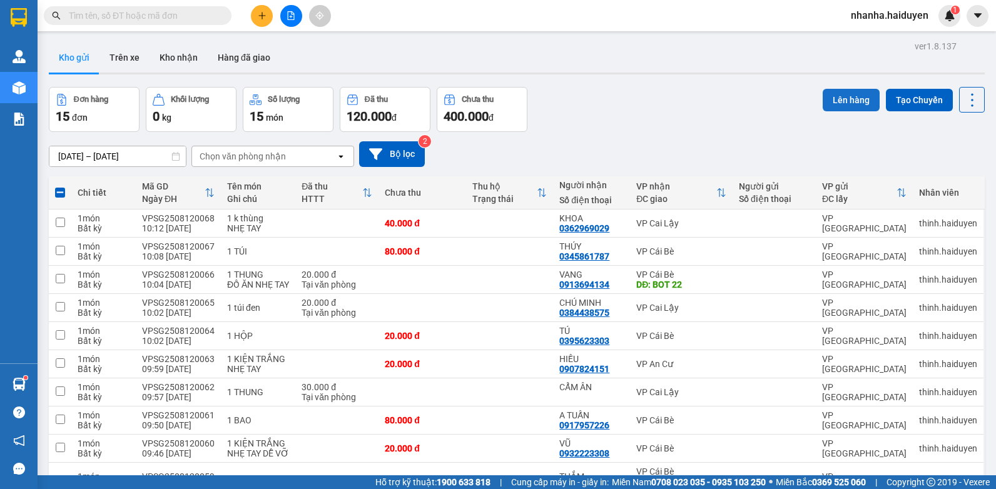
click at [843, 106] on button "Lên hàng" at bounding box center [851, 100] width 57 height 23
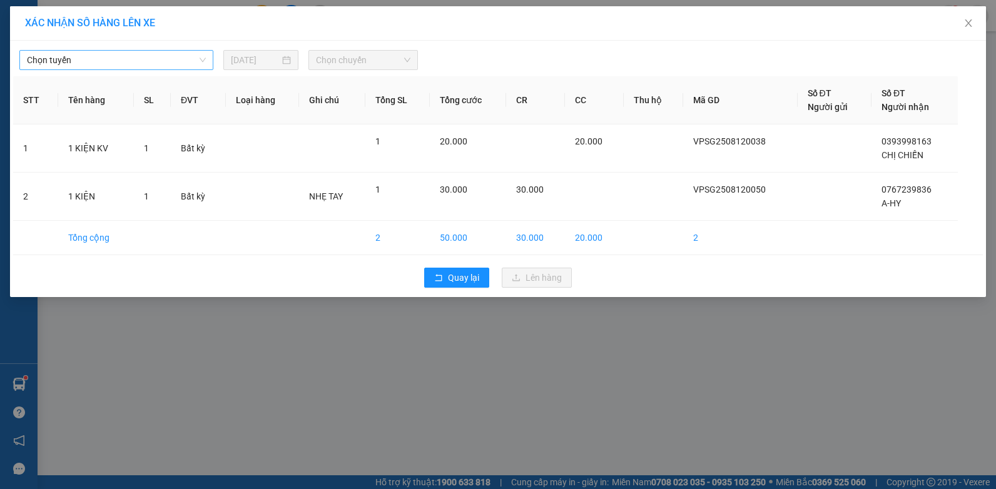
click at [64, 63] on span "Chọn tuyến" at bounding box center [116, 60] width 179 height 19
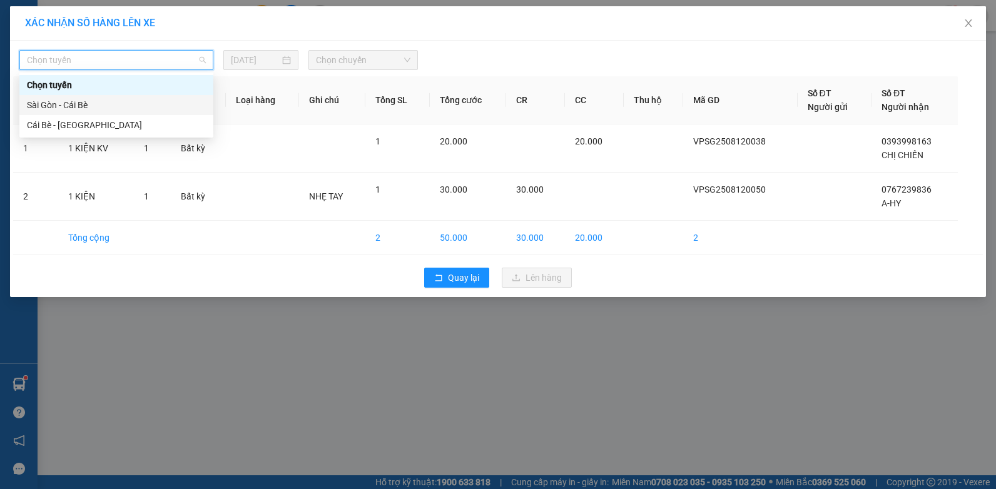
click at [74, 108] on div "Sài Gòn - Cái Bè" at bounding box center [116, 105] width 179 height 14
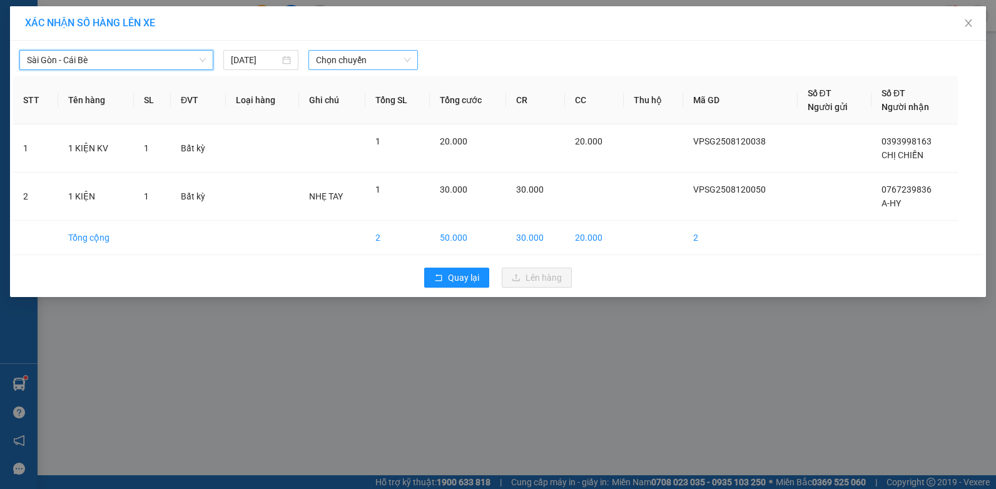
click at [367, 59] on span "Chọn chuyến" at bounding box center [363, 60] width 94 height 19
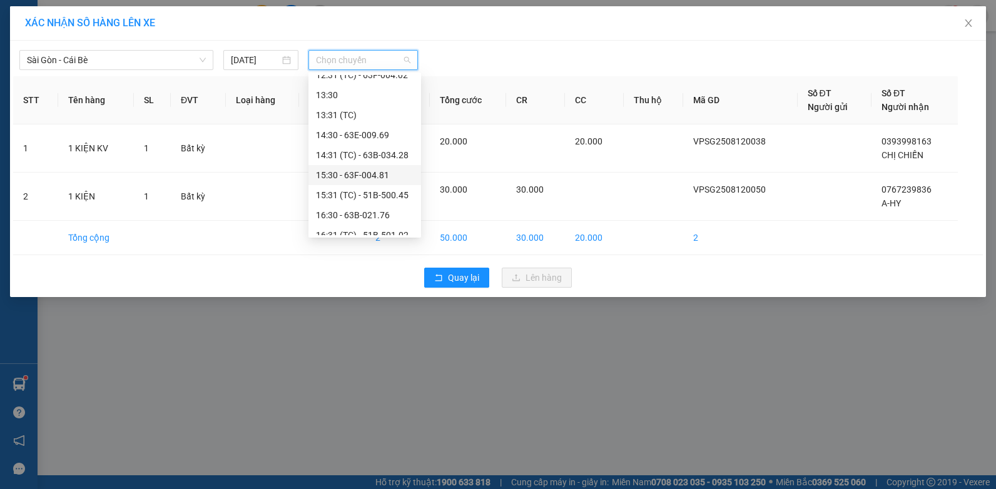
scroll to position [125, 0]
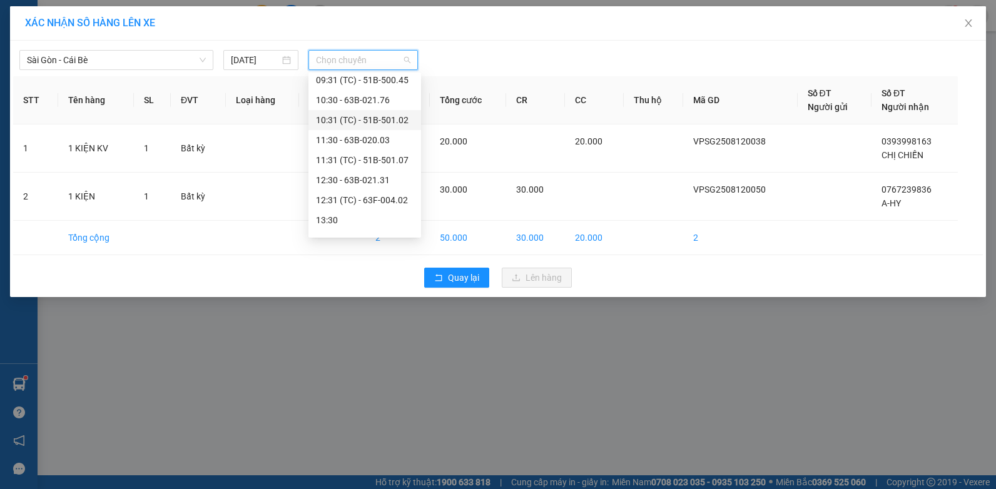
click at [357, 113] on div "10:31 (TC) - 51B-501.02" at bounding box center [365, 120] width 98 height 14
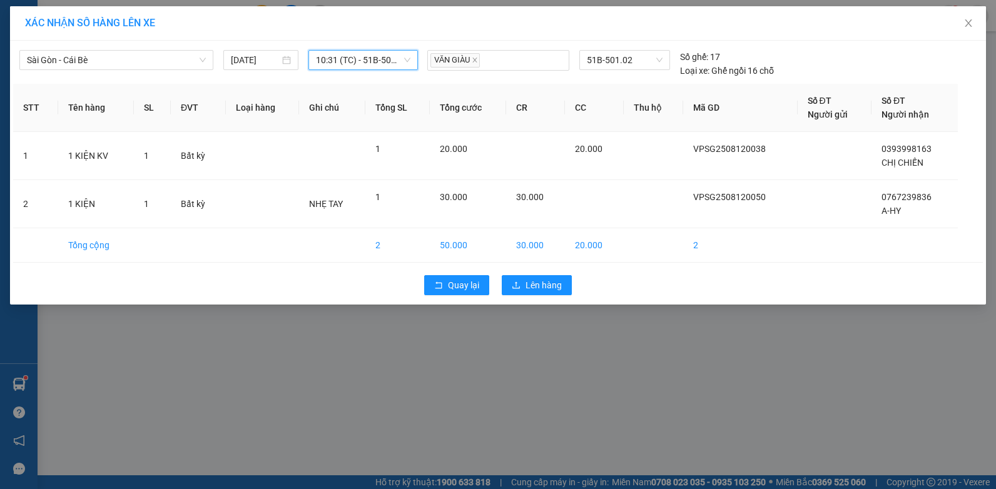
click at [525, 296] on div "Quay lại Lên hàng" at bounding box center [498, 285] width 970 height 33
click at [530, 290] on span "Lên hàng" at bounding box center [544, 285] width 36 height 14
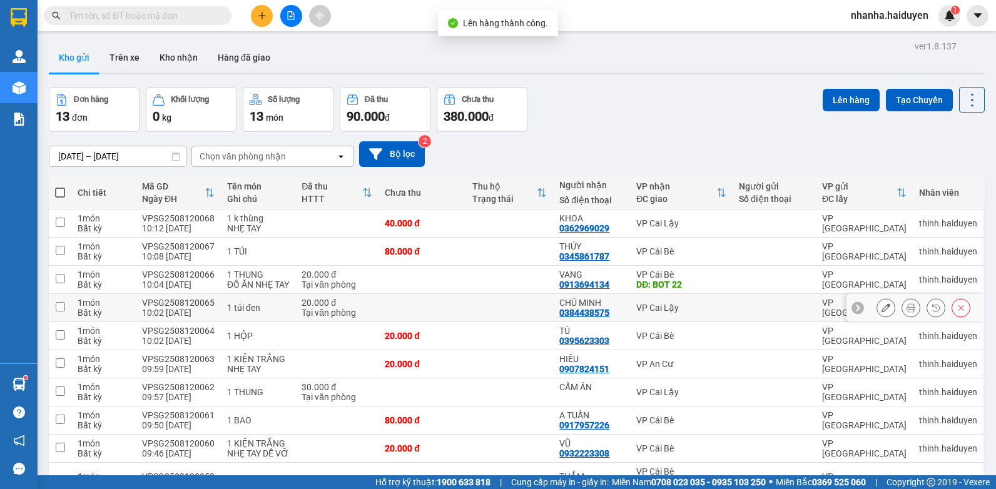
scroll to position [191, 0]
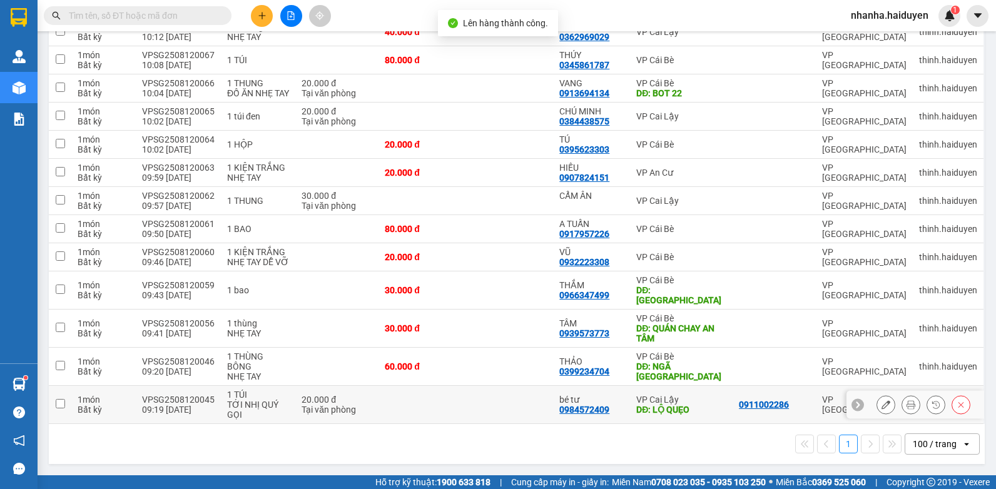
drag, startPoint x: 613, startPoint y: 412, endPoint x: 611, endPoint y: 400, distance: 12.0
click at [611, 409] on div "bé tư 0984572409" at bounding box center [591, 405] width 64 height 20
checkbox input "true"
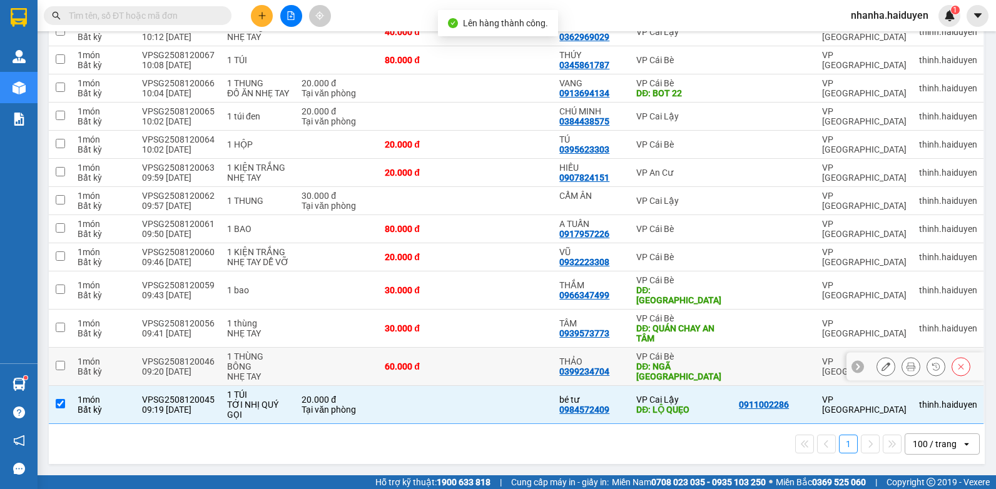
click at [626, 359] on td "THẢO 0399234704" at bounding box center [591, 367] width 77 height 38
checkbox input "true"
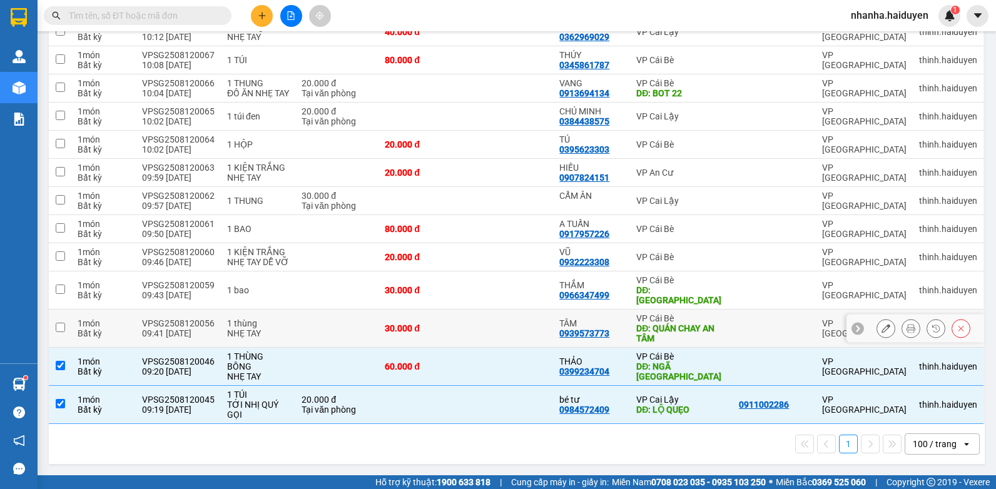
click at [649, 314] on div "VP Cái Bè" at bounding box center [681, 318] width 90 height 10
checkbox input "true"
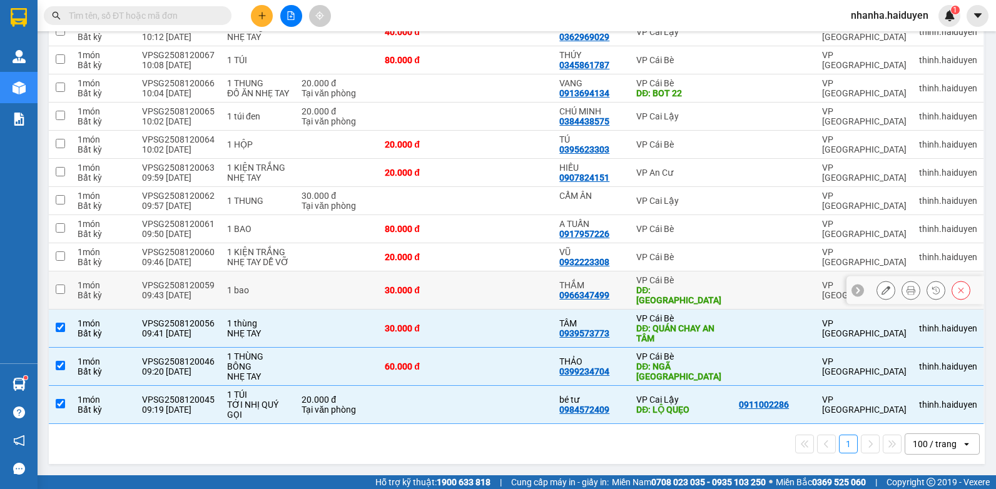
click at [659, 285] on div "VP Cái Bè" at bounding box center [681, 280] width 90 height 10
checkbox input "true"
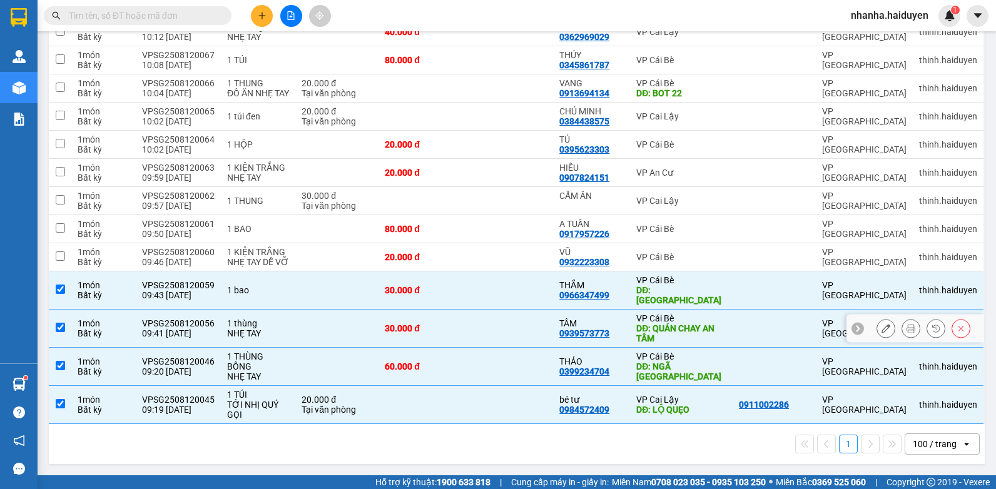
scroll to position [0, 0]
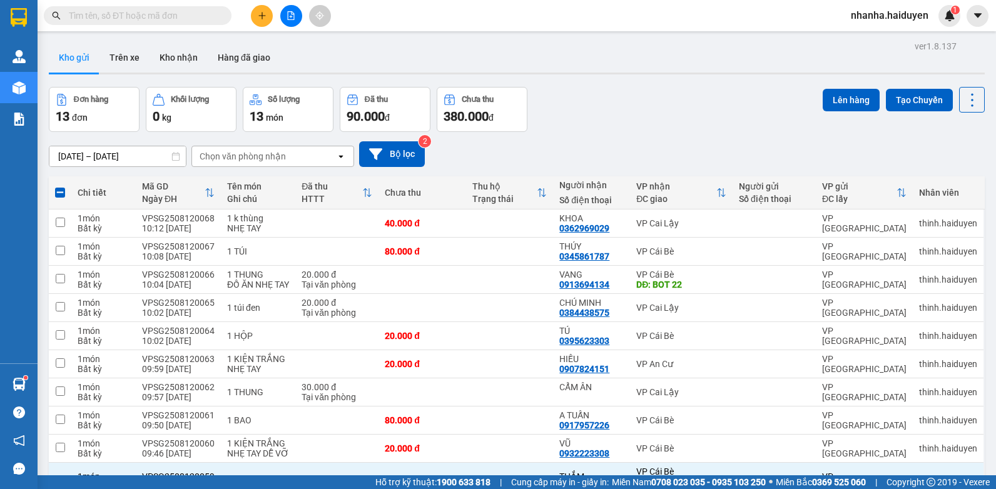
click at [836, 86] on div "ver 1.8.137 Kho gửi Trên xe Kho nhận Hàng đã giao Đơn hàng 13 đơn Khối lượng 0 …" at bounding box center [517, 349] width 946 height 623
click at [840, 99] on button "Lên hàng" at bounding box center [851, 100] width 57 height 23
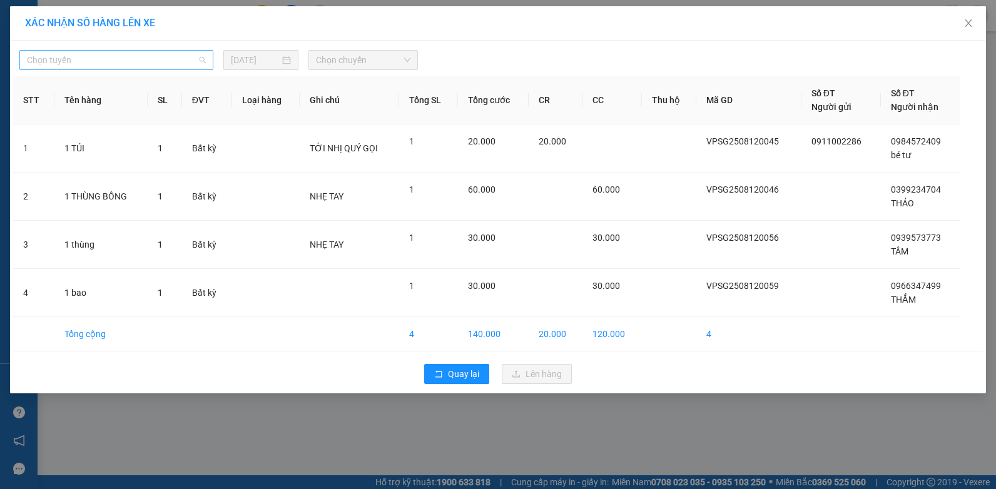
click at [127, 66] on span "Chọn tuyến" at bounding box center [116, 60] width 179 height 19
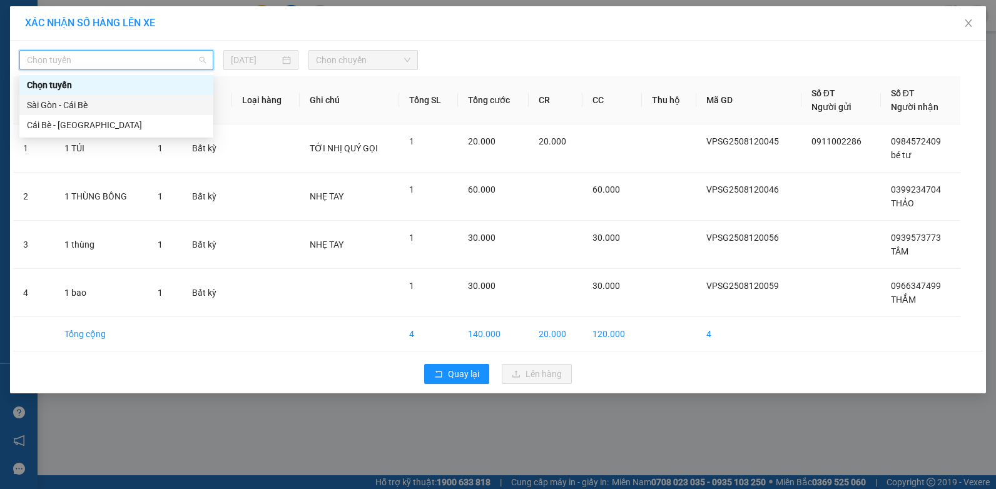
drag, startPoint x: 127, startPoint y: 103, endPoint x: 136, endPoint y: 98, distance: 10.6
click at [124, 103] on div "Sài Gòn - Cái Bè" at bounding box center [116, 105] width 179 height 14
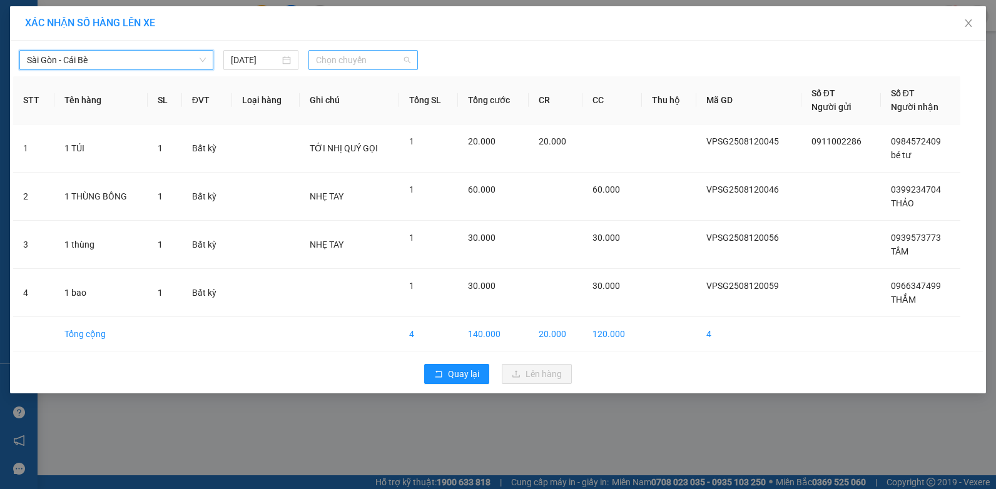
click at [354, 51] on span "Chọn chuyến" at bounding box center [363, 60] width 94 height 19
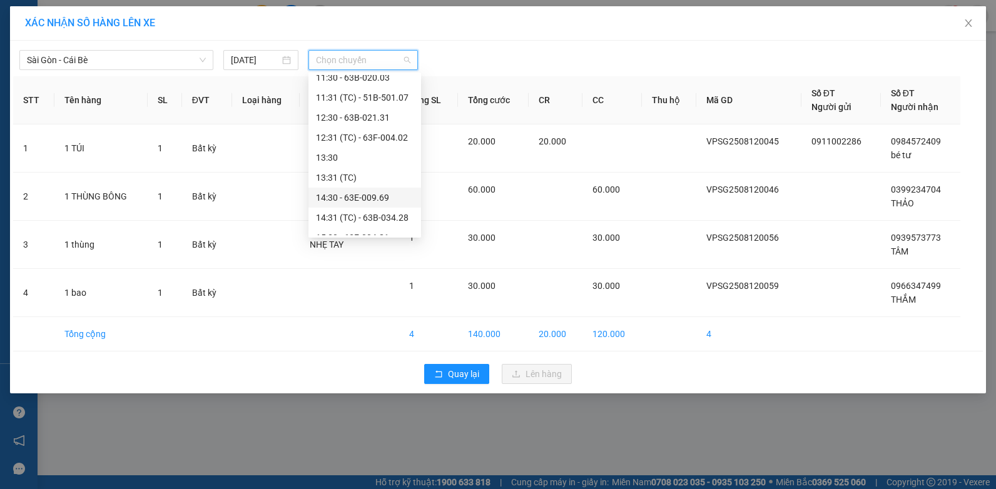
scroll to position [125, 0]
click at [367, 93] on div "10:30 - 63B-021.76" at bounding box center [365, 100] width 98 height 14
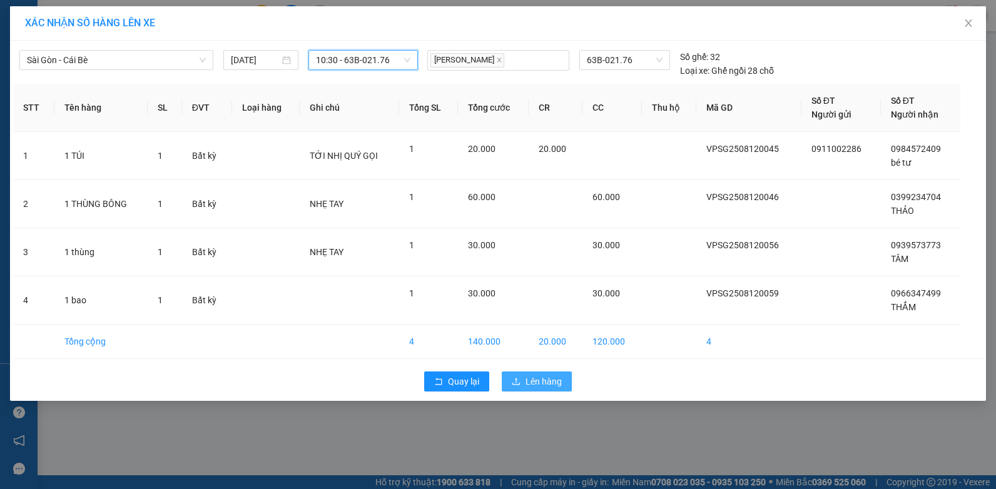
click at [516, 382] on icon "upload" at bounding box center [516, 381] width 9 height 9
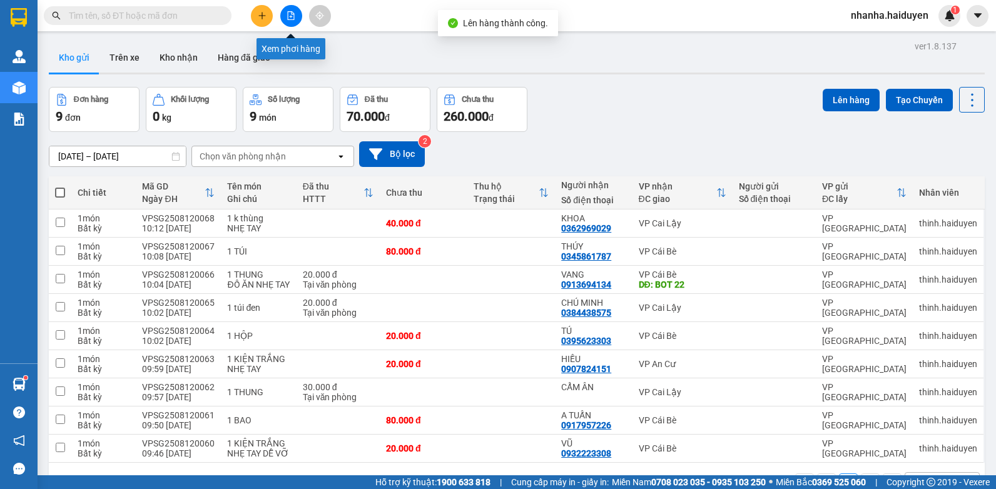
click at [290, 14] on icon "file-add" at bounding box center [291, 15] width 9 height 9
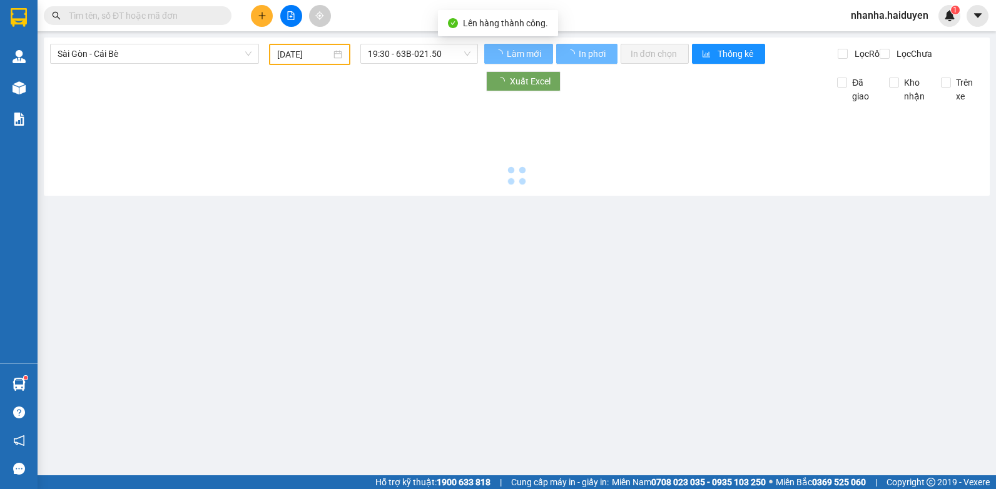
type input "[DATE]"
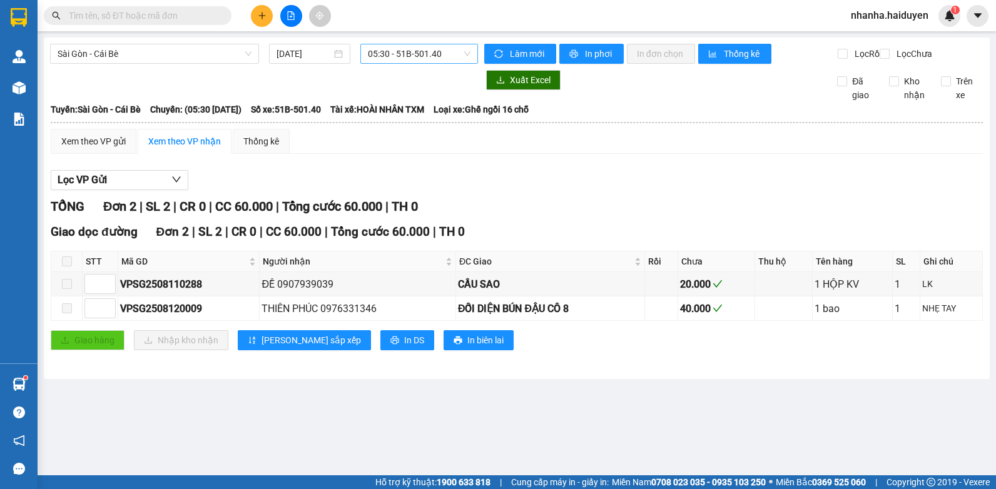
click at [422, 54] on span "05:30 - 51B-501.40" at bounding box center [419, 53] width 103 height 19
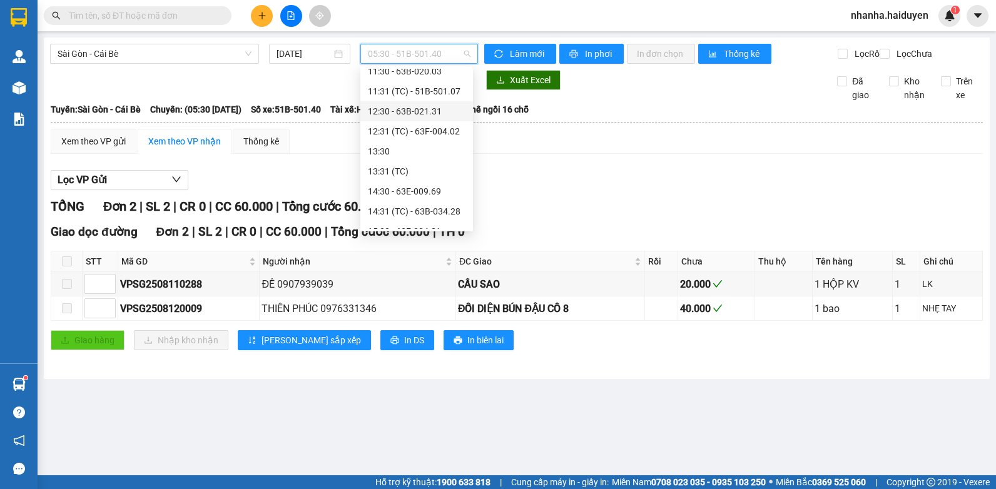
scroll to position [125, 0]
click at [412, 90] on div "10:30 - 63B-021.76" at bounding box center [417, 94] width 98 height 14
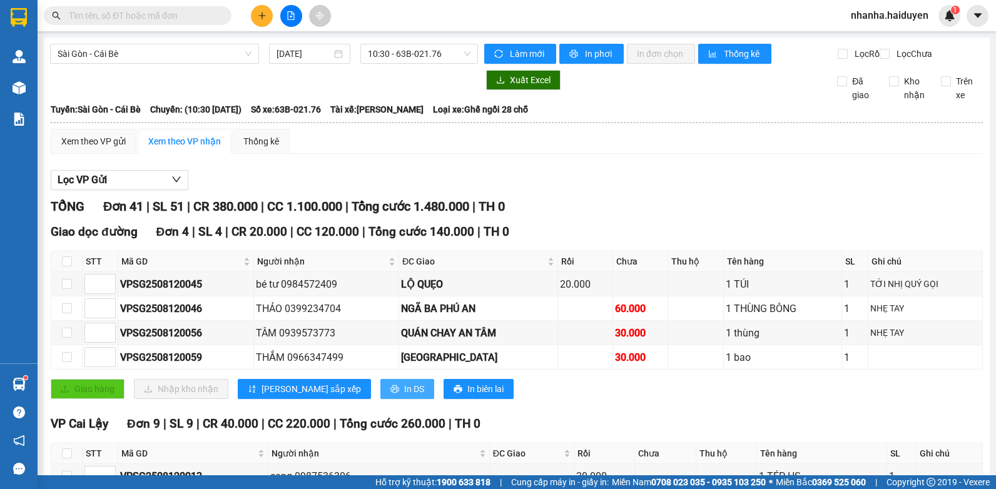
click at [390, 394] on icon "printer" at bounding box center [394, 389] width 9 height 9
click at [450, 46] on span "10:30 - 63B-021.76" at bounding box center [419, 53] width 103 height 19
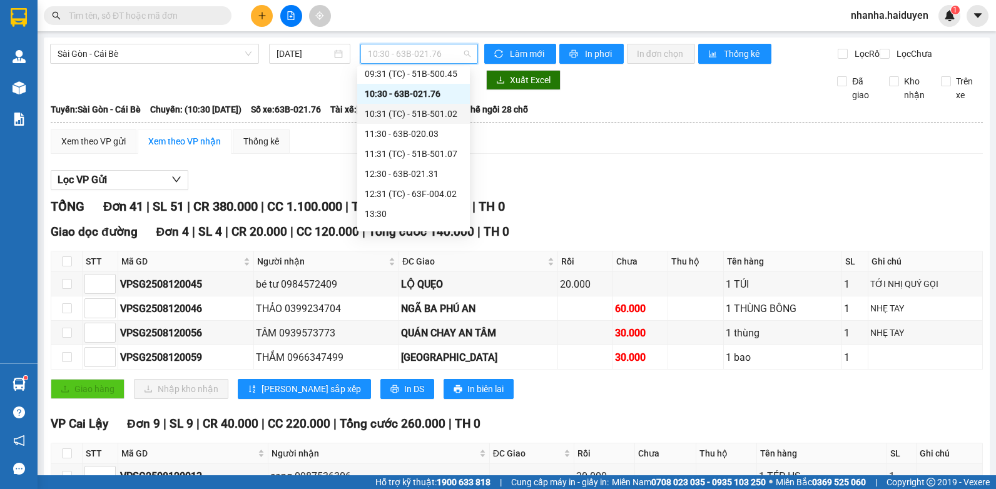
click at [416, 112] on div "10:31 (TC) - 51B-501.02" at bounding box center [414, 114] width 98 height 14
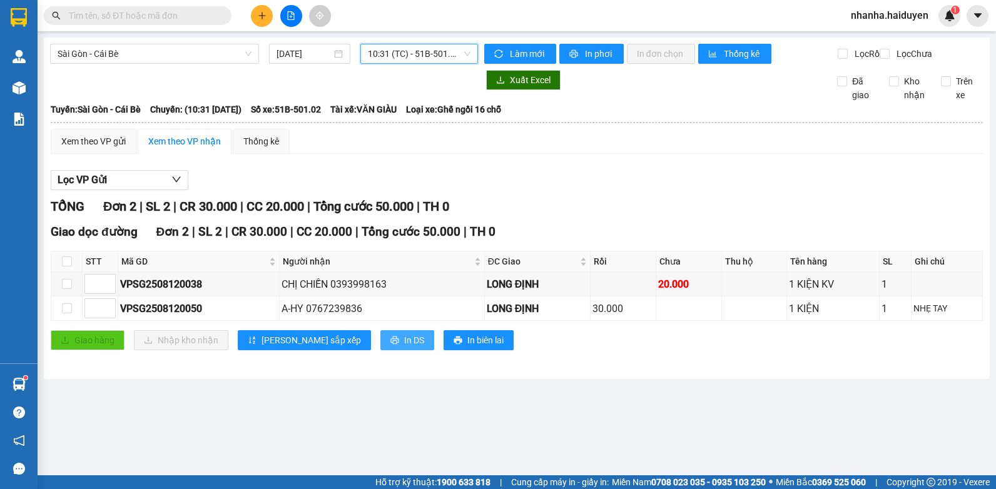
click at [380, 345] on button "In DS" at bounding box center [407, 340] width 54 height 20
drag, startPoint x: 389, startPoint y: 53, endPoint x: 384, endPoint y: 65, distance: 13.2
click at [389, 56] on span "10:31 (TC) - 51B-501.02" at bounding box center [419, 53] width 103 height 19
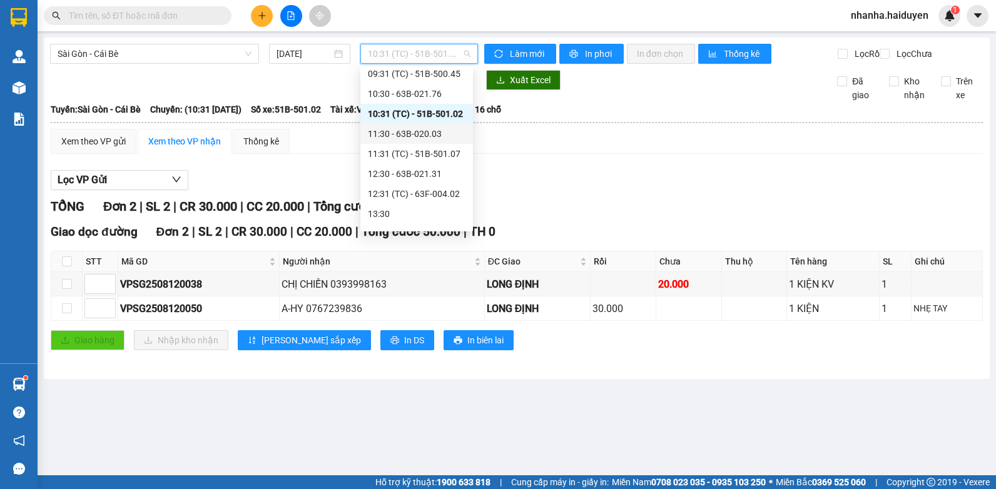
click at [419, 136] on div "11:30 - 63B-020.03" at bounding box center [417, 134] width 98 height 14
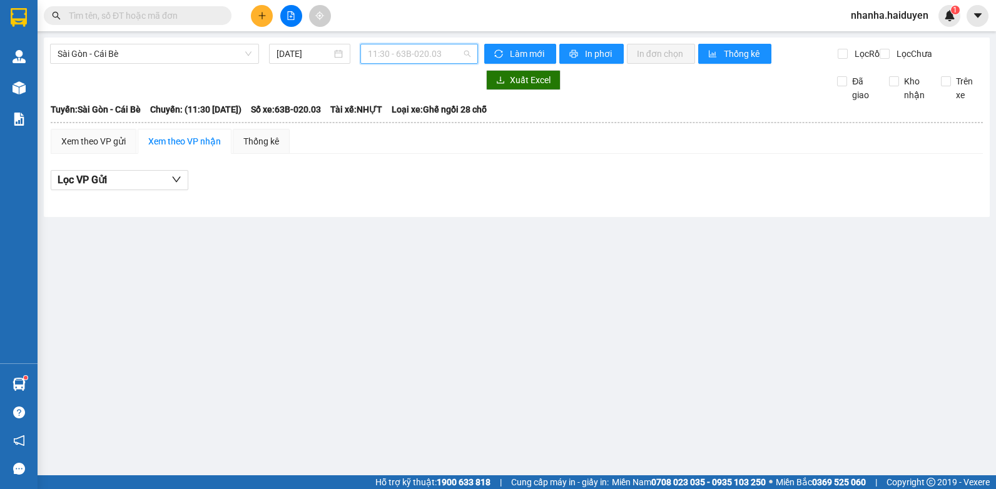
click at [422, 55] on span "11:30 - 63B-020.03" at bounding box center [419, 53] width 103 height 19
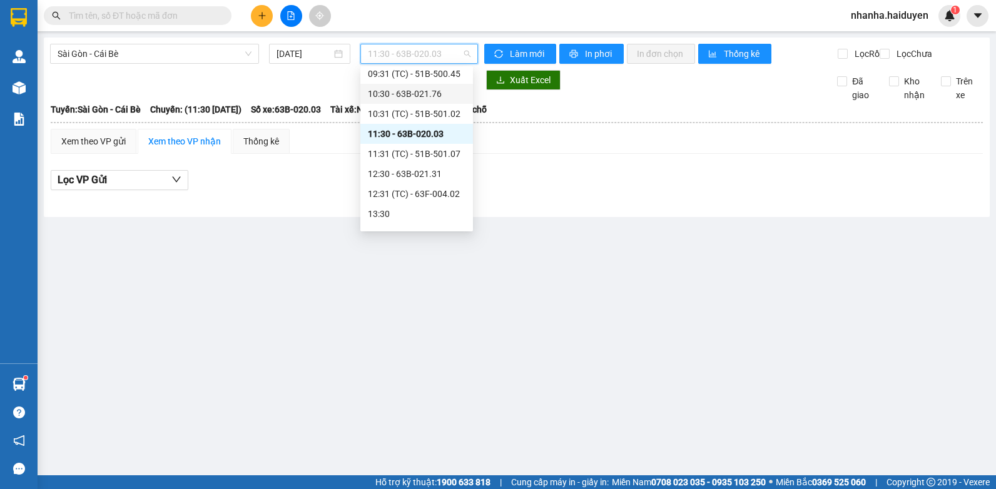
click at [422, 99] on div "10:30 - 63B-021.76" at bounding box center [417, 94] width 98 height 14
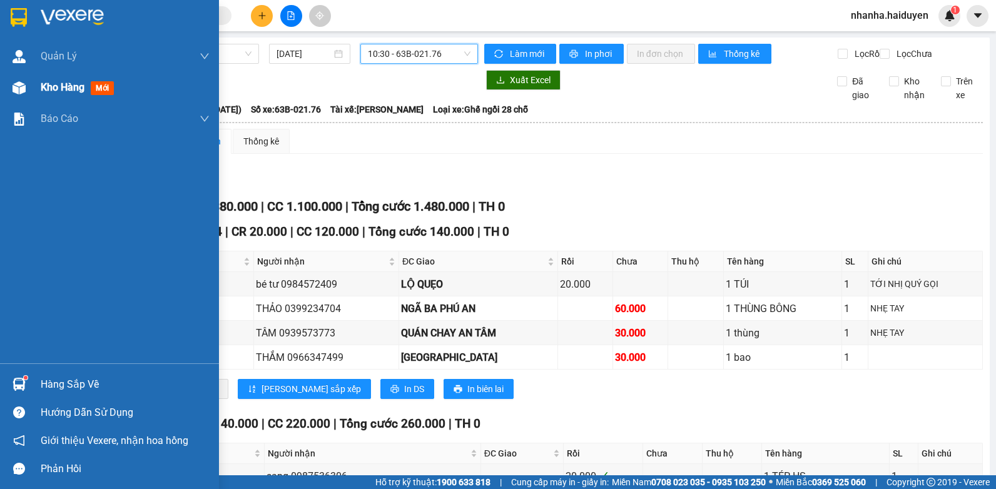
click at [78, 92] on span "Kho hàng" at bounding box center [63, 87] width 44 height 12
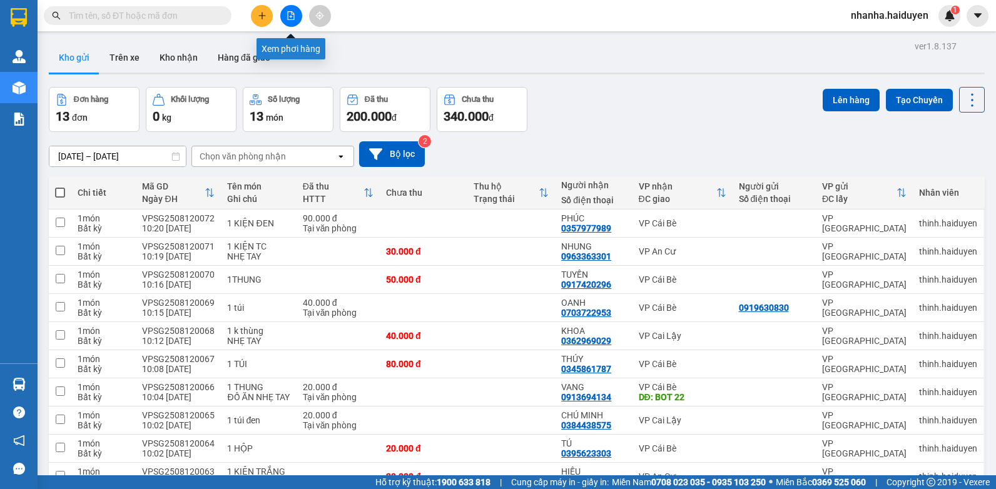
click at [285, 21] on button at bounding box center [291, 16] width 22 height 22
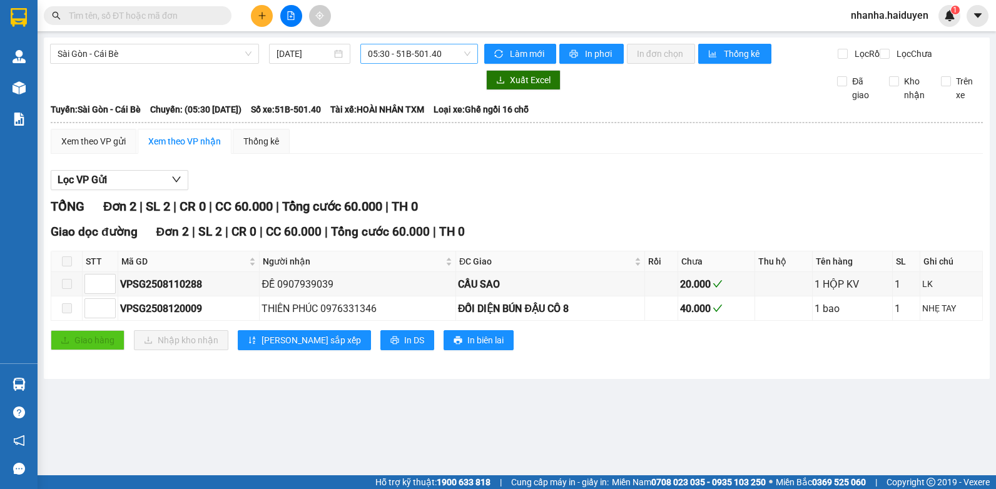
click at [416, 51] on span "05:30 - 51B-501.40" at bounding box center [419, 53] width 103 height 19
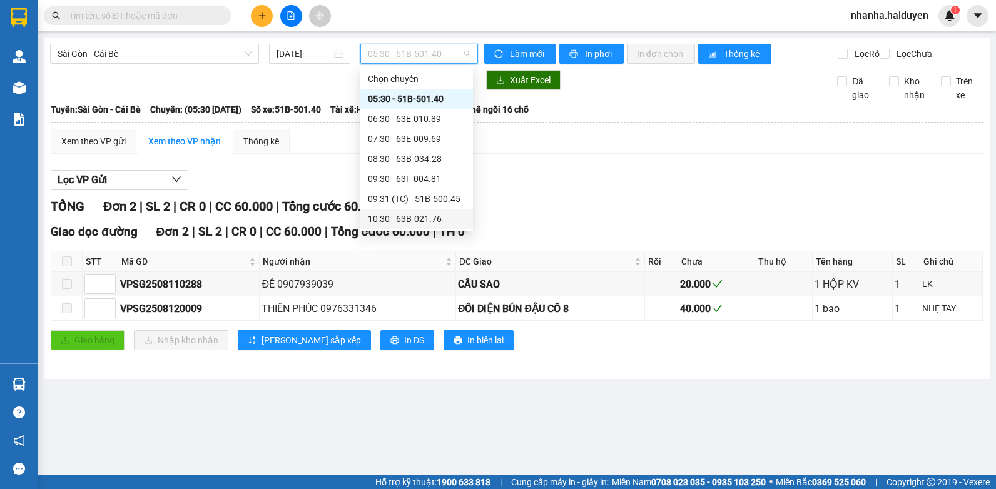
click at [435, 215] on div "10:30 - 63B-021.76" at bounding box center [417, 219] width 98 height 14
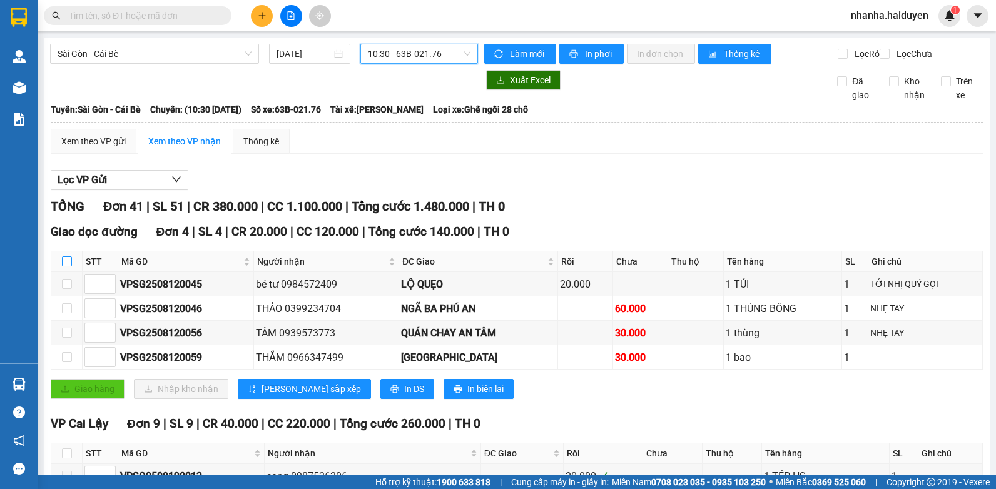
click at [71, 267] on input "checkbox" at bounding box center [67, 262] width 10 height 10
checkbox input "true"
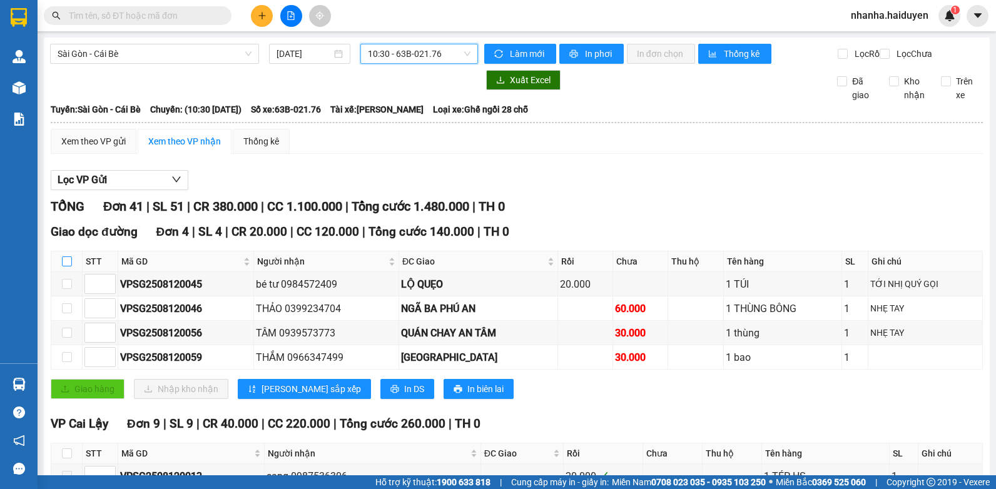
checkbox input "true"
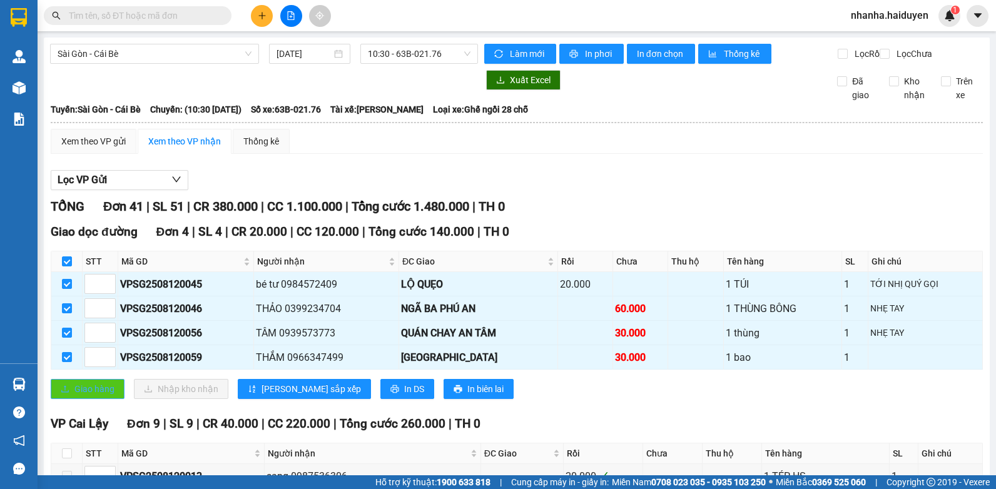
click at [87, 396] on span "Giao hàng" at bounding box center [94, 389] width 40 height 14
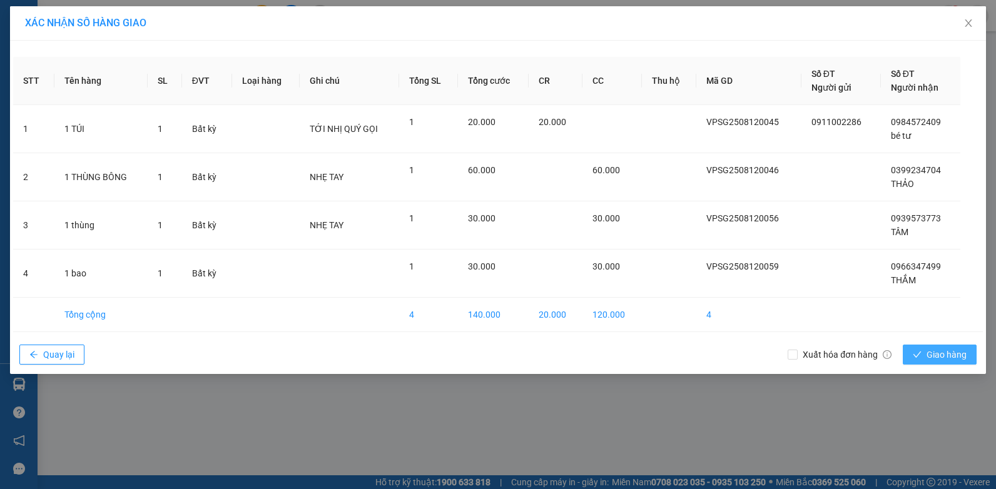
click at [933, 360] on span "Giao hàng" at bounding box center [947, 355] width 40 height 14
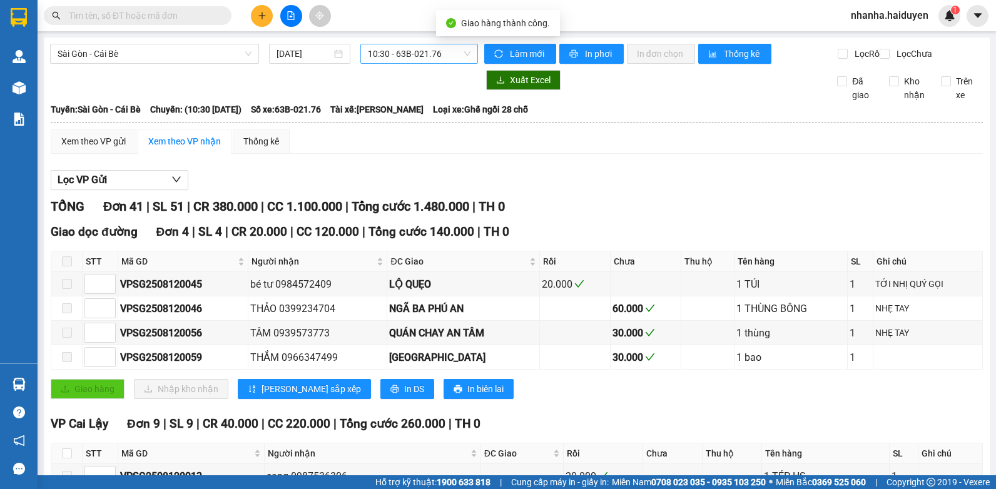
click at [414, 58] on span "10:30 - 63B-021.76" at bounding box center [419, 53] width 103 height 19
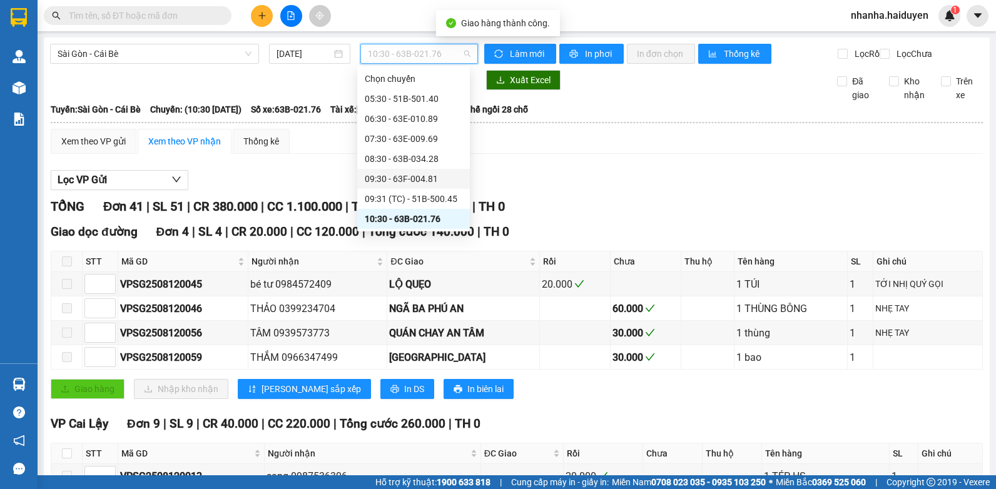
scroll to position [63, 0]
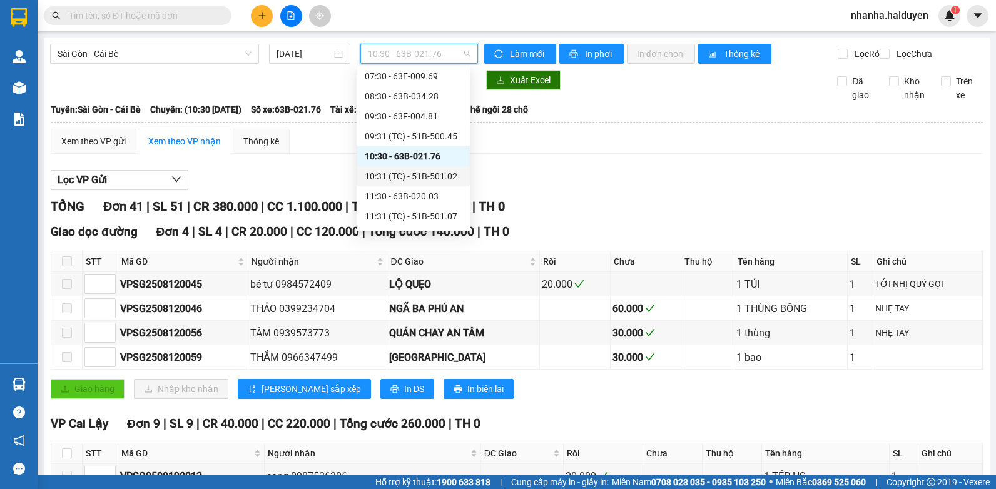
click at [418, 175] on div "10:31 (TC) - 51B-501.02" at bounding box center [414, 177] width 98 height 14
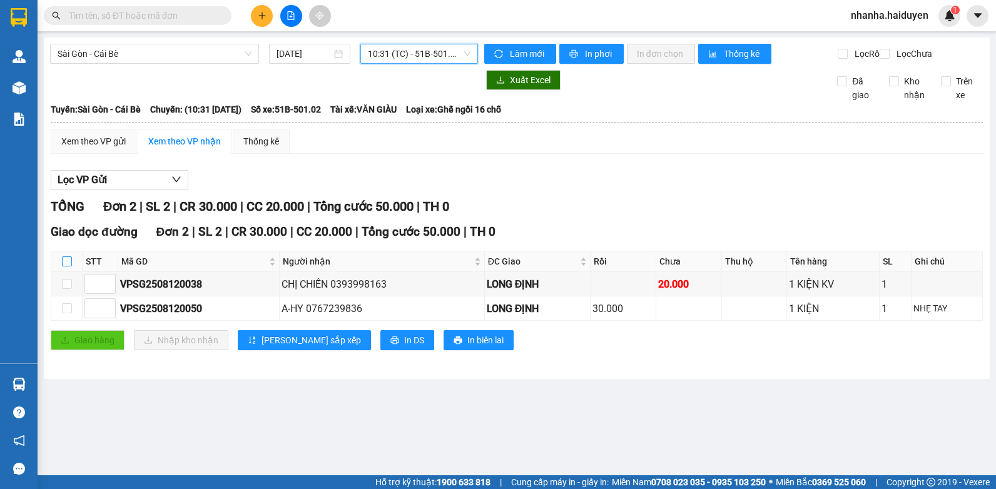
click at [68, 267] on input "checkbox" at bounding box center [67, 262] width 10 height 10
checkbox input "true"
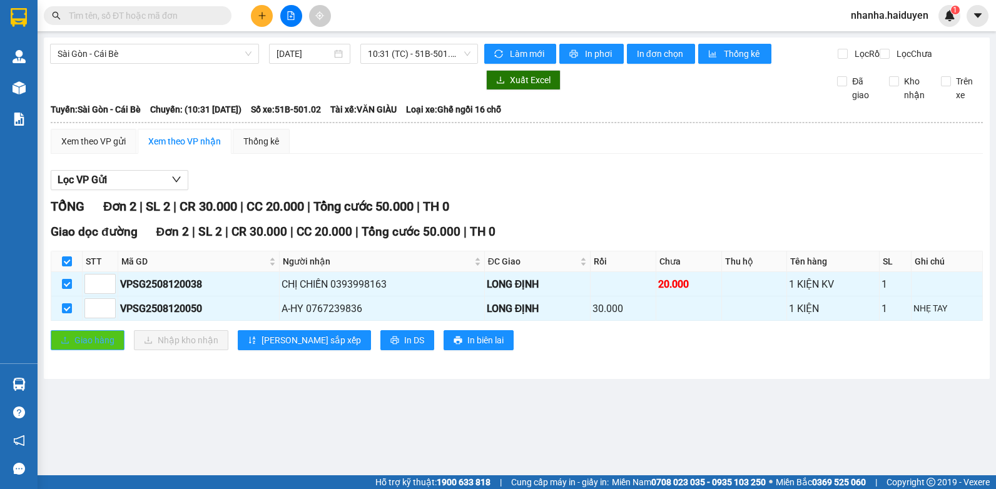
click at [85, 347] on span "Giao hàng" at bounding box center [94, 340] width 40 height 14
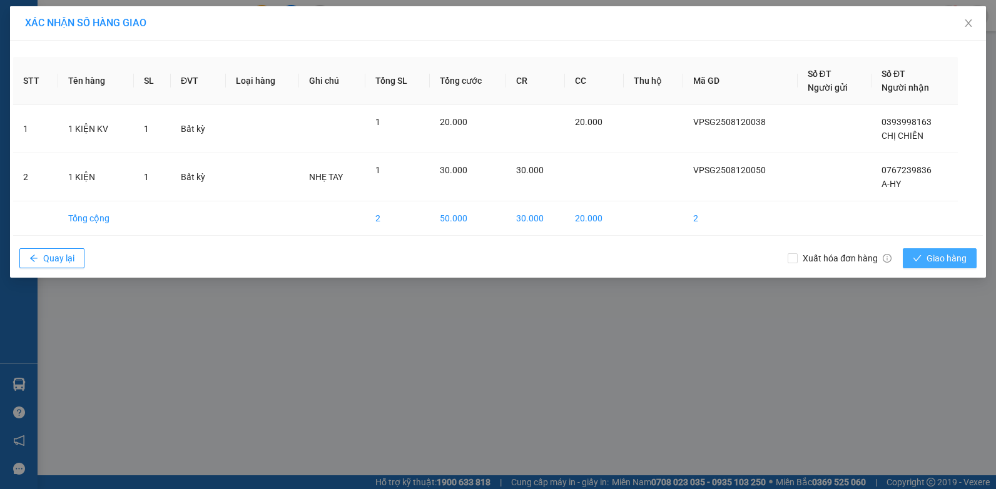
click at [925, 262] on button "Giao hàng" at bounding box center [940, 258] width 74 height 20
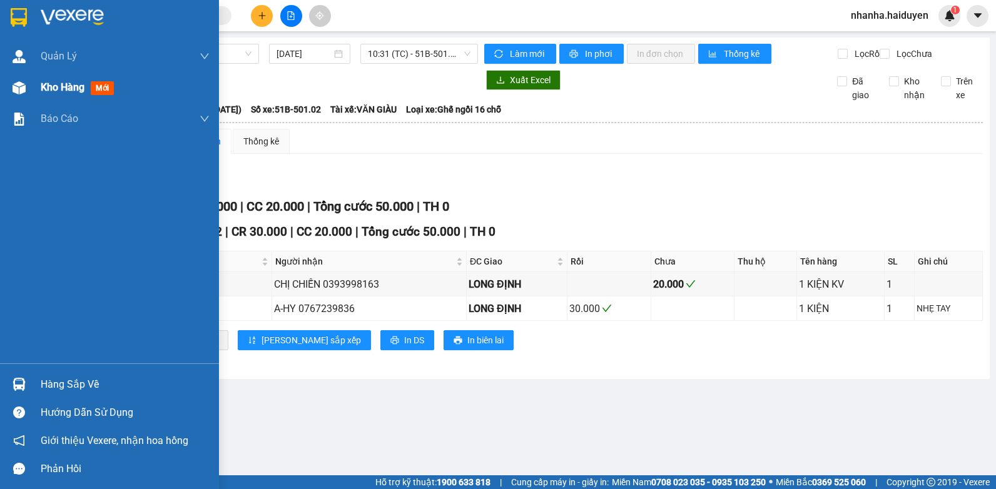
drag, startPoint x: 22, startPoint y: 87, endPoint x: 48, endPoint y: 88, distance: 25.7
click at [23, 87] on img at bounding box center [19, 87] width 13 height 13
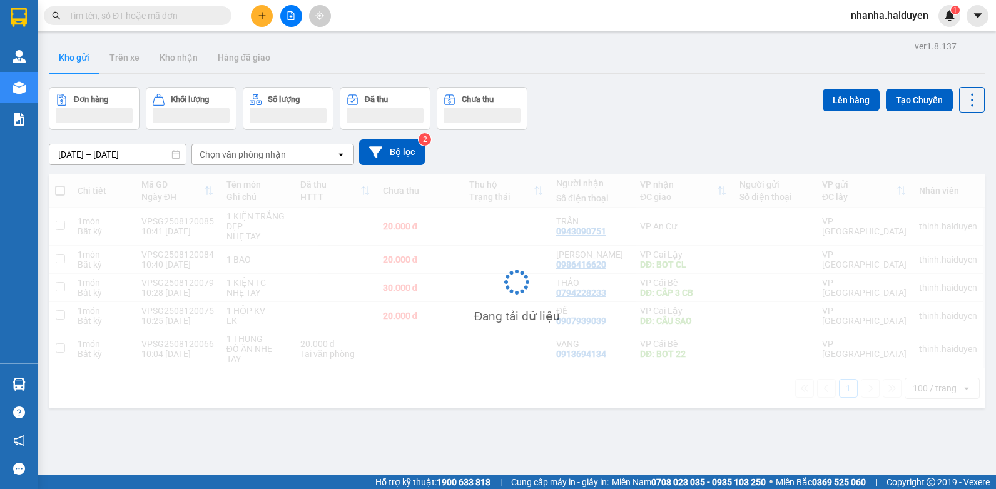
scroll to position [58, 0]
